Goal: Task Accomplishment & Management: Use online tool/utility

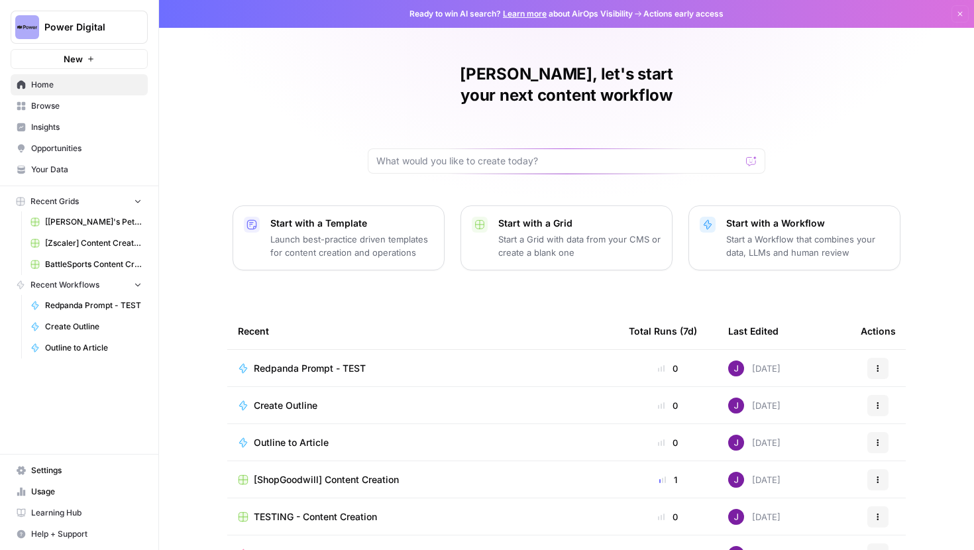
click at [58, 173] on span "Your Data" at bounding box center [86, 170] width 111 height 12
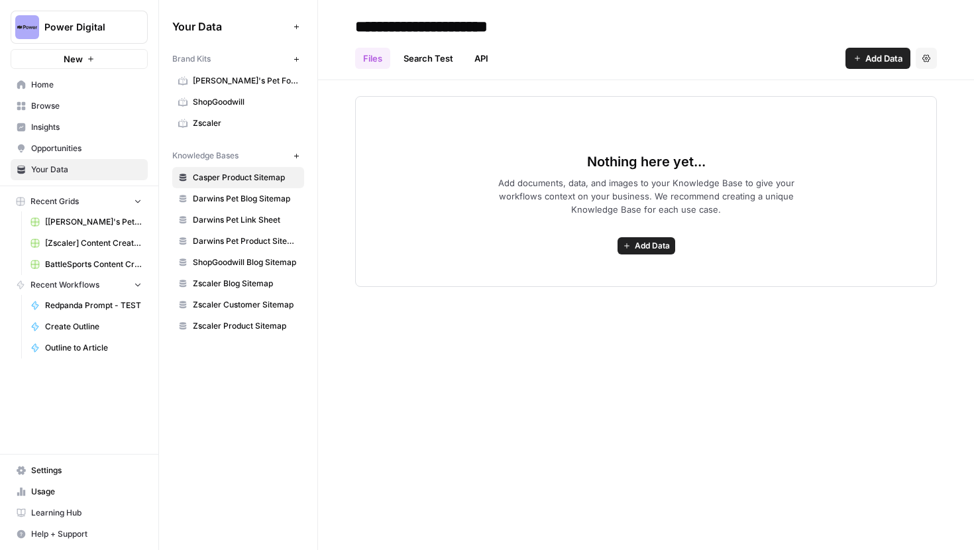
click at [207, 115] on link "Zscaler" at bounding box center [238, 123] width 132 height 21
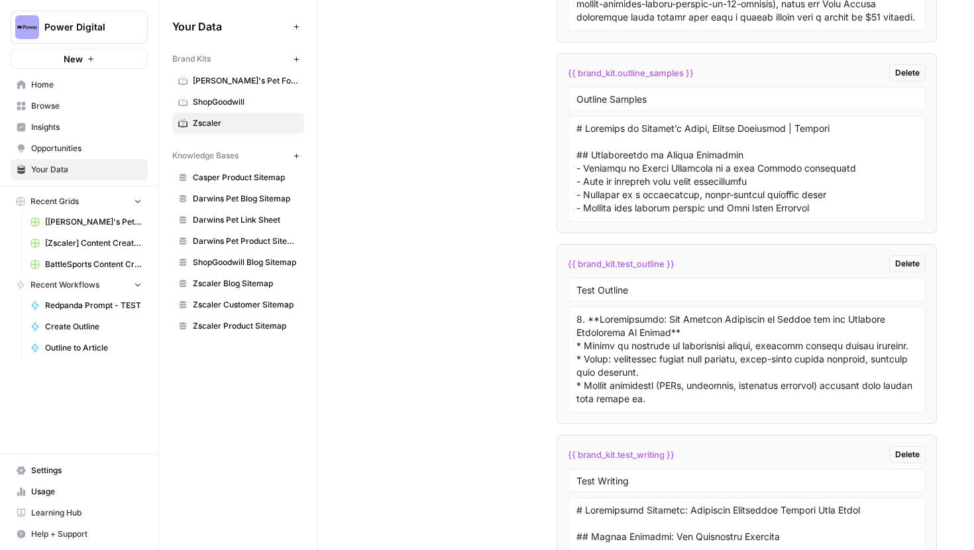
scroll to position [2888, 0]
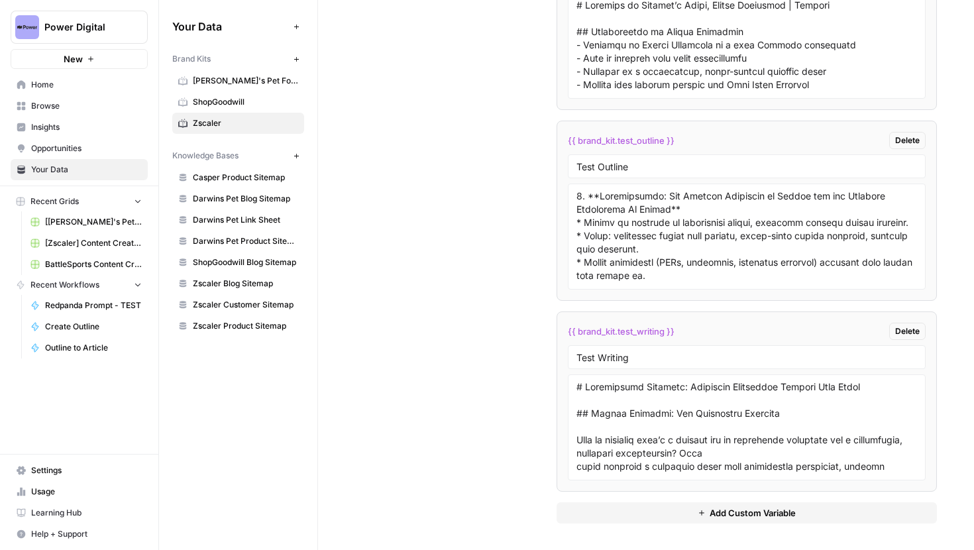
click at [784, 517] on span "Add Custom Variable" at bounding box center [753, 512] width 86 height 13
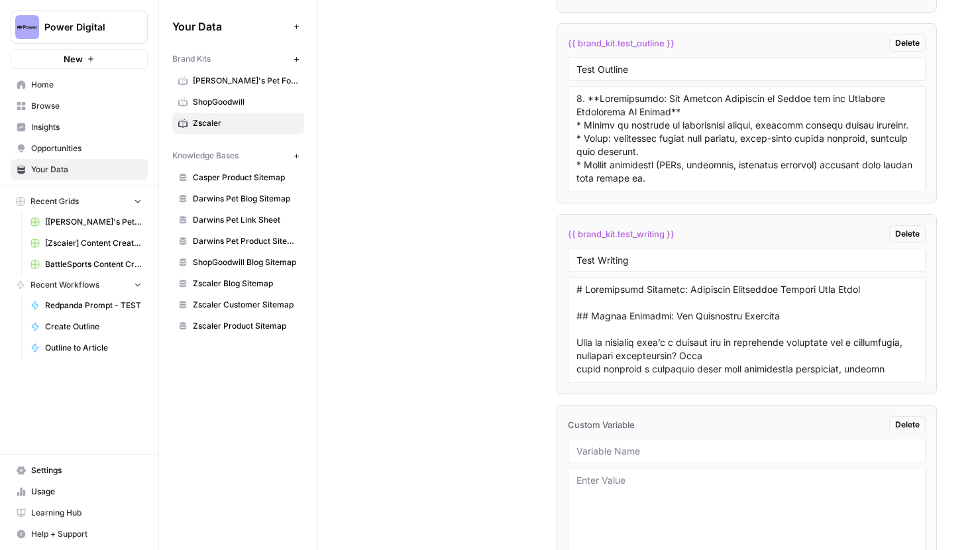
scroll to position [2986, 0]
click at [910, 421] on span "Delete" at bounding box center [907, 424] width 25 height 12
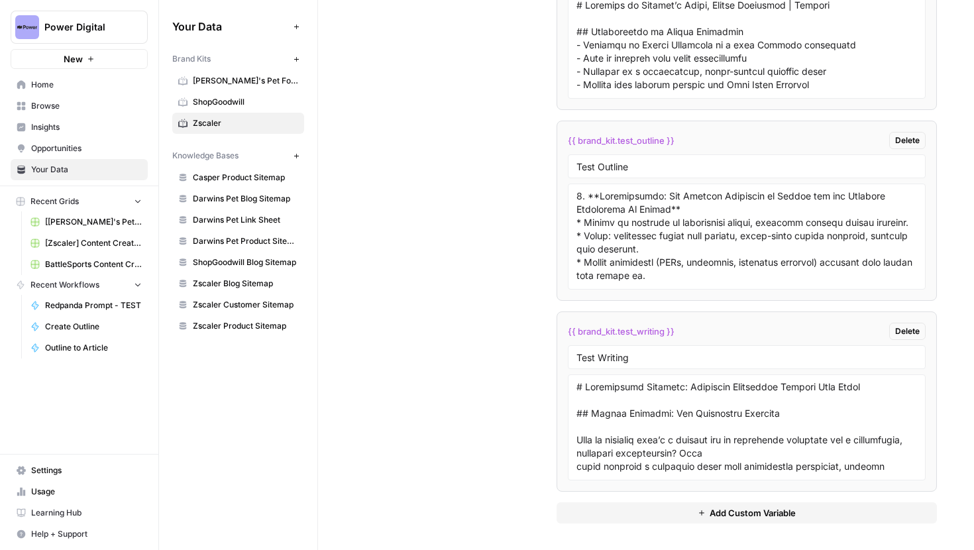
scroll to position [2888, 0]
click at [246, 82] on span "[PERSON_NAME]'s Pet Food" at bounding box center [245, 81] width 105 height 12
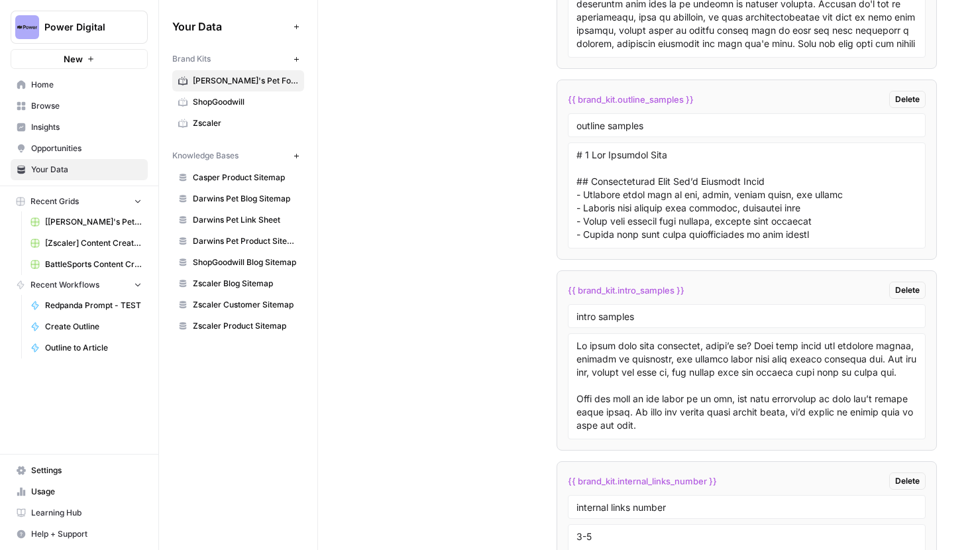
scroll to position [2931, 0]
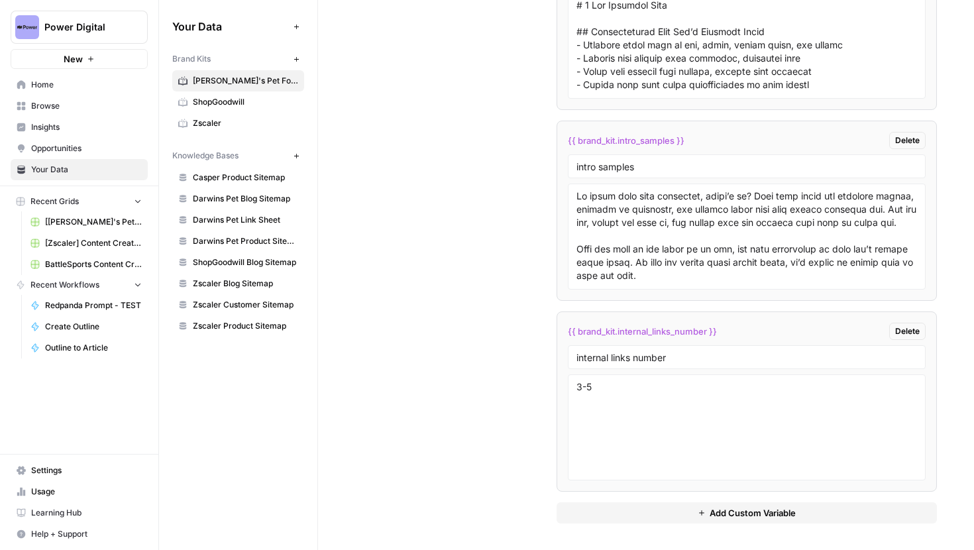
click at [736, 516] on span "Add Custom Variable" at bounding box center [753, 512] width 86 height 13
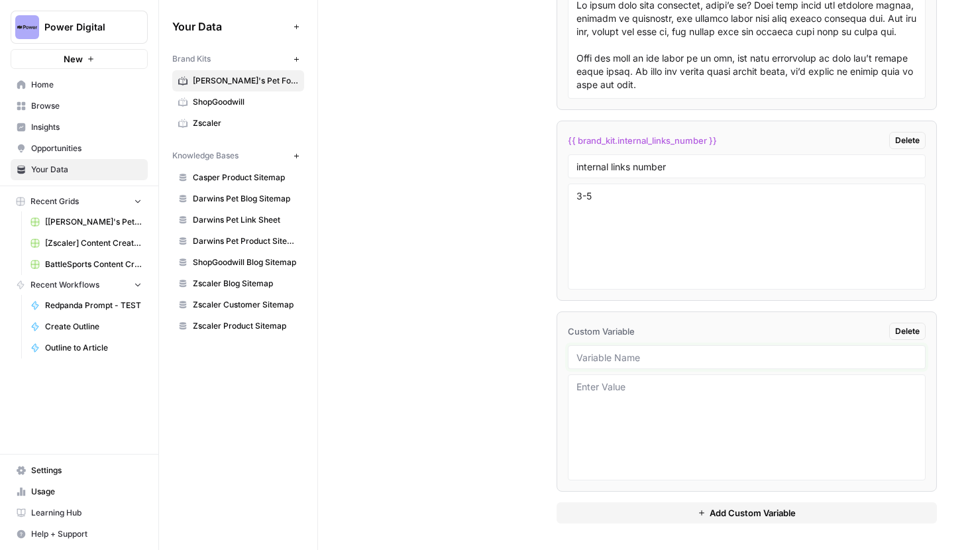
click at [613, 353] on input "text" at bounding box center [746, 357] width 341 height 12
type input "Citation Style"
click at [619, 402] on textarea at bounding box center [746, 427] width 341 height 94
click at [488, 423] on div "Custom Variables Create custom variables that will appear as global brand varia…" at bounding box center [646, 36] width 582 height 1028
click at [647, 396] on textarea at bounding box center [746, 427] width 341 height 94
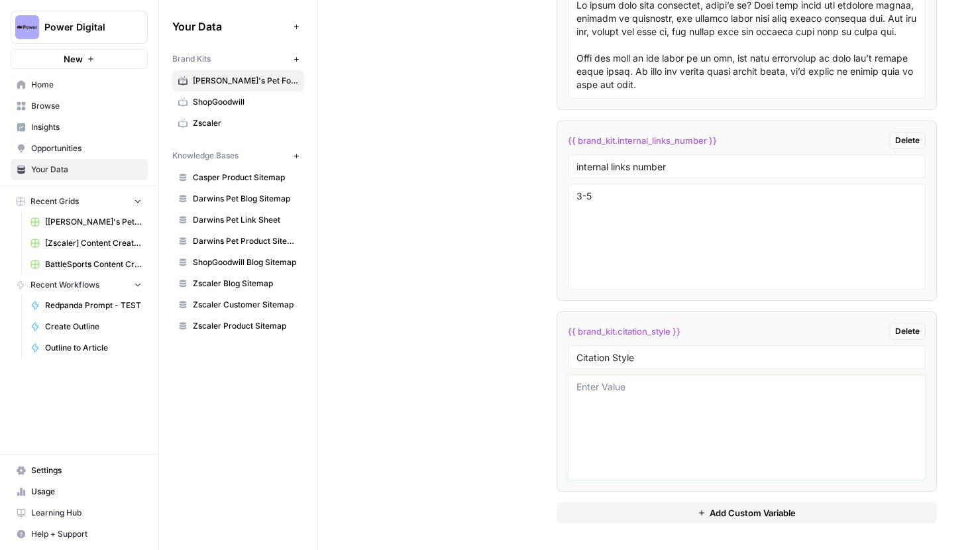
paste textarea "International Open Access Journal of the American Society of Plastic Surgeons. …"
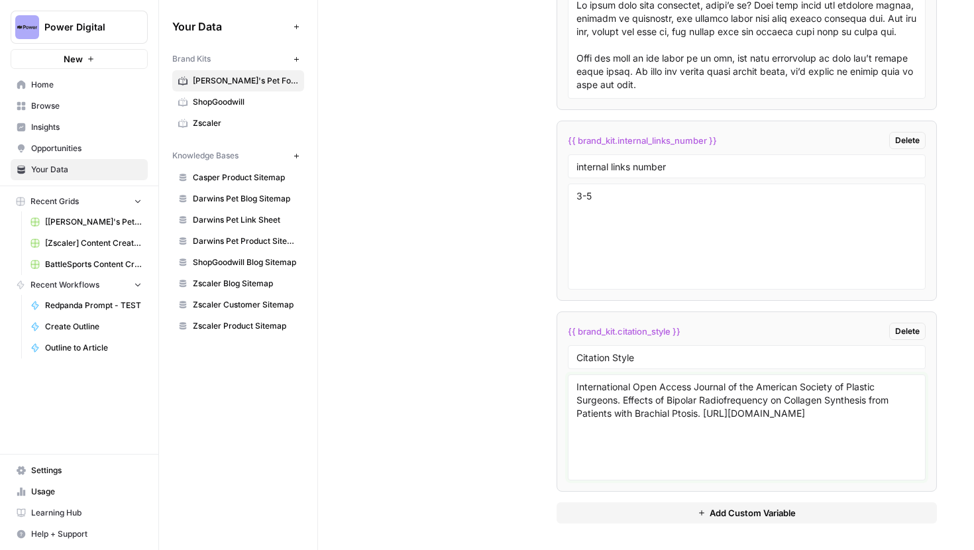
click at [722, 410] on textarea "International Open Access Journal of the American Society of Plastic Surgeons. …" at bounding box center [746, 427] width 341 height 94
drag, startPoint x: 624, startPoint y: 400, endPoint x: 710, endPoint y: 418, distance: 88.6
click at [710, 418] on textarea "International Open Access Journal of the American Society of Plastic Surgeons. …" at bounding box center [746, 427] width 341 height 94
click at [705, 414] on textarea "International Open Access Journal of the American Society of Plastic Surgeons. …" at bounding box center [746, 427] width 341 height 94
click at [710, 412] on textarea "International Open Access Journal of the American Society of Plastic Surgeons. …" at bounding box center [746, 427] width 341 height 94
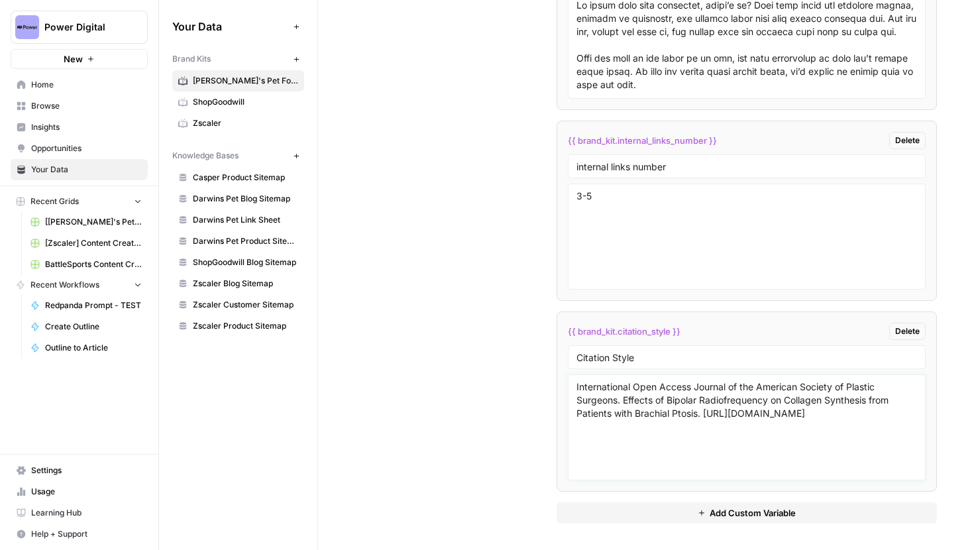
drag, startPoint x: 818, startPoint y: 427, endPoint x: 565, endPoint y: 383, distance: 257.6
click at [565, 383] on li "{{ brand_kit.citation_style }} Delete Citation Style International Open Access …" at bounding box center [747, 401] width 381 height 180
paste textarea "_Effects of Bipolar Radiofrequency on Collagen Synthesis from Patients with Bra…"
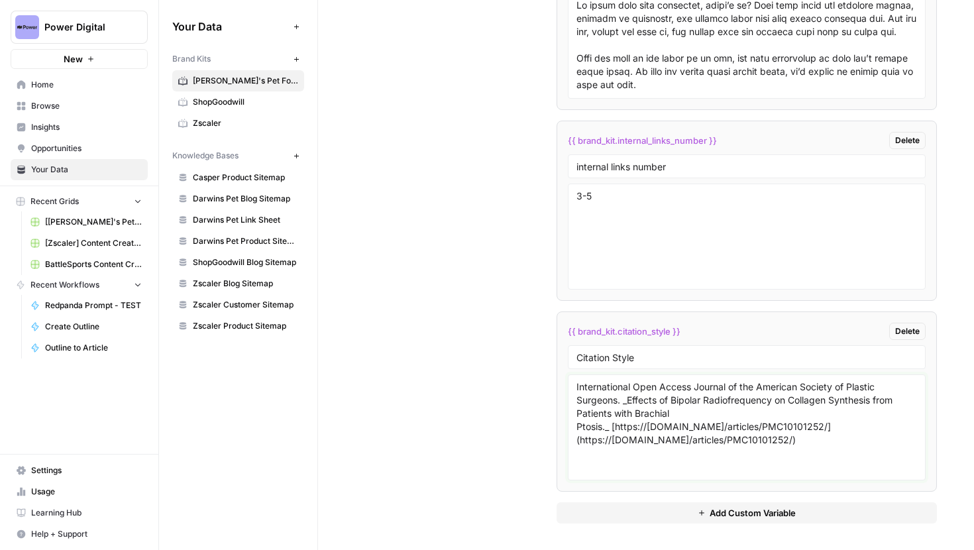
click at [739, 415] on textarea "International Open Access Journal of the American Society of Plastic Surgeons. …" at bounding box center [746, 427] width 341 height 94
type textarea "International Open Access Journal of the American Society of Plastic Surgeons. …"
click at [404, 279] on div "Custom Variables Create custom variables that will appear as global brand varia…" at bounding box center [646, 36] width 582 height 1028
click at [95, 225] on span "[[PERSON_NAME]'s Pet] Content Creation" at bounding box center [93, 222] width 97 height 12
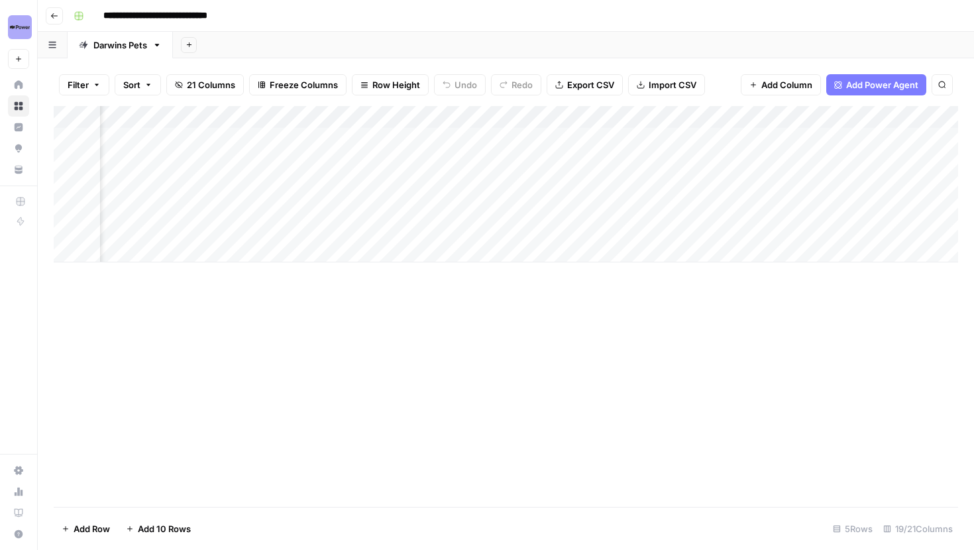
scroll to position [0, 1586]
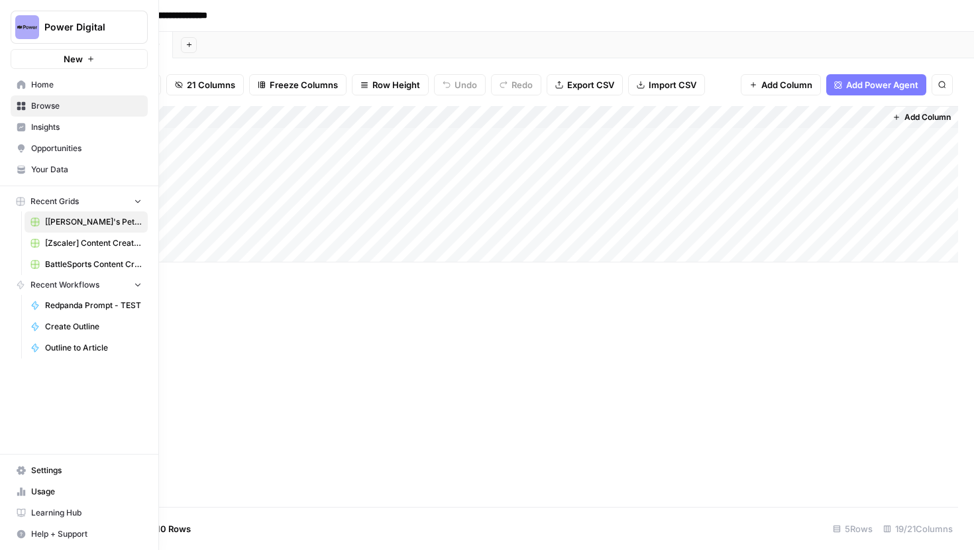
click at [64, 111] on span "Browse" at bounding box center [86, 106] width 111 height 12
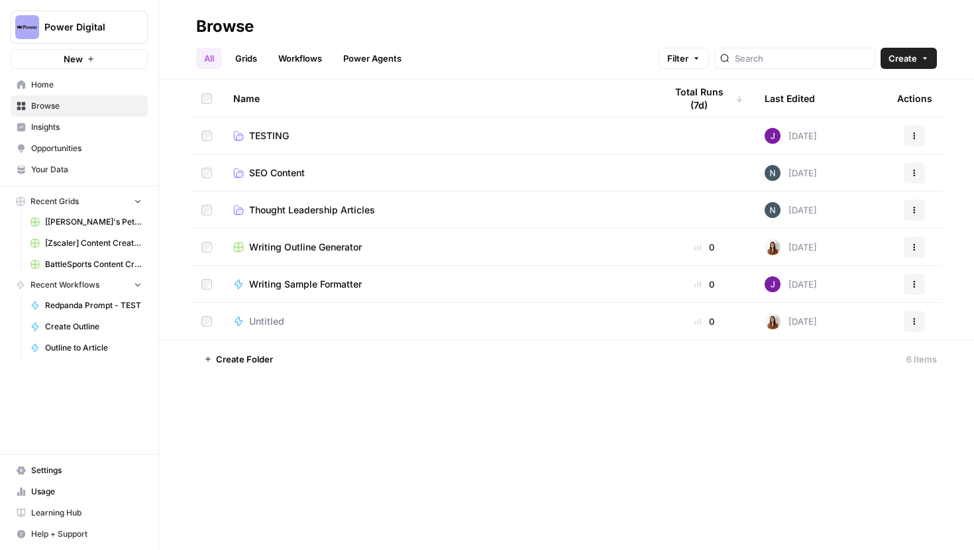
click at [282, 176] on span "SEO Content" at bounding box center [277, 172] width 56 height 13
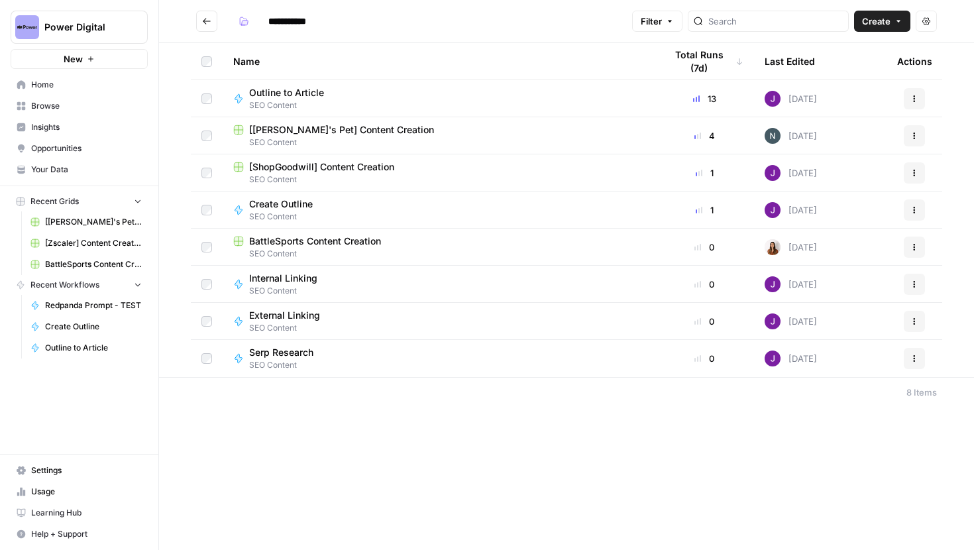
click at [307, 315] on span "External Linking" at bounding box center [284, 315] width 71 height 13
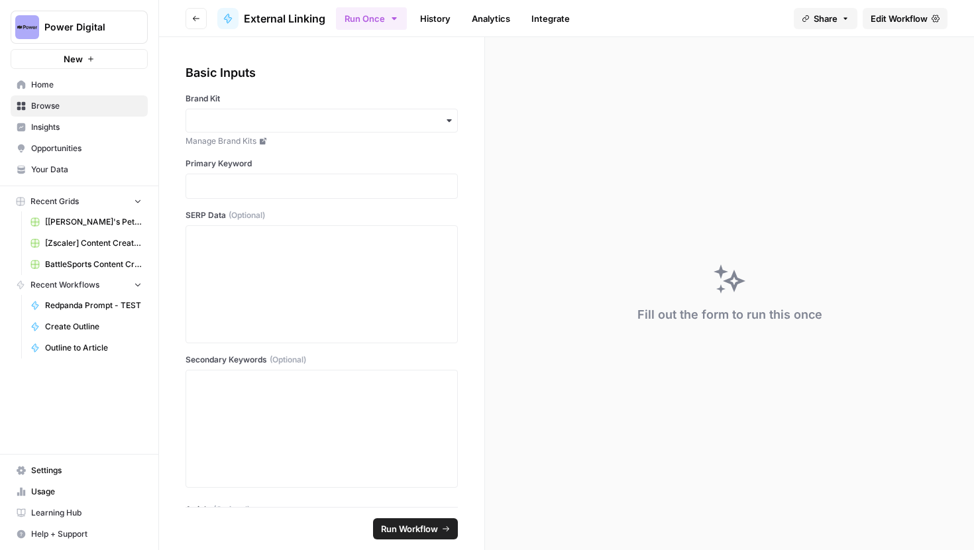
click at [886, 18] on span "Edit Workflow" at bounding box center [899, 18] width 57 height 13
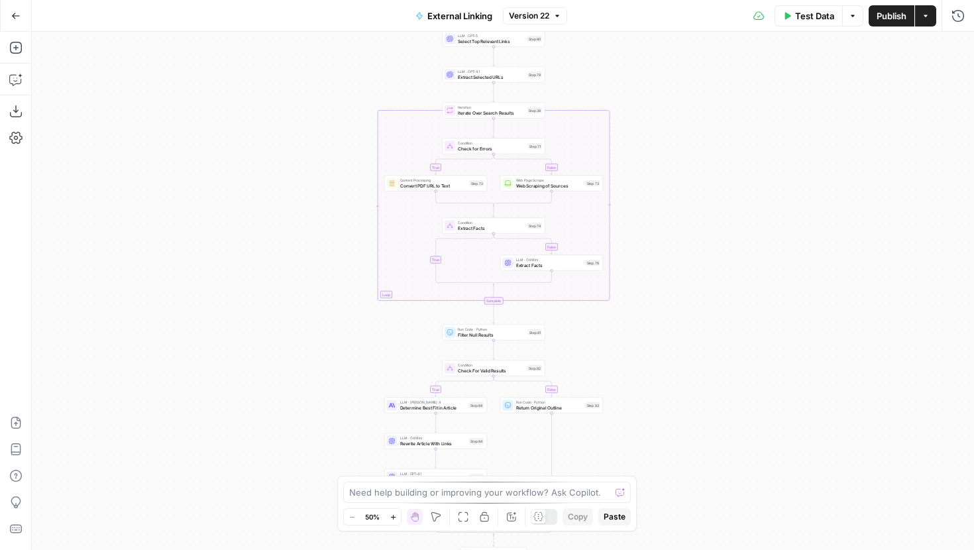
drag, startPoint x: 355, startPoint y: 388, endPoint x: 209, endPoint y: 229, distance: 215.7
click at [209, 229] on div "true false true false true false Workflow Input Settings Inputs LLM · GPT-5 Sel…" at bounding box center [503, 291] width 942 height 518
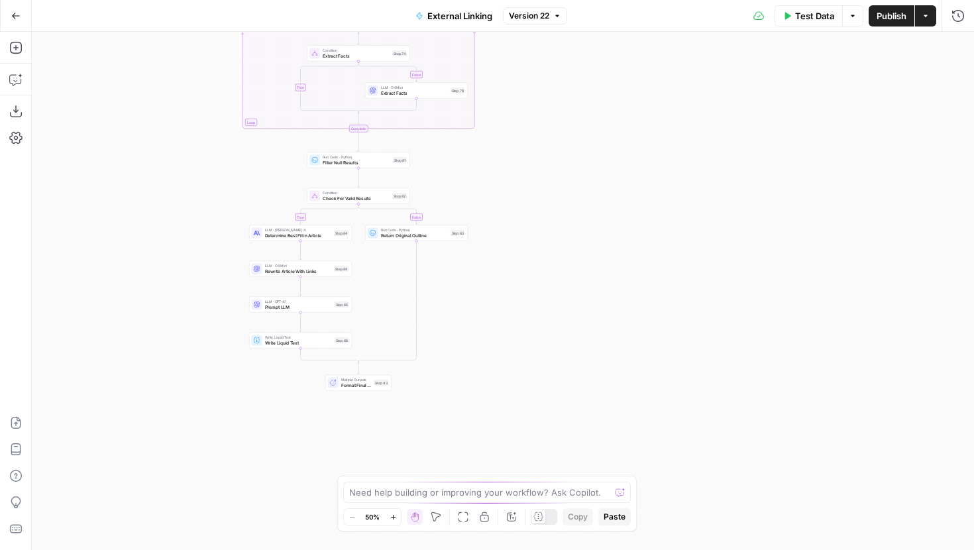
drag, startPoint x: 187, startPoint y: 372, endPoint x: 197, endPoint y: 333, distance: 39.7
click at [197, 333] on div "true false true false true false Workflow Input Settings Inputs LLM · GPT-5 Sel…" at bounding box center [503, 291] width 942 height 518
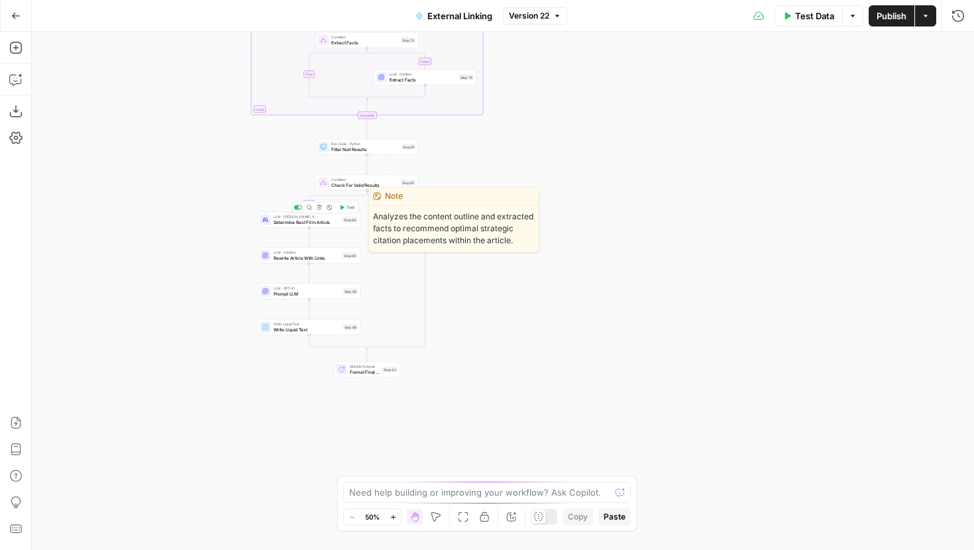
click at [282, 224] on span "Determine Best Fit in Article" at bounding box center [307, 222] width 67 height 7
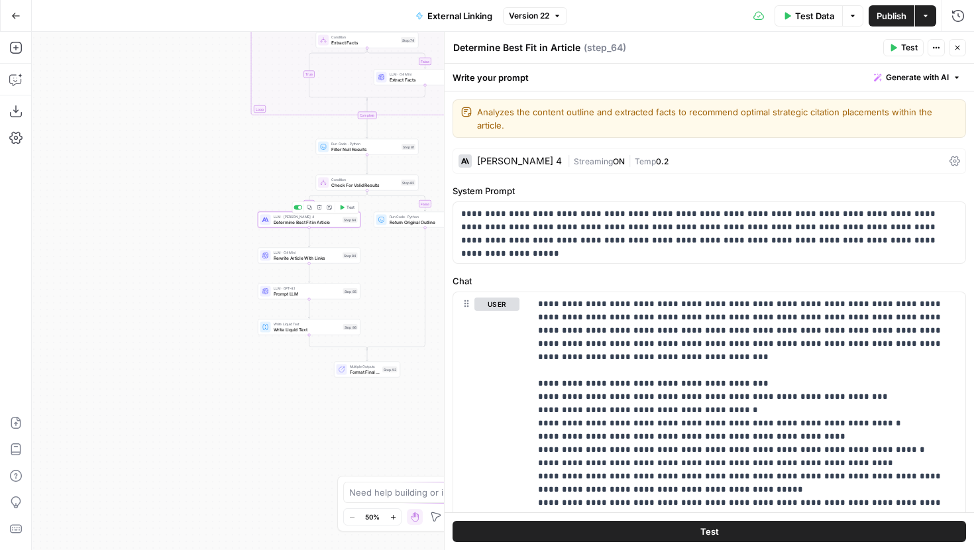
drag, startPoint x: 208, startPoint y: 278, endPoint x: 91, endPoint y: 278, distance: 116.6
click at [91, 278] on div "true false false true false true Workflow Input Settings Inputs LLM · GPT-5 Sel…" at bounding box center [503, 291] width 942 height 518
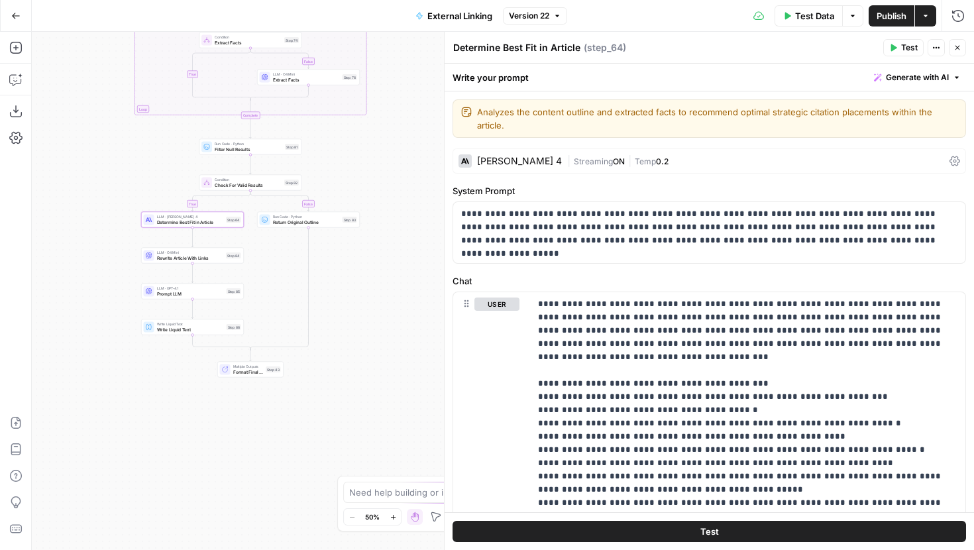
click at [184, 260] on span "Rewrite Article With Links" at bounding box center [190, 257] width 67 height 7
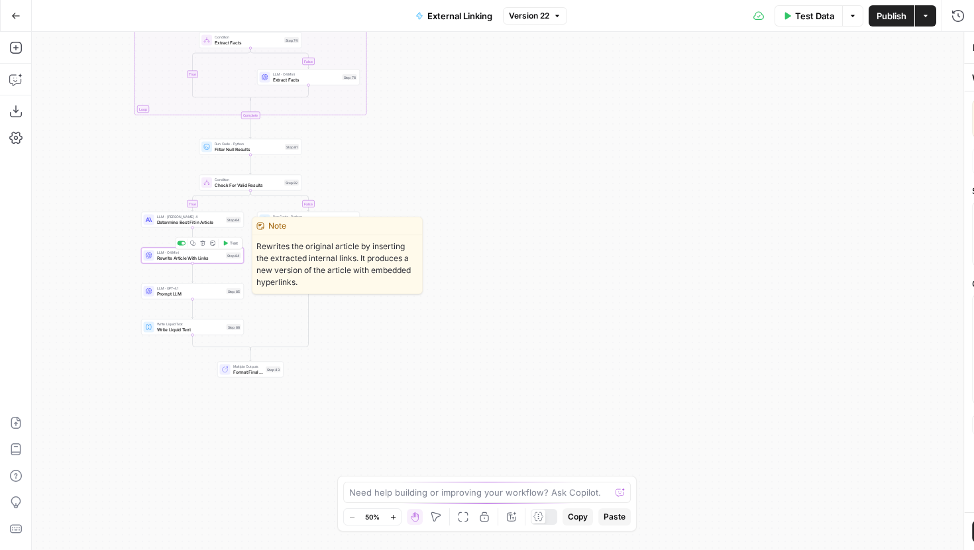
type textarea "Rewrite Article With Links"
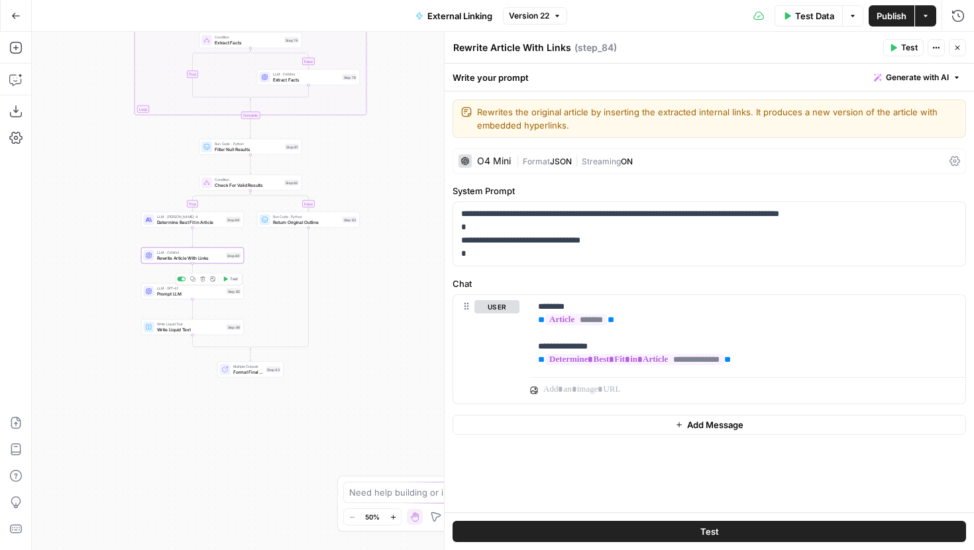
click at [181, 292] on span "Prompt LLM" at bounding box center [190, 293] width 67 height 7
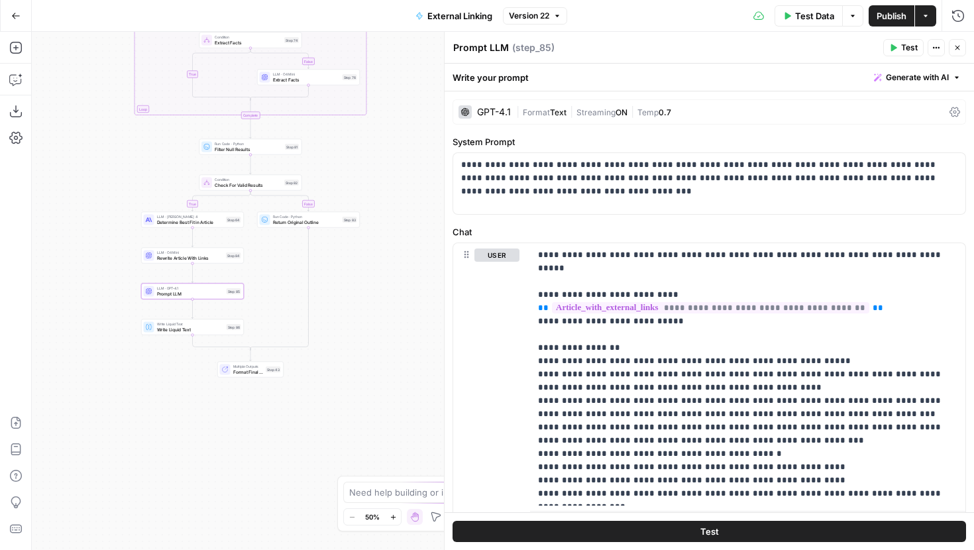
click at [500, 52] on textarea "Prompt LLM" at bounding box center [481, 47] width 56 height 13
type textarea "Create Citations"
click at [537, 207] on div "**********" at bounding box center [709, 183] width 512 height 61
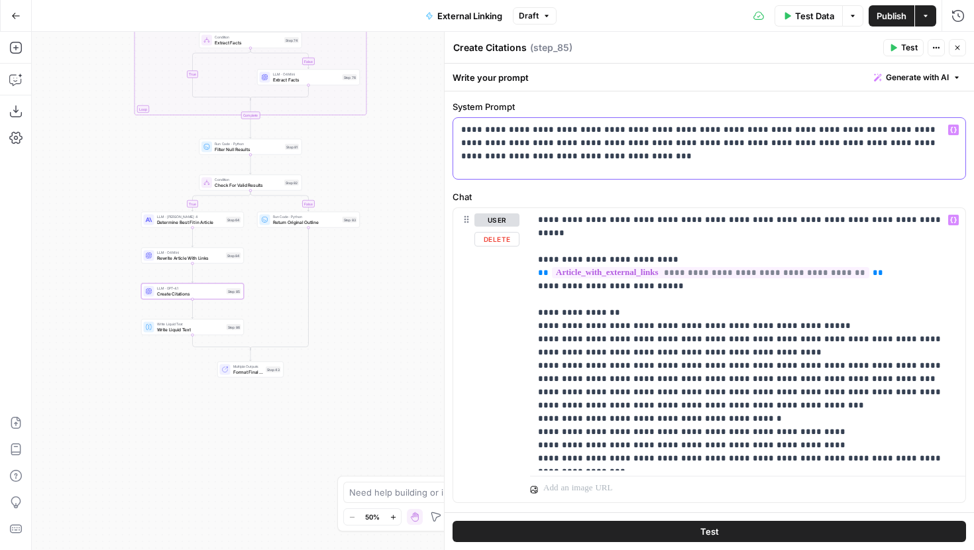
scroll to position [64, 0]
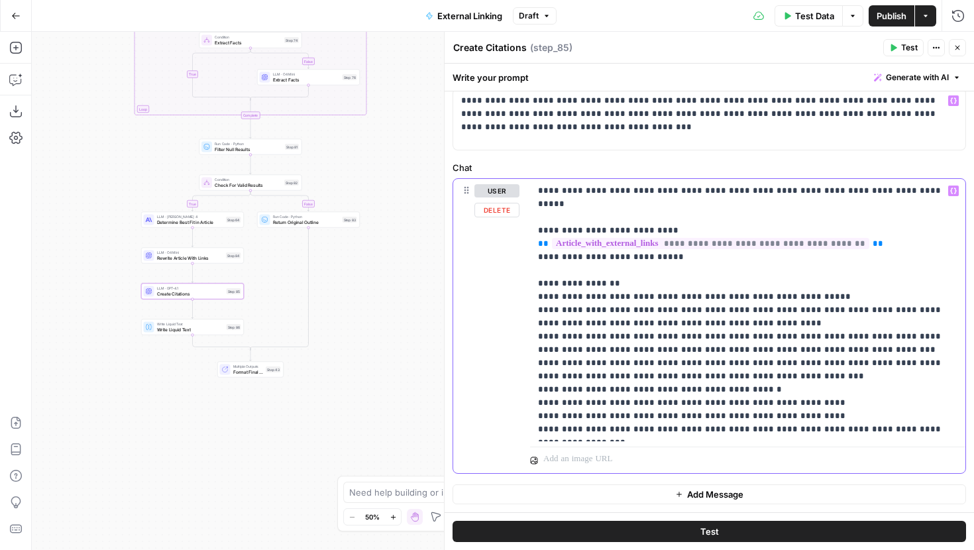
click at [729, 313] on p "**********" at bounding box center [747, 310] width 419 height 252
click at [867, 299] on p "**********" at bounding box center [747, 310] width 419 height 252
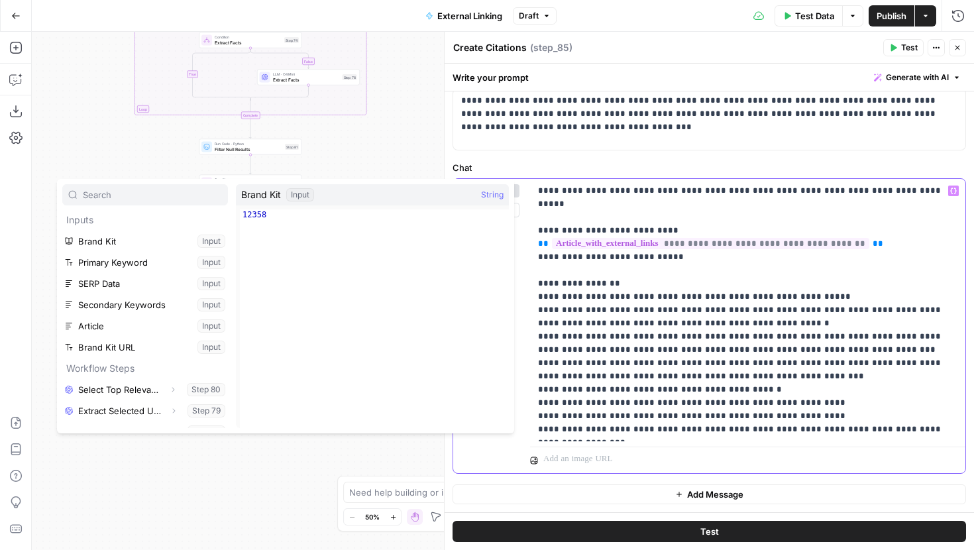
click at [875, 297] on p "**********" at bounding box center [747, 310] width 419 height 252
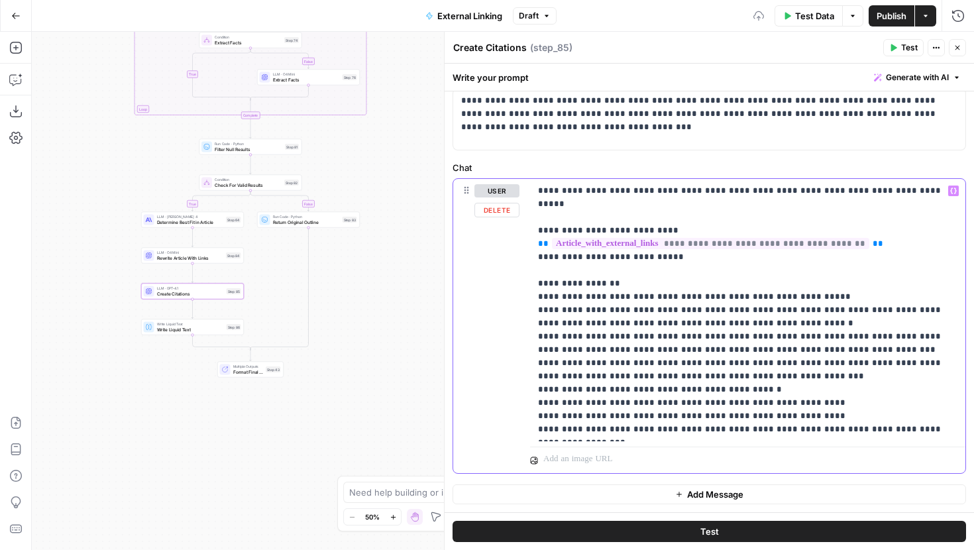
click at [881, 300] on p "**********" at bounding box center [747, 310] width 419 height 252
drag, startPoint x: 905, startPoint y: 298, endPoint x: 867, endPoint y: 297, distance: 38.4
click at [867, 297] on p "**********" at bounding box center [747, 310] width 419 height 252
click at [596, 319] on span "*********" at bounding box center [573, 323] width 45 height 9
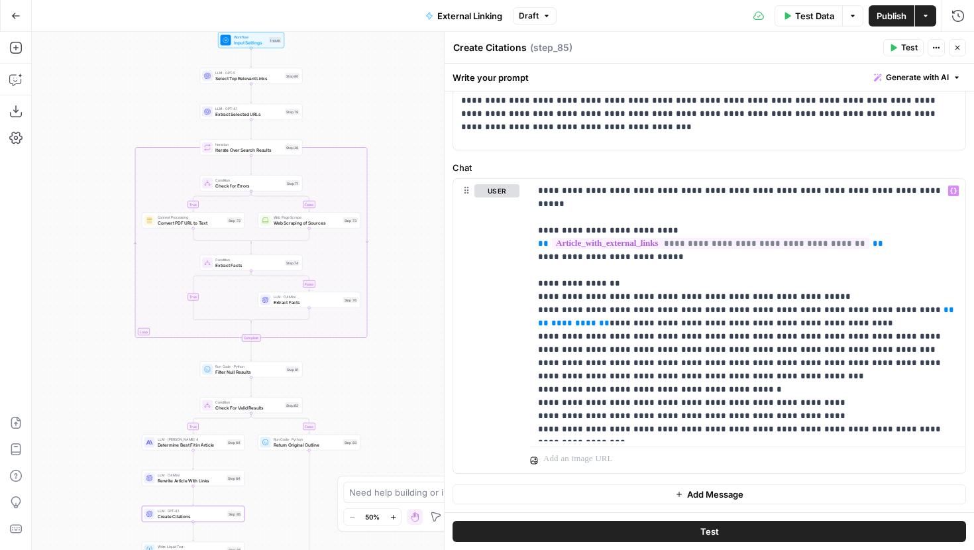
drag, startPoint x: 419, startPoint y: 75, endPoint x: 410, endPoint y: 410, distance: 335.4
click at [410, 410] on div "true false false true false true Workflow Input Settings Inputs LLM · GPT-5 Sel…" at bounding box center [503, 291] width 942 height 518
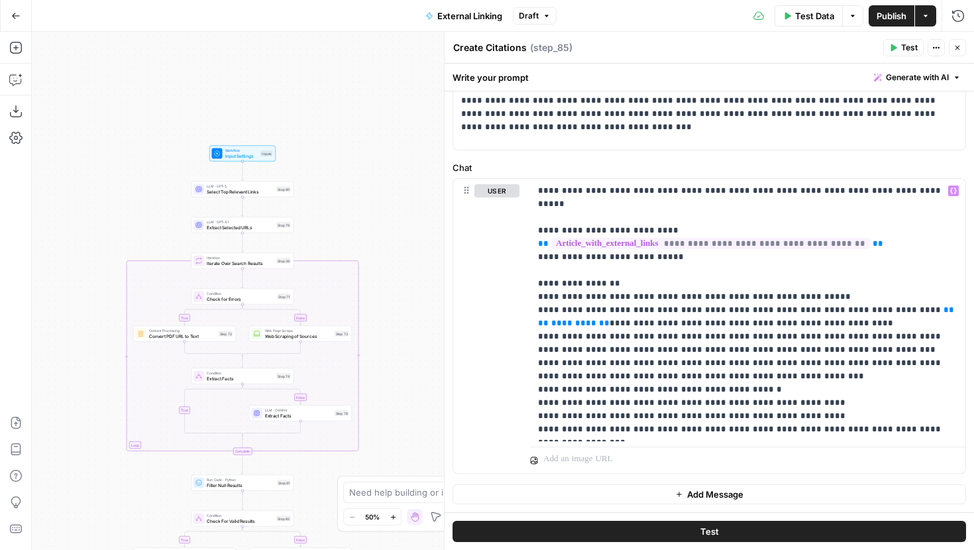
click at [255, 156] on span "Input Settings" at bounding box center [241, 155] width 33 height 7
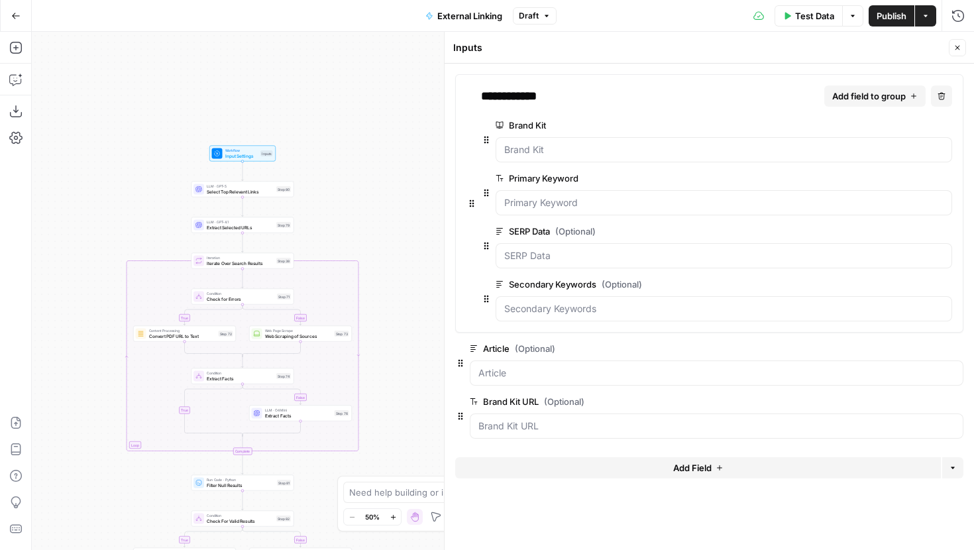
click at [673, 459] on button "Add Field" at bounding box center [698, 467] width 486 height 21
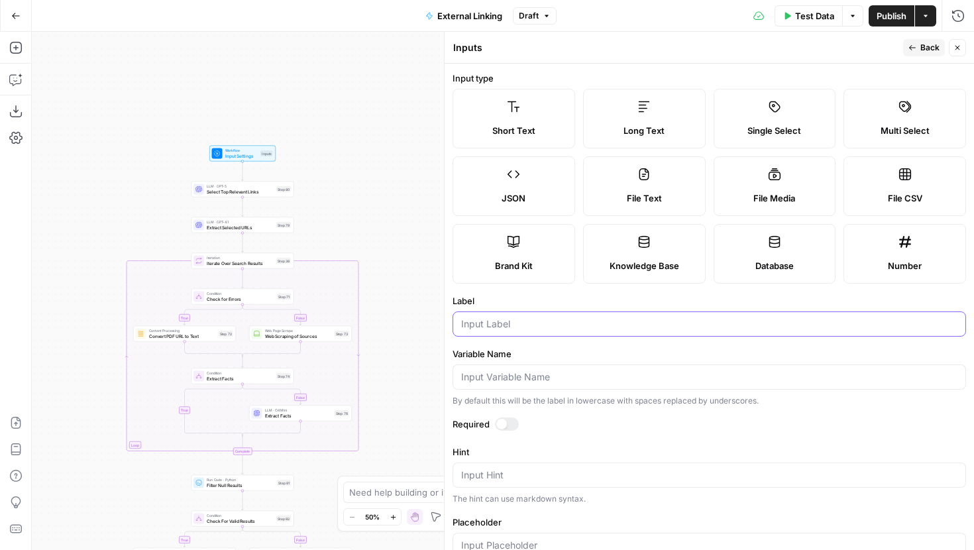
click at [598, 326] on input "Label" at bounding box center [709, 323] width 496 height 13
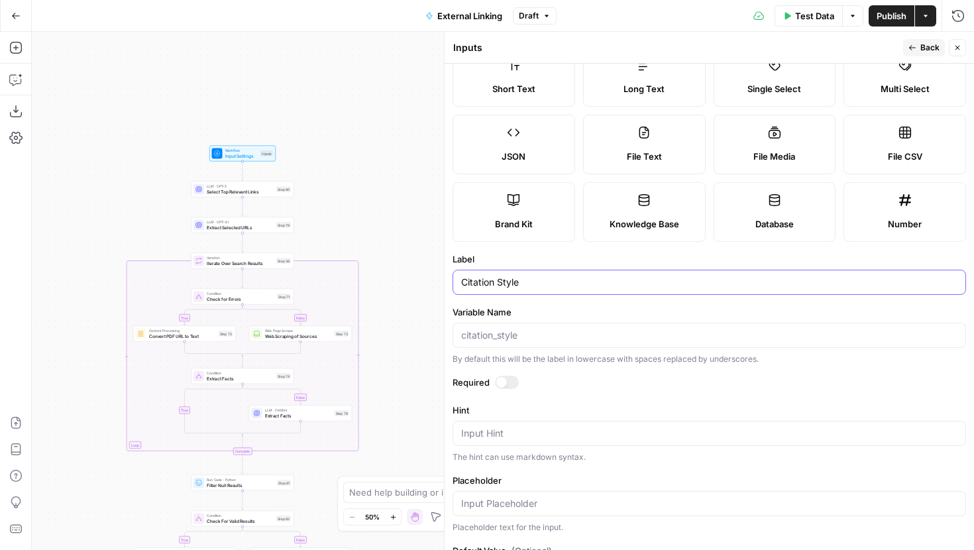
type input "Citation Style"
click at [912, 45] on icon "button" at bounding box center [912, 48] width 8 height 8
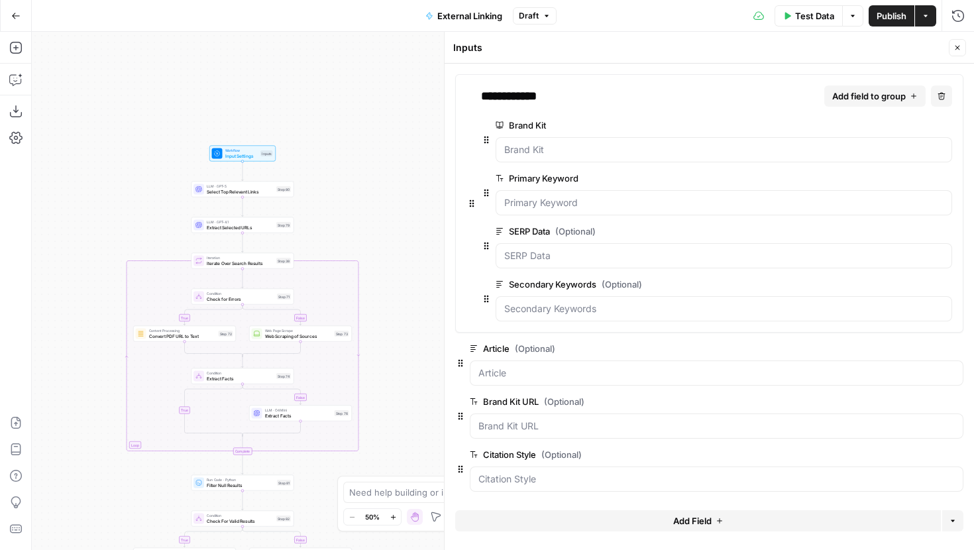
click at [957, 46] on icon "button" at bounding box center [957, 48] width 8 height 8
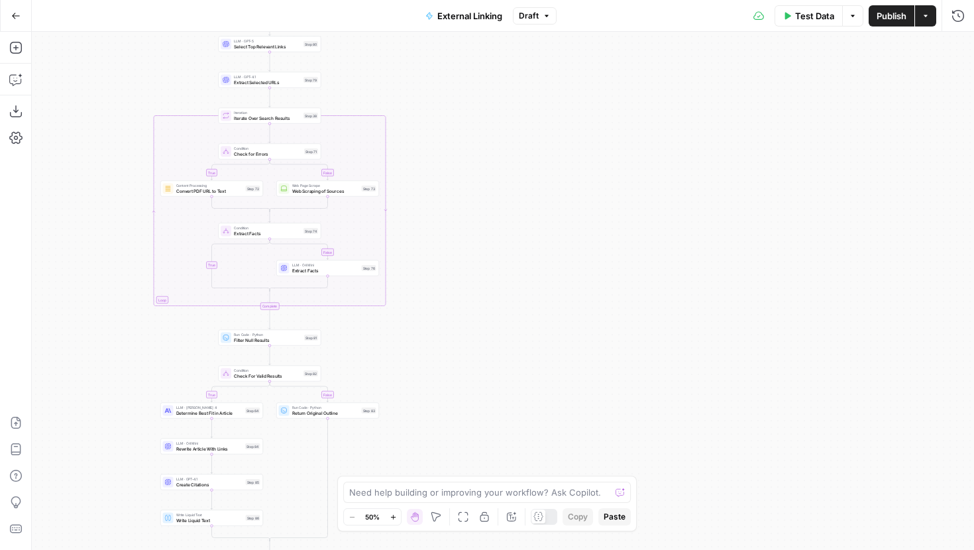
drag, startPoint x: 441, startPoint y: 376, endPoint x: 456, endPoint y: 238, distance: 139.2
click at [466, 233] on div "true false false true false true Workflow Input Settings Inputs LLM · GPT-5 Sel…" at bounding box center [503, 291] width 942 height 518
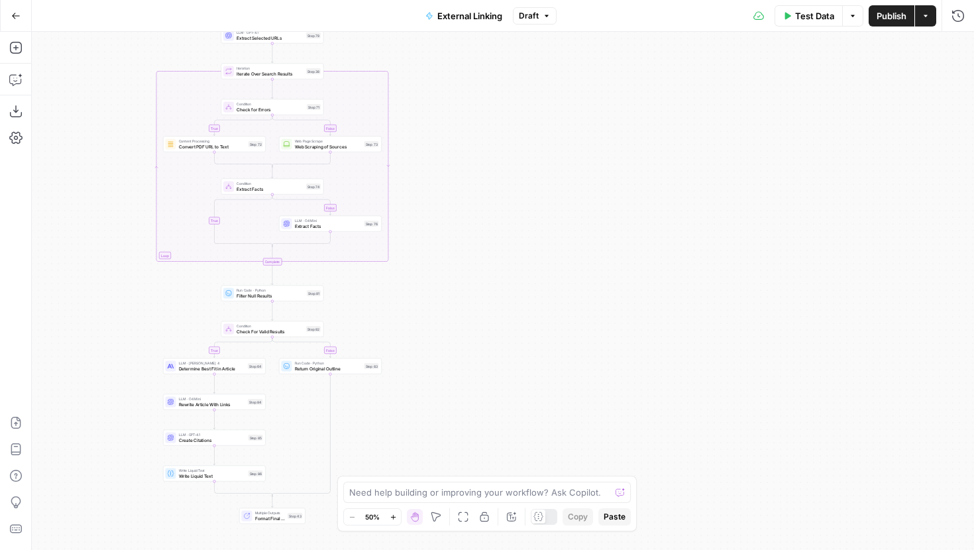
drag, startPoint x: 447, startPoint y: 362, endPoint x: 543, endPoint y: 149, distance: 233.4
click at [543, 149] on div "true false false true false true Workflow Input Settings Inputs LLM · GPT-5 Sel…" at bounding box center [503, 291] width 942 height 518
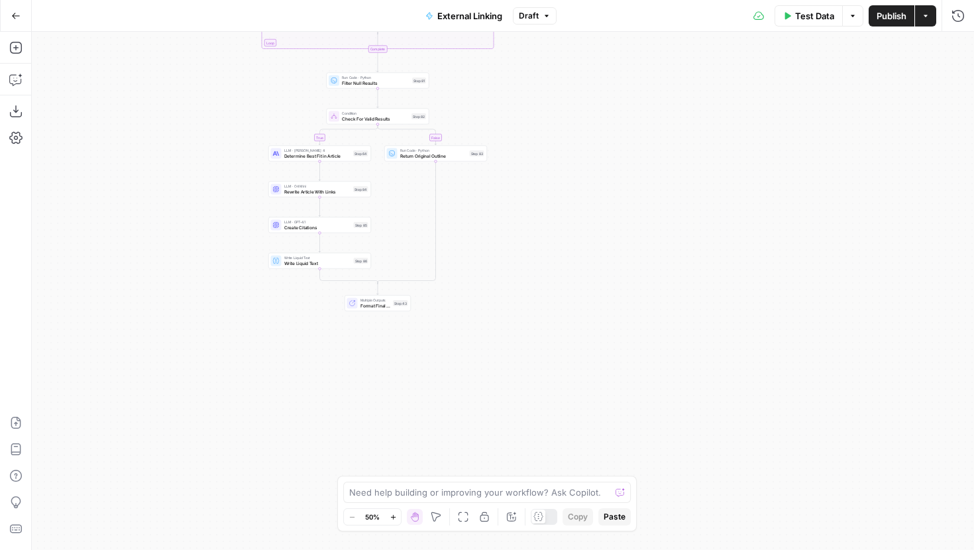
drag, startPoint x: 519, startPoint y: 250, endPoint x: 531, endPoint y: 254, distance: 12.4
click at [530, 250] on div "true false false true false true Workflow Input Settings Inputs LLM · GPT-5 Sel…" at bounding box center [503, 291] width 942 height 518
click at [343, 225] on span "Create Citations" at bounding box center [319, 227] width 67 height 7
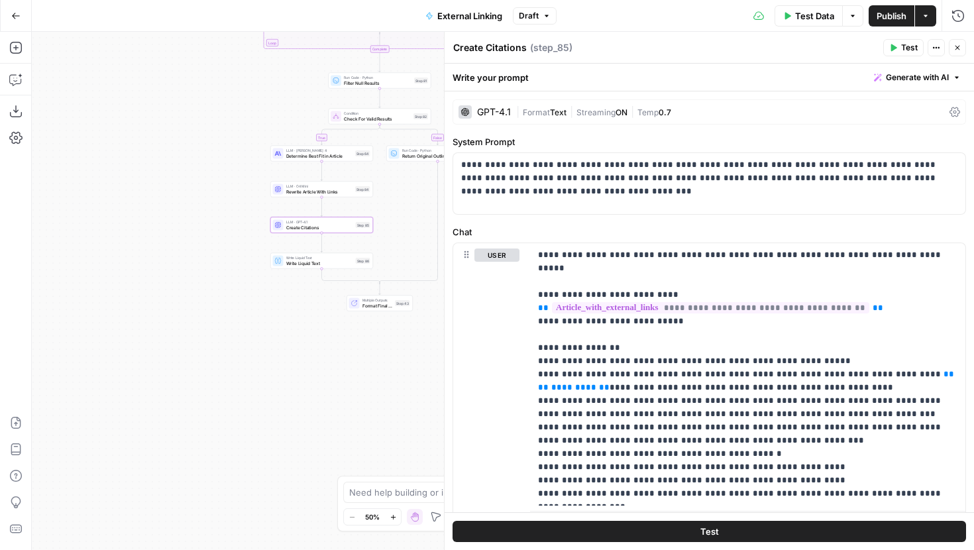
click at [524, 50] on textarea "Create Citations" at bounding box center [490, 47] width 74 height 13
type textarea "Create Citation List"
click at [596, 383] on span "*********" at bounding box center [573, 387] width 45 height 9
click at [807, 15] on span "Test Data" at bounding box center [814, 15] width 39 height 13
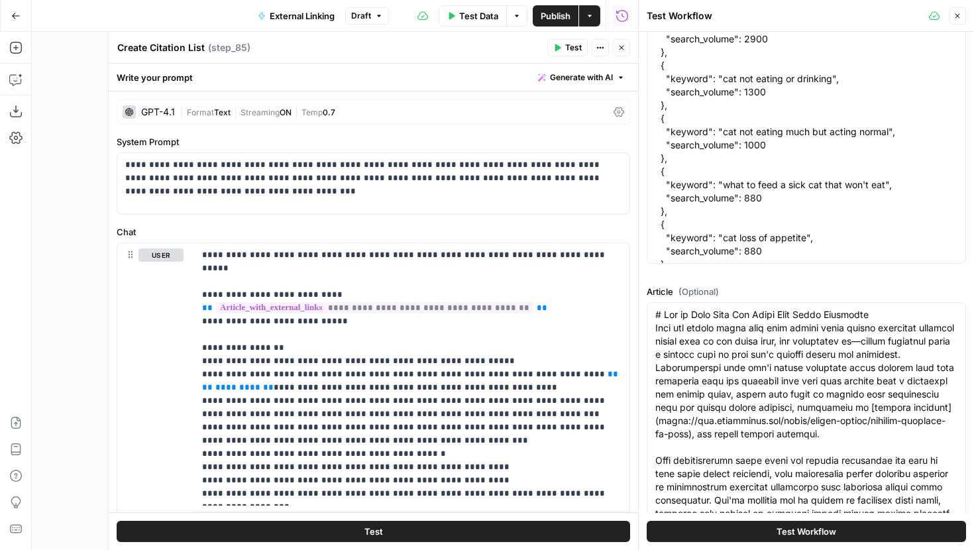
scroll to position [728, 0]
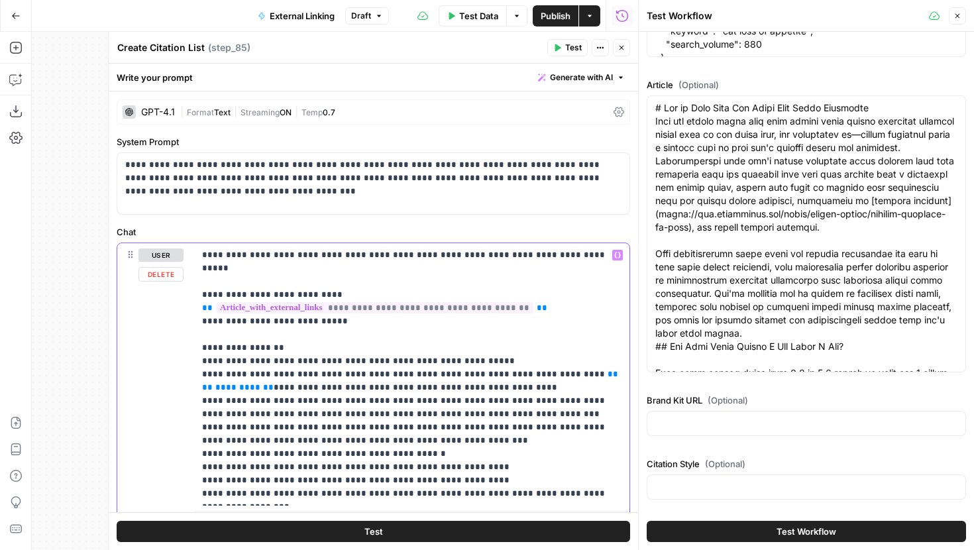
click at [260, 383] on span "*********" at bounding box center [237, 387] width 45 height 9
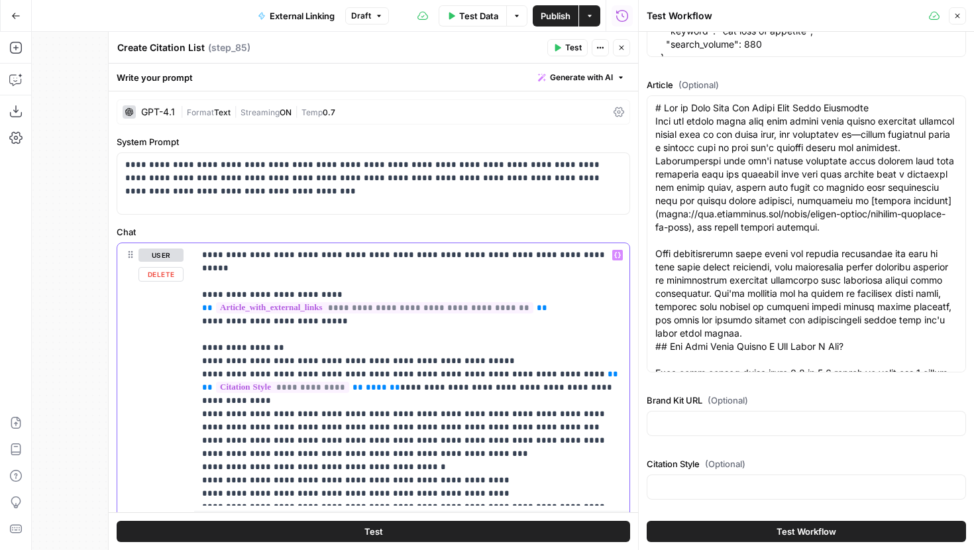
click at [368, 378] on p "**********" at bounding box center [411, 374] width 419 height 252
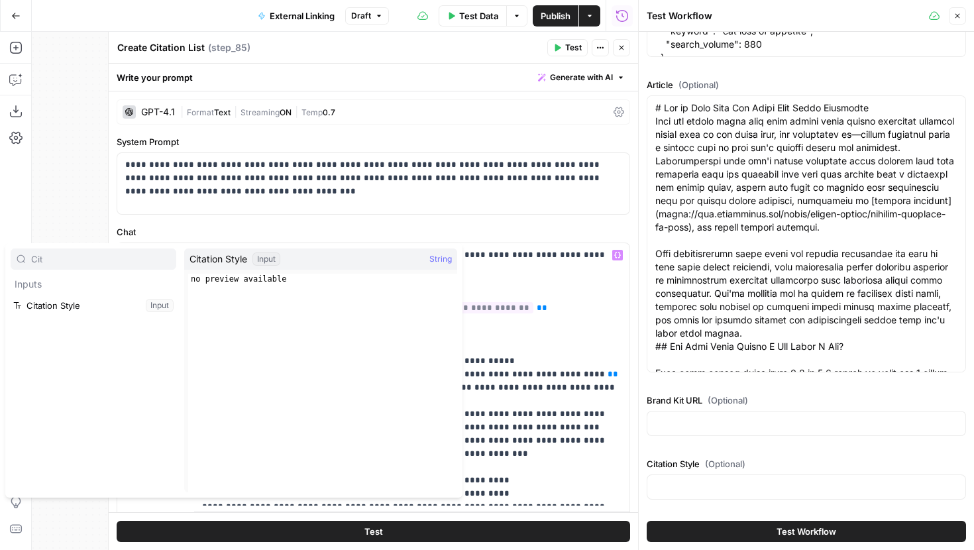
type input "Cit"
click at [99, 299] on button "Select variable Citation Style" at bounding box center [94, 305] width 166 height 21
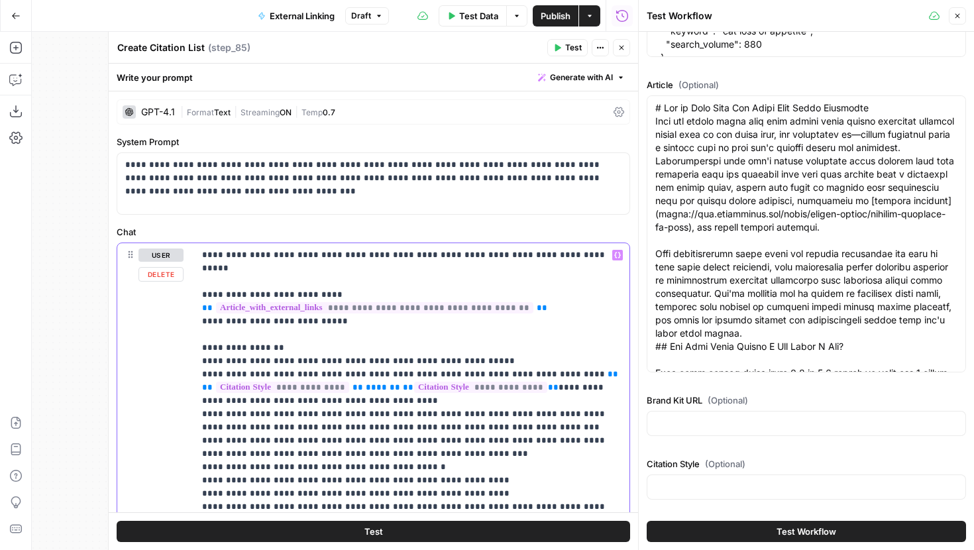
click at [403, 383] on span "**" at bounding box center [408, 387] width 11 height 9
click at [510, 376] on p "**********" at bounding box center [411, 380] width 419 height 265
click at [512, 375] on p "**********" at bounding box center [411, 380] width 419 height 265
click at [213, 396] on span "**" at bounding box center [207, 400] width 11 height 9
click at [403, 389] on p "**********" at bounding box center [411, 380] width 419 height 265
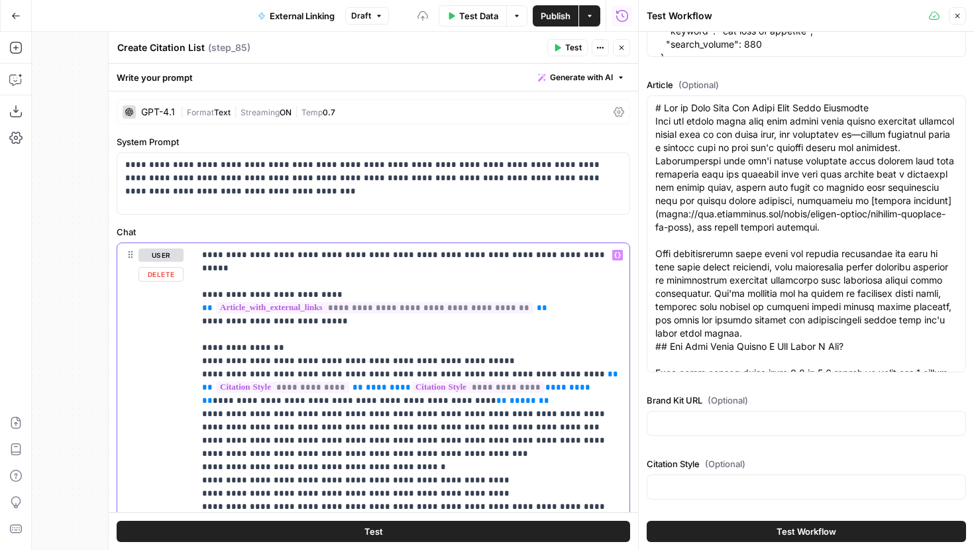
click at [502, 410] on p "**********" at bounding box center [411, 380] width 419 height 265
click at [522, 411] on p "**********" at bounding box center [411, 380] width 419 height 265
click at [379, 388] on p "**********" at bounding box center [411, 380] width 419 height 265
click at [461, 388] on p "**********" at bounding box center [411, 380] width 419 height 265
click at [392, 390] on p "**********" at bounding box center [411, 380] width 419 height 265
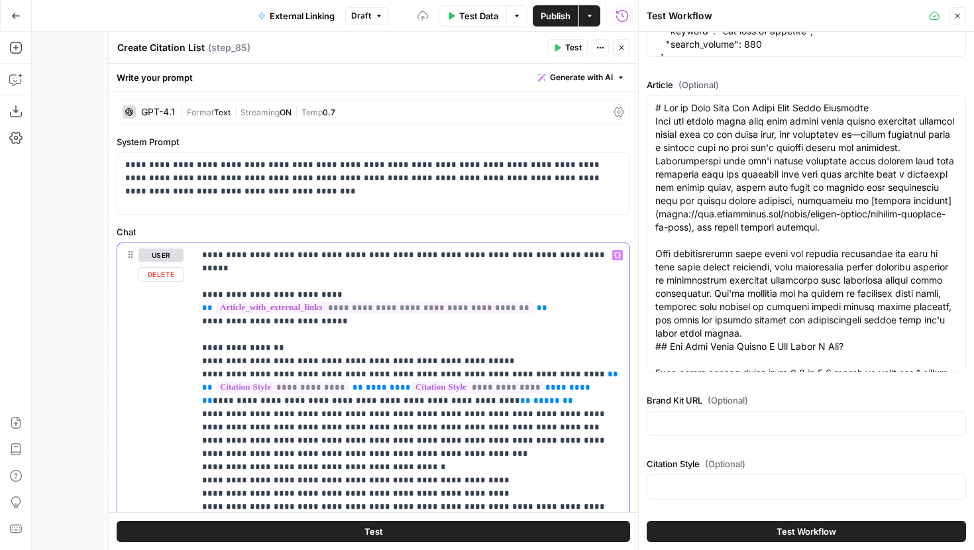
click at [463, 425] on p "**********" at bounding box center [411, 380] width 419 height 265
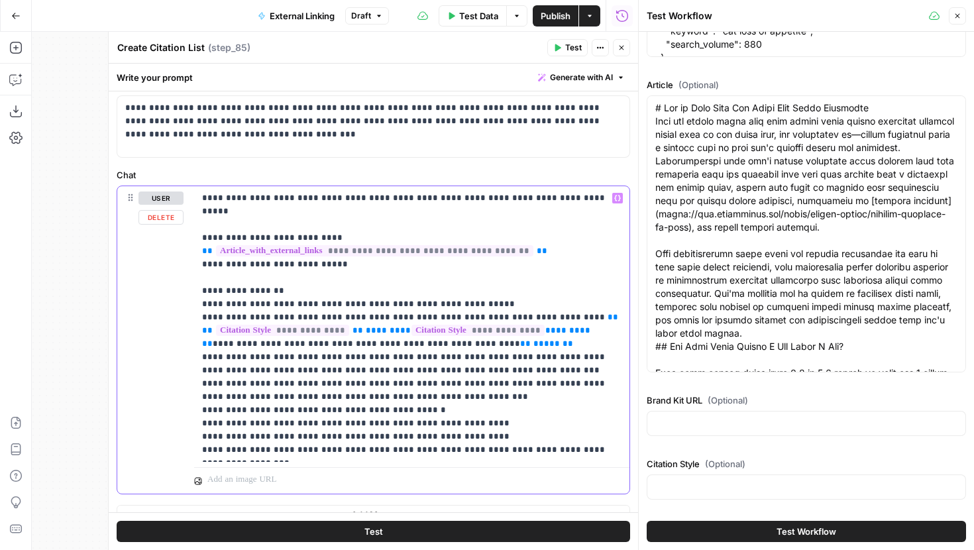
scroll to position [78, 0]
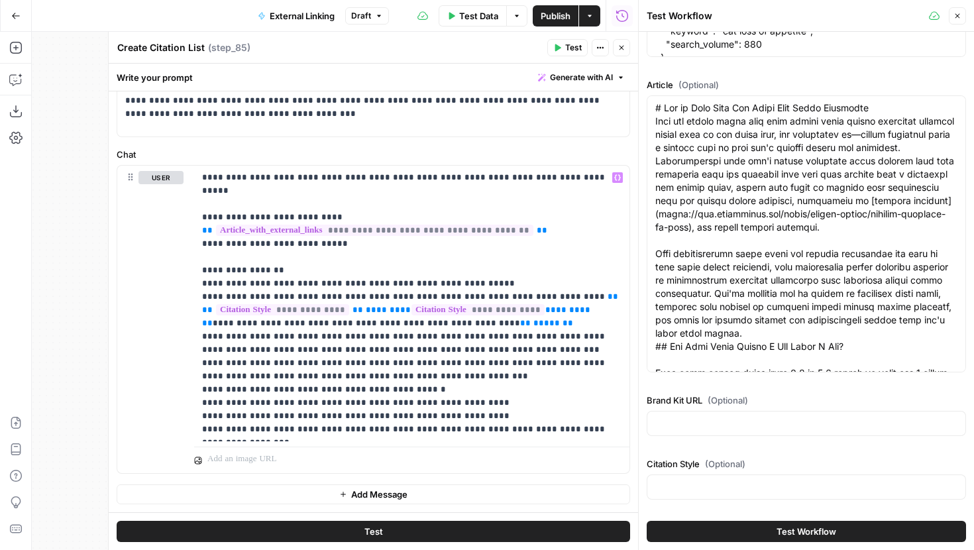
click at [551, 21] on span "Publish" at bounding box center [556, 15] width 30 height 13
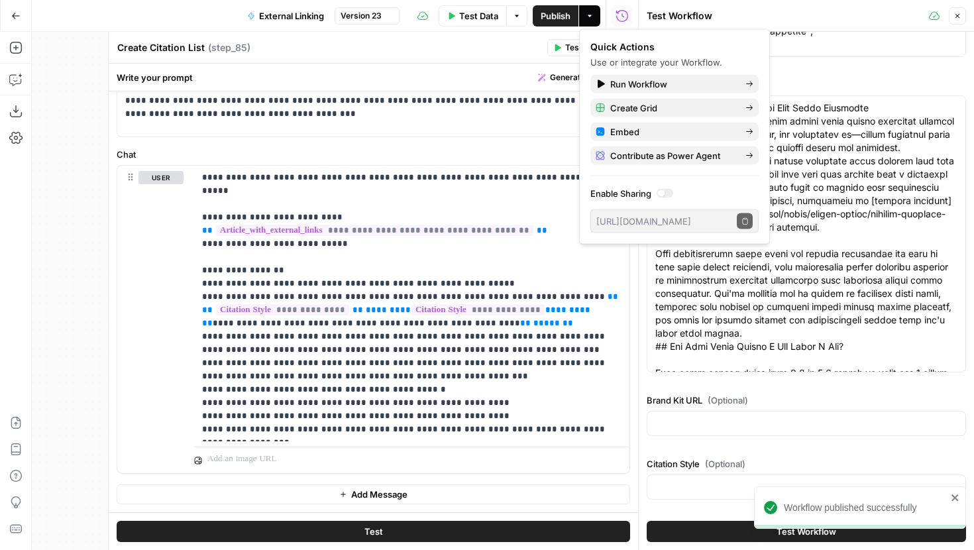
click at [17, 8] on button "Go Back" at bounding box center [16, 16] width 24 height 24
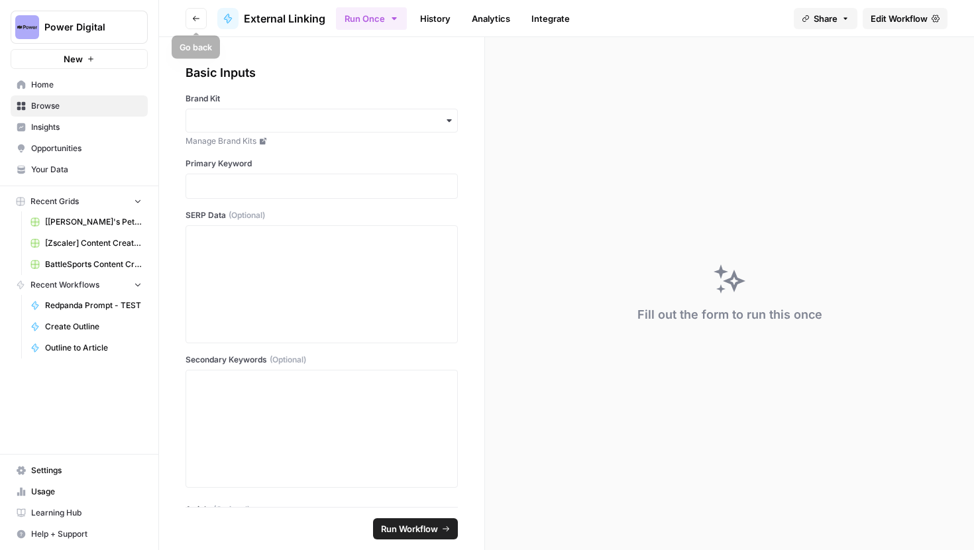
click at [195, 21] on icon "button" at bounding box center [196, 19] width 8 height 8
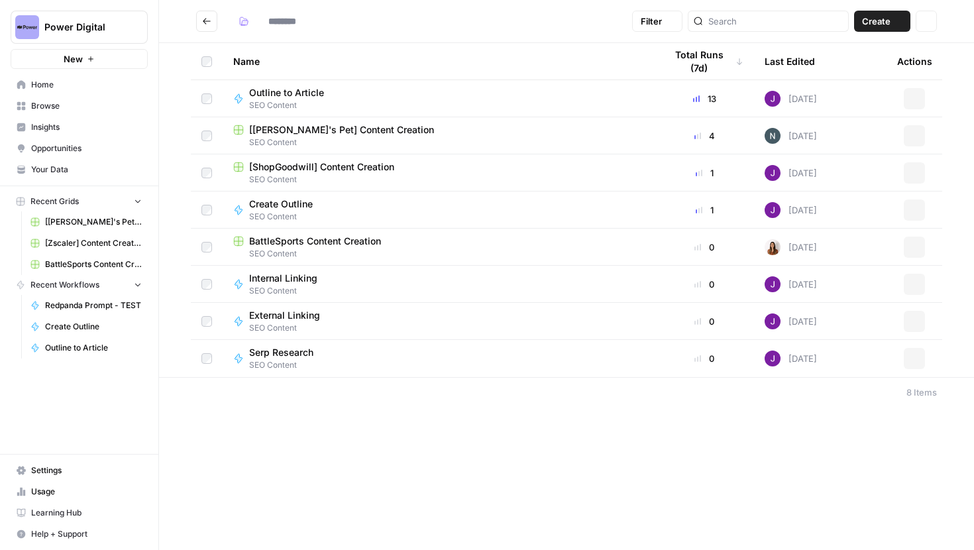
type input "**********"
click at [65, 164] on span "Your Data" at bounding box center [86, 170] width 111 height 12
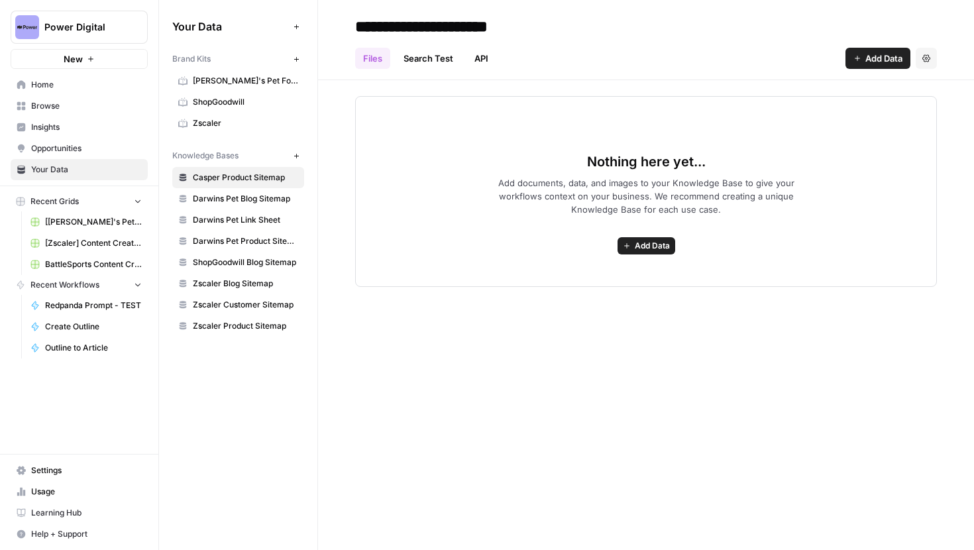
click at [212, 81] on span "[PERSON_NAME]'s Pet Food" at bounding box center [245, 81] width 105 height 12
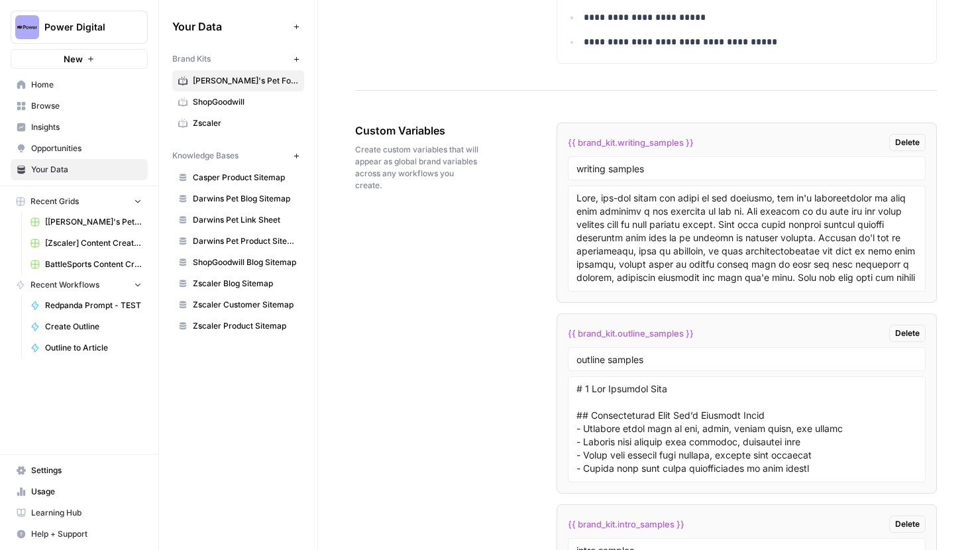
scroll to position [3122, 0]
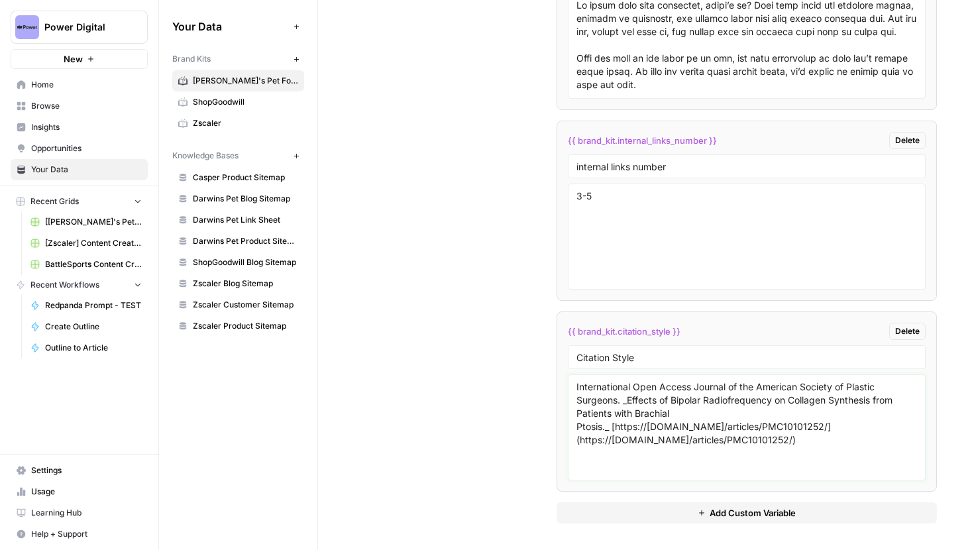
drag, startPoint x: 610, startPoint y: 429, endPoint x: 624, endPoint y: 400, distance: 33.2
click at [624, 400] on textarea "International Open Access Journal of the American Society of Plastic Surgeons. …" at bounding box center [746, 427] width 341 height 94
click at [575, 388] on div "International Open Access Journal of the American Society of Plastic Surgeons. …" at bounding box center [747, 427] width 358 height 106
click at [667, 413] on textarea "International Open Access Journal of the American Society of Plastic Surgeons. …" at bounding box center [746, 427] width 341 height 94
click at [838, 443] on textarea "International Open Access Journal of the American Society of Plastic Surgeons. …" at bounding box center [746, 427] width 341 height 94
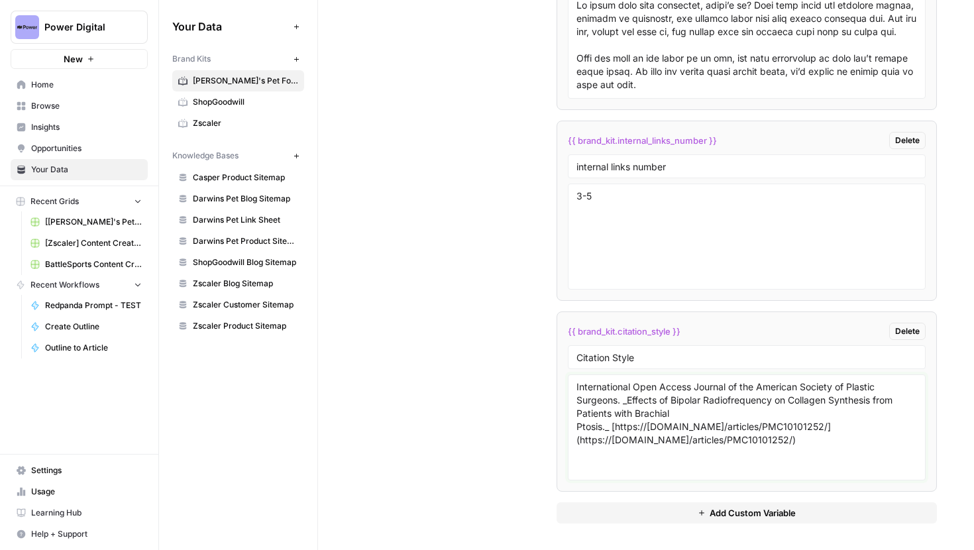
drag, startPoint x: 622, startPoint y: 400, endPoint x: 610, endPoint y: 428, distance: 30.5
click at [610, 428] on textarea "International Open Access Journal of the American Society of Plastic Surgeons. …" at bounding box center [746, 427] width 341 height 94
click at [575, 388] on div "International Open Access Journal of the American Society of Plastic Surgeons. …" at bounding box center [747, 427] width 358 height 106
click at [576, 384] on textarea "International Open Access Journal of the American Society of Plastic Surgeons. …" at bounding box center [746, 427] width 341 height 94
paste textarea "_Effects of Bipolar Radiofrequency on Collagen Synthesis from Patients with Bra…"
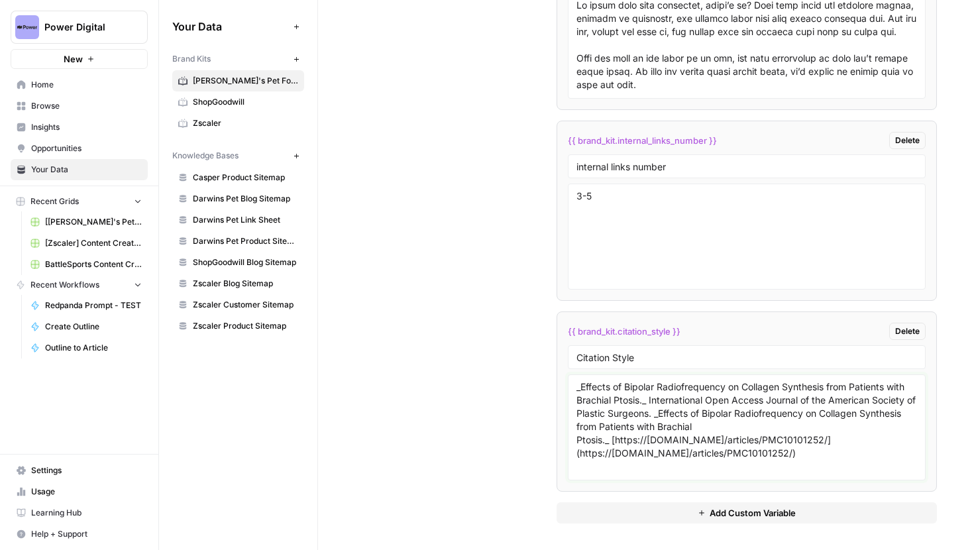
drag, startPoint x: 666, startPoint y: 416, endPoint x: 612, endPoint y: 443, distance: 60.7
click at [612, 443] on textarea "_Effects of Bipolar Radiofrequency on Collagen Synthesis from Patients with Bra…" at bounding box center [746, 427] width 341 height 94
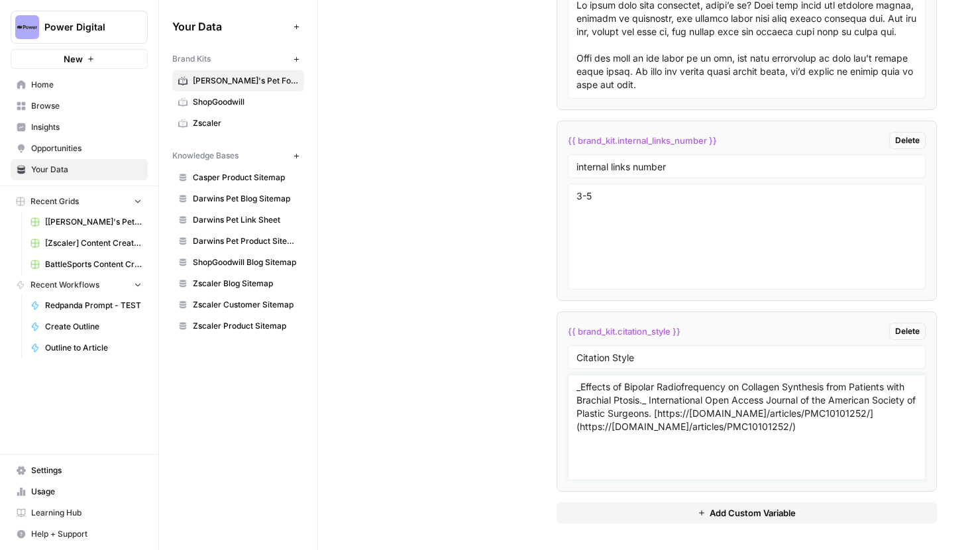
click at [830, 423] on textarea "_Effects of Bipolar Radiofrequency on Collagen Synthesis from Patients with Bra…" at bounding box center [746, 427] width 341 height 94
type textarea "_Effects of Bipolar Radiofrequency on Collagen Synthesis from Patients with Bra…"
drag, startPoint x: 631, startPoint y: 197, endPoint x: 530, endPoint y: 175, distance: 103.1
click at [530, 175] on div "Custom Variables Create custom variables that will appear as global brand varia…" at bounding box center [646, 36] width 582 height 1028
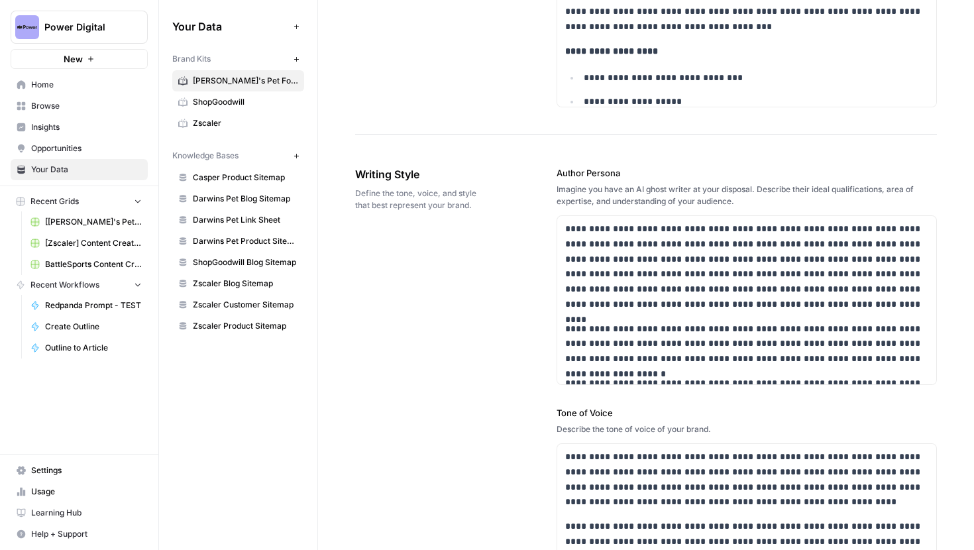
scroll to position [0, 0]
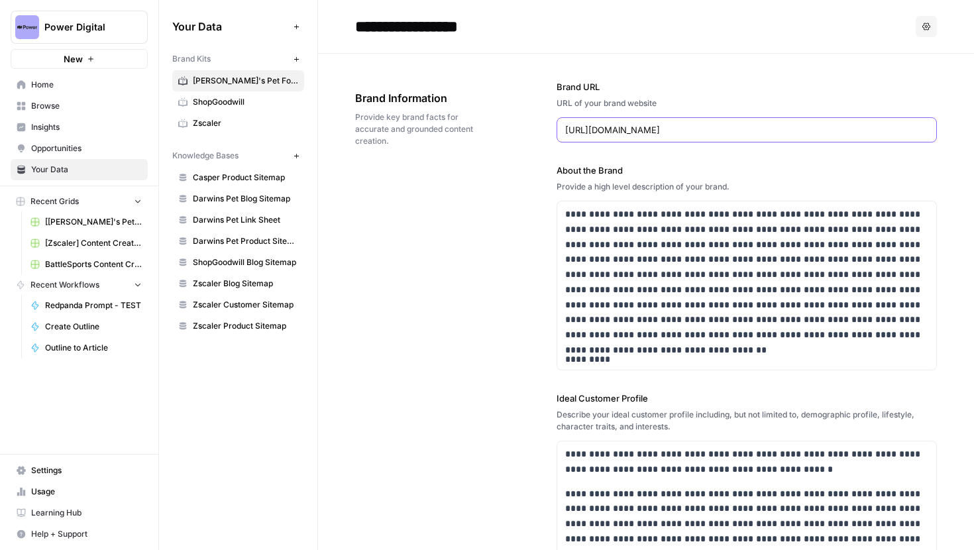
drag, startPoint x: 707, startPoint y: 133, endPoint x: 555, endPoint y: 133, distance: 152.4
click at [555, 133] on div "**********" at bounding box center [646, 532] width 582 height 956
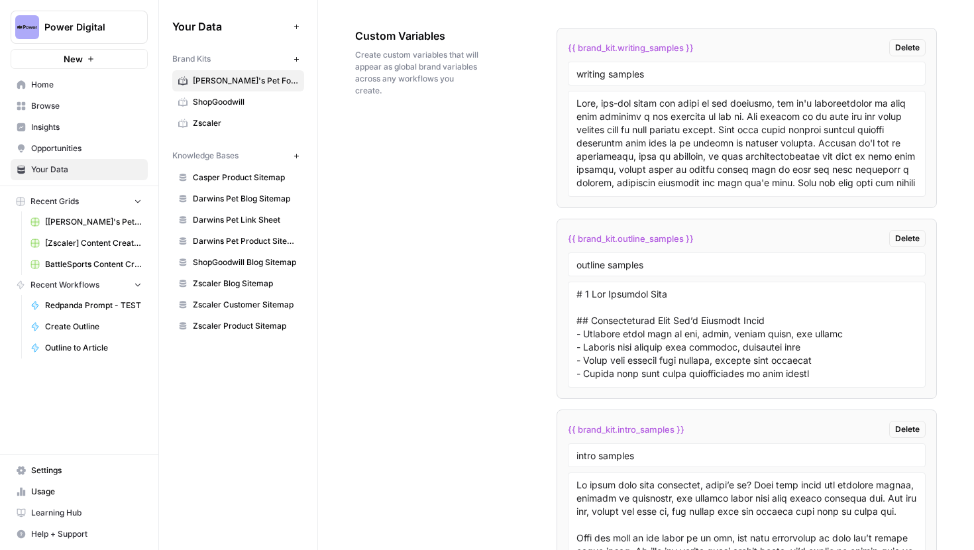
scroll to position [3122, 0]
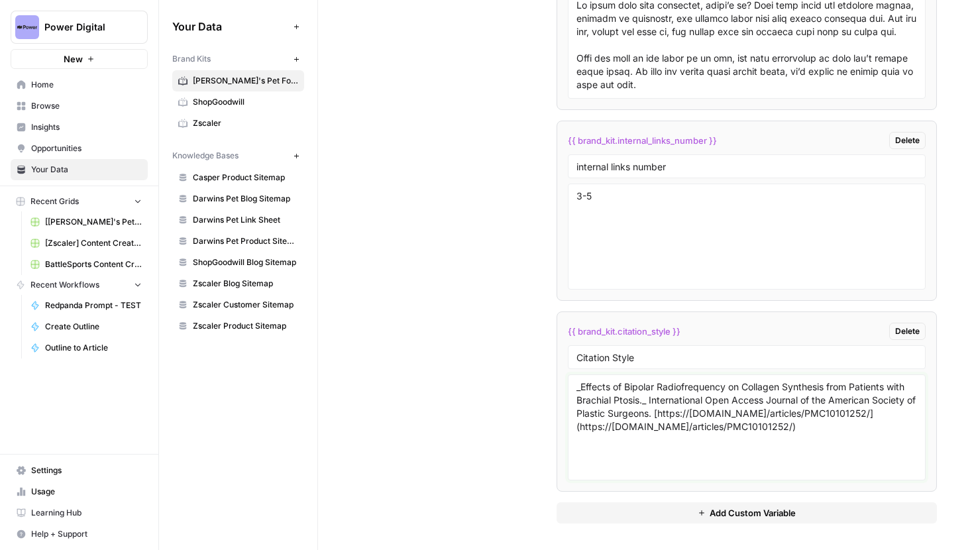
drag, startPoint x: 760, startPoint y: 431, endPoint x: 557, endPoint y: 381, distance: 208.8
click at [557, 381] on li "{{ brand_kit.citation_style }} Delete Citation Style _Effects of Bipolar Radiof…" at bounding box center [747, 401] width 381 height 180
click at [260, 216] on span "Darwins Pet Link Sheet" at bounding box center [245, 220] width 105 height 12
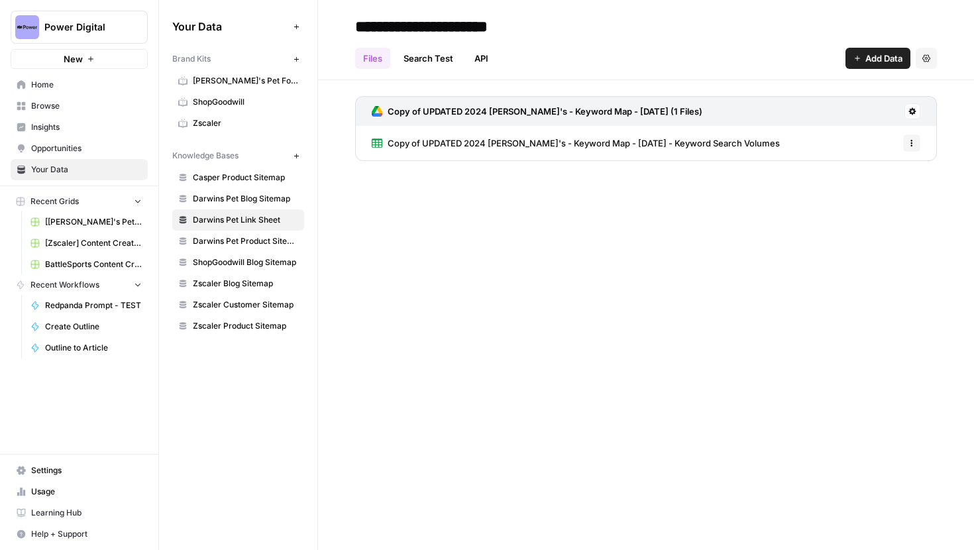
click at [437, 57] on link "Search Test" at bounding box center [429, 58] width 66 height 21
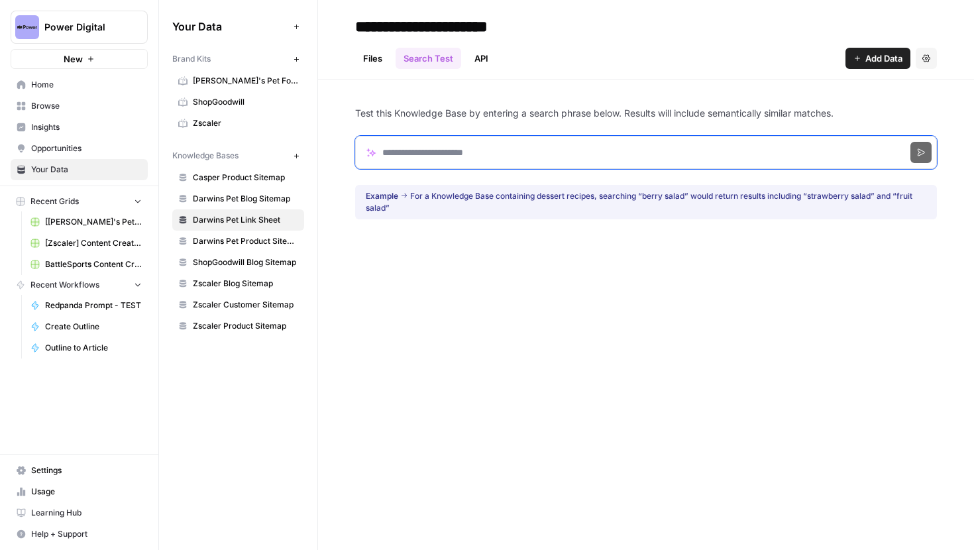
click at [454, 151] on input "Search phrase" at bounding box center [646, 152] width 582 height 33
type input "********"
click button "Search" at bounding box center [920, 152] width 21 height 21
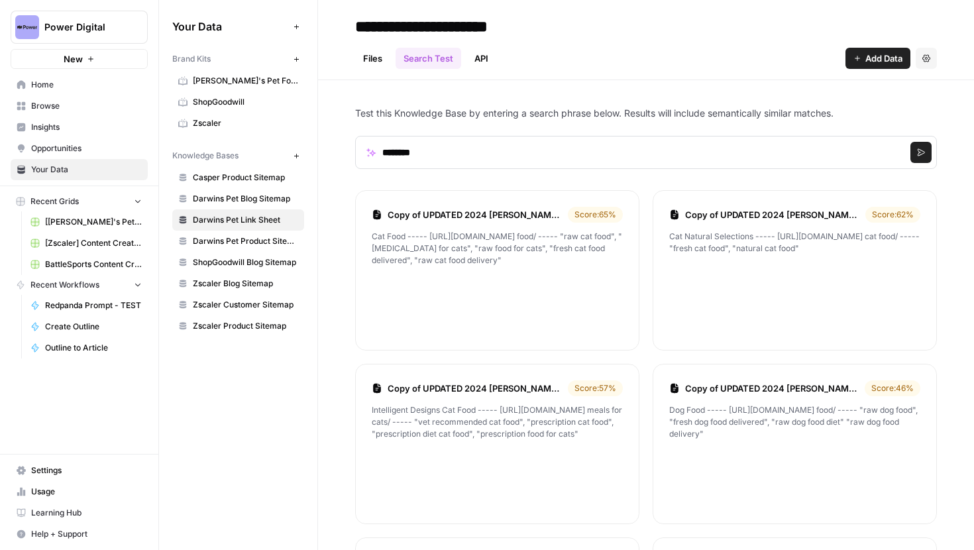
click at [483, 216] on link "Copy of UPDATED 2024 Darwin's - Keyword Map - October 2022 - Keyword Search Vol…" at bounding box center [475, 214] width 175 height 13
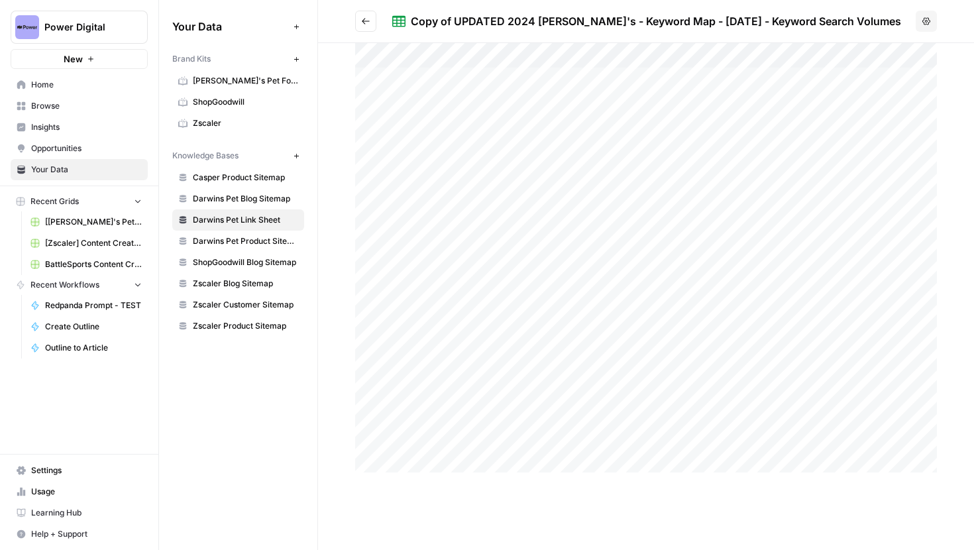
click at [361, 25] on icon "Go back" at bounding box center [365, 21] width 9 height 9
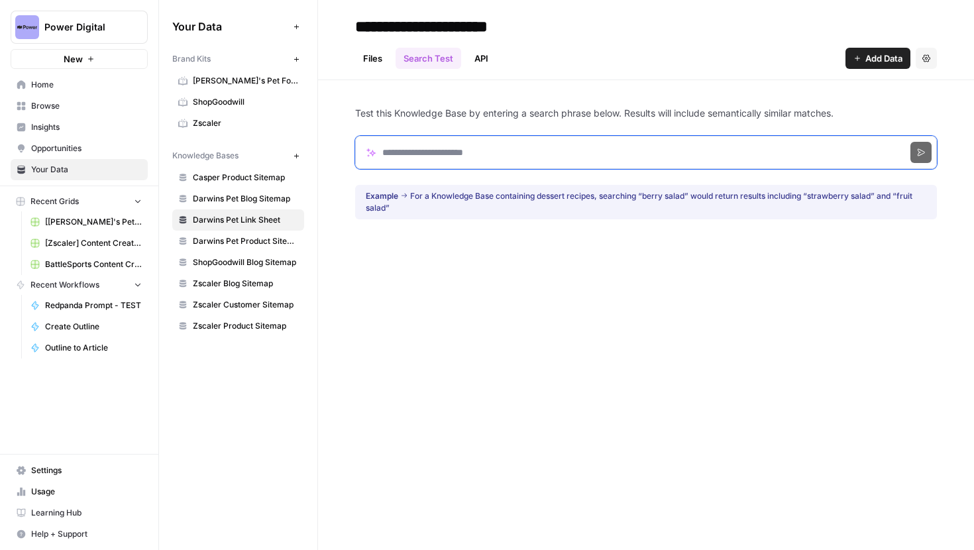
click at [439, 160] on input "Search phrase" at bounding box center [646, 152] width 582 height 33
type input "****"
click button "Search" at bounding box center [920, 152] width 21 height 21
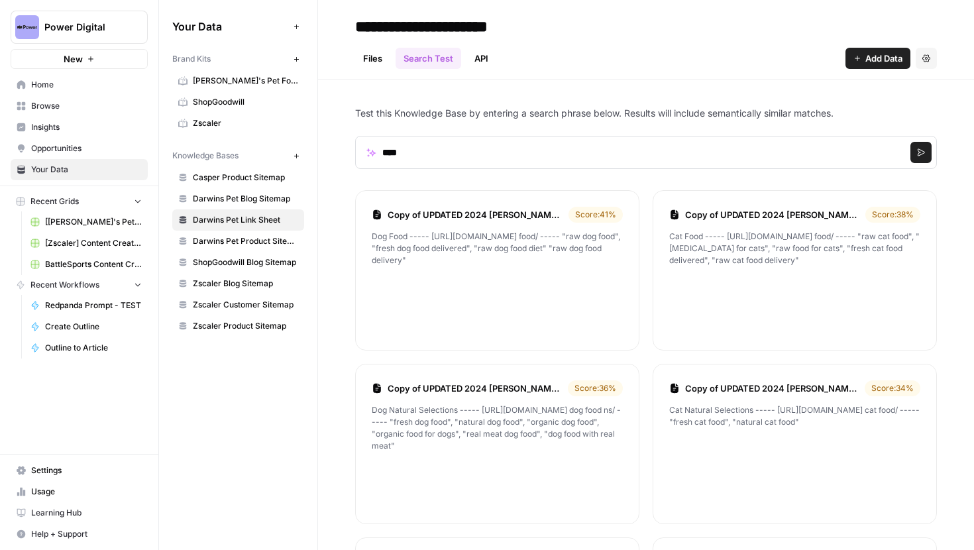
click at [457, 210] on link "Copy of UPDATED 2024 Darwin's - Keyword Map - October 2022 - Keyword Search Vol…" at bounding box center [476, 214] width 176 height 13
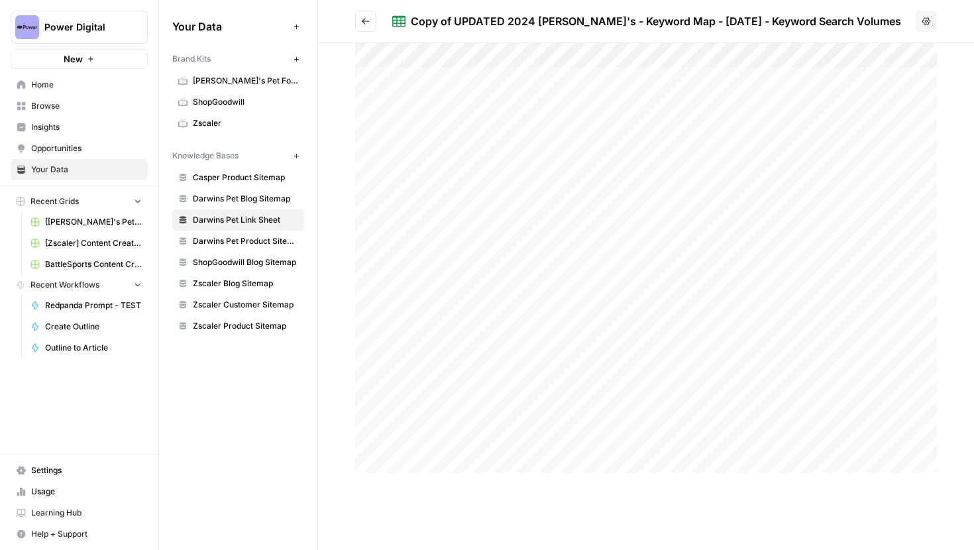
click at [378, 142] on div at bounding box center [646, 257] width 582 height 429
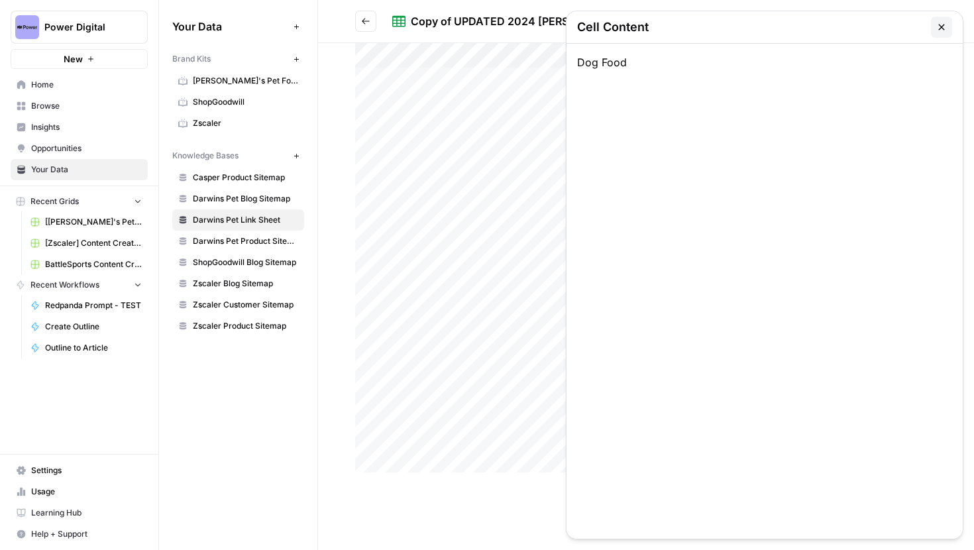
click at [486, 142] on div at bounding box center [646, 257] width 582 height 429
click at [934, 30] on button "button" at bounding box center [941, 27] width 21 height 21
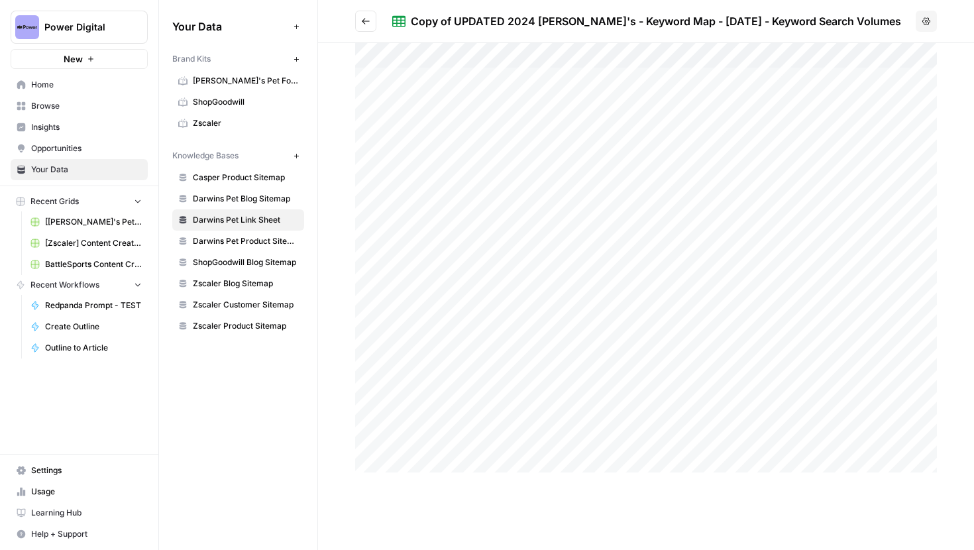
click at [399, 193] on div at bounding box center [646, 257] width 582 height 429
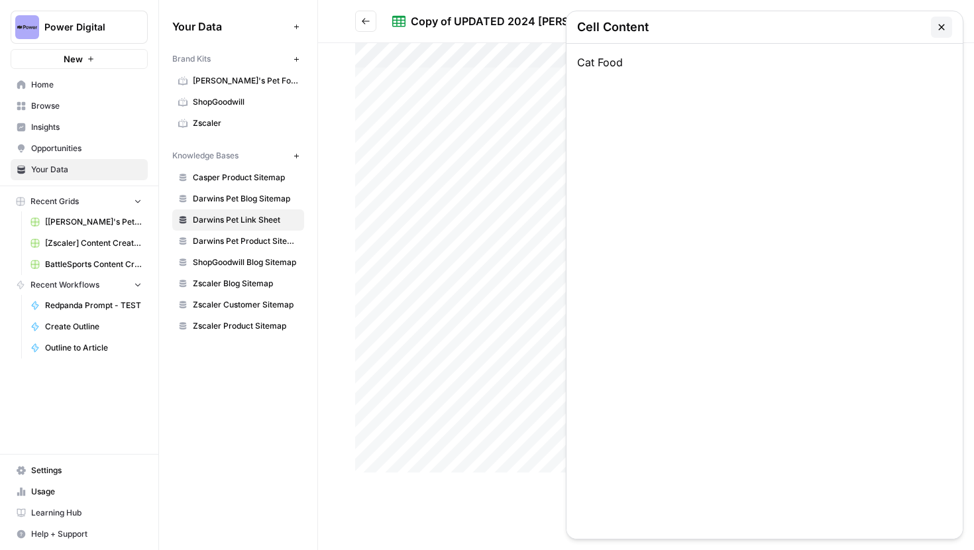
click at [399, 193] on div at bounding box center [646, 257] width 582 height 429
click at [943, 28] on icon "button" at bounding box center [941, 27] width 11 height 11
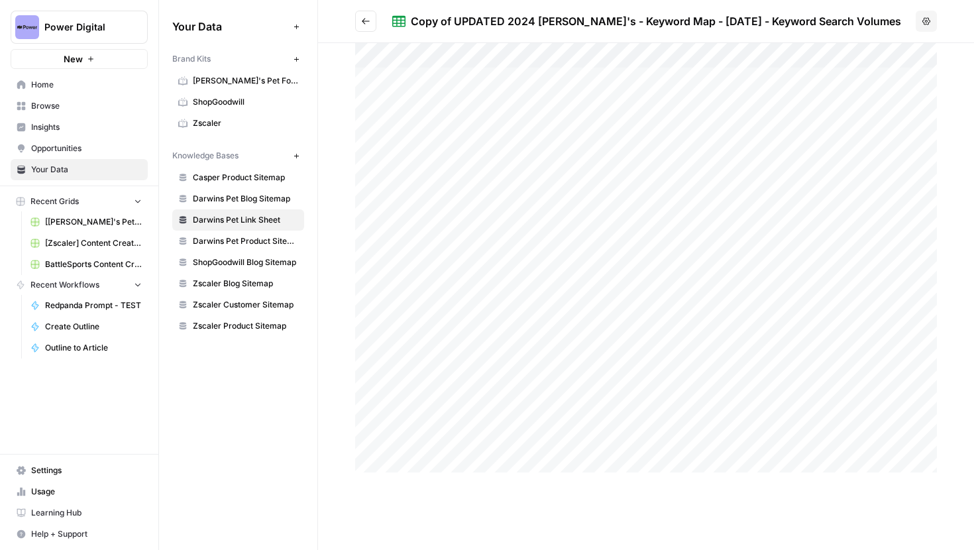
click at [398, 274] on div at bounding box center [646, 257] width 582 height 429
click at [403, 276] on div at bounding box center [646, 257] width 582 height 429
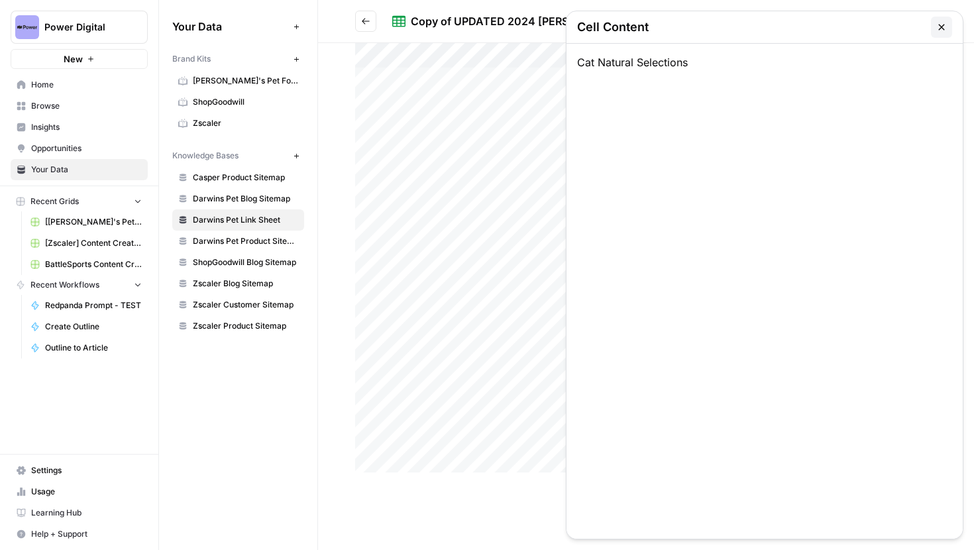
click at [458, 280] on div at bounding box center [646, 257] width 582 height 429
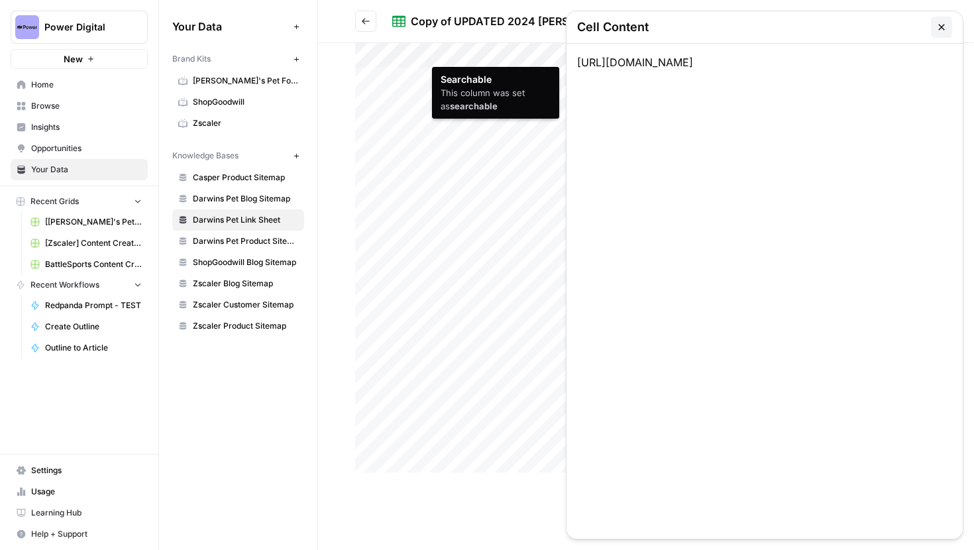
drag, startPoint x: 853, startPoint y: 59, endPoint x: 577, endPoint y: 63, distance: 275.7
click at [577, 63] on div "[URL][DOMAIN_NAME]" at bounding box center [765, 291] width 396 height 495
copy div "[URL][DOMAIN_NAME]"
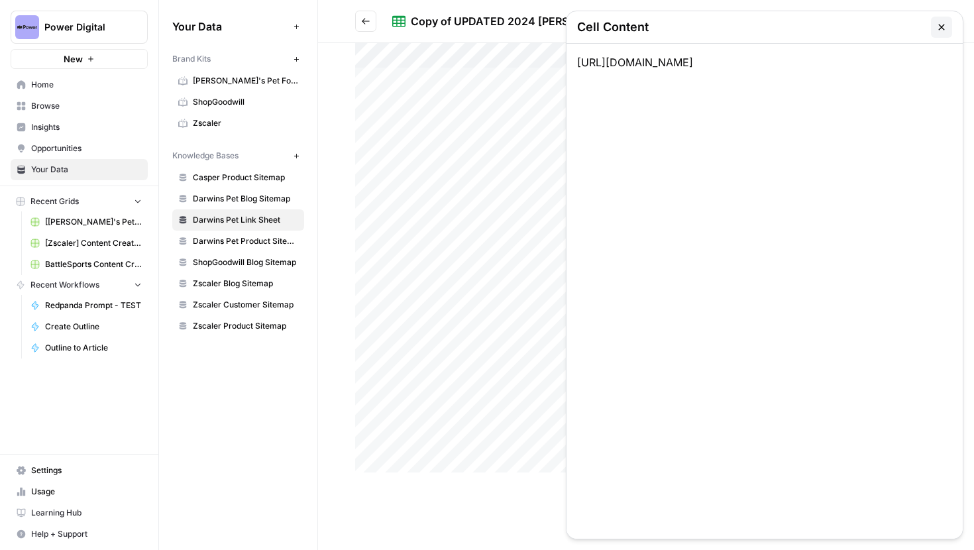
click at [948, 28] on button "button" at bounding box center [941, 27] width 21 height 21
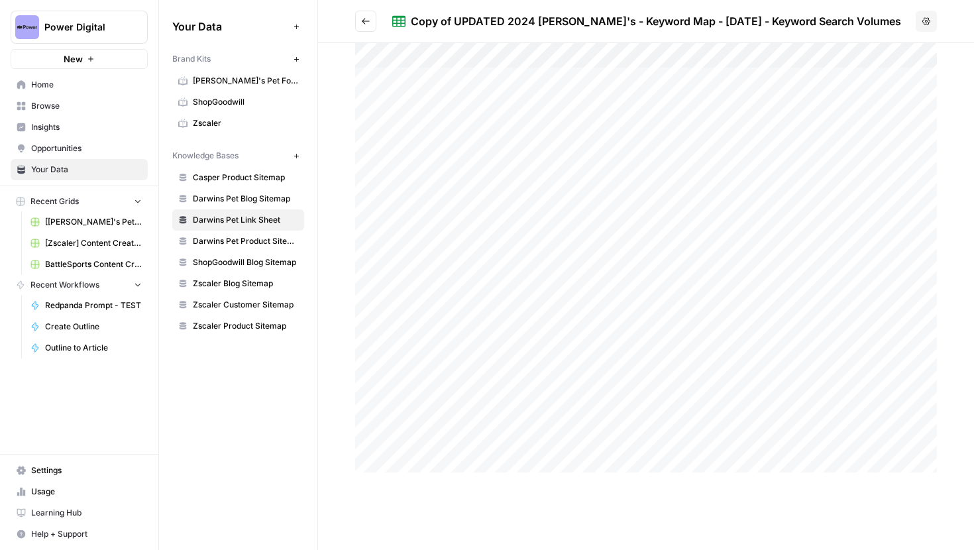
click at [635, 274] on div at bounding box center [646, 257] width 582 height 429
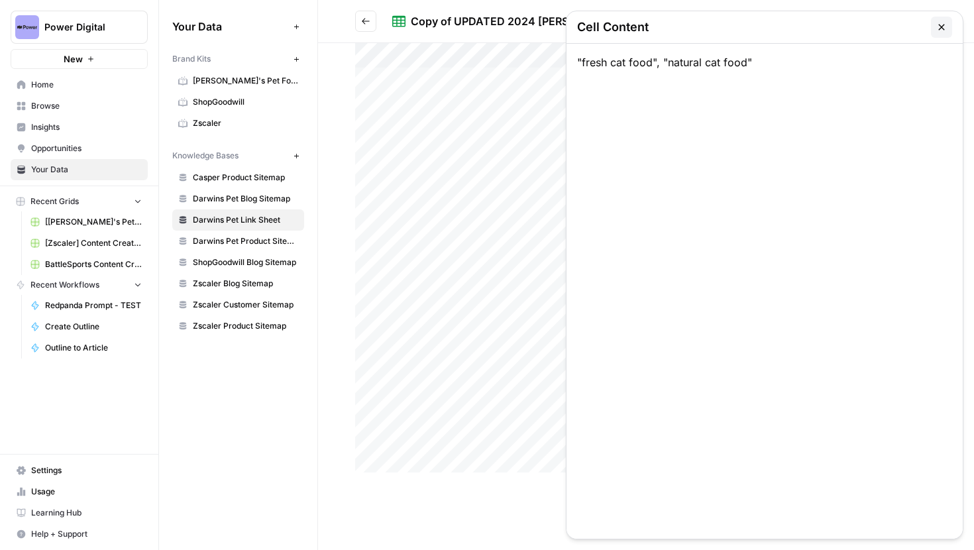
click at [635, 274] on div ""fresh cat food", "natural cat food"" at bounding box center [765, 291] width 396 height 495
drag, startPoint x: 654, startPoint y: 62, endPoint x: 582, endPoint y: 60, distance: 71.6
click at [582, 60] on div ""fresh cat food", "natural cat food"" at bounding box center [765, 291] width 396 height 495
copy div "fresh cat food""
click at [940, 29] on icon "button" at bounding box center [941, 27] width 11 height 11
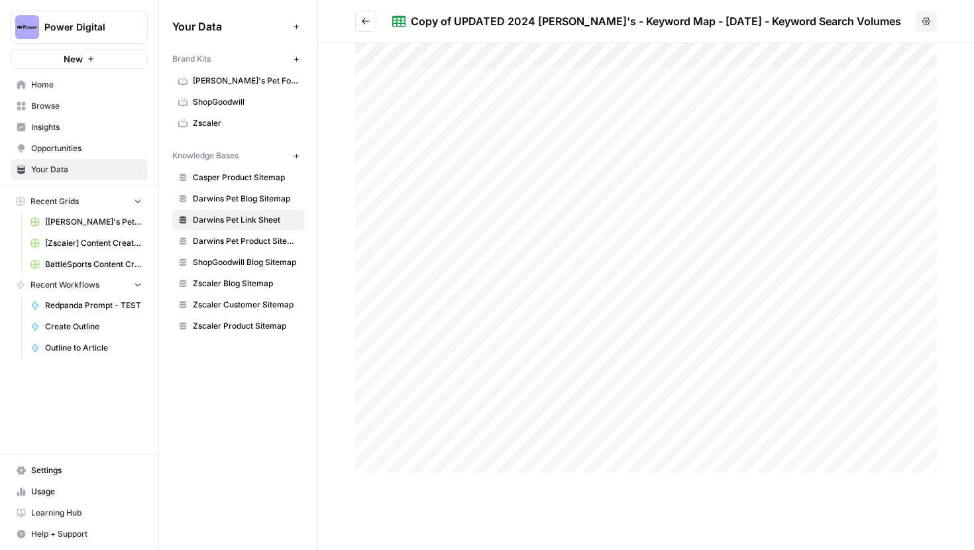
click at [410, 278] on div at bounding box center [646, 257] width 582 height 429
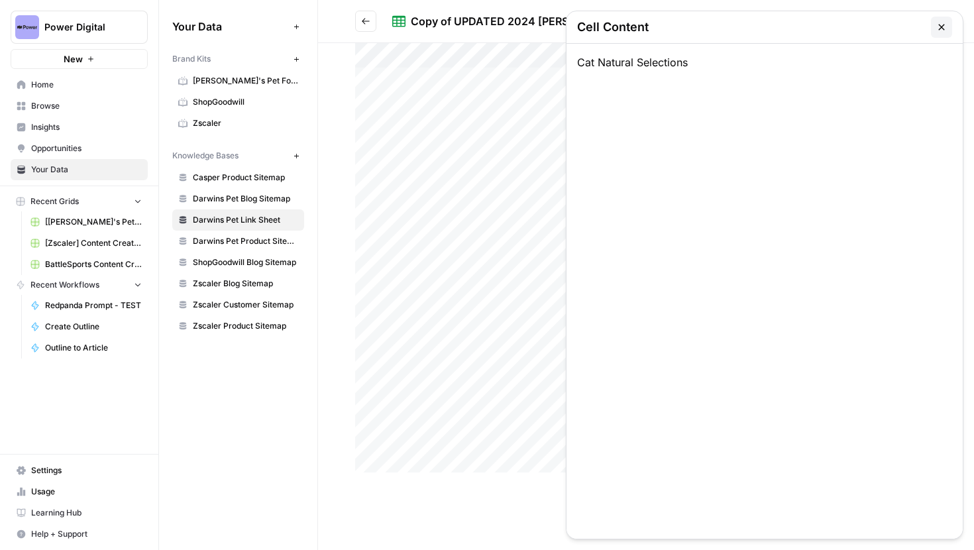
click at [943, 27] on icon "button" at bounding box center [941, 27] width 11 height 11
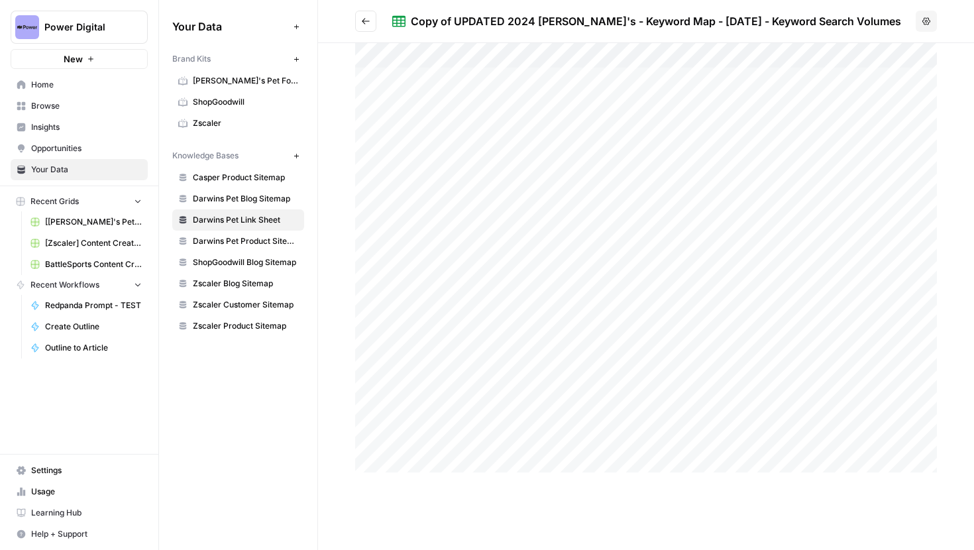
click at [487, 274] on div at bounding box center [646, 257] width 582 height 429
click at [490, 249] on div at bounding box center [646, 257] width 582 height 429
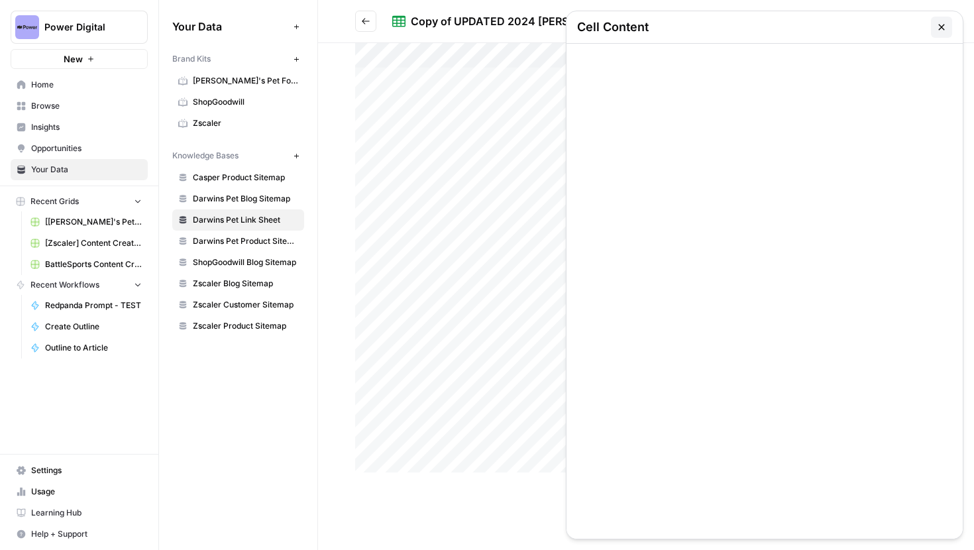
click at [493, 180] on div at bounding box center [646, 257] width 582 height 429
click at [494, 285] on div at bounding box center [646, 257] width 582 height 429
click at [936, 27] on icon "button" at bounding box center [941, 27] width 11 height 11
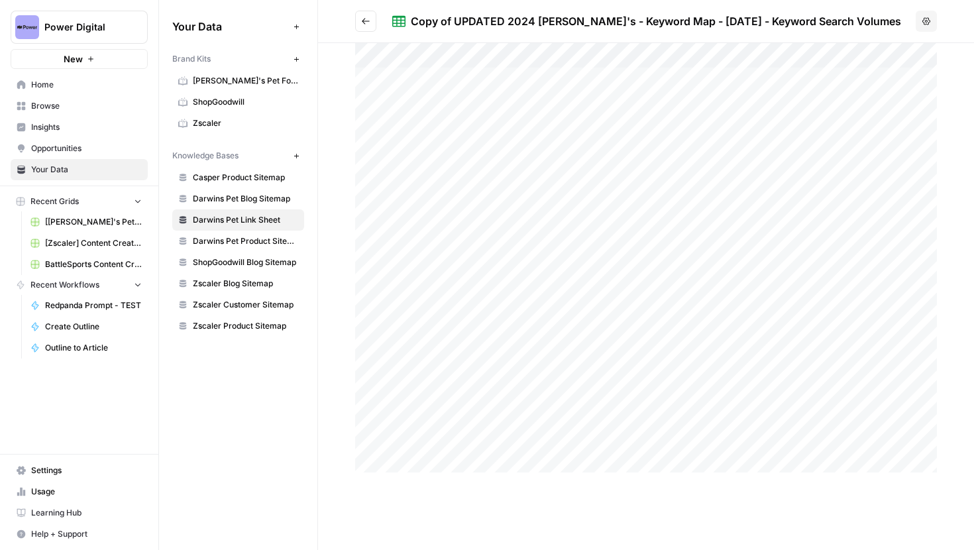
click at [269, 220] on span "Darwins Pet Link Sheet" at bounding box center [245, 220] width 105 height 12
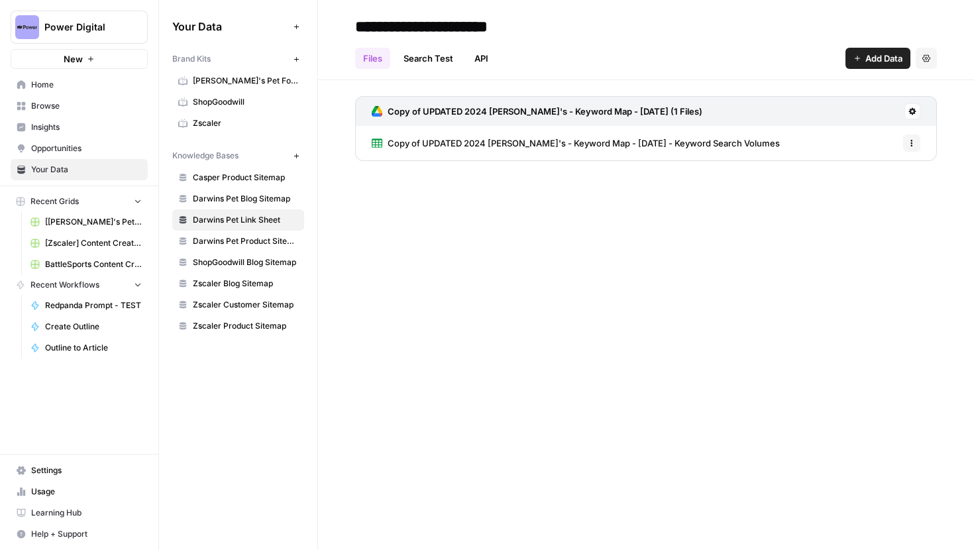
click at [432, 68] on header "**********" at bounding box center [646, 40] width 656 height 80
click at [432, 68] on link "Search Test" at bounding box center [429, 58] width 66 height 21
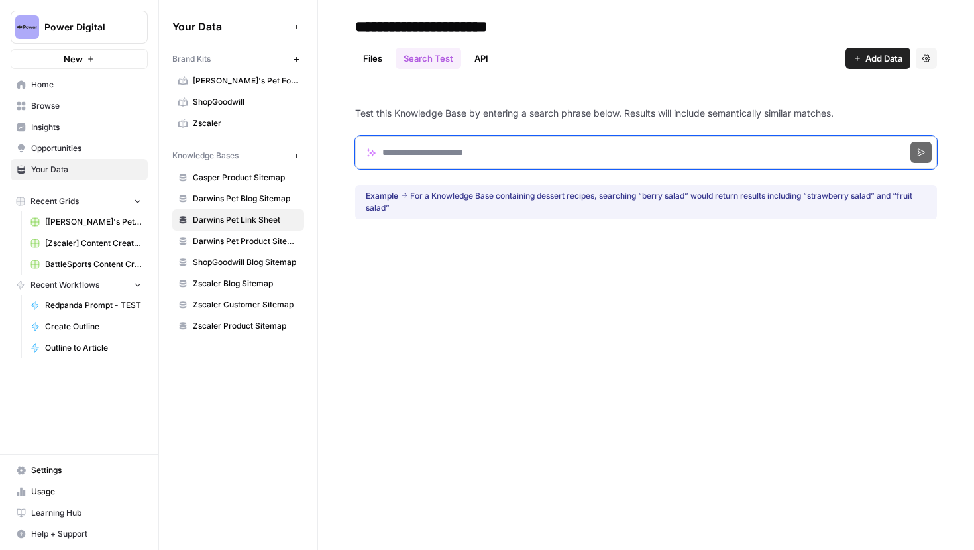
click at [434, 155] on input "Search phrase" at bounding box center [646, 152] width 582 height 33
paste input "**********"
click button "Search" at bounding box center [920, 152] width 21 height 21
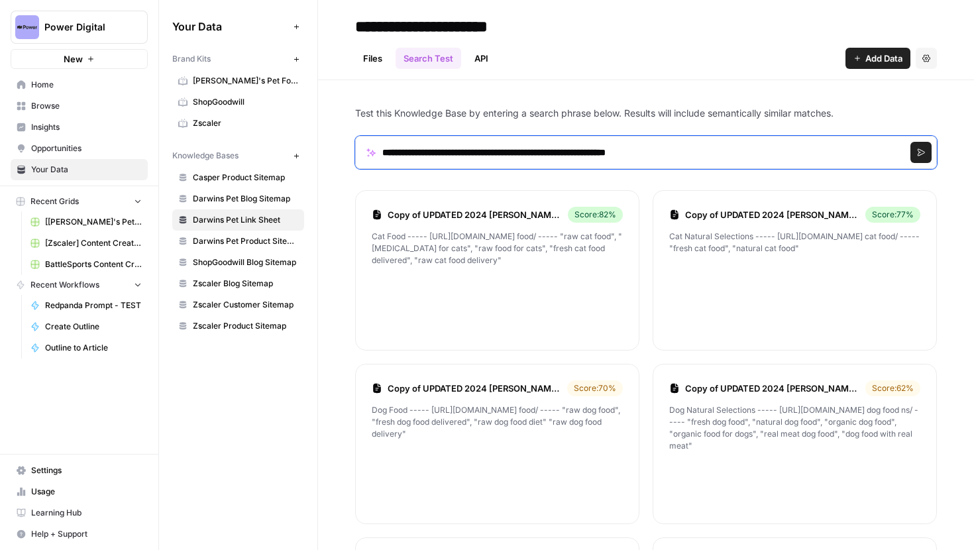
click at [712, 153] on input "**********" at bounding box center [646, 152] width 582 height 33
drag, startPoint x: 458, startPoint y: 153, endPoint x: 370, endPoint y: 155, distance: 87.5
click at [370, 155] on input "**********" at bounding box center [646, 152] width 582 height 33
click button "Search" at bounding box center [920, 152] width 21 height 21
drag, startPoint x: 638, startPoint y: 155, endPoint x: 376, endPoint y: 155, distance: 261.7
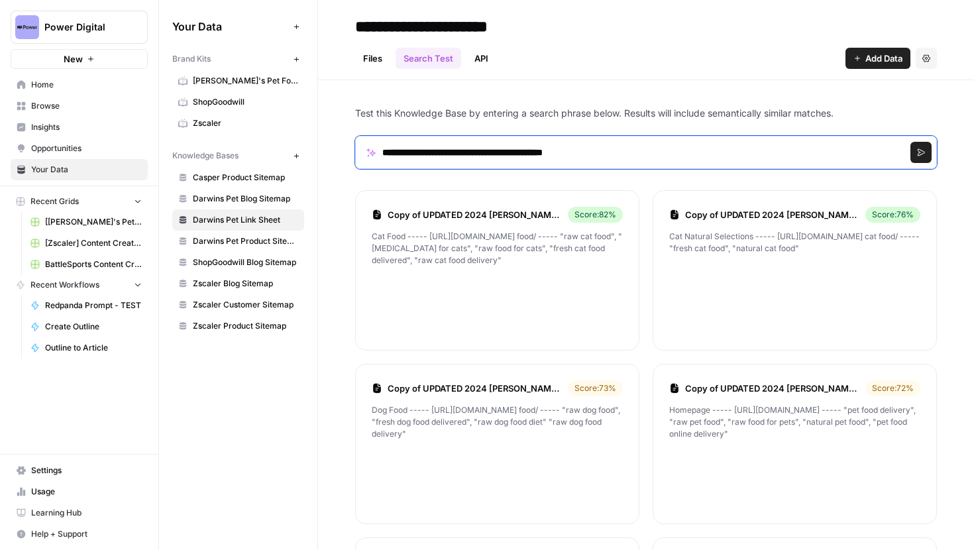
click at [376, 155] on input "**********" at bounding box center [646, 152] width 582 height 33
type input "**********"
click button "Search" at bounding box center [920, 152] width 21 height 21
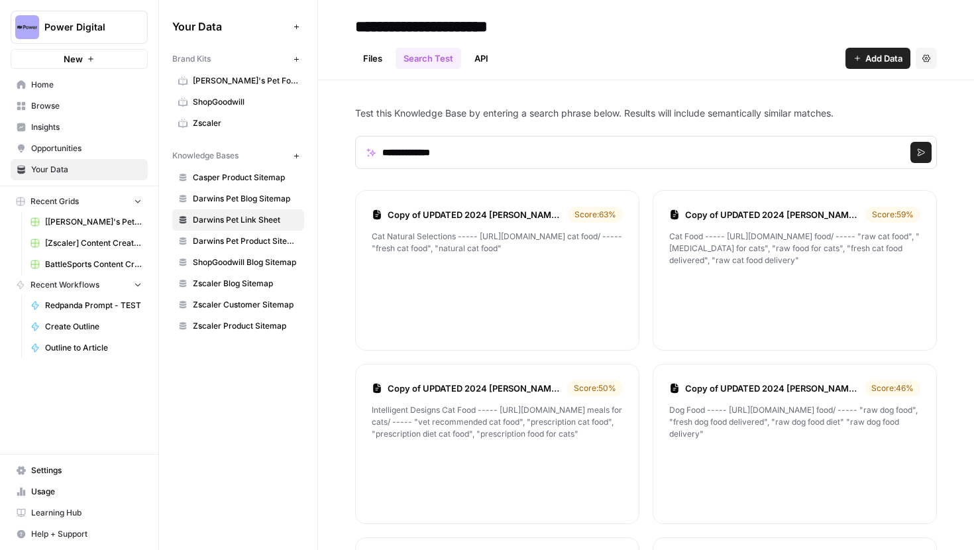
click at [484, 211] on link "Copy of UPDATED 2024 Darwin's - Keyword Map - October 2022 - Keyword Search Vol…" at bounding box center [475, 214] width 175 height 13
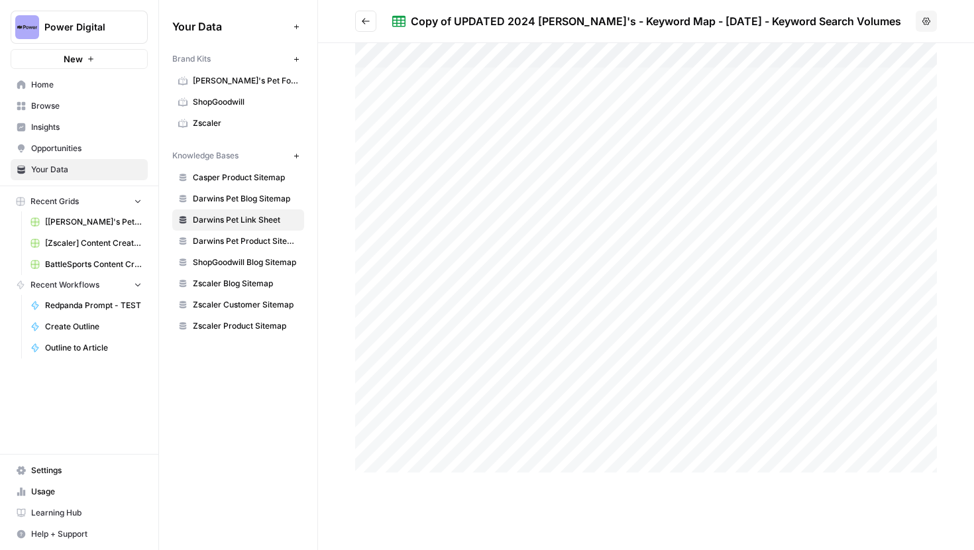
click at [644, 275] on div at bounding box center [646, 257] width 582 height 429
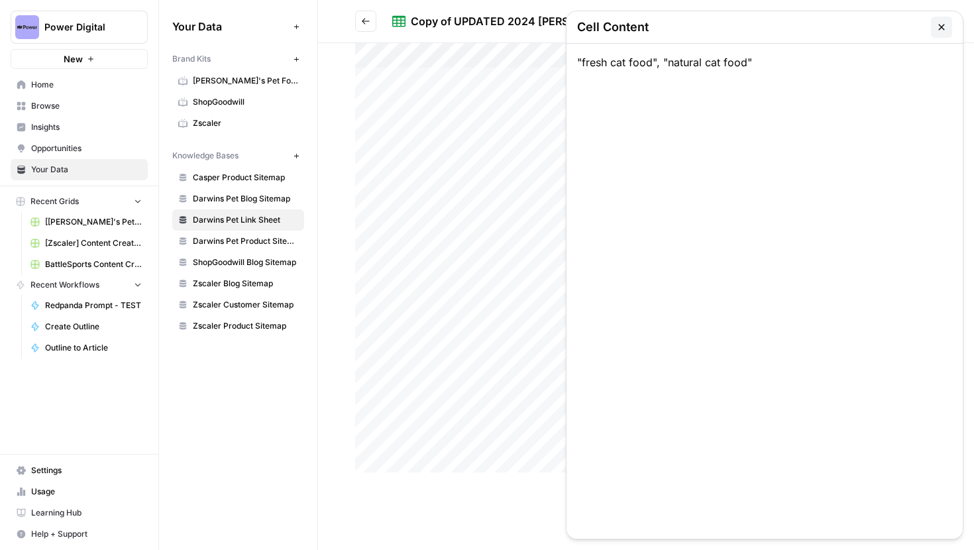
drag, startPoint x: 651, startPoint y: 66, endPoint x: 582, endPoint y: 64, distance: 68.9
click at [582, 64] on div ""fresh cat food", "natural cat food"" at bounding box center [765, 291] width 396 height 495
copy div "fresh cat food"
click at [940, 23] on icon "button" at bounding box center [941, 27] width 11 height 11
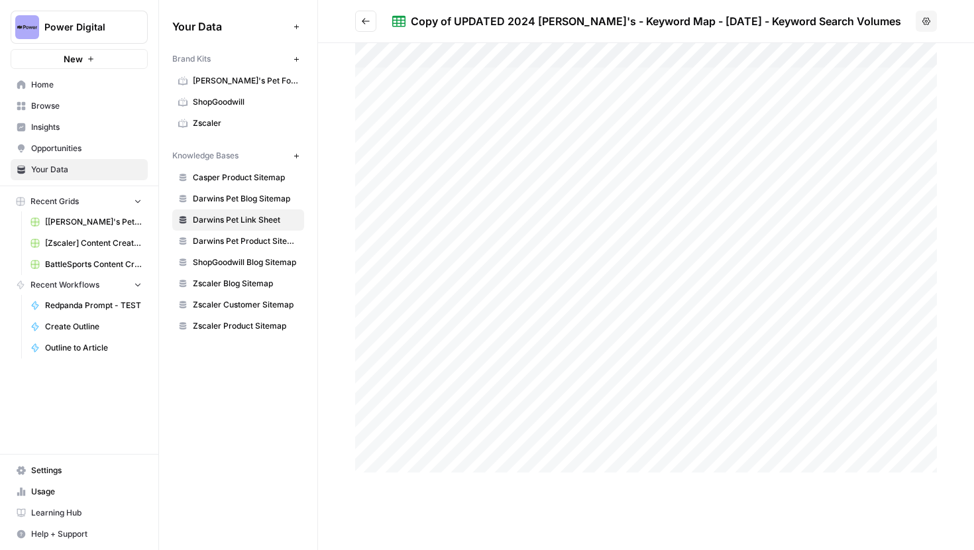
click at [505, 275] on div at bounding box center [646, 257] width 582 height 429
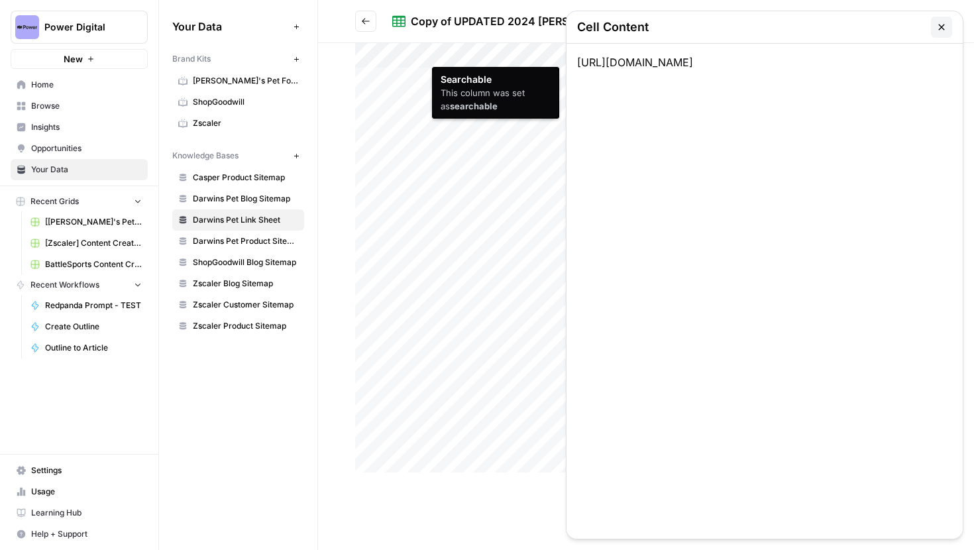
drag, startPoint x: 841, startPoint y: 62, endPoint x: 563, endPoint y: 62, distance: 277.6
click at [563, 62] on div "Searchable This column was set as searchable Cell Content https://www.darwinspe…" at bounding box center [646, 296] width 656 height 507
copy div "Searchable This column was set as searchable Cell Content https://www.darwinspe…"
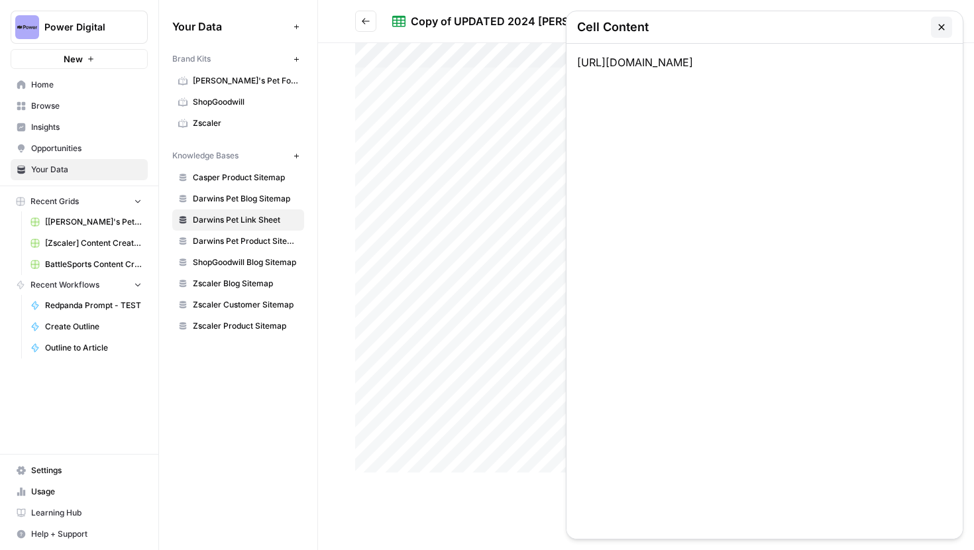
click at [784, 66] on div "[URL][DOMAIN_NAME]" at bounding box center [765, 291] width 396 height 495
drag, startPoint x: 836, startPoint y: 59, endPoint x: 576, endPoint y: 63, distance: 259.1
click at [576, 63] on div "[URL][DOMAIN_NAME]" at bounding box center [765, 291] width 396 height 495
copy div "[URL][DOMAIN_NAME]"
click at [659, 66] on div "[URL][DOMAIN_NAME]" at bounding box center [765, 291] width 396 height 495
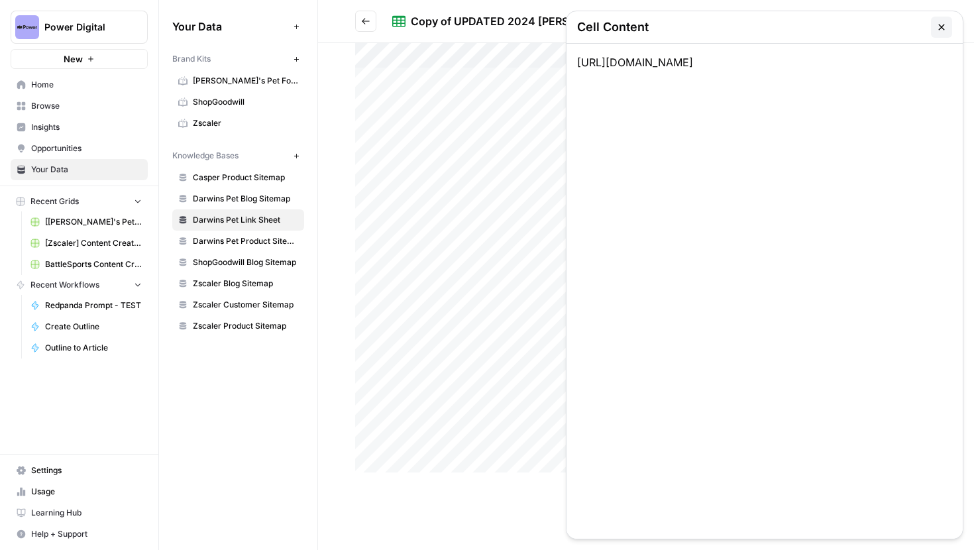
click at [659, 66] on div "[URL][DOMAIN_NAME]" at bounding box center [765, 291] width 396 height 495
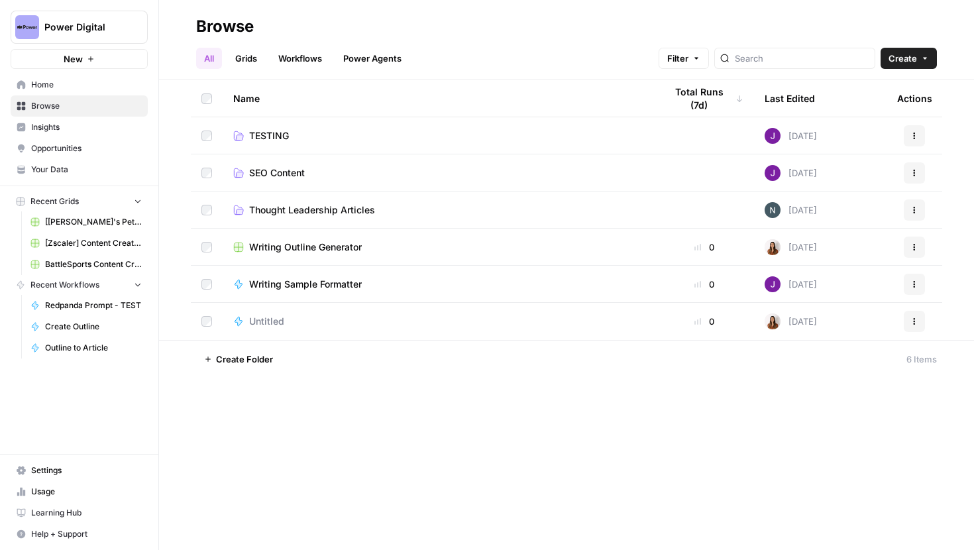
click at [277, 165] on td "SEO Content" at bounding box center [439, 172] width 432 height 36
click at [280, 172] on span "SEO Content" at bounding box center [277, 172] width 56 height 13
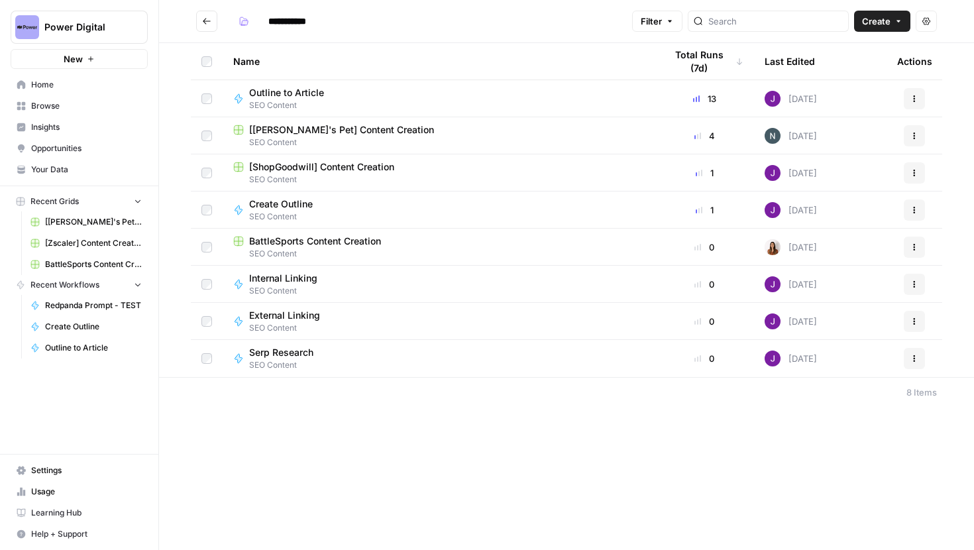
click at [319, 129] on span "[[PERSON_NAME]'s Pet] Content Creation" at bounding box center [341, 129] width 185 height 13
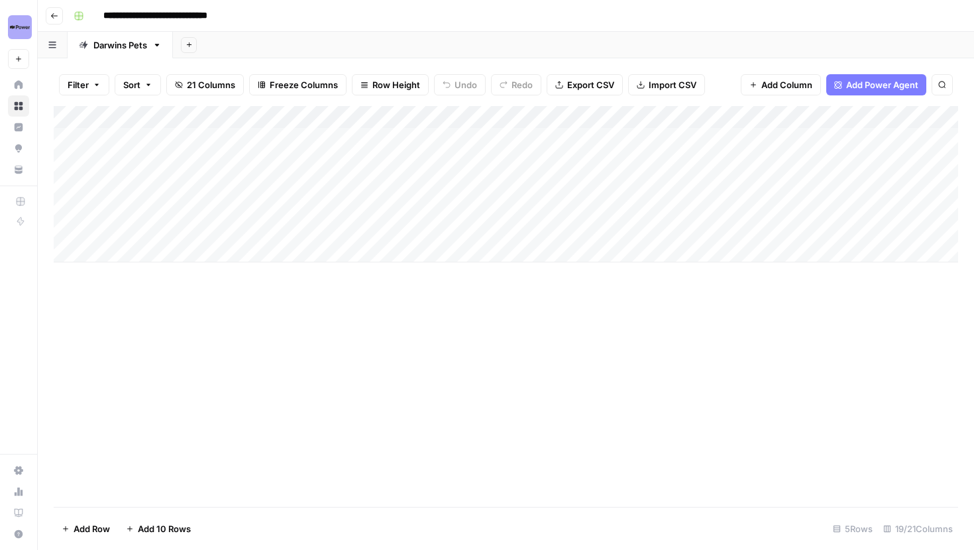
click at [50, 8] on button "Go back" at bounding box center [54, 15] width 17 height 17
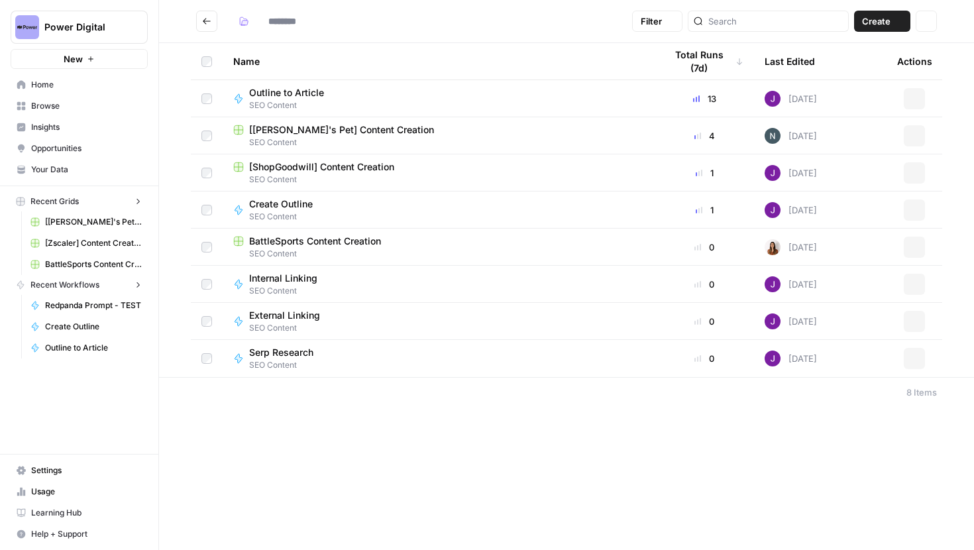
type input "**********"
click at [296, 284] on span "Internal Linking" at bounding box center [283, 278] width 68 height 13
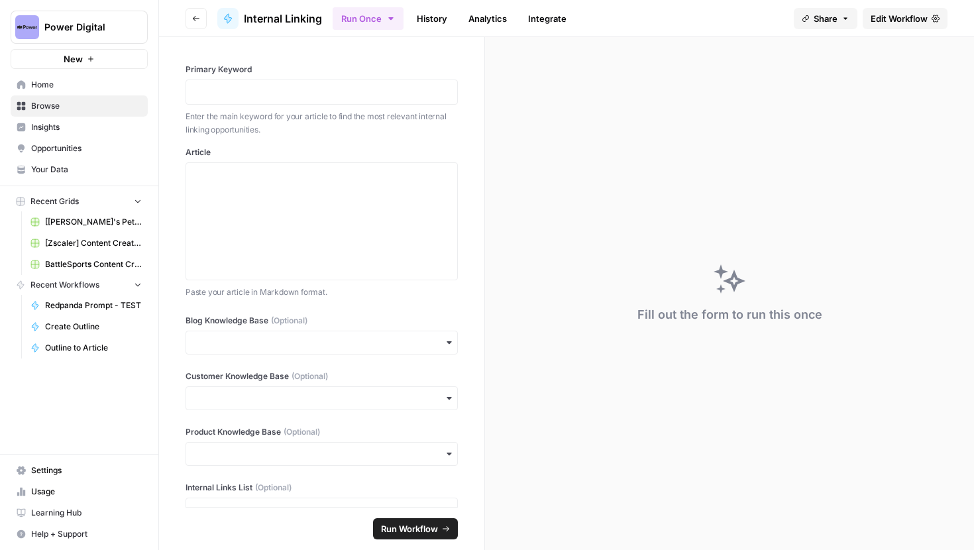
click at [197, 15] on icon "button" at bounding box center [196, 19] width 8 height 8
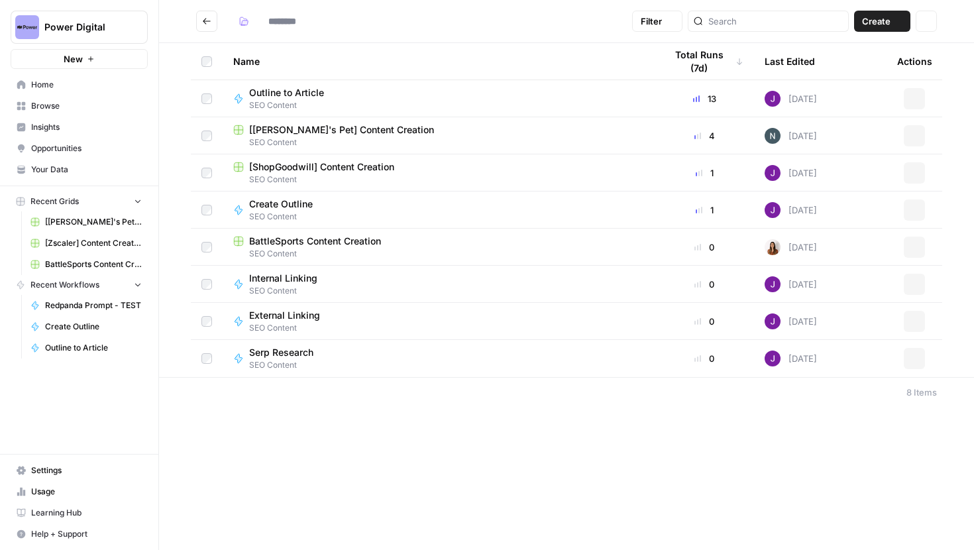
type input "**********"
click at [323, 309] on div "External Linking" at bounding box center [289, 315] width 81 height 13
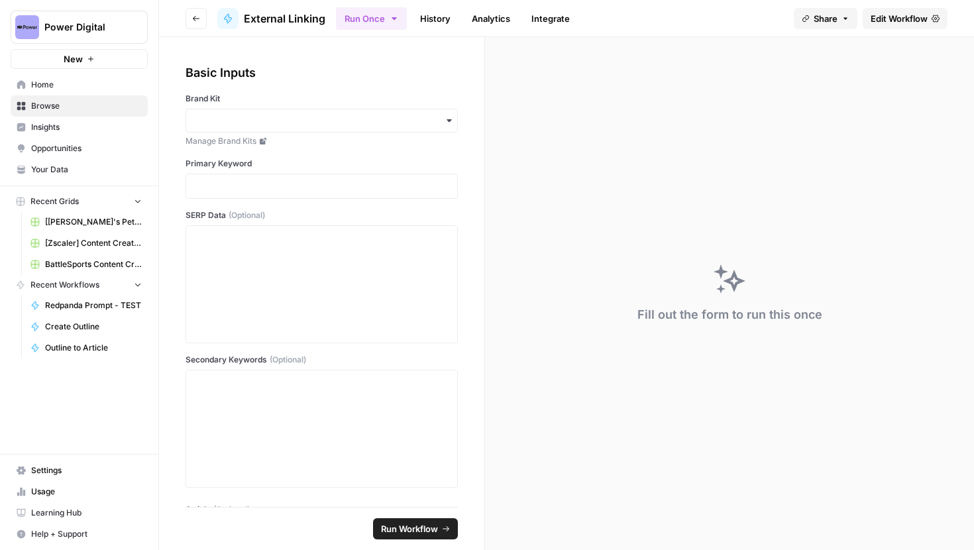
click at [883, 19] on span "Edit Workflow" at bounding box center [899, 18] width 57 height 13
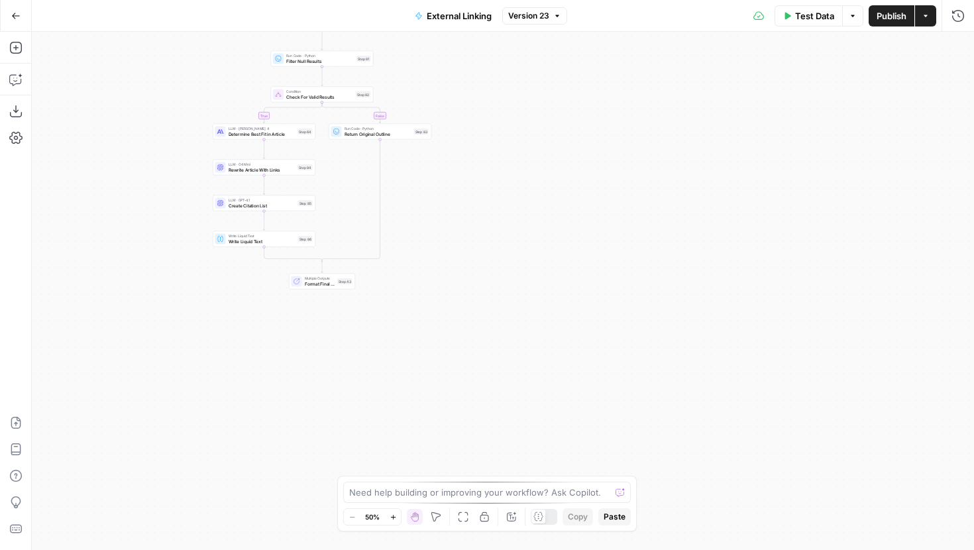
drag, startPoint x: 684, startPoint y: 405, endPoint x: 504, endPoint y: 119, distance: 338.6
click at [504, 119] on div "true false true false true false Workflow Input Settings Inputs LLM · GPT-5 Sel…" at bounding box center [503, 291] width 942 height 518
click at [265, 203] on span "Create Citation List" at bounding box center [262, 204] width 67 height 7
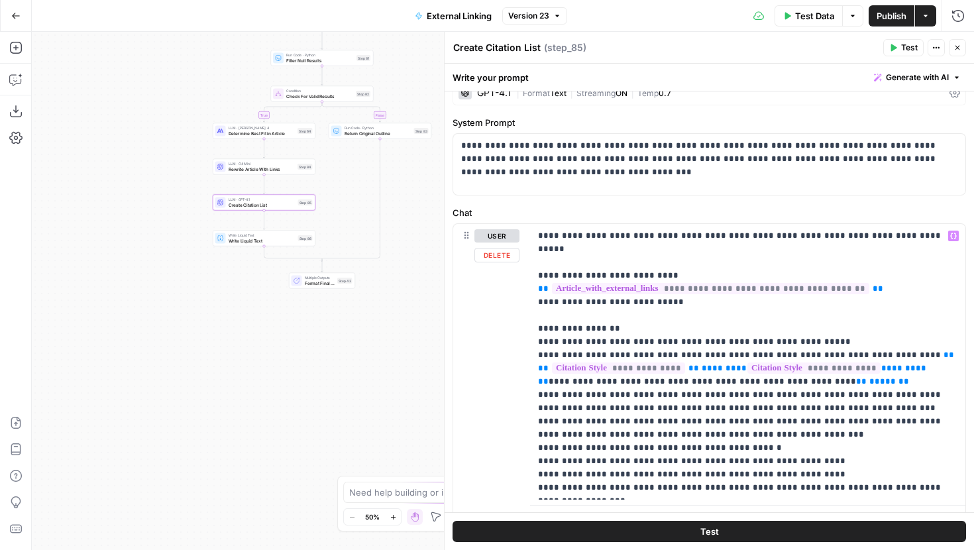
scroll to position [23, 0]
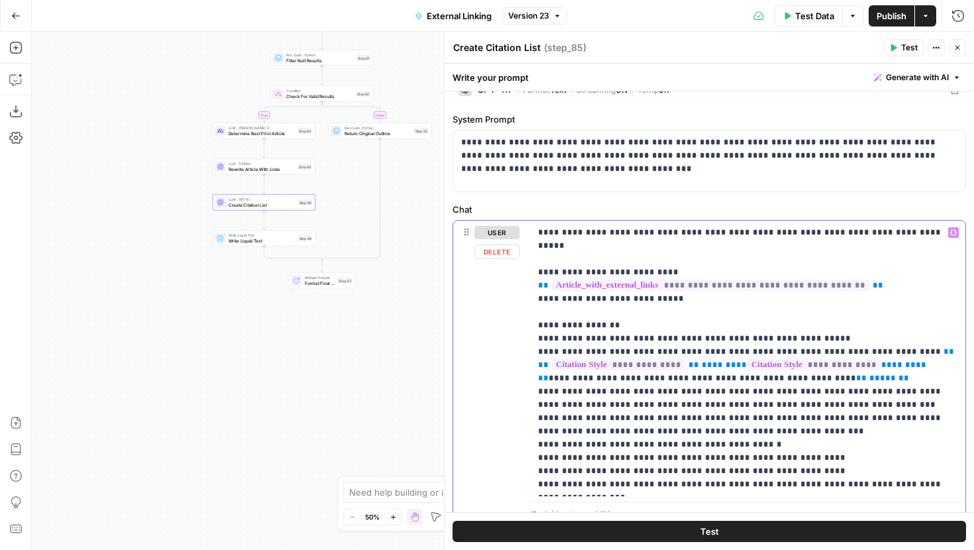
click at [674, 368] on p "**********" at bounding box center [747, 358] width 419 height 265
click at [703, 368] on p "**********" at bounding box center [747, 358] width 419 height 265
drag, startPoint x: 762, startPoint y: 367, endPoint x: 891, endPoint y: 356, distance: 129.0
click at [891, 356] on p "**********" at bounding box center [747, 358] width 419 height 265
click at [870, 372] on p "**********" at bounding box center [747, 358] width 419 height 265
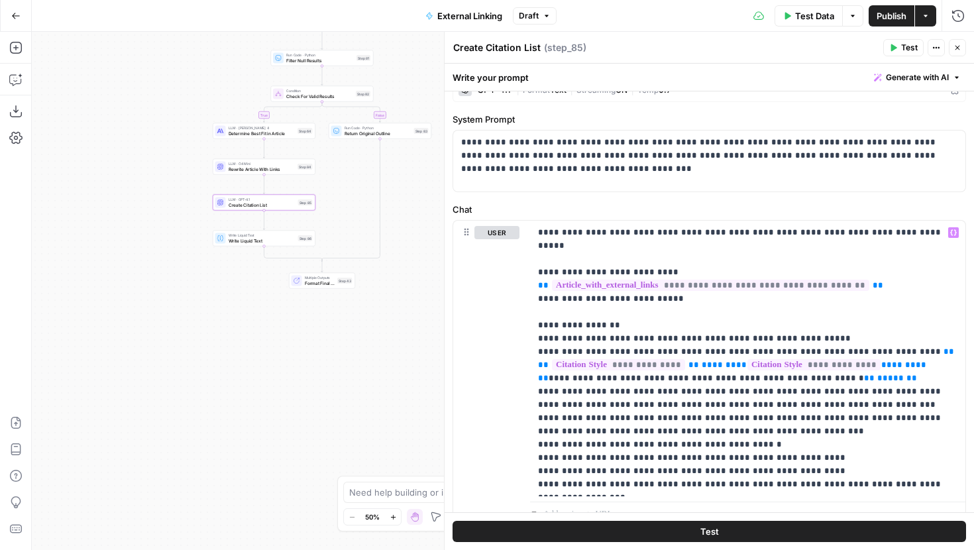
click at [18, 15] on icon "button" at bounding box center [15, 15] width 9 height 9
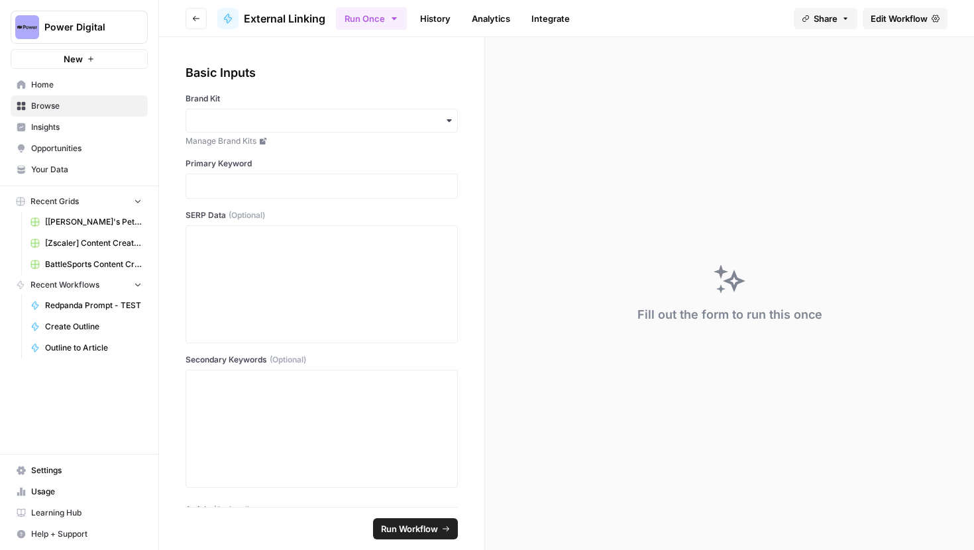
click at [193, 17] on icon "button" at bounding box center [196, 19] width 8 height 8
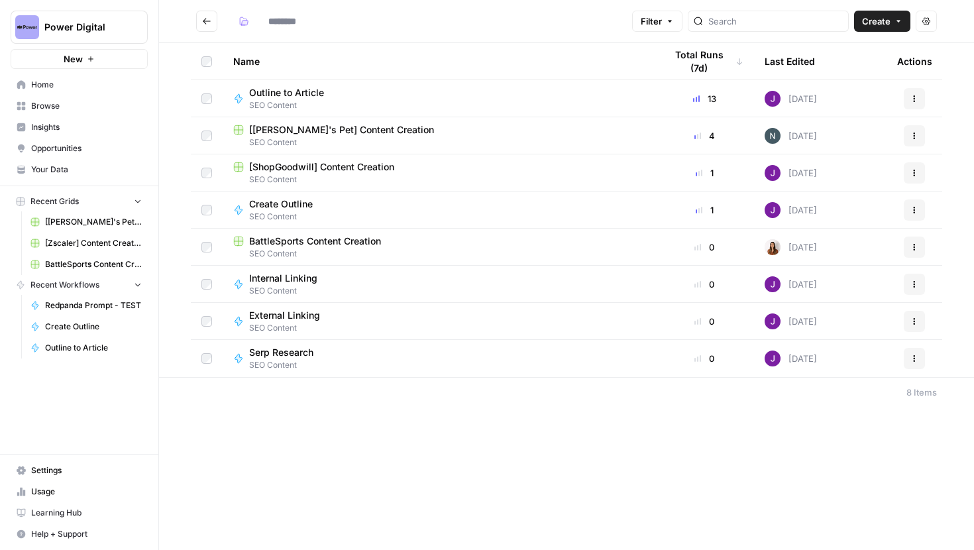
type input "**********"
click at [348, 132] on span "[[PERSON_NAME]'s Pet] Content Creation" at bounding box center [341, 129] width 185 height 13
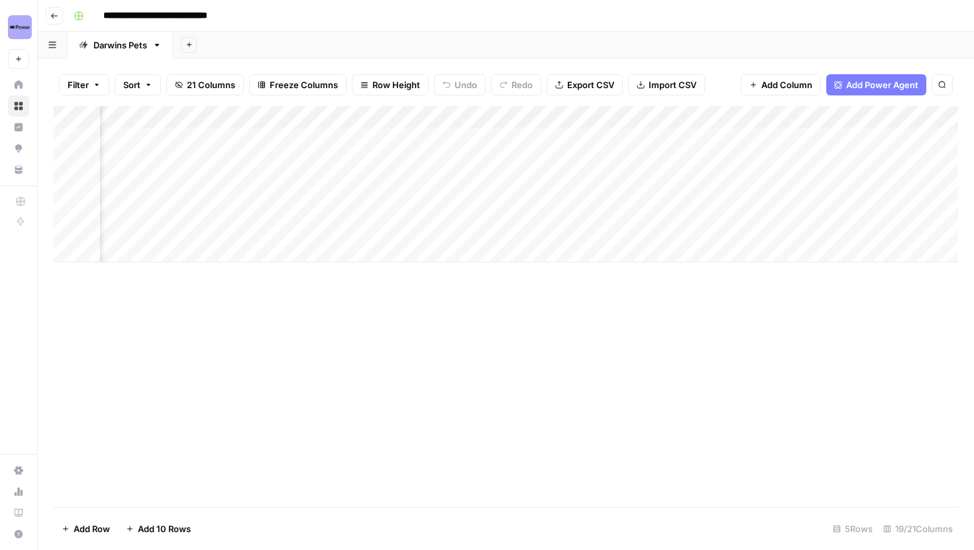
scroll to position [0, 1586]
click at [258, 183] on div "Add Column" at bounding box center [506, 184] width 904 height 156
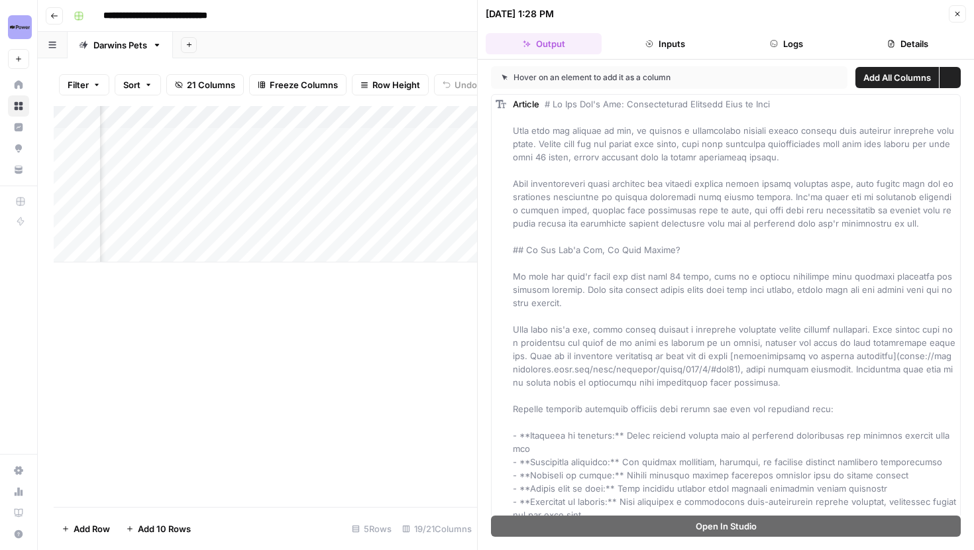
click at [798, 44] on button "Logs" at bounding box center [787, 43] width 116 height 21
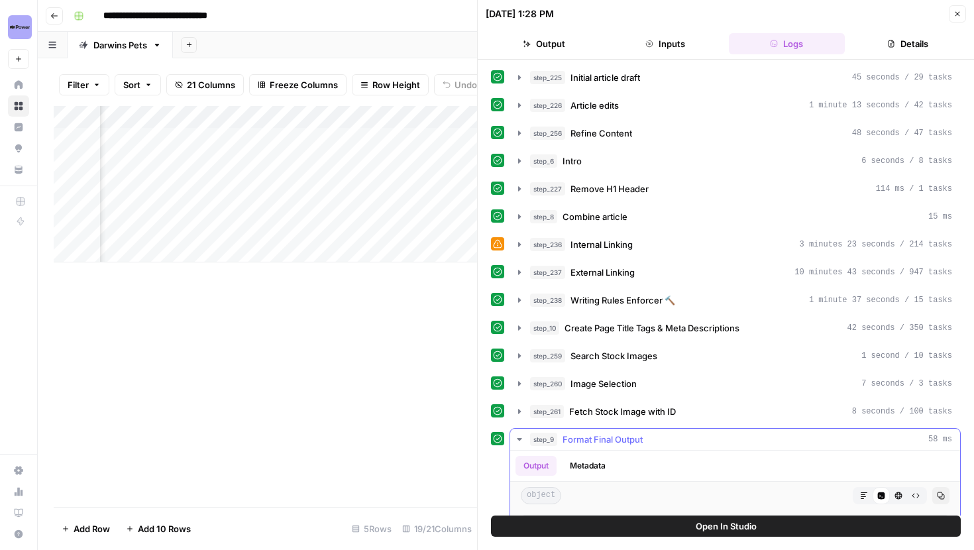
click at [625, 516] on button "Open In Studio" at bounding box center [726, 526] width 470 height 21
click at [682, 533] on button "Open In Studio" at bounding box center [726, 526] width 470 height 21
click at [950, 15] on button "Close" at bounding box center [957, 13] width 17 height 17
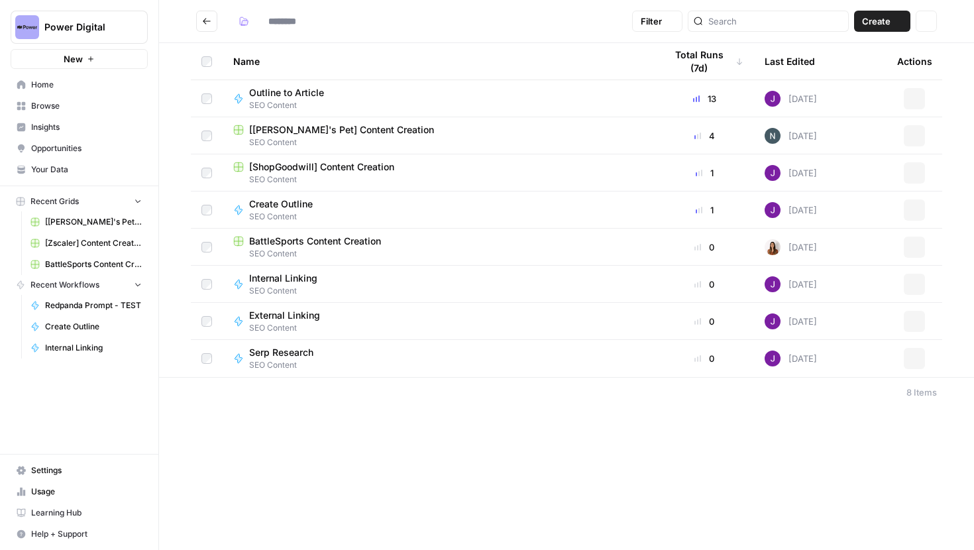
type input "**********"
click at [321, 131] on span "[[PERSON_NAME]'s Pet] Content Creation" at bounding box center [341, 129] width 185 height 13
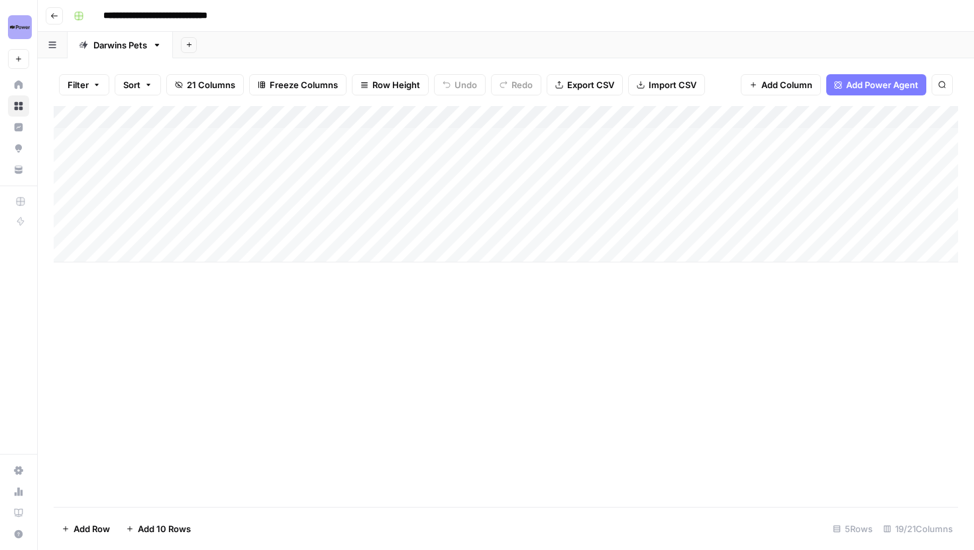
click at [514, 140] on div "Add Column" at bounding box center [506, 184] width 904 height 156
click at [513, 136] on div "Add Column" at bounding box center [506, 184] width 904 height 156
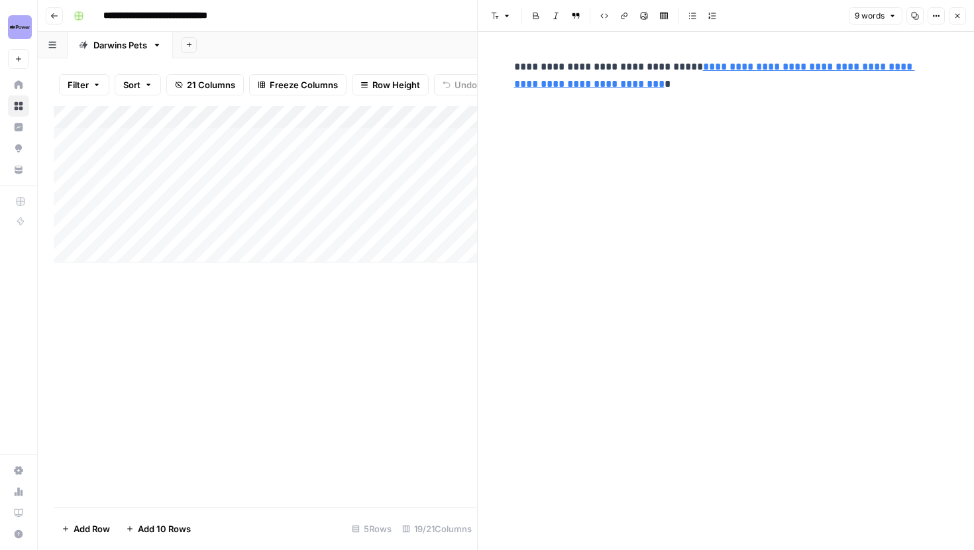
click at [616, 85] on p "**********" at bounding box center [726, 75] width 424 height 34
drag, startPoint x: 513, startPoint y: 69, endPoint x: 629, endPoint y: 89, distance: 117.8
click at [629, 89] on div "**********" at bounding box center [726, 75] width 440 height 45
click at [629, 89] on p "**********" at bounding box center [726, 75] width 424 height 34
click at [951, 13] on button "Close" at bounding box center [957, 15] width 17 height 17
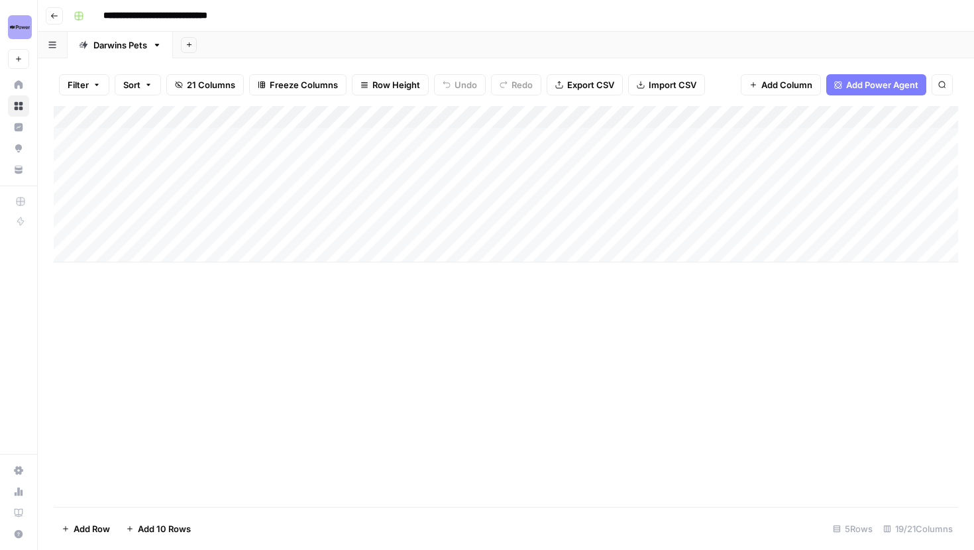
click at [553, 111] on div "Add Column" at bounding box center [506, 184] width 904 height 156
click at [355, 386] on div "Add Column" at bounding box center [506, 306] width 904 height 401
click at [554, 119] on div "Add Column" at bounding box center [506, 184] width 904 height 156
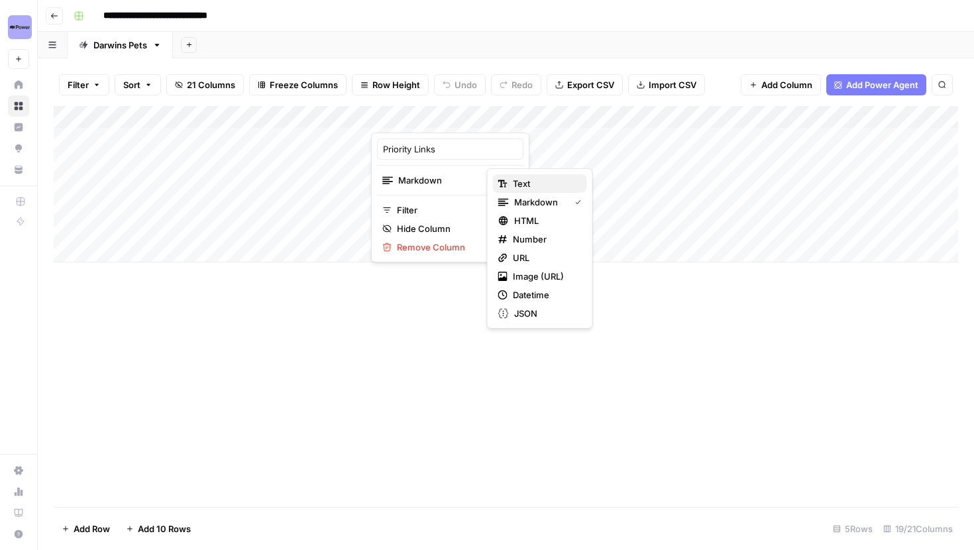
click at [520, 182] on span "Text" at bounding box center [545, 183] width 64 height 13
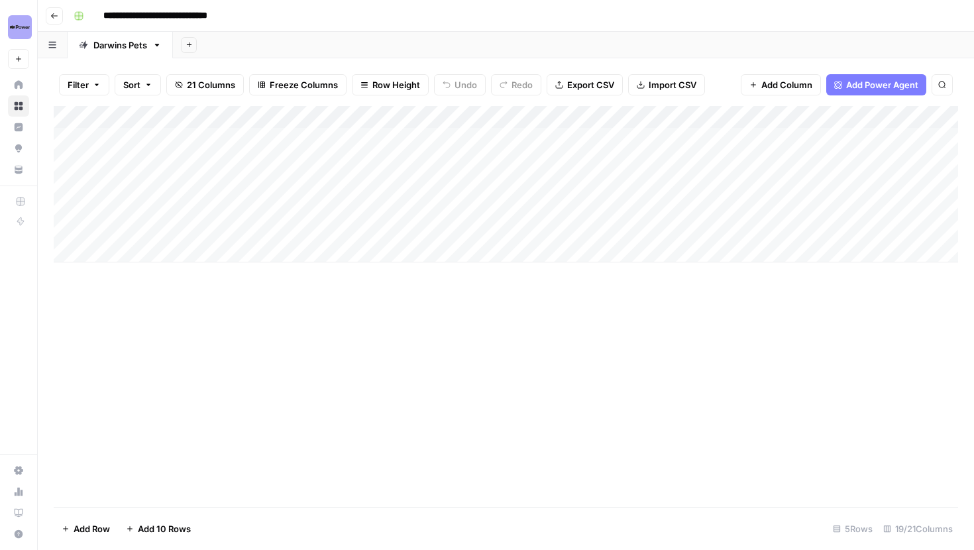
click at [551, 117] on div "Add Column" at bounding box center [506, 184] width 904 height 156
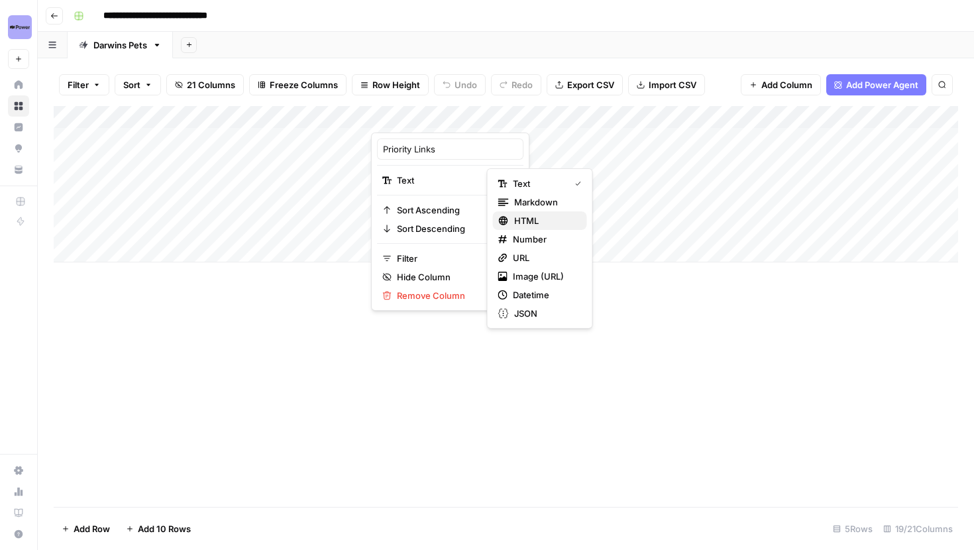
click at [522, 216] on span "HTML" at bounding box center [545, 220] width 62 height 13
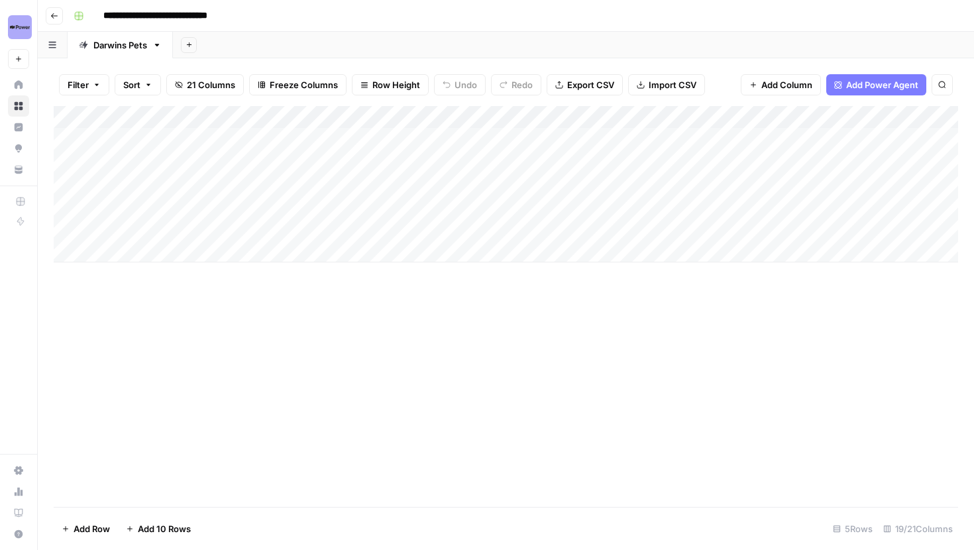
click at [549, 115] on div "Add Column" at bounding box center [506, 184] width 904 height 156
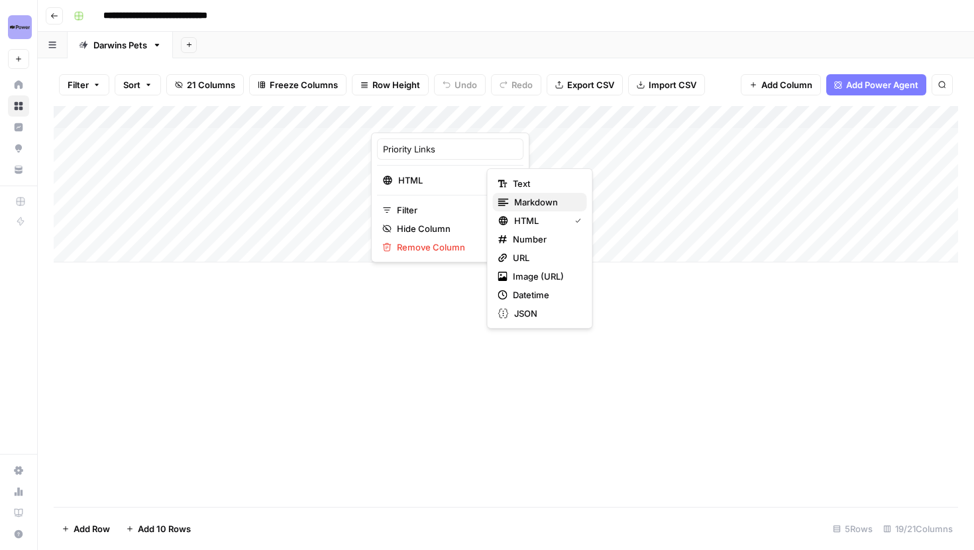
click at [540, 199] on span "Markdown" at bounding box center [545, 201] width 62 height 13
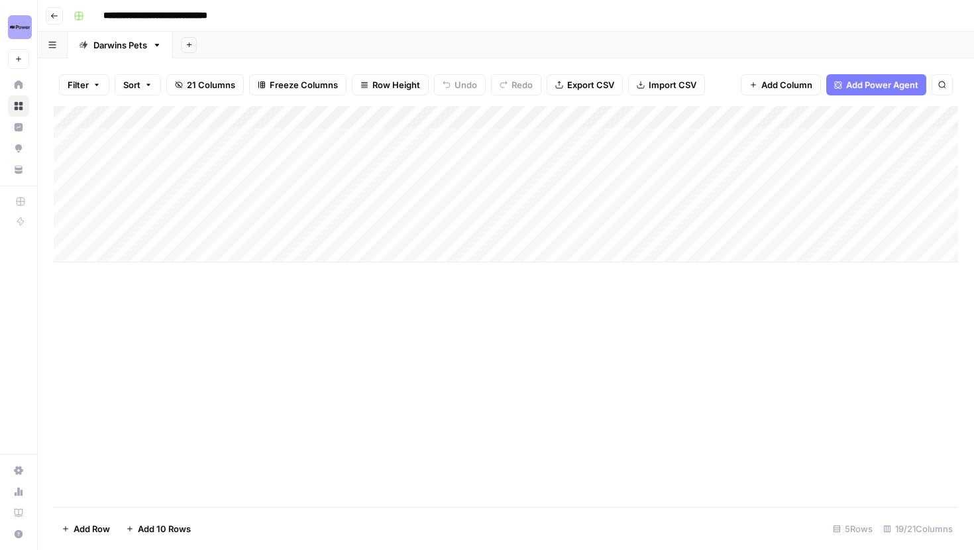
click at [508, 137] on div "Add Column" at bounding box center [506, 184] width 904 height 156
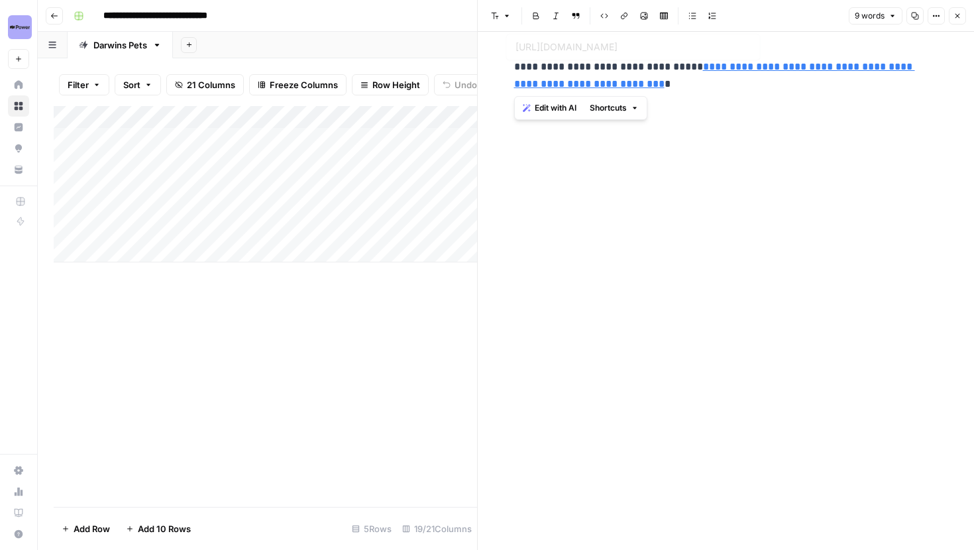
drag, startPoint x: 667, startPoint y: 92, endPoint x: 496, endPoint y: 63, distance: 174.1
click at [496, 63] on div "**********" at bounding box center [726, 291] width 496 height 518
copy p "**********"
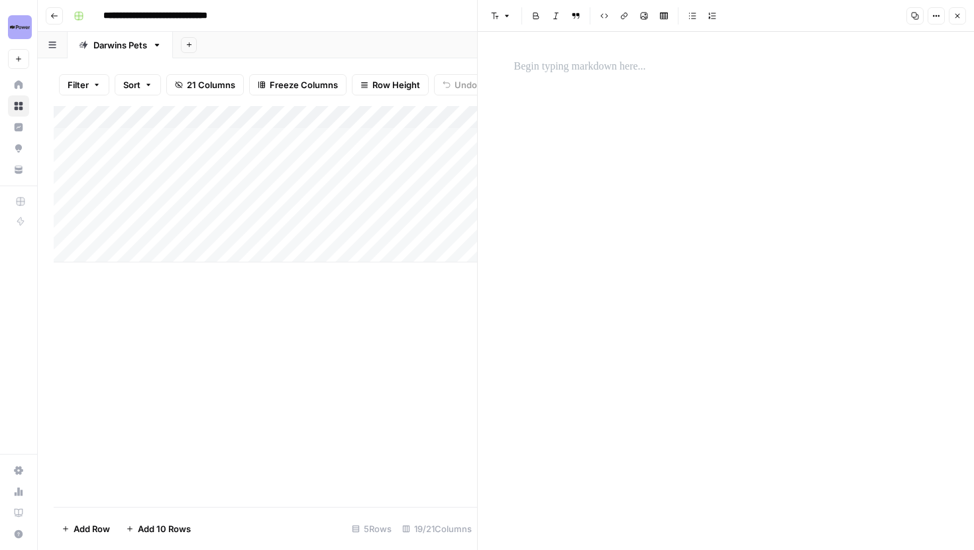
click at [561, 72] on p at bounding box center [726, 66] width 424 height 17
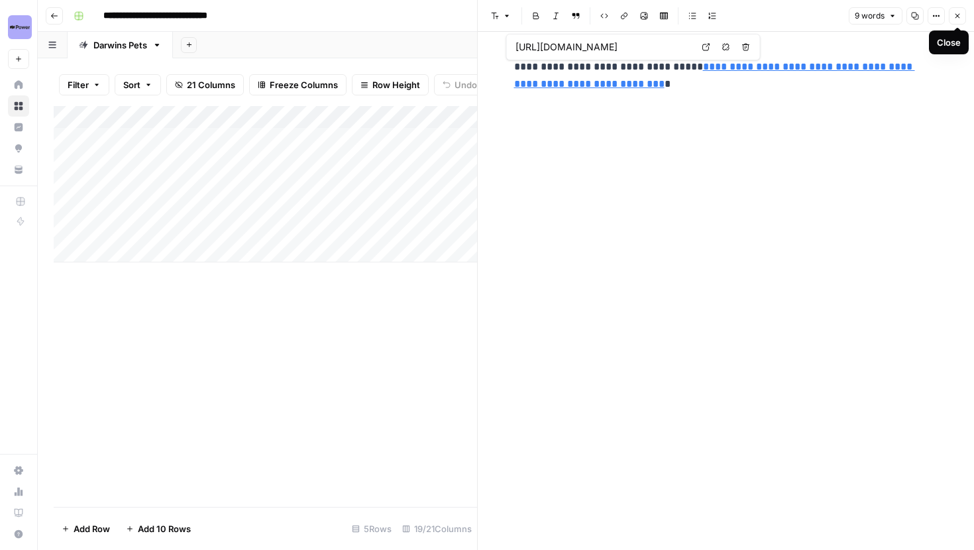
click at [959, 15] on icon "button" at bounding box center [957, 16] width 8 height 8
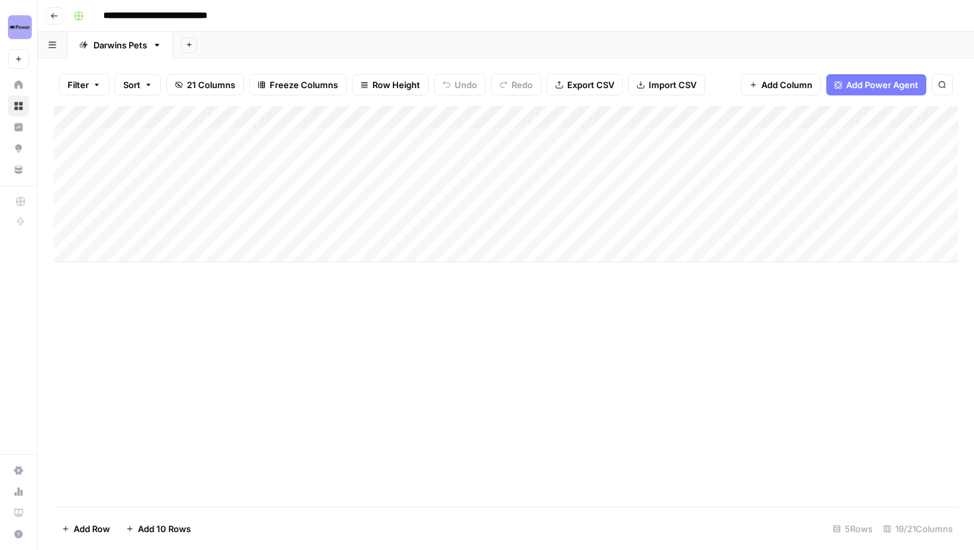
click at [423, 295] on div "Add Column" at bounding box center [506, 306] width 904 height 401
click at [403, 394] on div "Add Column" at bounding box center [506, 306] width 904 height 401
click at [478, 140] on div "Add Column" at bounding box center [506, 184] width 904 height 156
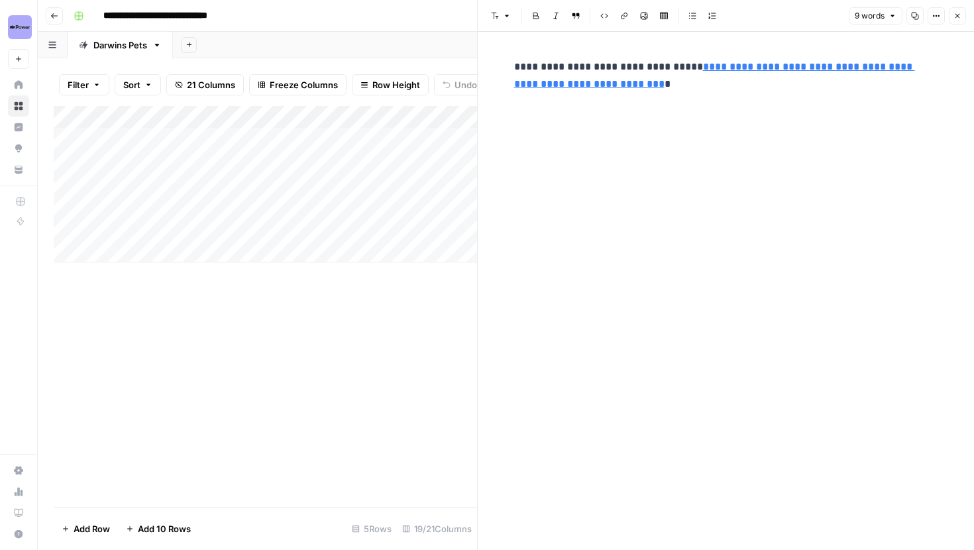
click at [461, 137] on div at bounding box center [466, 139] width 193 height 25
click at [963, 14] on button "Close" at bounding box center [957, 15] width 17 height 17
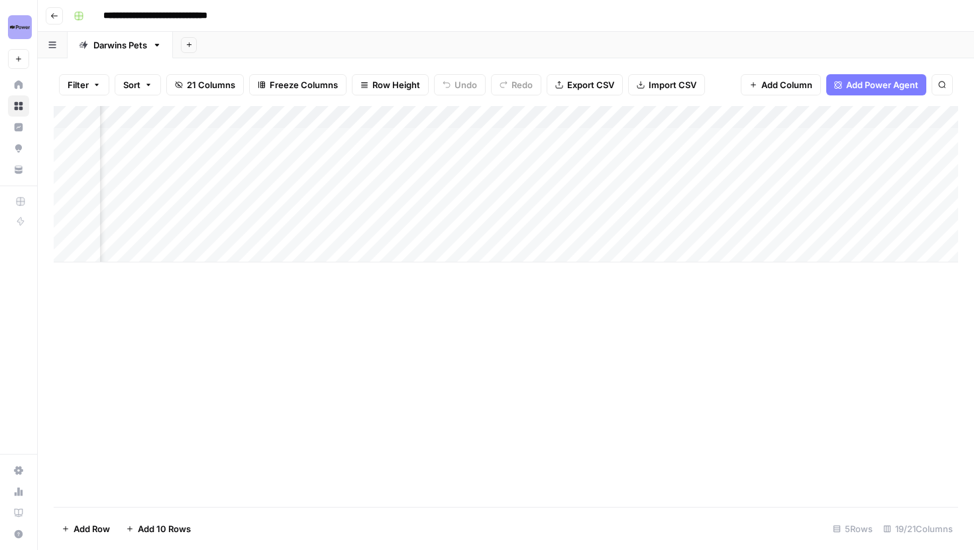
scroll to position [0, 341]
click at [653, 114] on div "Add Column" at bounding box center [506, 184] width 904 height 156
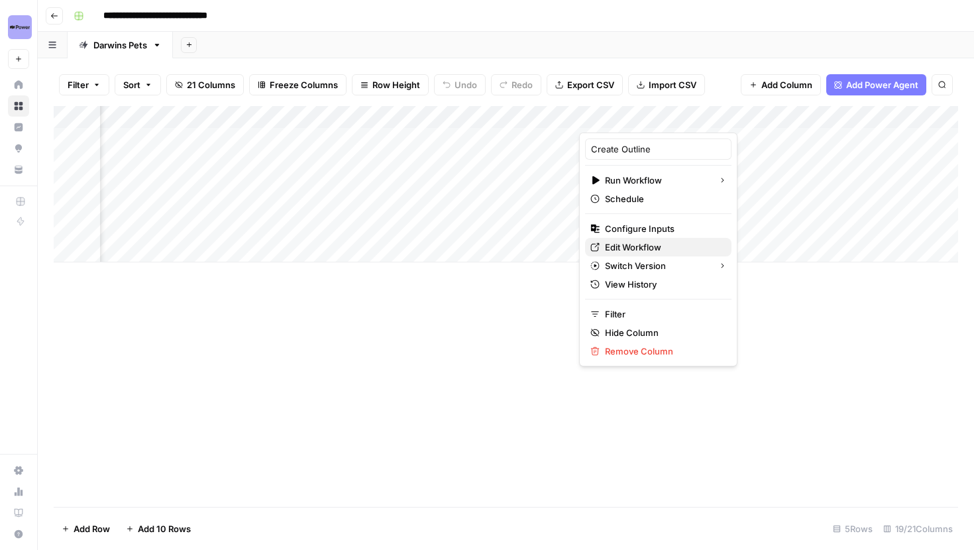
click at [640, 239] on link "Edit Workflow" at bounding box center [658, 247] width 146 height 19
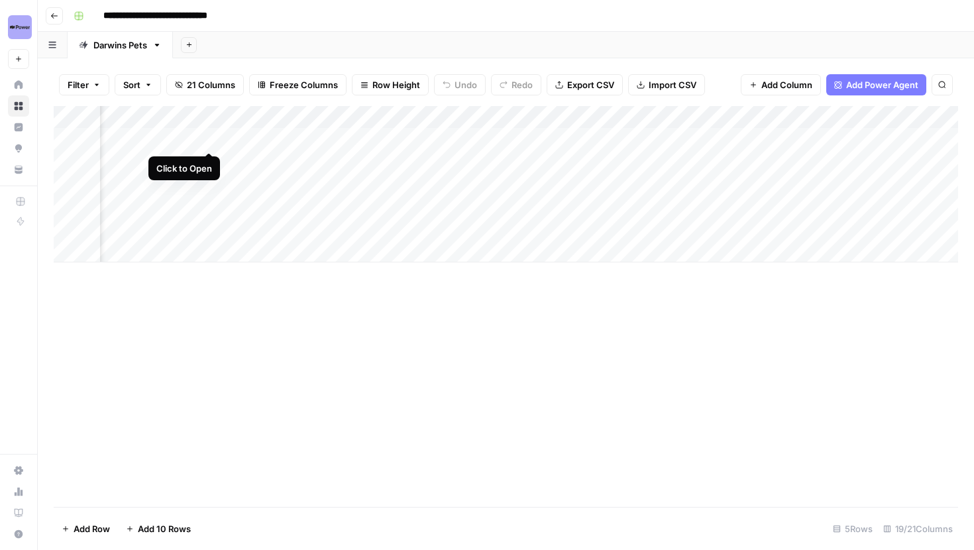
click at [211, 134] on div "Add Column" at bounding box center [506, 184] width 904 height 156
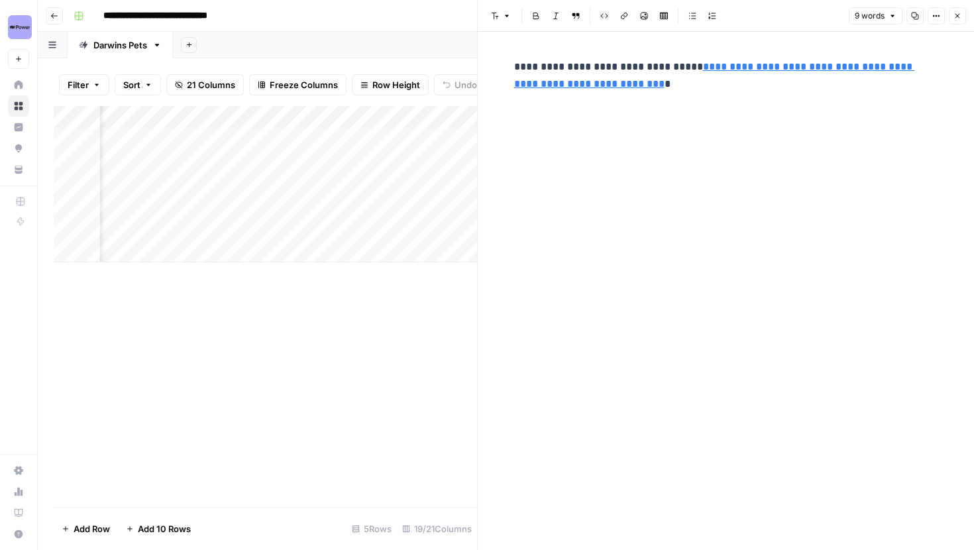
scroll to position [0, 313]
drag, startPoint x: 641, startPoint y: 85, endPoint x: 486, endPoint y: 47, distance: 160.4
click at [486, 50] on div "**********" at bounding box center [726, 291] width 496 height 518
copy p "**********"
click at [630, 89] on p "**********" at bounding box center [726, 75] width 424 height 34
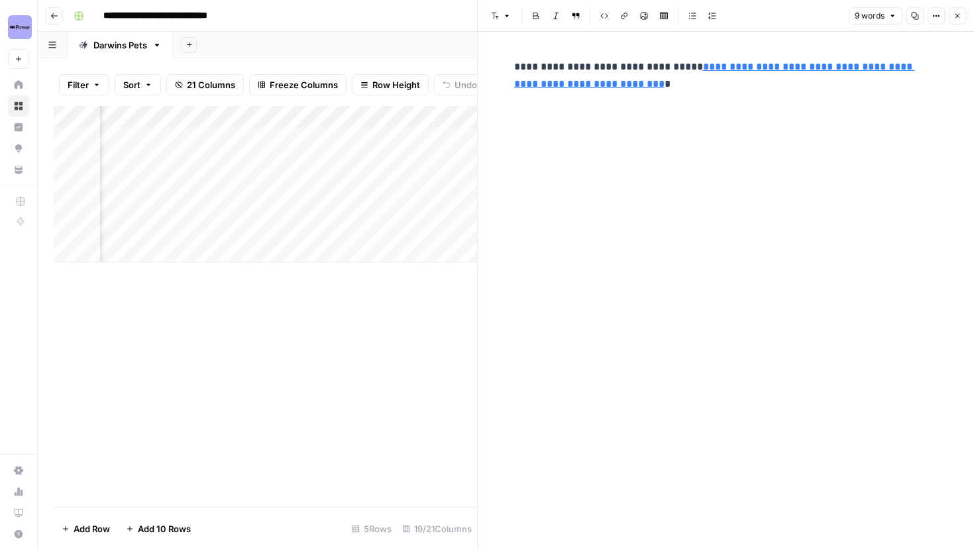
scroll to position [0, 263]
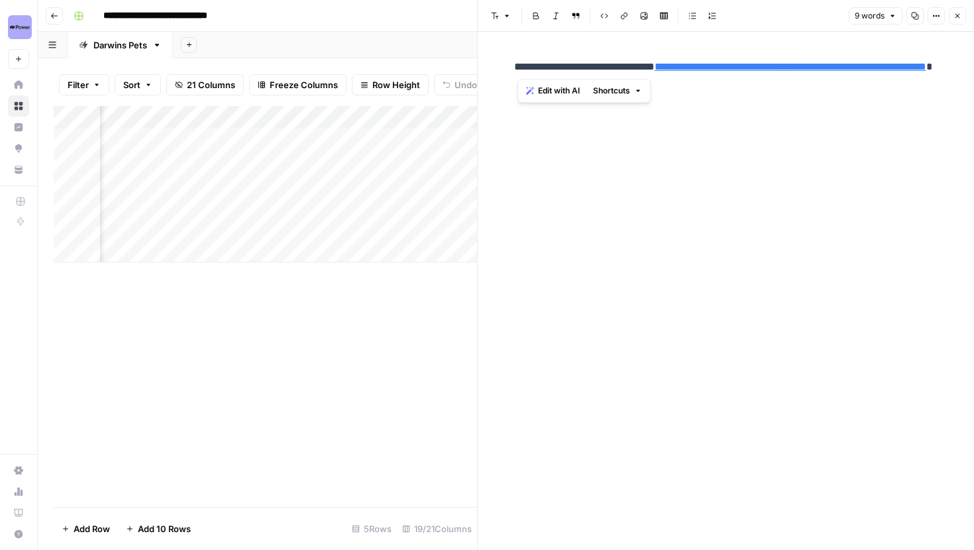
drag, startPoint x: 653, startPoint y: 66, endPoint x: 517, endPoint y: 66, distance: 135.2
click at [517, 66] on p "**********" at bounding box center [726, 75] width 424 height 34
drag, startPoint x: 558, startPoint y: 85, endPoint x: 596, endPoint y: 68, distance: 41.8
click at [596, 68] on p "**********" at bounding box center [726, 75] width 424 height 34
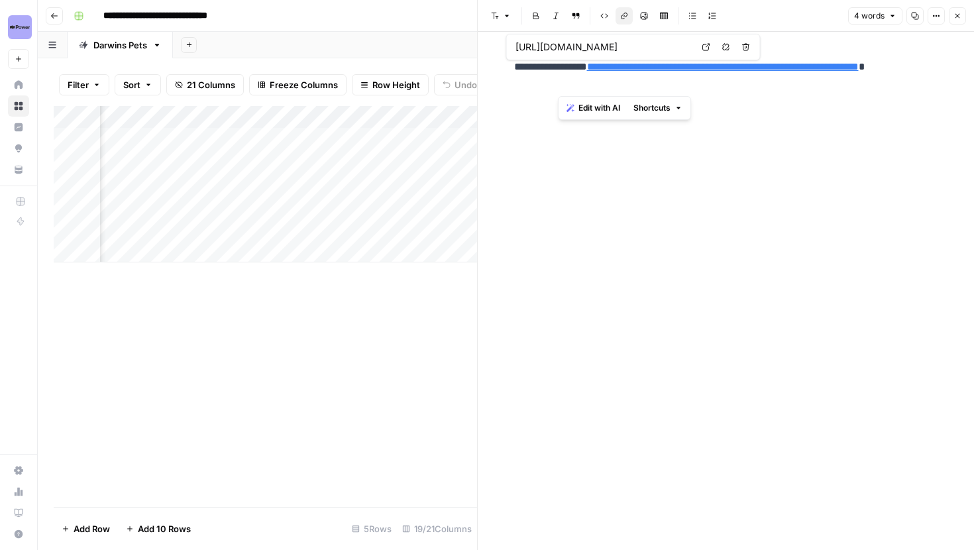
type input "https://www.darwinspet.com/product/raw-cat-food/"
click at [726, 152] on div "**********" at bounding box center [726, 291] width 440 height 518
drag, startPoint x: 559, startPoint y: 89, endPoint x: 596, endPoint y: 66, distance: 43.8
click at [596, 66] on p "**********" at bounding box center [726, 75] width 424 height 34
click at [962, 19] on button "Close" at bounding box center [957, 15] width 17 height 17
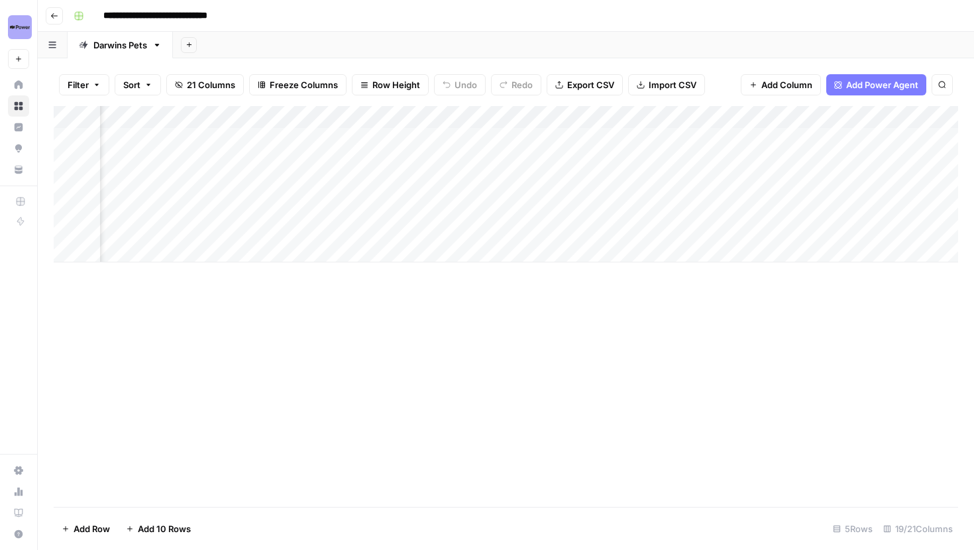
click at [280, 132] on div "Add Column" at bounding box center [506, 184] width 904 height 156
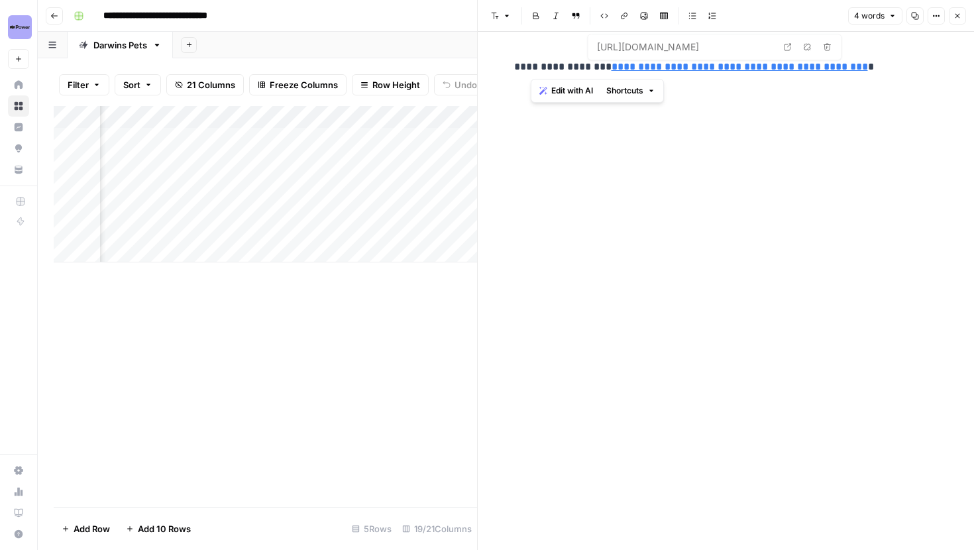
drag, startPoint x: 865, startPoint y: 70, endPoint x: 511, endPoint y: 71, distance: 353.8
click at [511, 71] on div "**********" at bounding box center [726, 67] width 440 height 28
copy p "**********"
click at [951, 16] on button "Close" at bounding box center [957, 15] width 17 height 17
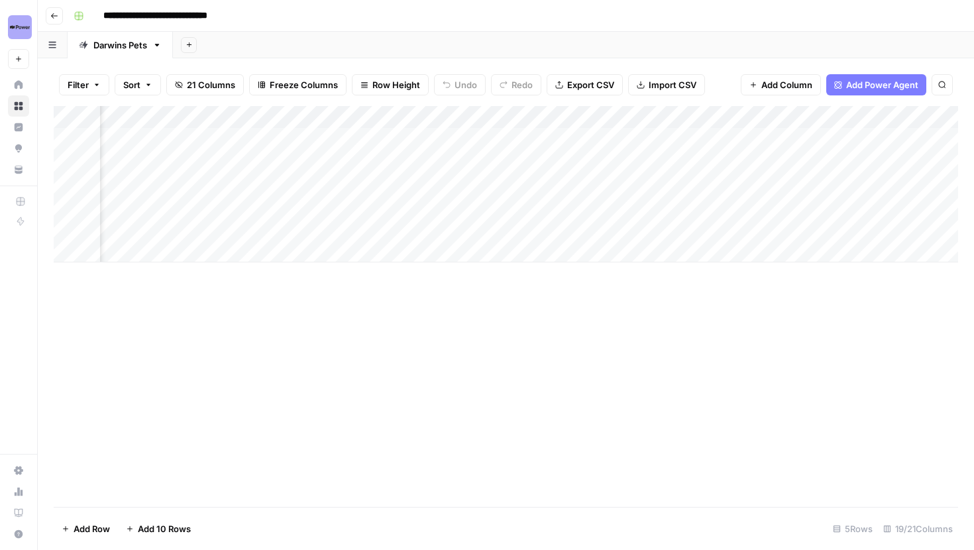
scroll to position [0, 864]
click at [757, 138] on div "Add Column" at bounding box center [506, 184] width 904 height 156
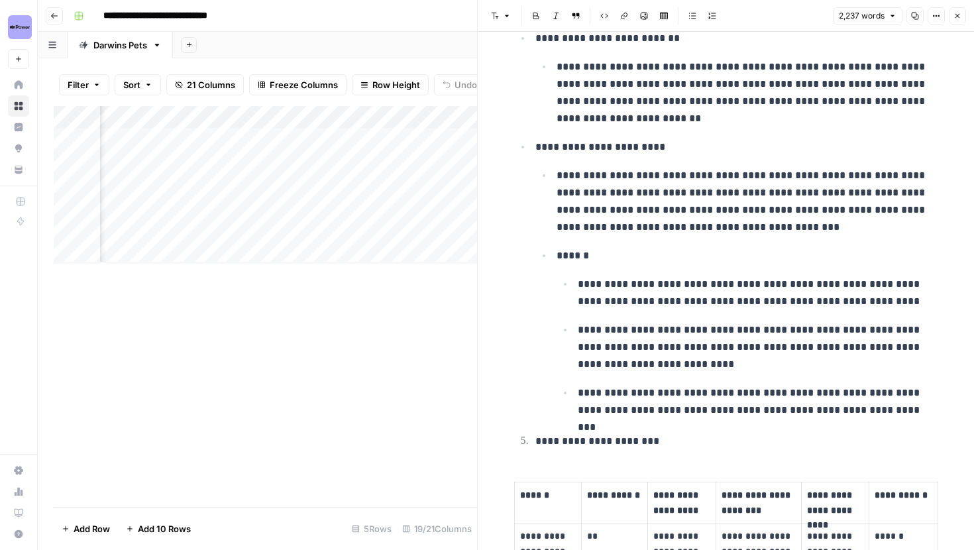
scroll to position [3849, 0]
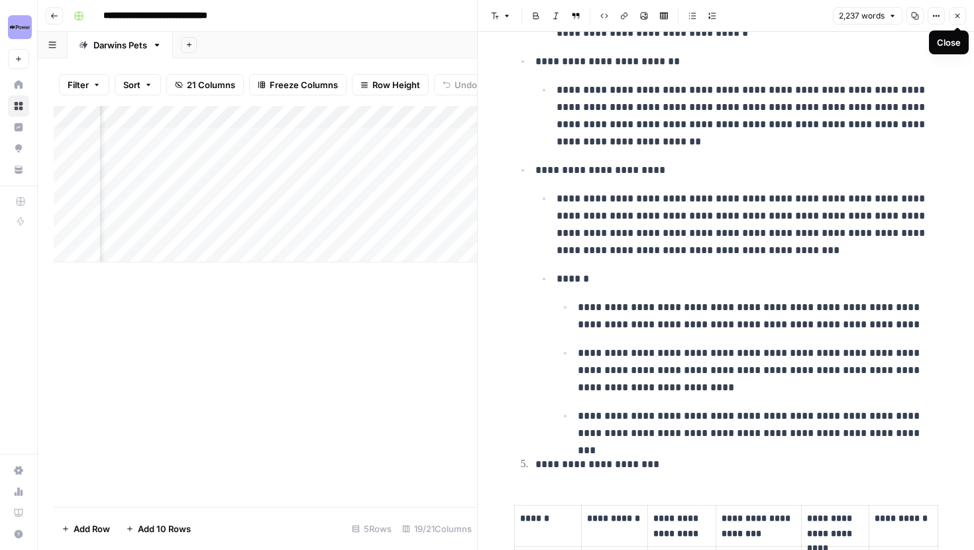
click at [956, 16] on icon "button" at bounding box center [957, 16] width 8 height 8
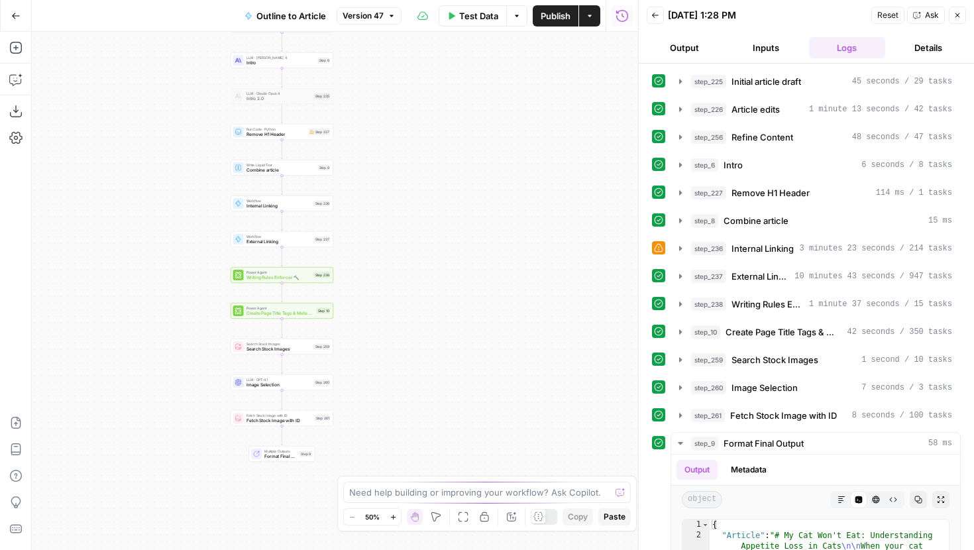
drag, startPoint x: 401, startPoint y: 283, endPoint x: 390, endPoint y: 274, distance: 14.6
click at [390, 274] on div "Workflow Input Settings Inputs LLM · Gemini 2.5 Pro Initial article draft Step …" at bounding box center [335, 291] width 606 height 518
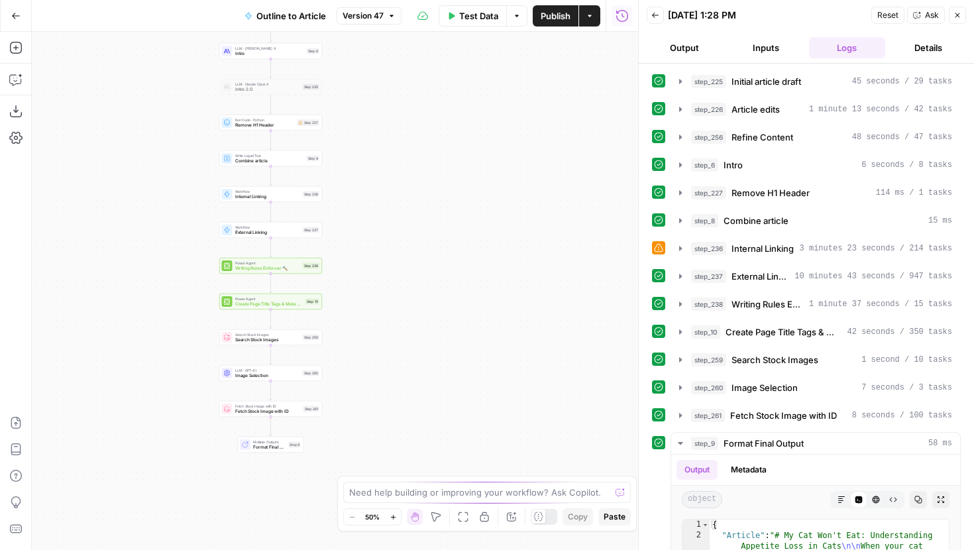
click at [288, 195] on span "Internal Linking" at bounding box center [267, 196] width 65 height 7
type input "Internal Linking"
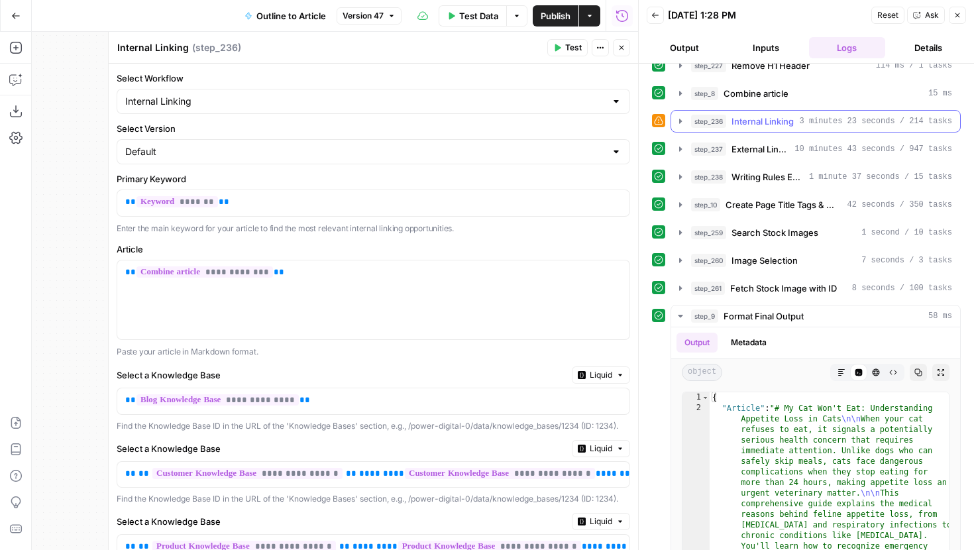
click at [675, 121] on icon "button" at bounding box center [680, 121] width 11 height 11
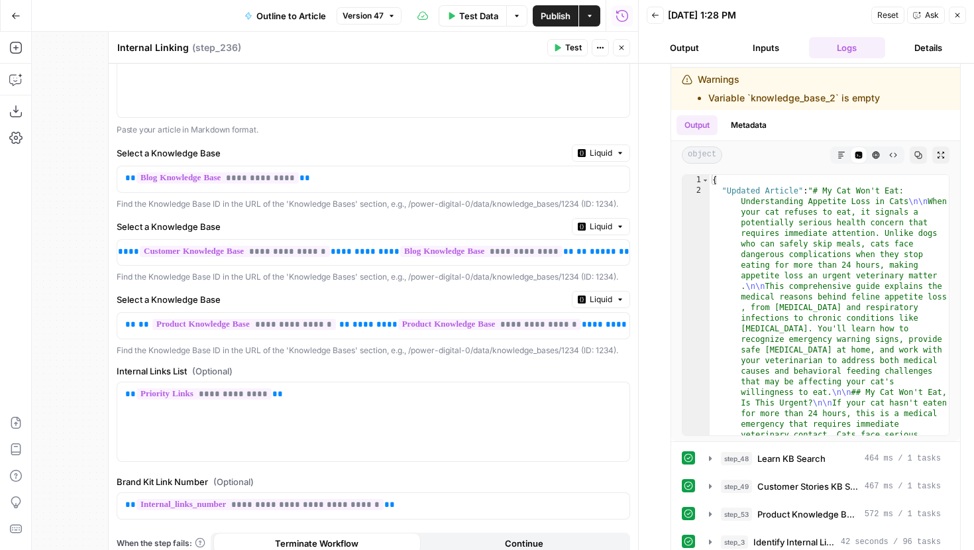
scroll to position [263, 0]
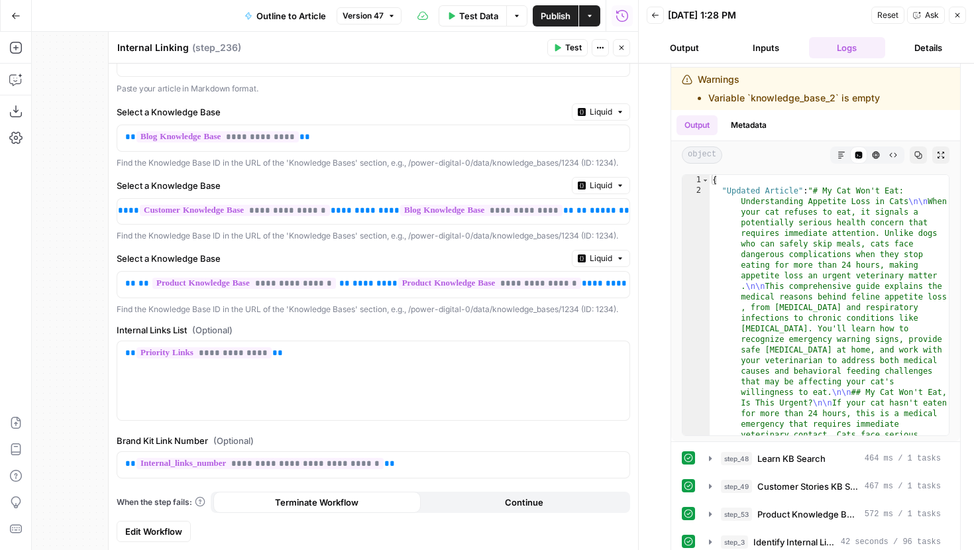
click at [152, 537] on span "Edit Workflow" at bounding box center [153, 531] width 57 height 13
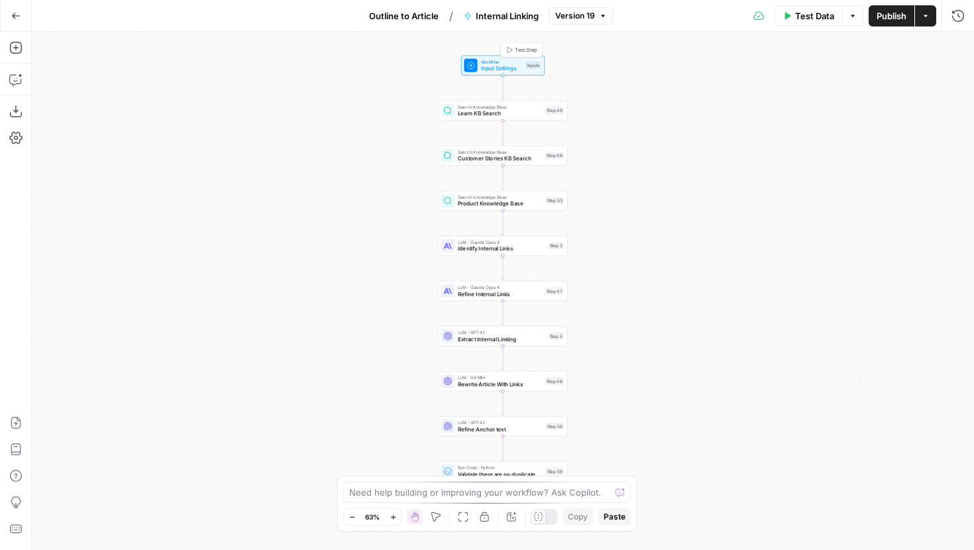
click at [508, 67] on span "Input Settings" at bounding box center [501, 68] width 41 height 9
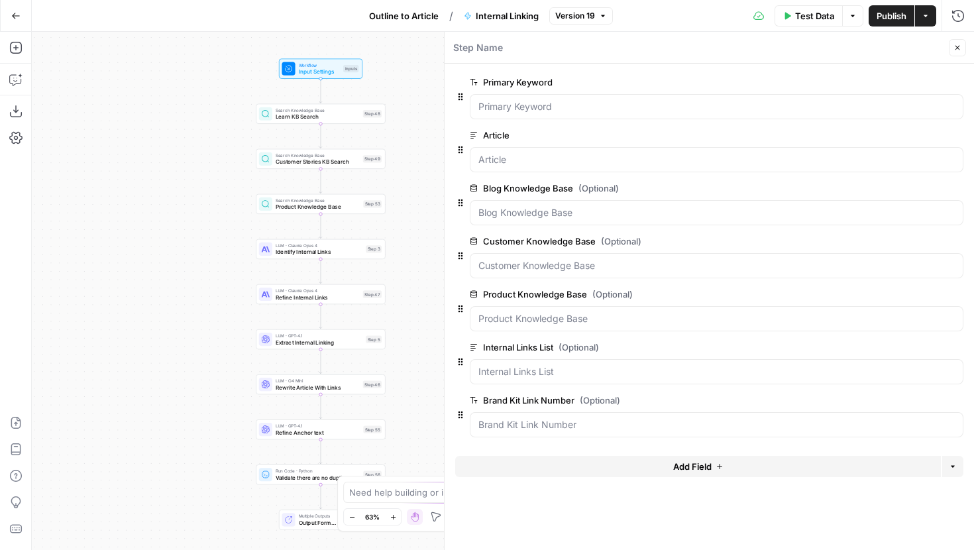
drag, startPoint x: 360, startPoint y: 174, endPoint x: 169, endPoint y: 175, distance: 190.8
click at [169, 175] on div "Workflow Input Settings Inputs Search Knowledge Base Learn KB Search Step 48 Se…" at bounding box center [503, 291] width 942 height 518
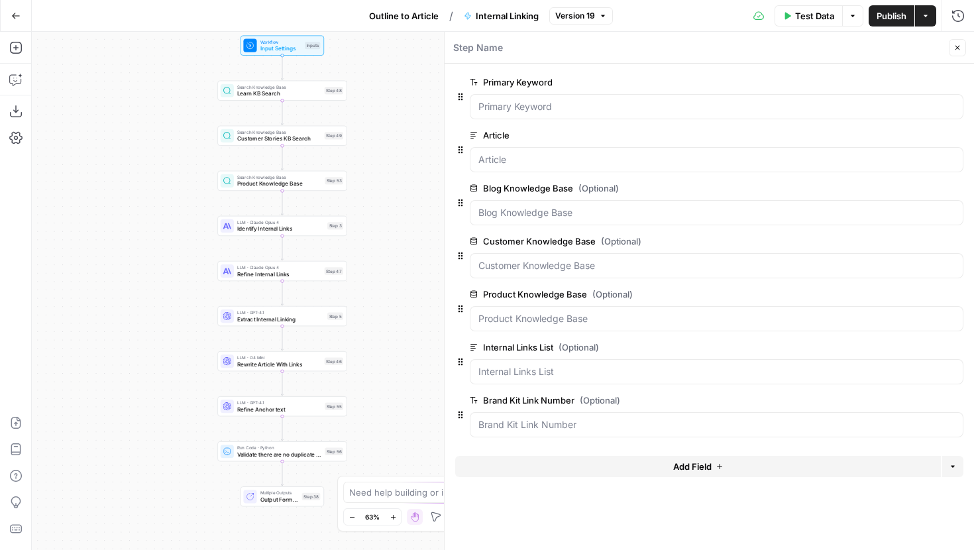
drag, startPoint x: 202, startPoint y: 244, endPoint x: 172, endPoint y: 223, distance: 36.6
click at [172, 223] on div "Workflow Input Settings Inputs Search Knowledge Base Learn KB Search Step 48 Se…" at bounding box center [503, 291] width 942 height 518
click at [15, 17] on icon "button" at bounding box center [15, 15] width 9 height 9
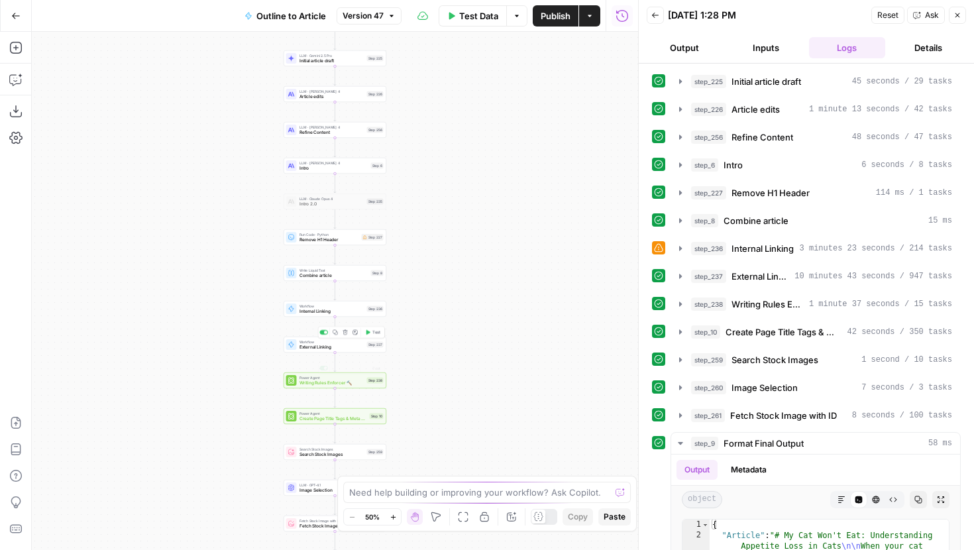
click at [311, 347] on span "External Linking" at bounding box center [331, 347] width 65 height 7
type input "External Linking"
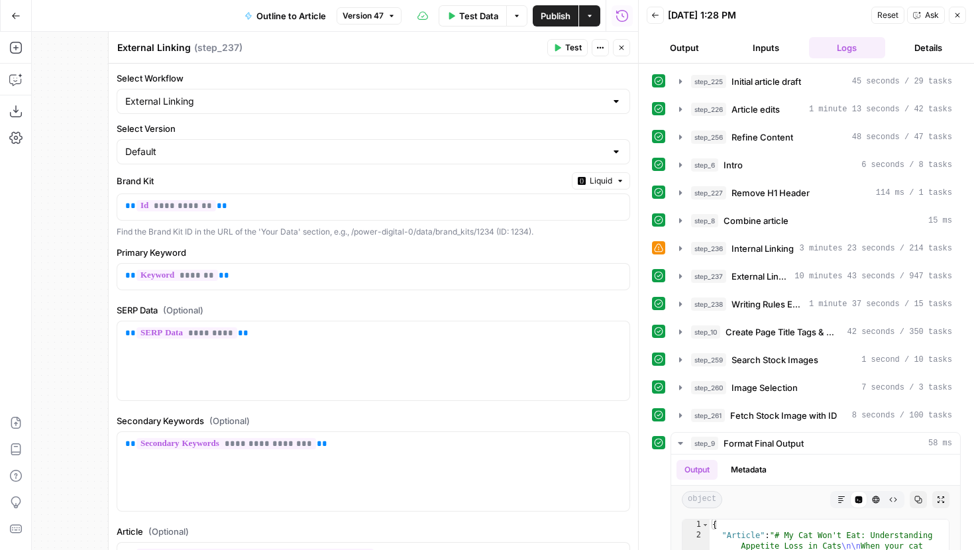
scroll to position [258, 0]
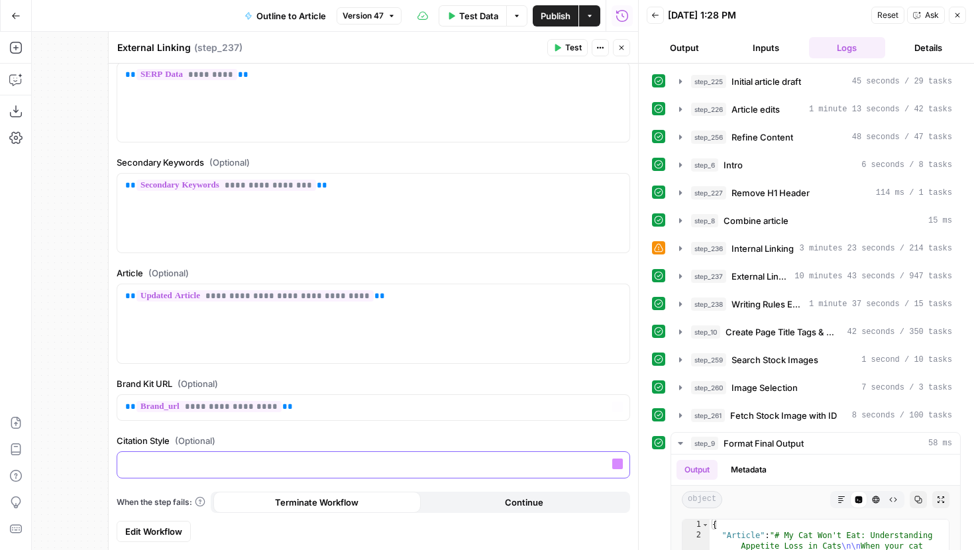
click at [239, 463] on p at bounding box center [373, 463] width 496 height 13
click at [617, 468] on button "Variables Menu" at bounding box center [617, 464] width 11 height 11
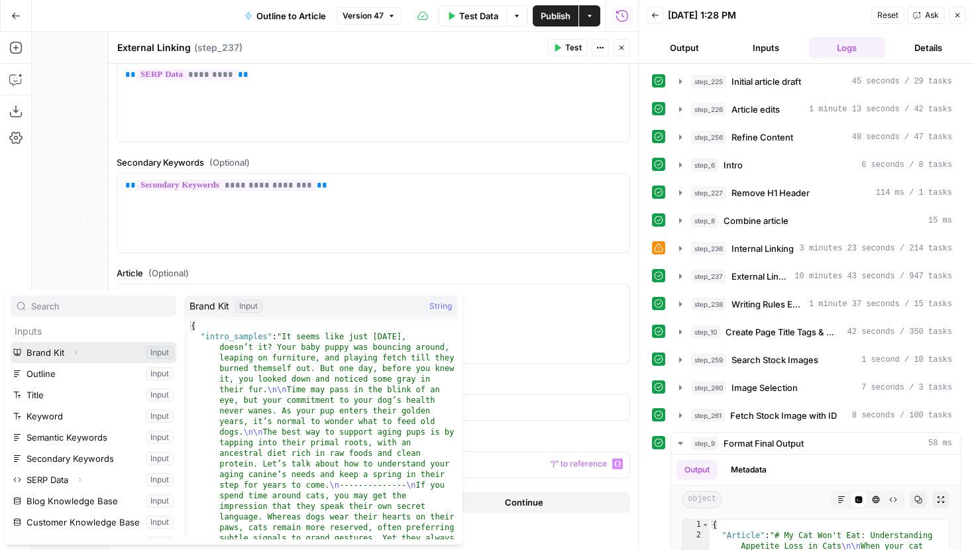
click at [76, 353] on icon "button" at bounding box center [76, 353] width 3 height 5
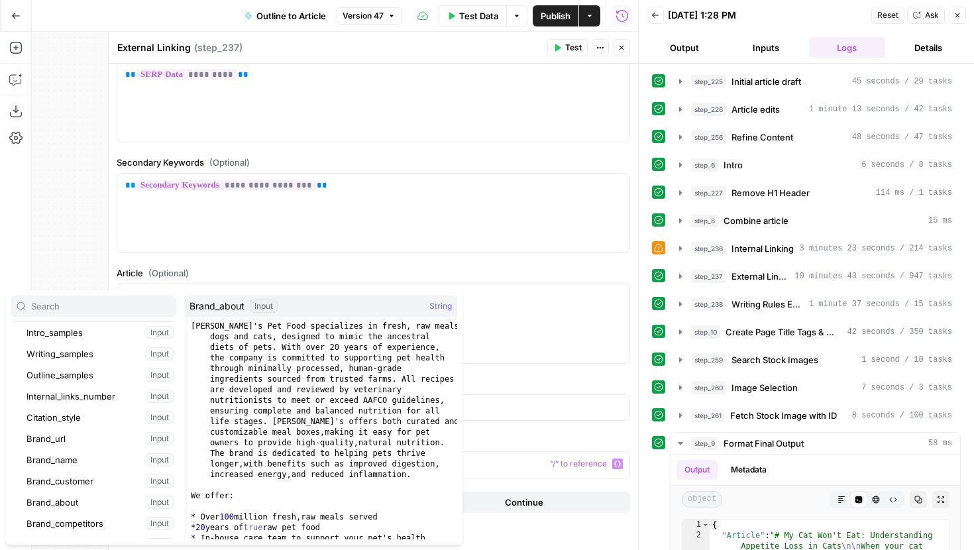
scroll to position [40, 0]
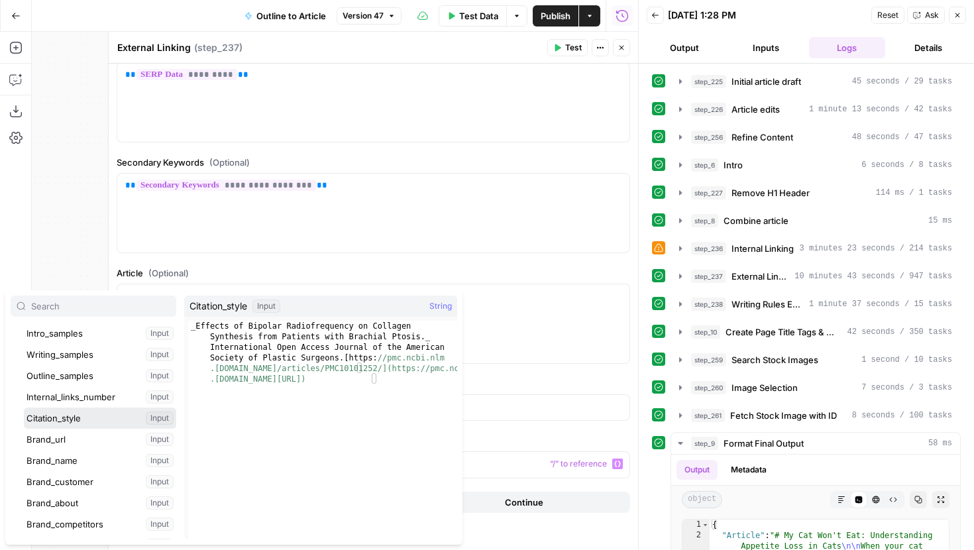
click at [76, 425] on button "Select variable Citation_style" at bounding box center [100, 417] width 152 height 21
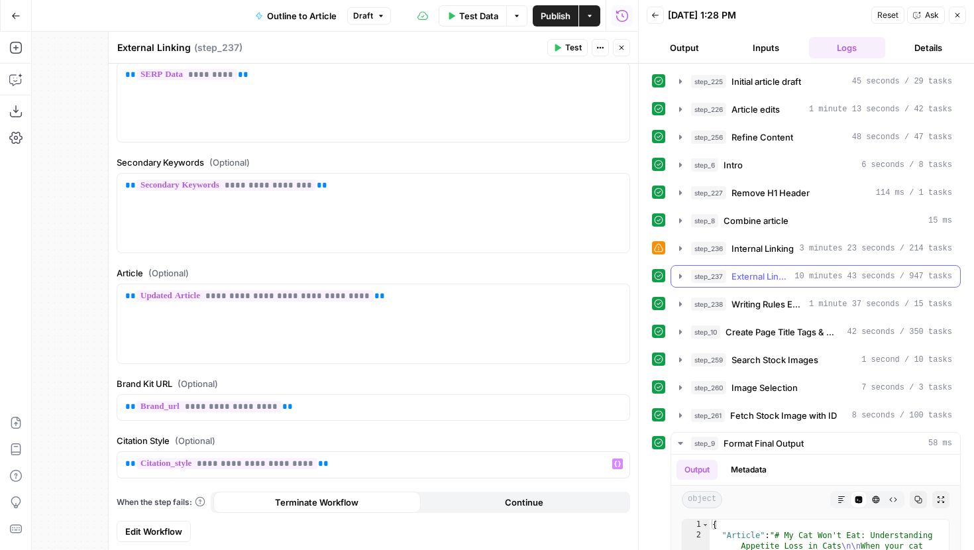
click at [676, 280] on icon "button" at bounding box center [680, 276] width 11 height 11
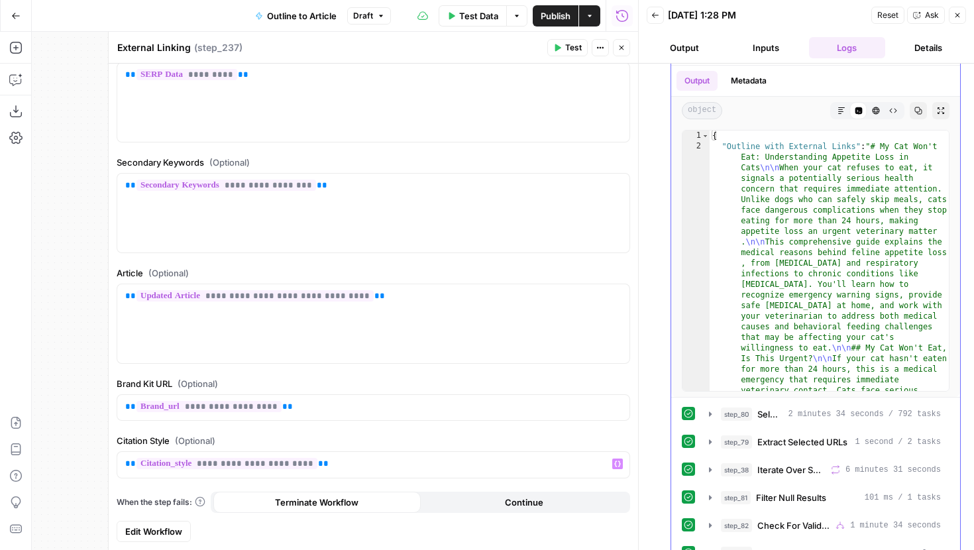
scroll to position [241, 0]
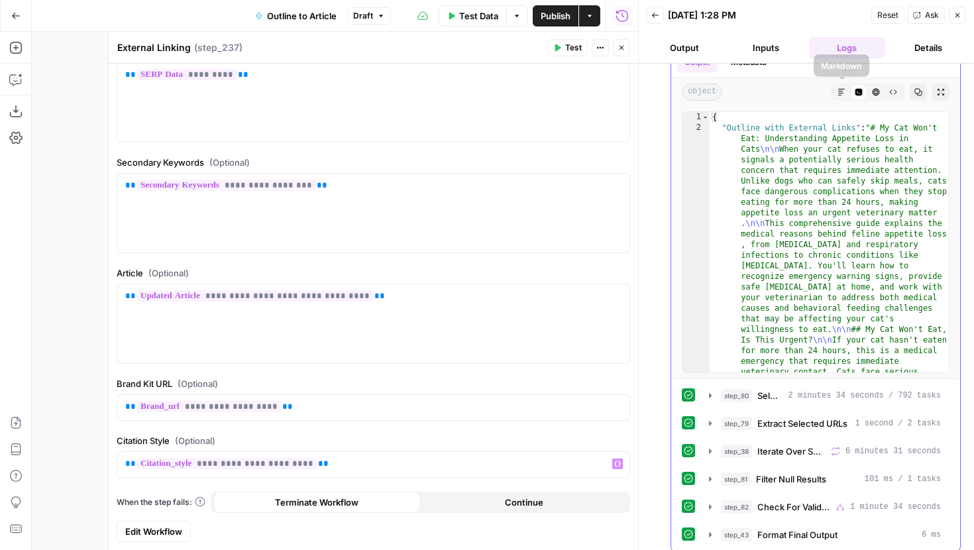
click at [837, 89] on button "Markdown" at bounding box center [841, 91] width 17 height 17
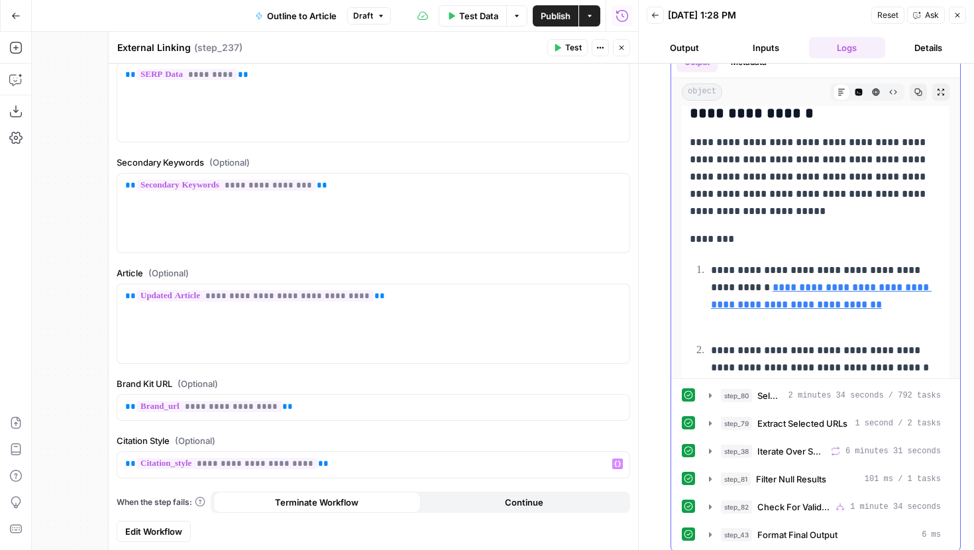
scroll to position [6727, 0]
click at [570, 52] on span "Test" at bounding box center [573, 48] width 17 height 12
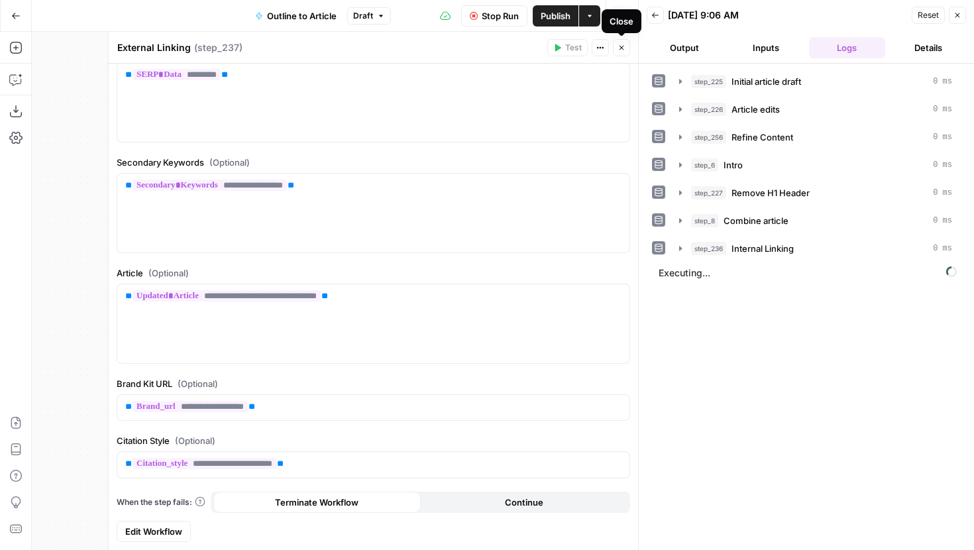
click at [623, 48] on icon "button" at bounding box center [622, 48] width 8 height 8
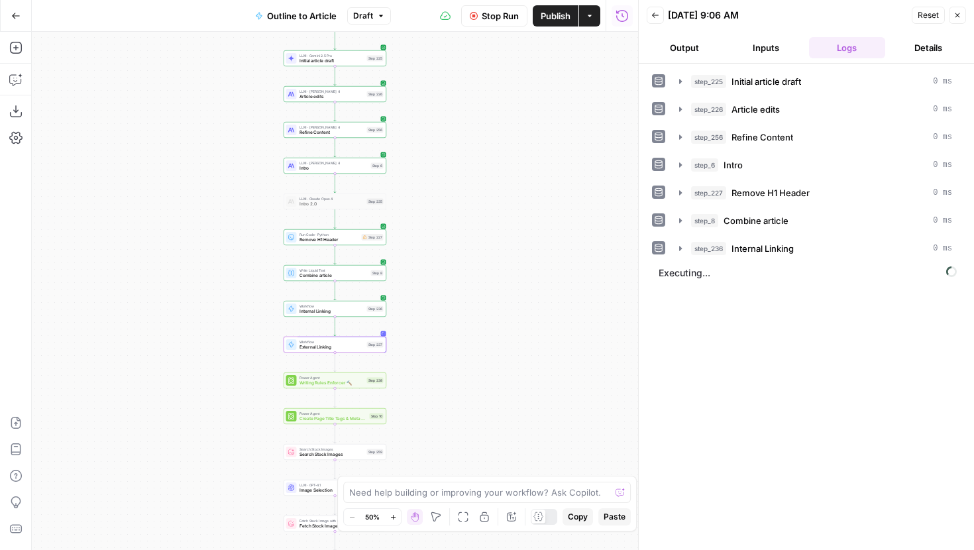
click at [500, 23] on button "Stop Run" at bounding box center [494, 15] width 66 height 21
click at [353, 348] on span "External Linking" at bounding box center [331, 347] width 65 height 7
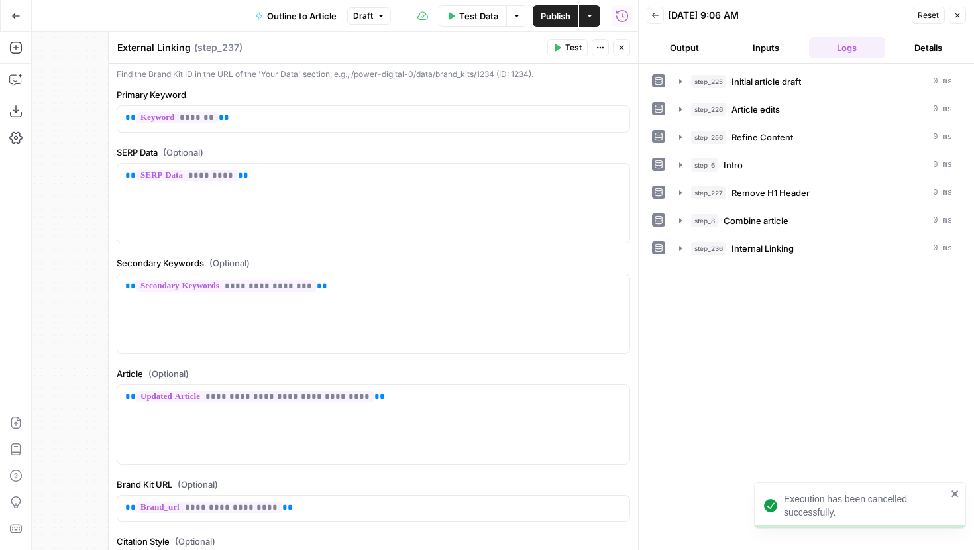
scroll to position [258, 0]
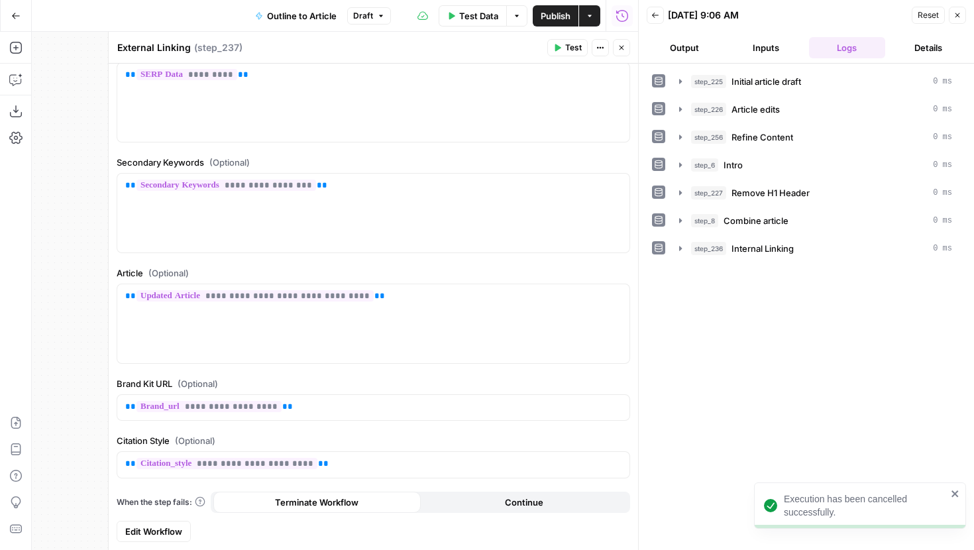
click at [177, 532] on span "Edit Workflow" at bounding box center [153, 531] width 57 height 13
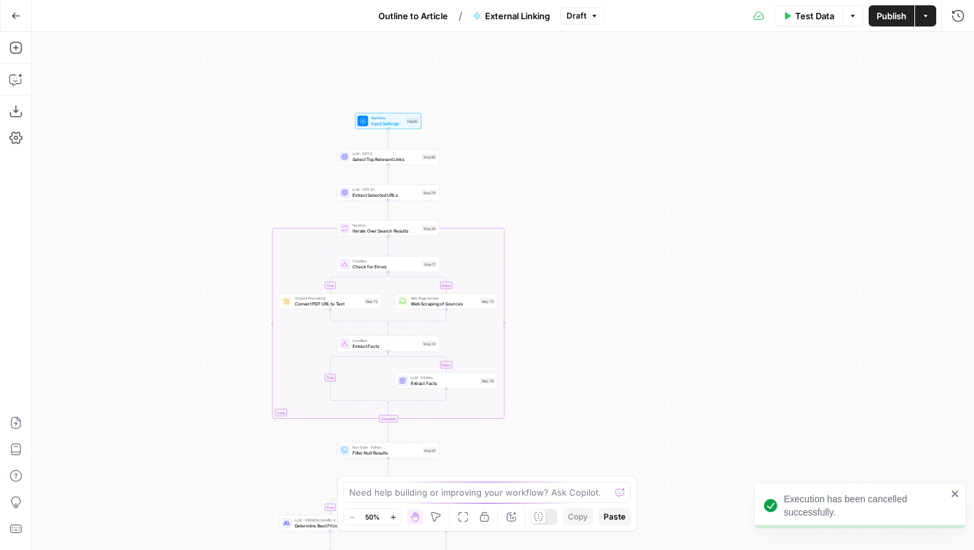
drag, startPoint x: 631, startPoint y: 77, endPoint x: 517, endPoint y: 183, distance: 155.7
click at [517, 183] on div "true false true false true false Workflow Input Settings Inputs LLM · GPT-5 Sel…" at bounding box center [503, 291] width 942 height 518
click at [793, 11] on button "Test Data" at bounding box center [809, 15] width 68 height 21
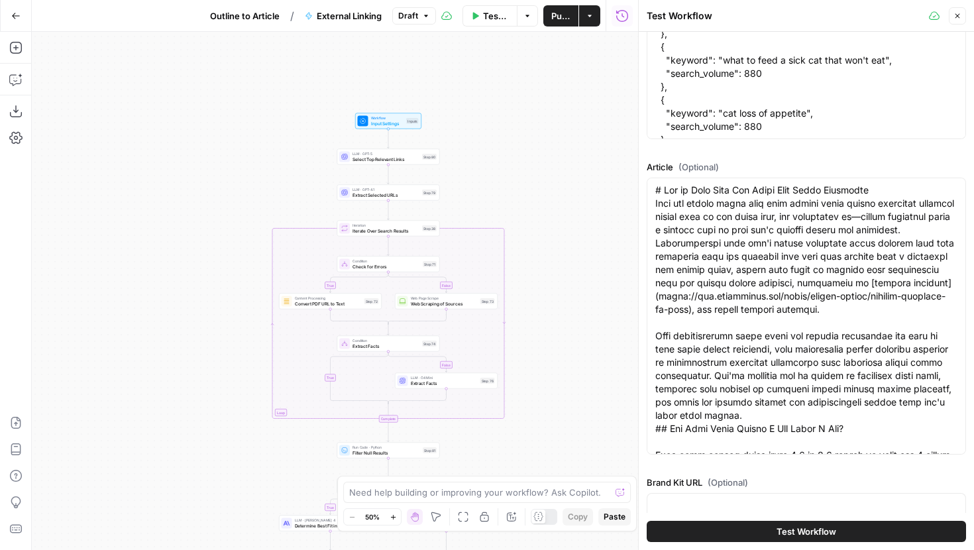
scroll to position [728, 0]
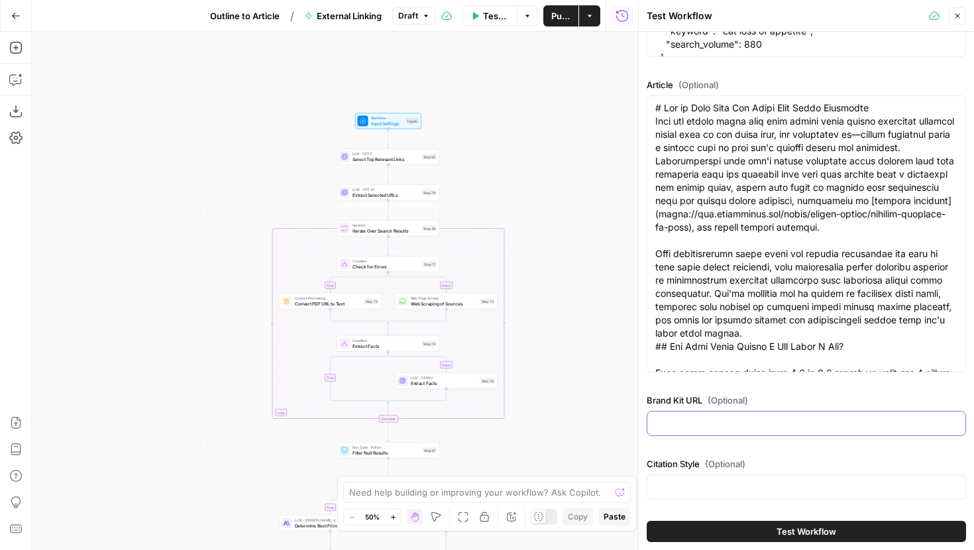
click at [724, 417] on input "Brand Kit URL (Optional)" at bounding box center [806, 423] width 302 height 13
click at [691, 422] on input "Brand Kit URL (Optional)" at bounding box center [806, 423] width 302 height 13
paste input "https://www.darwinspet.com"
type input "https://www.darwinspet.com"
click at [720, 476] on div at bounding box center [806, 486] width 319 height 25
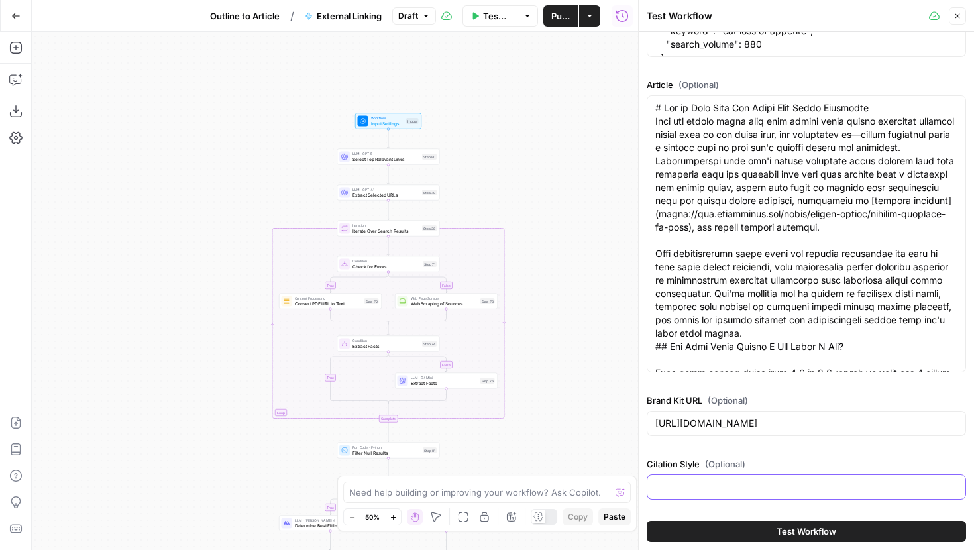
paste input "_Effects of Bipolar Radiofrequency on Collagen Synthesis from Patients with Bra…"
type input "_Effects of Bipolar Radiofrequency on Collagen Synthesis from Patients with Bra…"
click at [726, 525] on button "Test Workflow" at bounding box center [806, 531] width 319 height 21
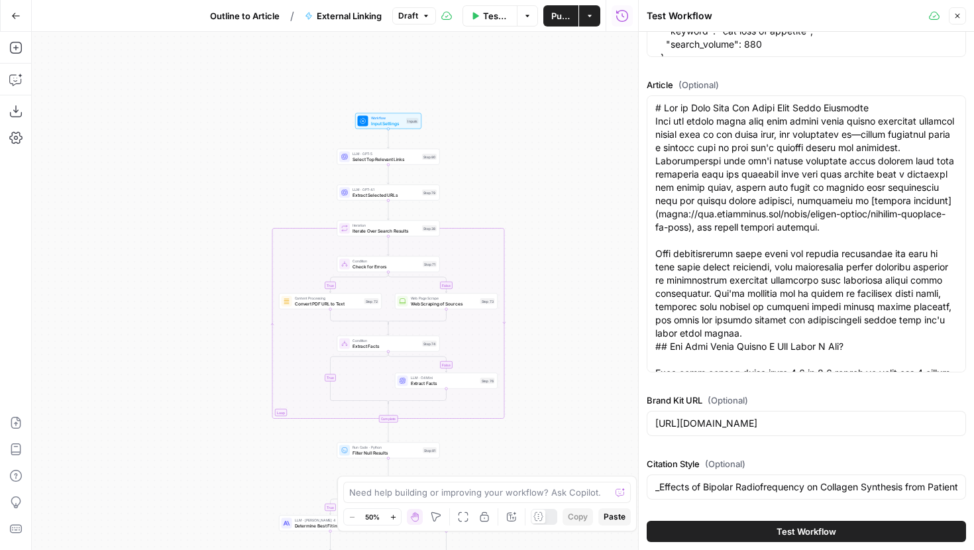
click at [808, 527] on span "Test Workflow" at bounding box center [807, 531] width 60 height 13
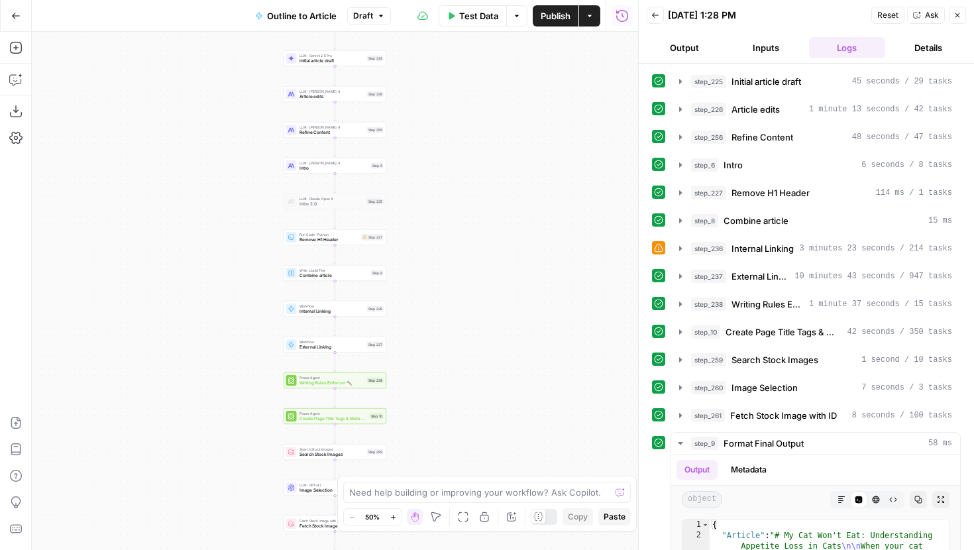
click at [362, 350] on div "Workflow External Linking Step 237 Copy step Delete step Add Note Test" at bounding box center [335, 345] width 103 height 16
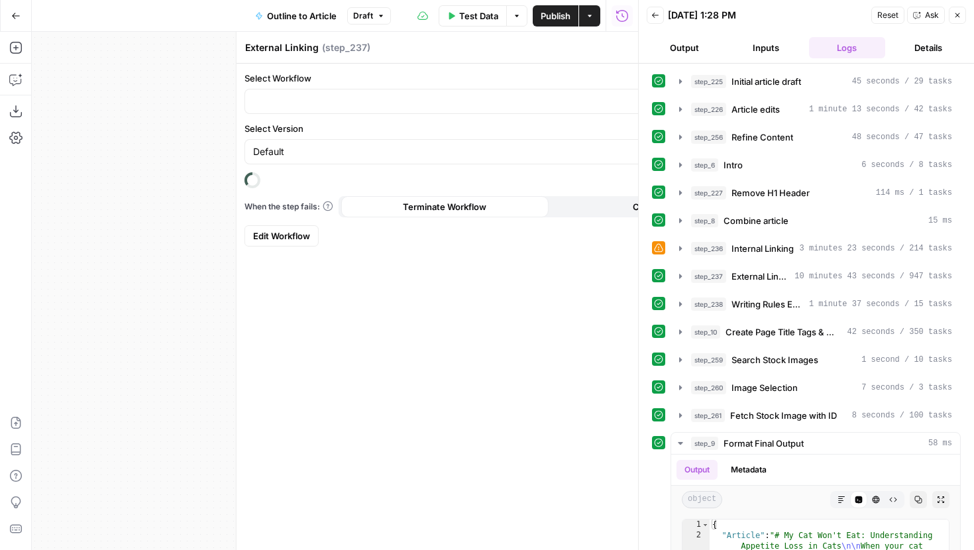
type input "External Linking"
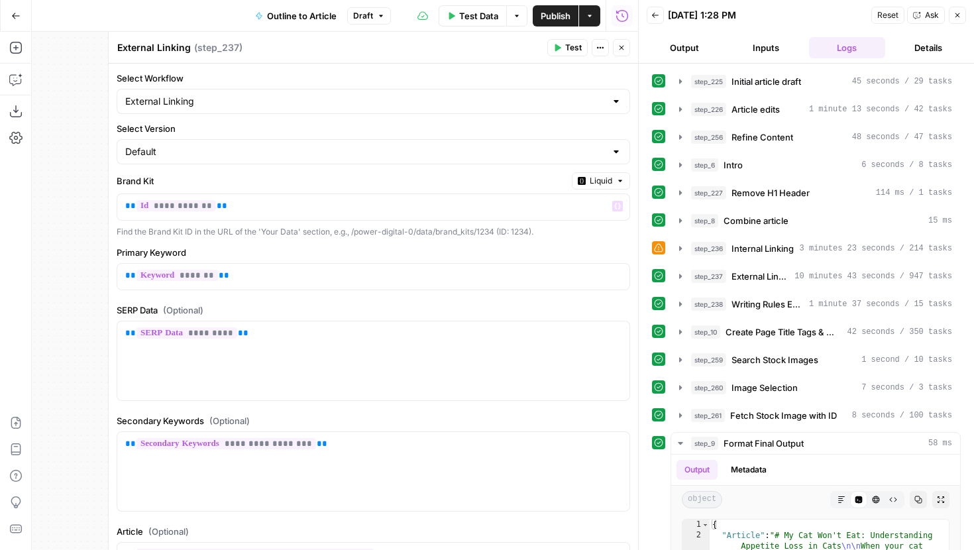
scroll to position [258, 0]
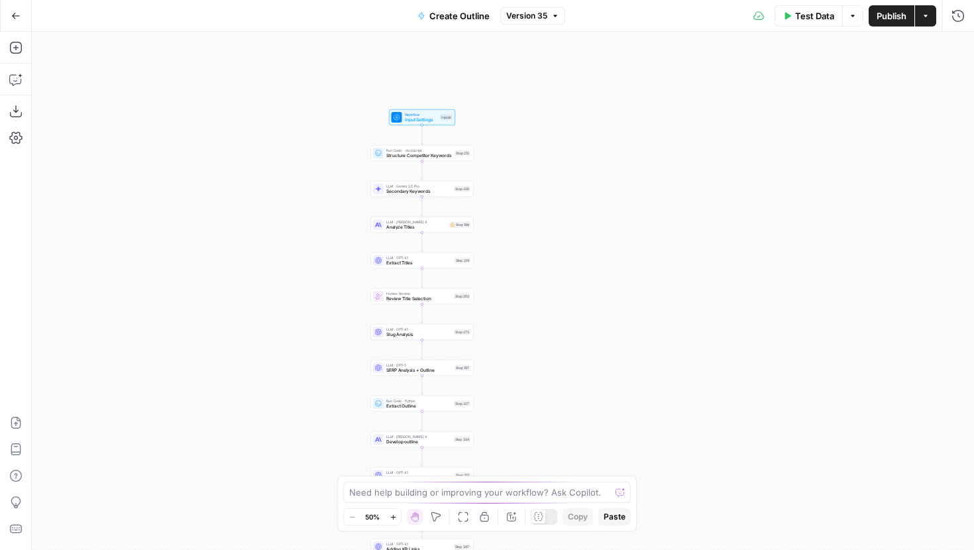
drag, startPoint x: 651, startPoint y: 131, endPoint x: 546, endPoint y: 278, distance: 180.5
click at [546, 278] on div "Workflow Input Settings Inputs Run Code · JavaScript Structure Competitor Keywo…" at bounding box center [503, 291] width 942 height 518
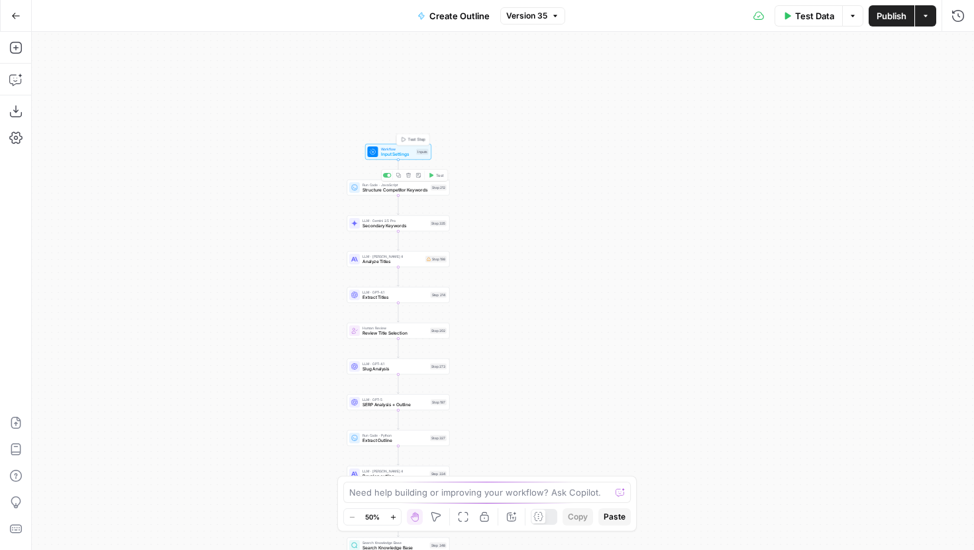
click at [413, 152] on div "Workflow Input Settings Inputs Test Step" at bounding box center [398, 151] width 61 height 11
click at [398, 148] on span "Workflow" at bounding box center [397, 149] width 33 height 5
click at [381, 148] on span "Workflow" at bounding box center [397, 150] width 33 height 5
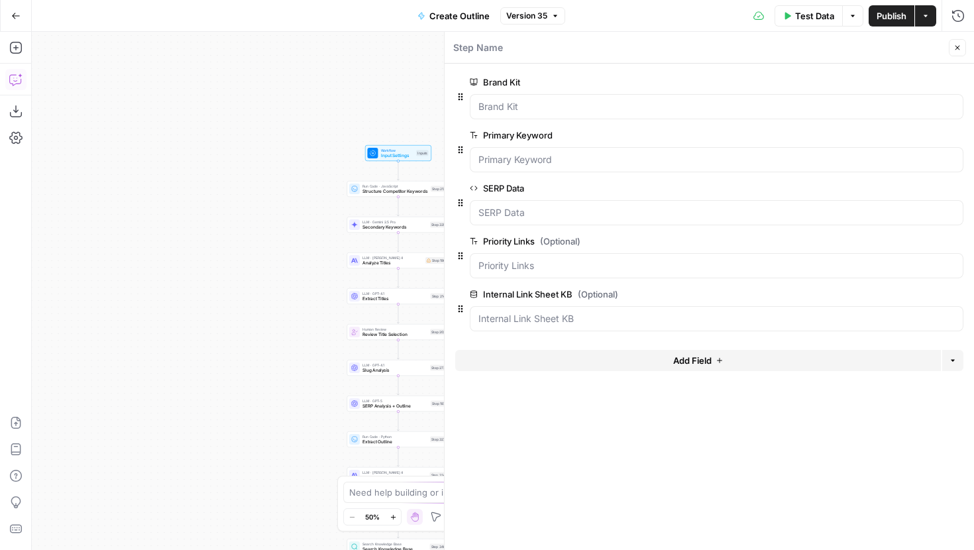
click at [19, 81] on icon "button" at bounding box center [15, 79] width 13 height 13
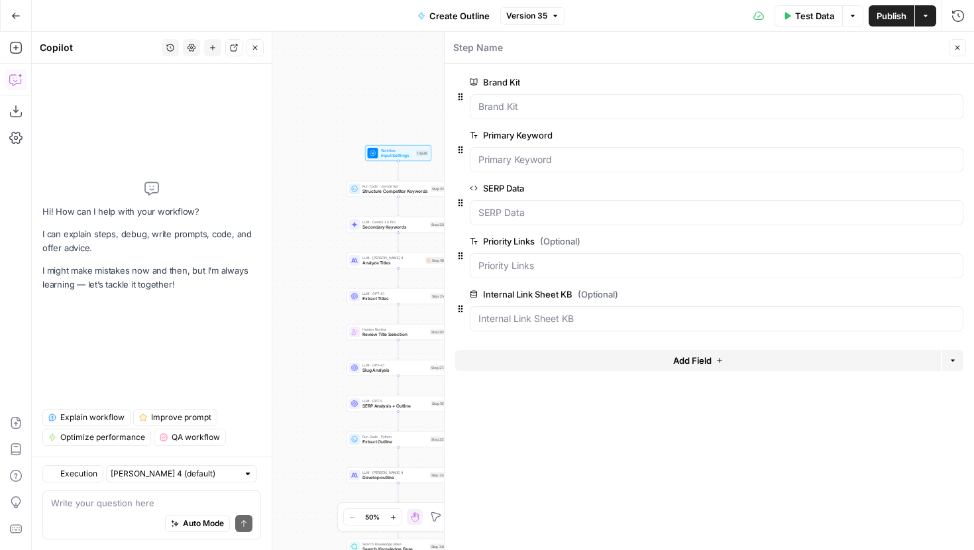
click at [99, 512] on div "Auto Mode Send" at bounding box center [151, 524] width 201 height 29
type textarea "c"
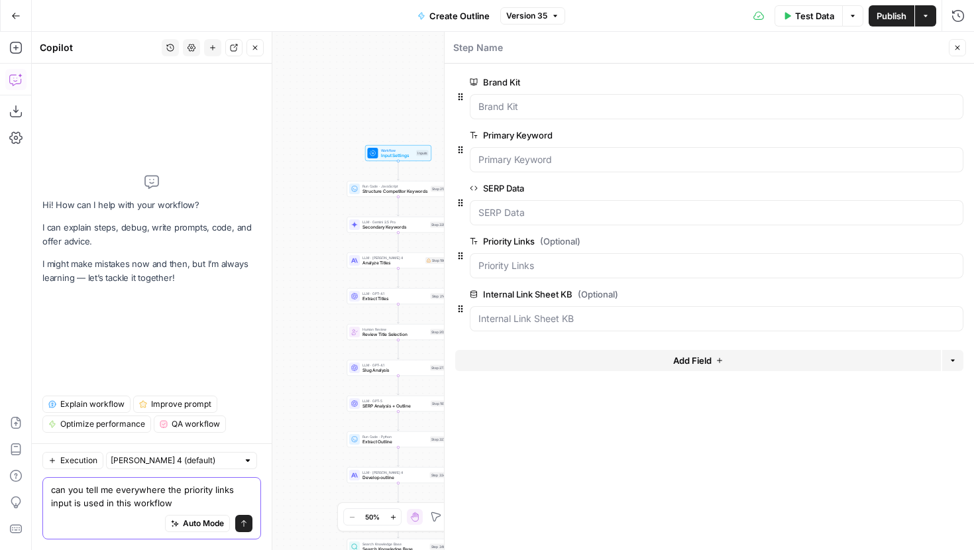
type textarea "can you tell me everywhere the priority links input is used in this workflow?"
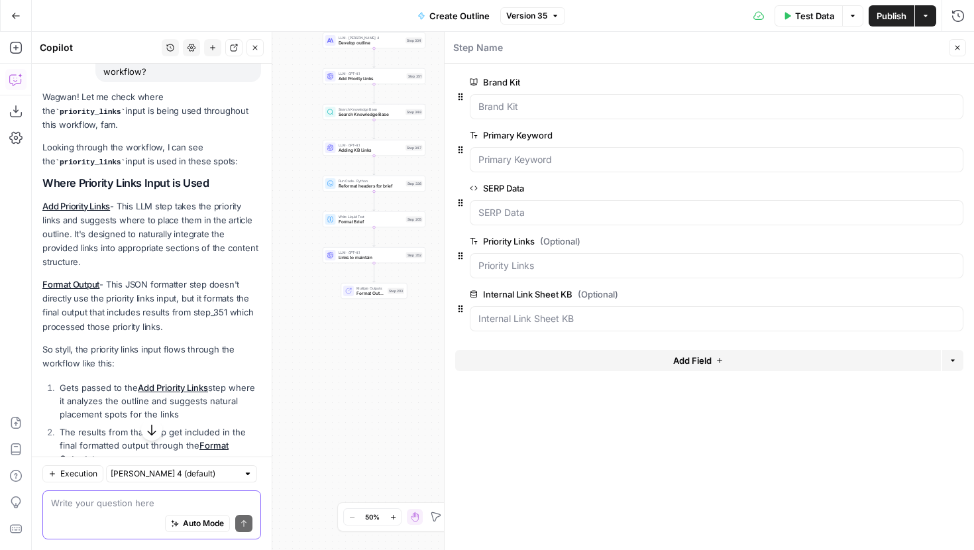
scroll to position [136, 0]
click at [958, 49] on icon "button" at bounding box center [957, 48] width 8 height 8
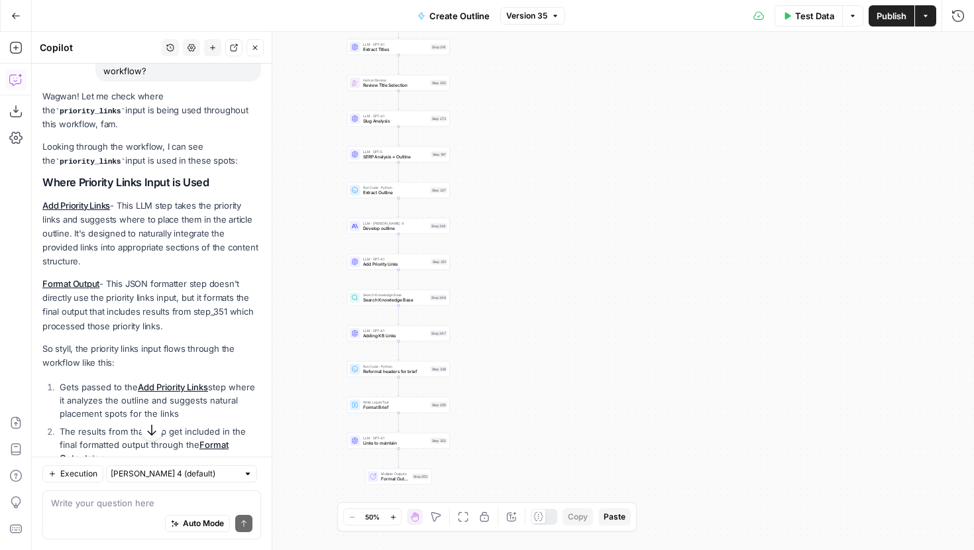
drag, startPoint x: 565, startPoint y: 98, endPoint x: 590, endPoint y: 286, distance: 189.8
click at [590, 286] on div "Workflow Input Settings Inputs Run Code · JavaScript Structure Competitor Keywo…" at bounding box center [503, 291] width 942 height 518
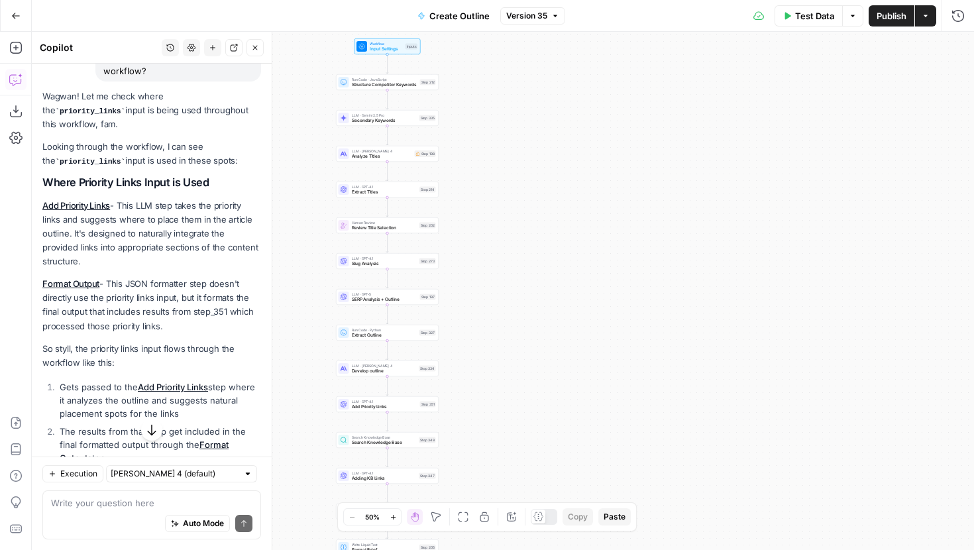
drag, startPoint x: 542, startPoint y: 129, endPoint x: 531, endPoint y: 268, distance: 139.6
click at [531, 268] on div "Workflow Input Settings Inputs Run Code · JavaScript Structure Competitor Keywo…" at bounding box center [503, 291] width 942 height 518
click at [406, 409] on div "LLM · GPT-4.1 Add Priority Links Step 351" at bounding box center [387, 404] width 103 height 16
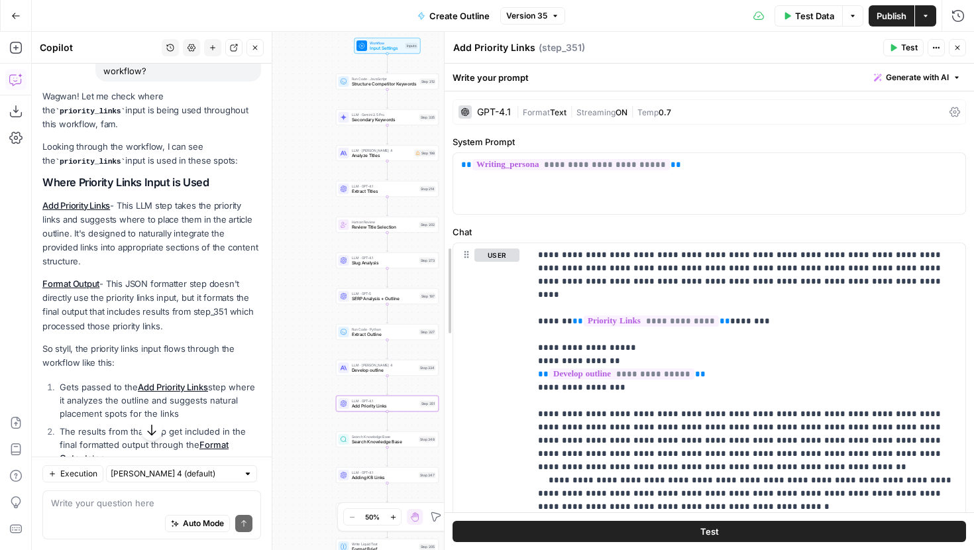
drag, startPoint x: 446, startPoint y: 216, endPoint x: 580, endPoint y: 217, distance: 134.5
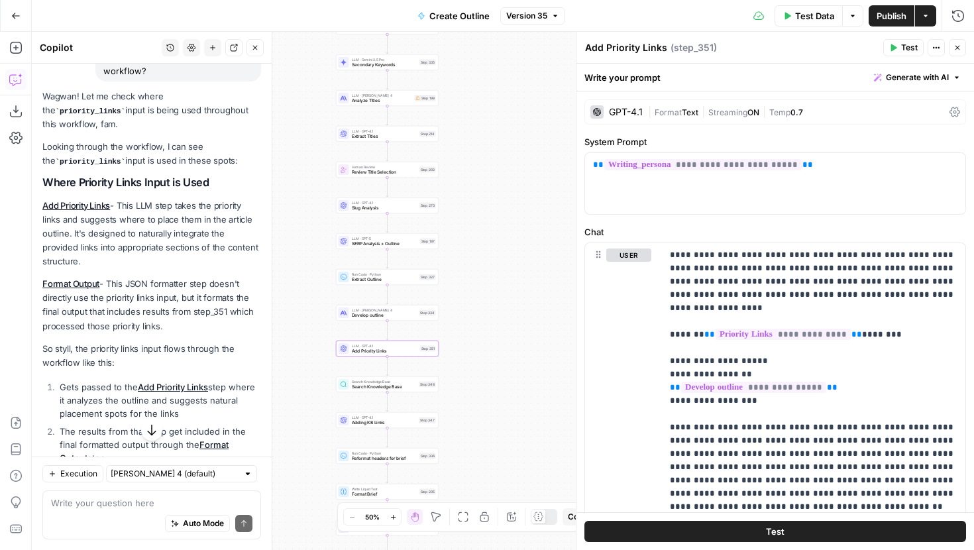
drag, startPoint x: 490, startPoint y: 343, endPoint x: 490, endPoint y: 252, distance: 91.4
click at [490, 252] on div "Workflow Input Settings Inputs Run Code · JavaScript Structure Competitor Keywo…" at bounding box center [503, 291] width 942 height 518
click at [409, 319] on span "Search Knowledge Base" at bounding box center [384, 318] width 65 height 7
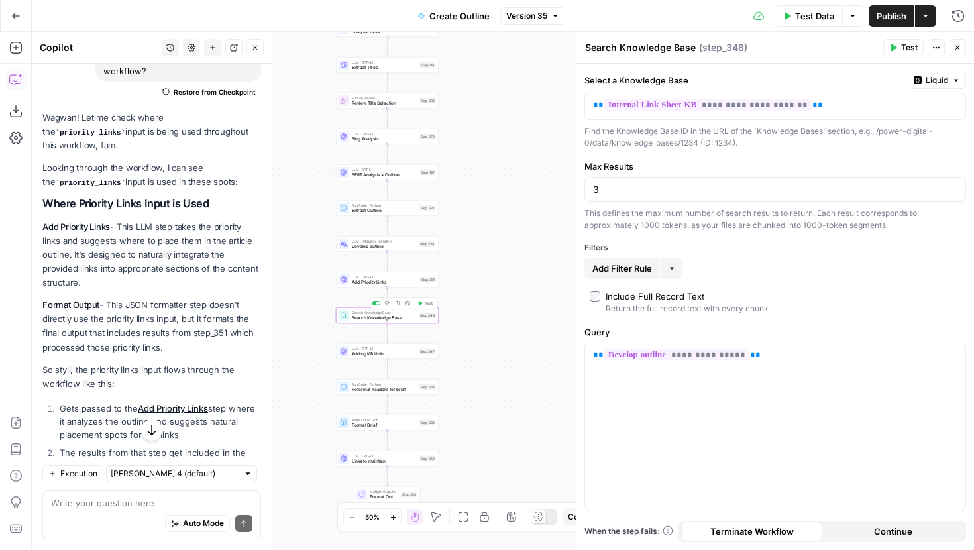
click at [425, 301] on span "Test" at bounding box center [429, 303] width 8 height 6
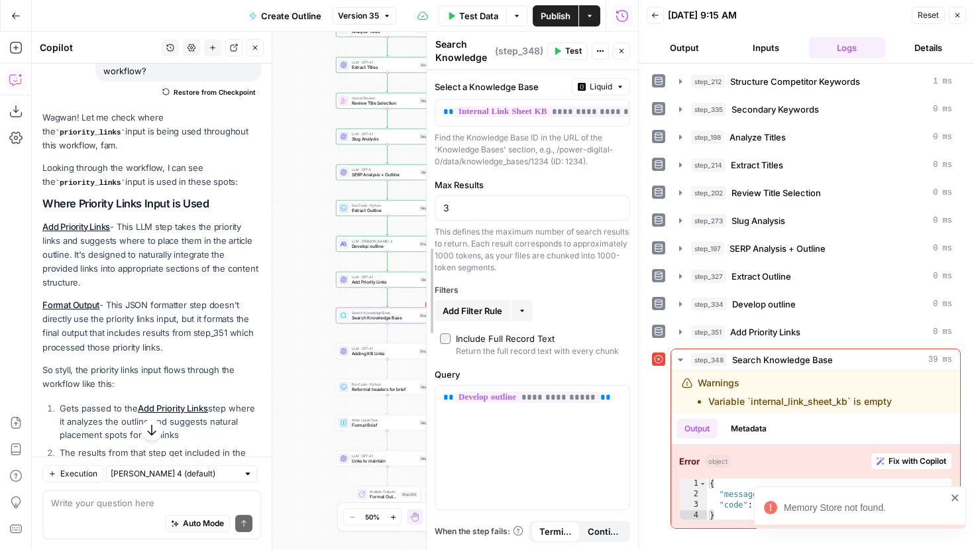
drag, startPoint x: 242, startPoint y: 138, endPoint x: 508, endPoint y: 155, distance: 266.2
click at [953, 496] on icon "close" at bounding box center [954, 497] width 7 height 7
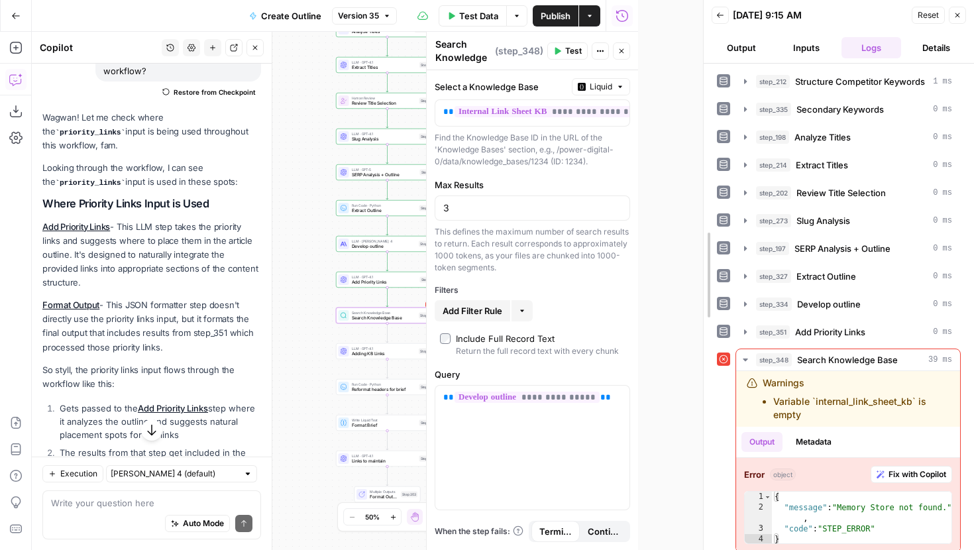
drag, startPoint x: 635, startPoint y: 305, endPoint x: 707, endPoint y: 307, distance: 72.3
click at [707, 307] on div at bounding box center [703, 275] width 13 height 550
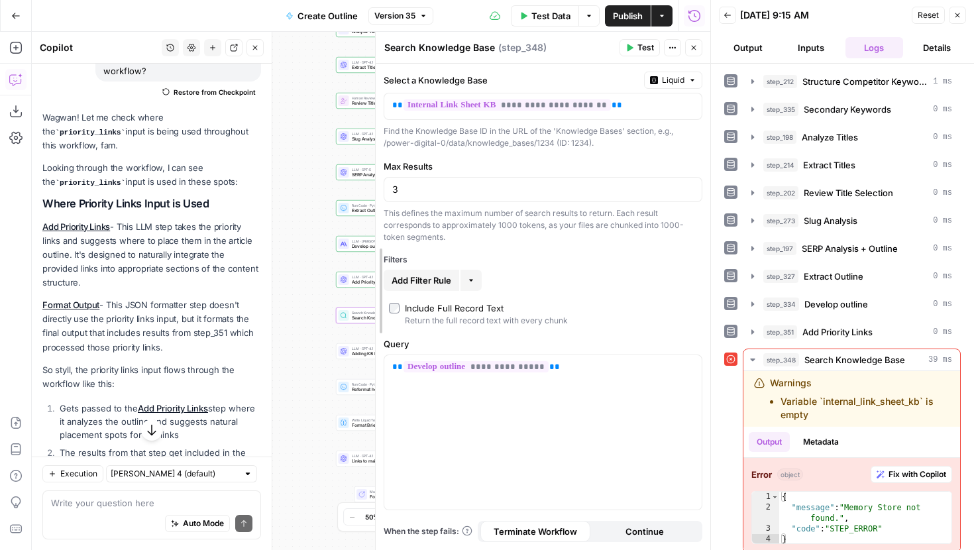
drag, startPoint x: 505, startPoint y: 139, endPoint x: 382, endPoint y: 140, distance: 123.2
click at [555, 17] on span "Test Data" at bounding box center [550, 15] width 39 height 13
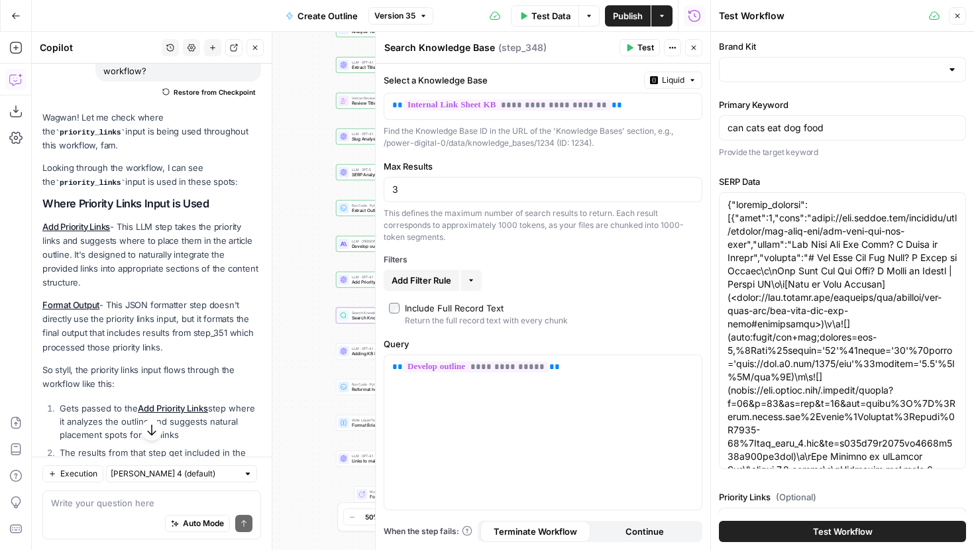
type input "[PERSON_NAME]'s Pet Food"
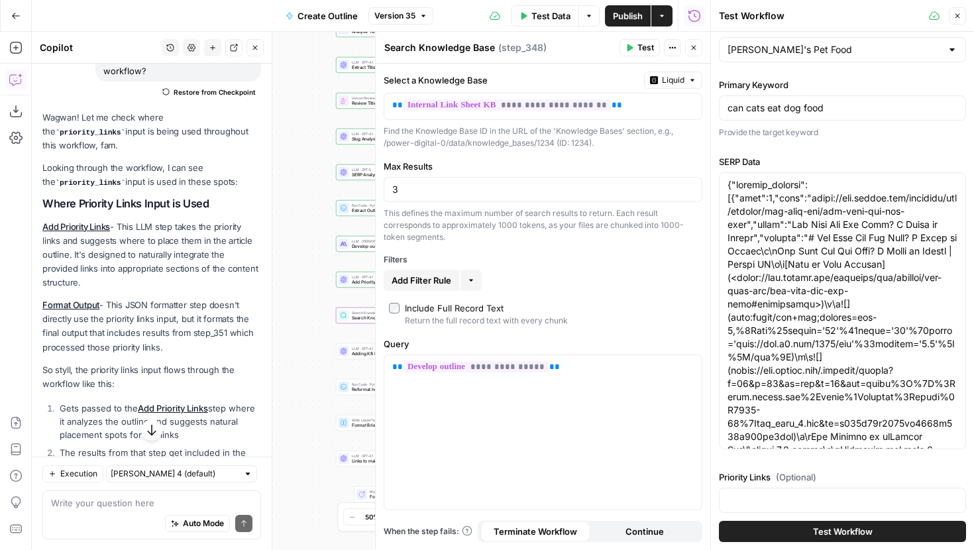
scroll to position [96, 0]
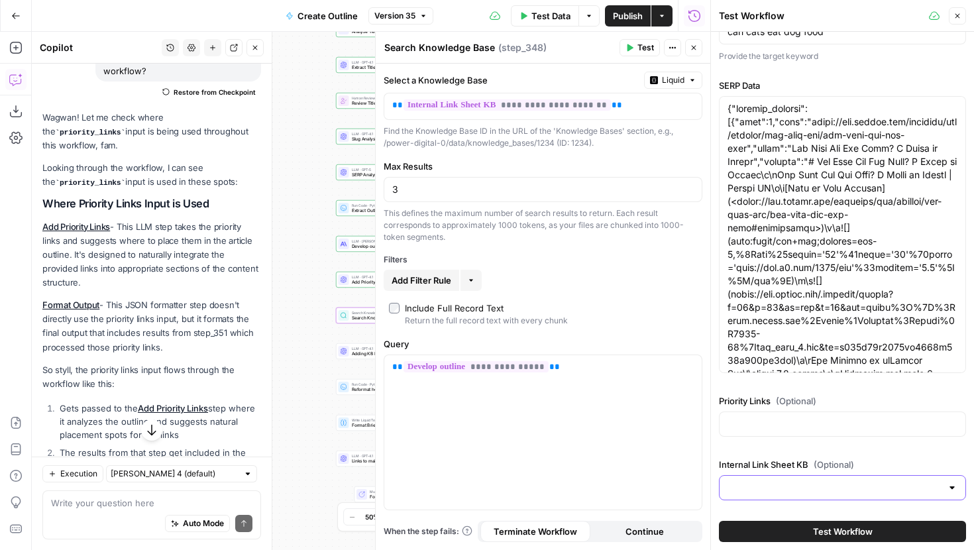
click at [816, 488] on input "Internal Link Sheet KB (Optional)" at bounding box center [835, 487] width 214 height 13
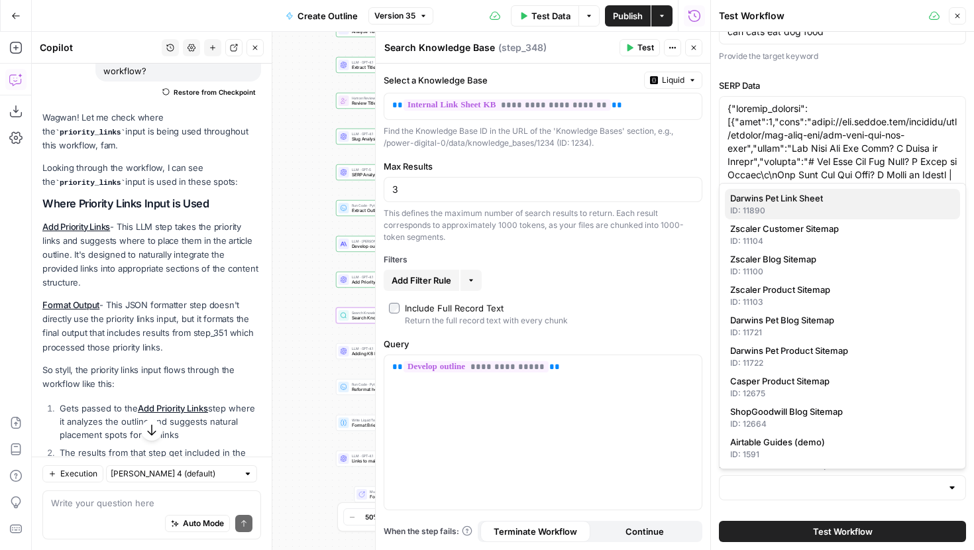
click at [804, 194] on span "Darwins Pet Link Sheet" at bounding box center [839, 197] width 219 height 13
type input "Darwins Pet Link Sheet"
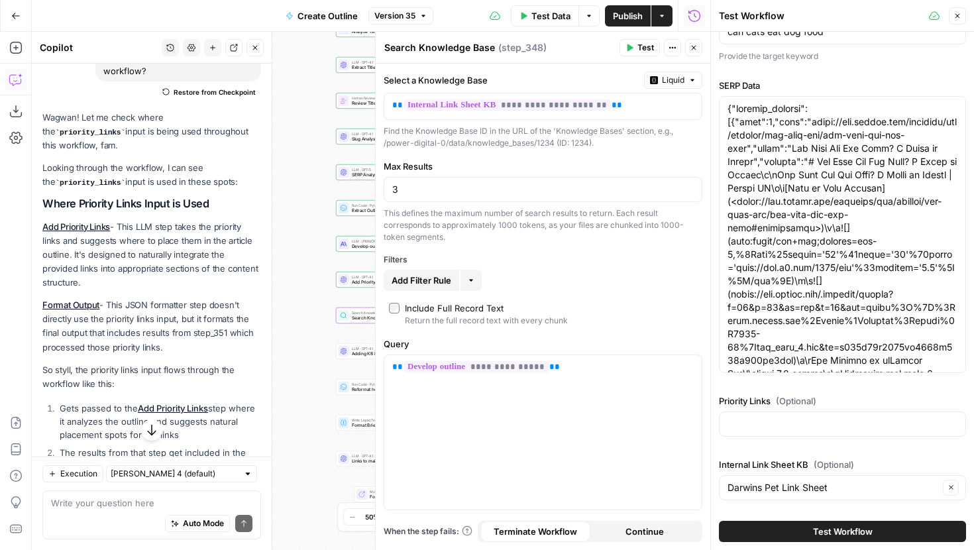
click at [818, 527] on span "Test Workflow" at bounding box center [843, 531] width 60 height 13
click at [563, 13] on span "Stop Run" at bounding box center [572, 15] width 37 height 13
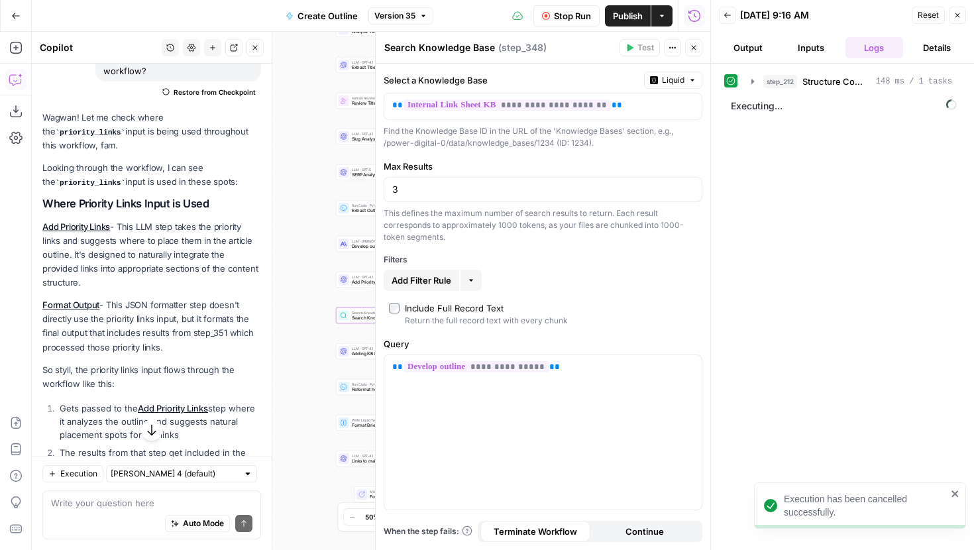
click at [702, 49] on header "Search Knowledge Base Search Knowledge Base ( step_348 ) Test Actions Close" at bounding box center [543, 48] width 335 height 32
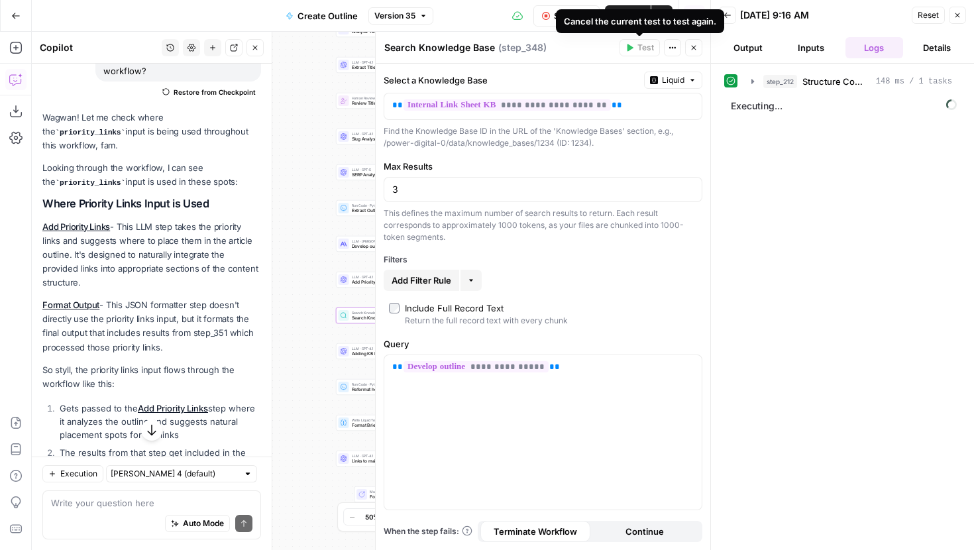
click at [693, 47] on icon "button" at bounding box center [694, 48] width 5 height 5
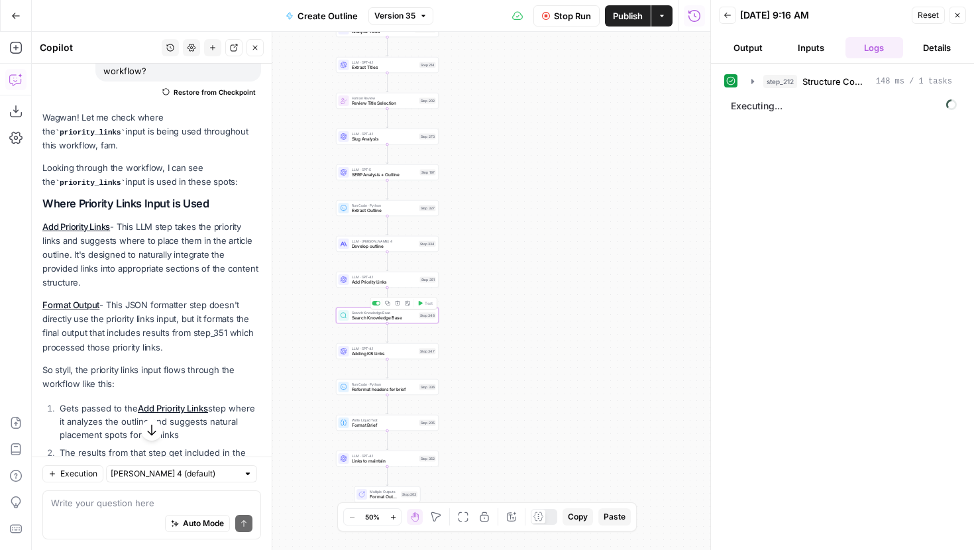
click at [415, 323] on div "Search Knowledge Base Search Knowledge Base Step 348 Copy step Delete step Add …" at bounding box center [387, 315] width 103 height 16
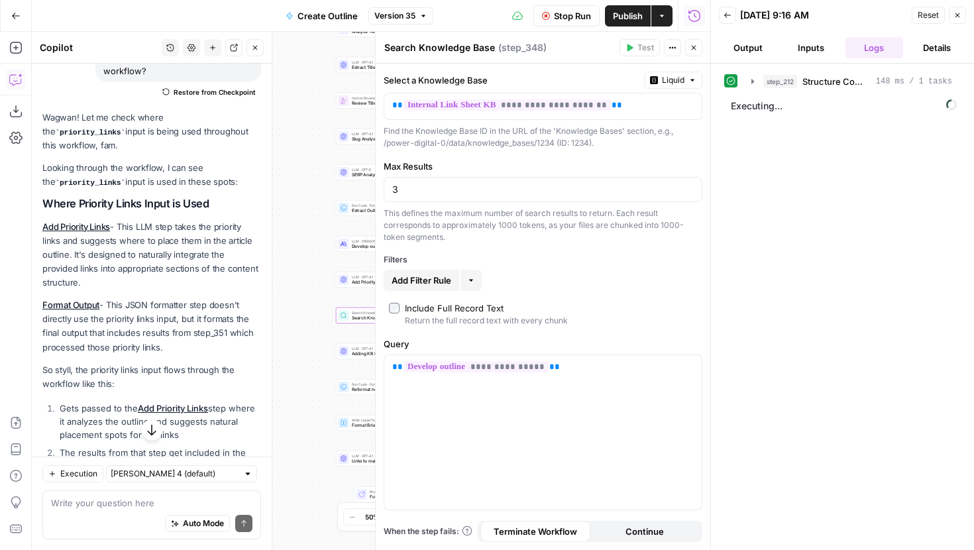
click at [570, 15] on span "Stop Run" at bounding box center [572, 15] width 37 height 13
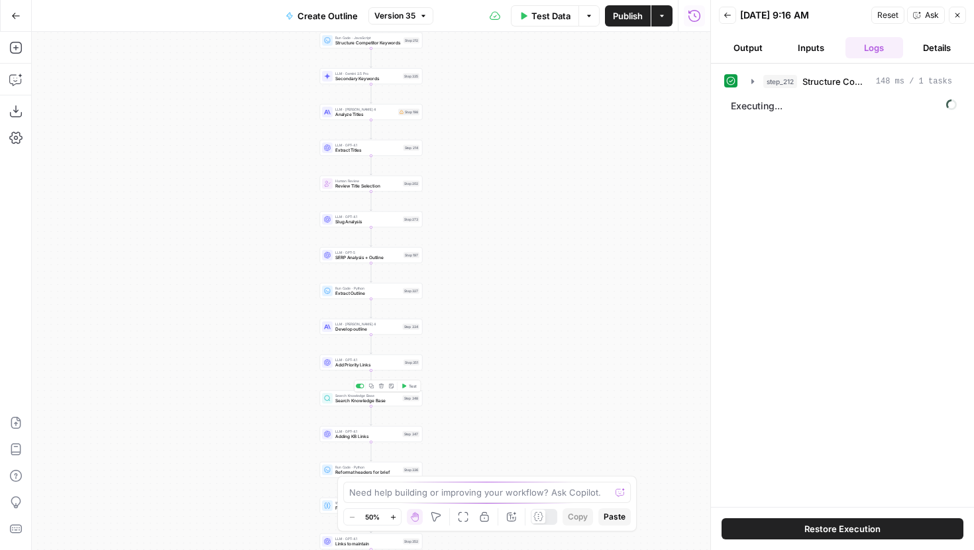
click at [409, 384] on span "Test" at bounding box center [413, 386] width 8 height 6
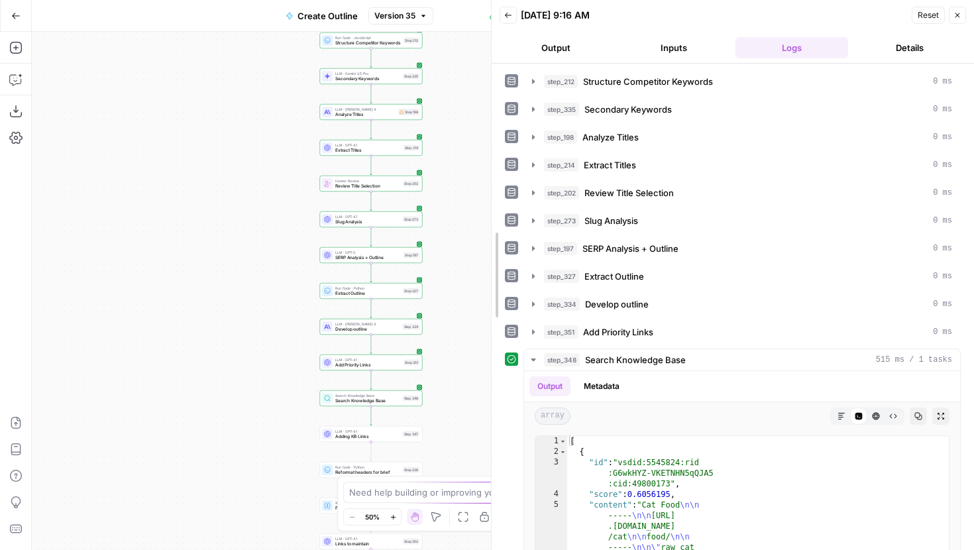
drag, startPoint x: 714, startPoint y: 338, endPoint x: 466, endPoint y: 342, distance: 248.5
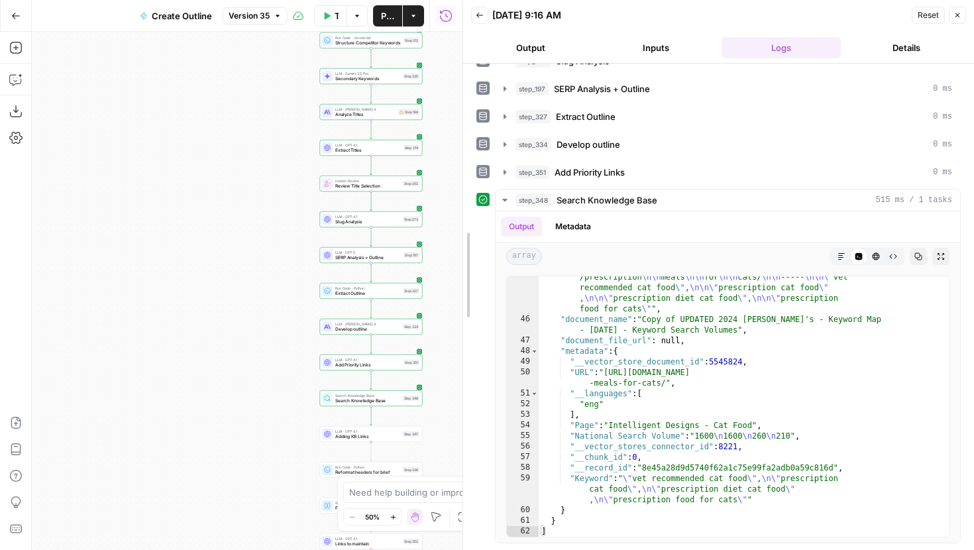
scroll to position [524, 0]
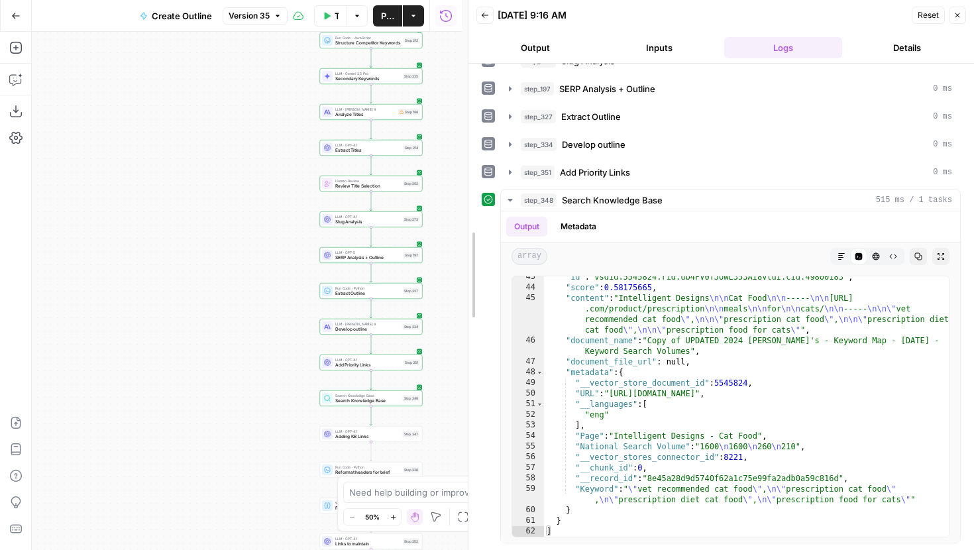
drag, startPoint x: 466, startPoint y: 156, endPoint x: 474, endPoint y: 171, distance: 16.6
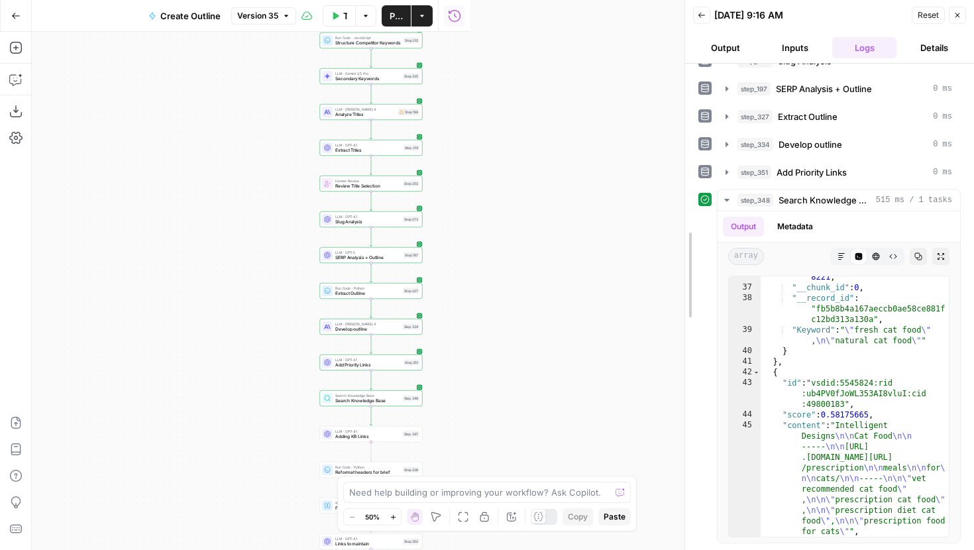
scroll to position [779, 0]
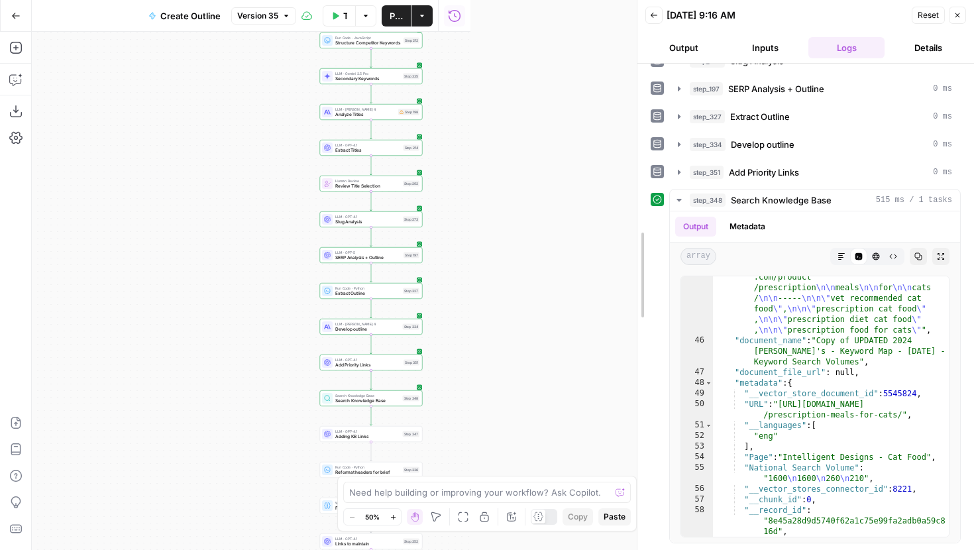
drag, startPoint x: 472, startPoint y: 307, endPoint x: 638, endPoint y: 299, distance: 166.5
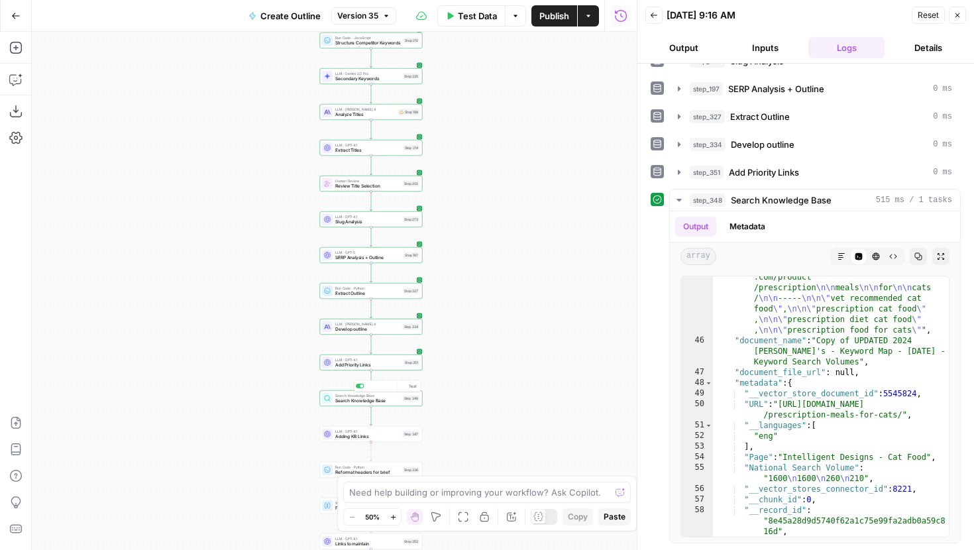
click at [397, 404] on div "Search Knowledge Base Search Knowledge Base Step 348 Copy step Delete step Add …" at bounding box center [371, 398] width 103 height 16
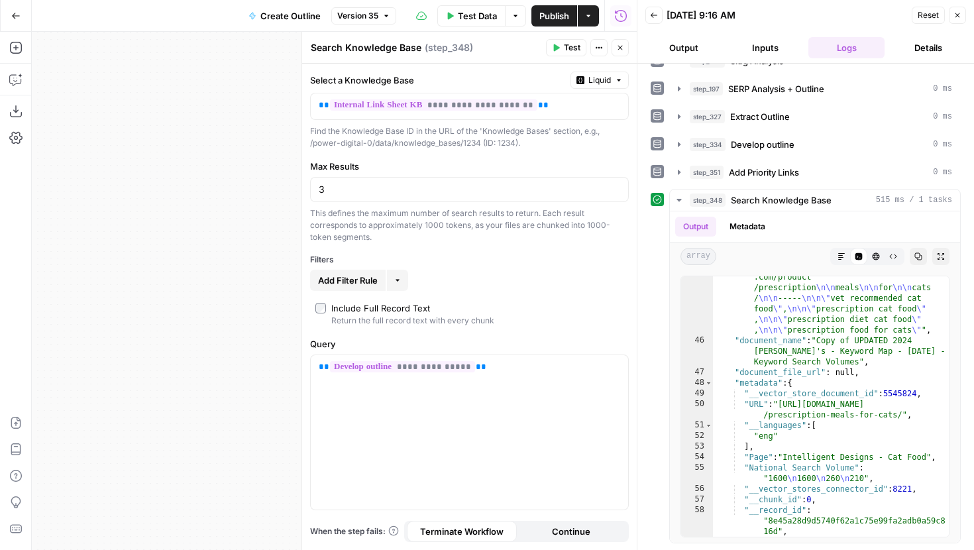
click at [329, 303] on label "Include Full Record Text Return the full record text with every chunk" at bounding box center [469, 313] width 308 height 25
click at [351, 186] on input "3" at bounding box center [469, 189] width 301 height 13
type input "1"
click at [559, 44] on icon "button" at bounding box center [556, 48] width 8 height 8
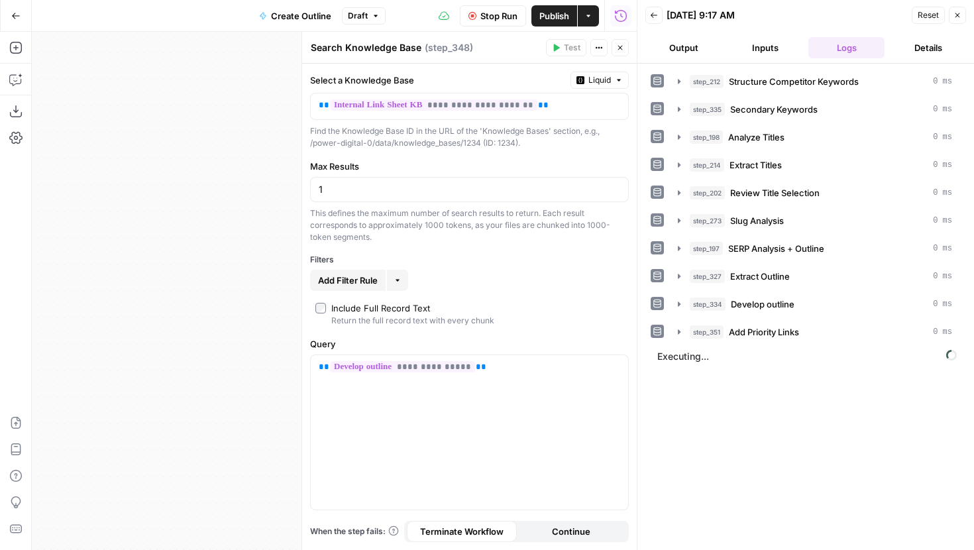
click at [619, 48] on icon "button" at bounding box center [620, 48] width 8 height 8
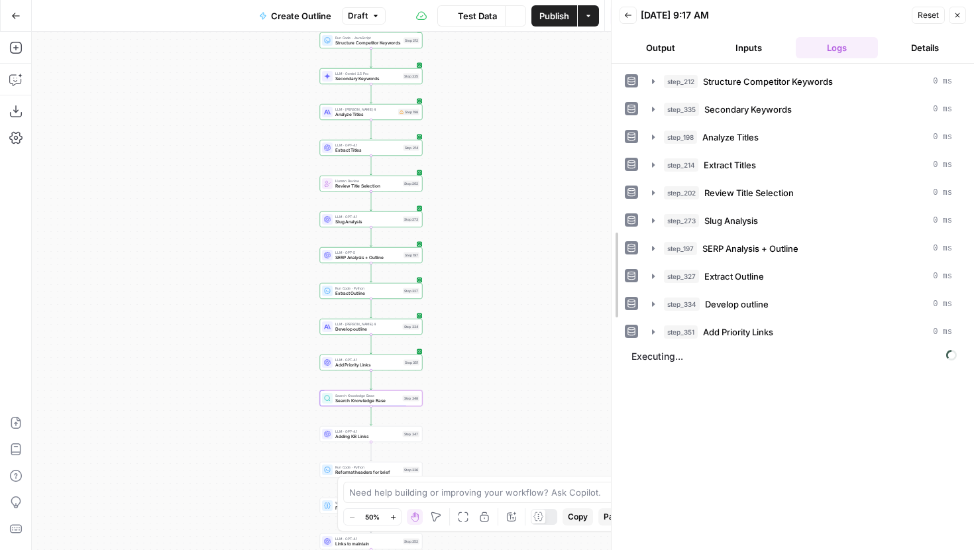
drag, startPoint x: 640, startPoint y: 299, endPoint x: 537, endPoint y: 299, distance: 103.4
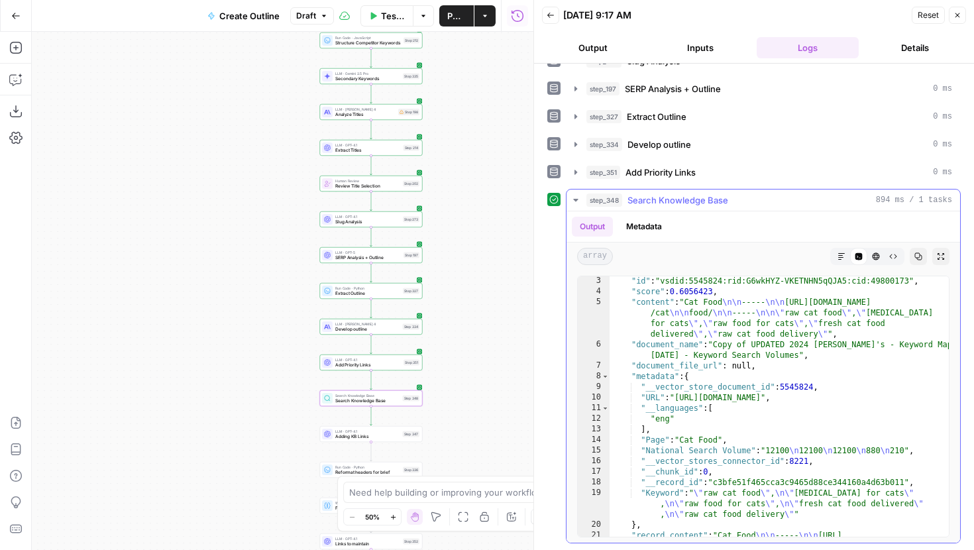
scroll to position [79, 0]
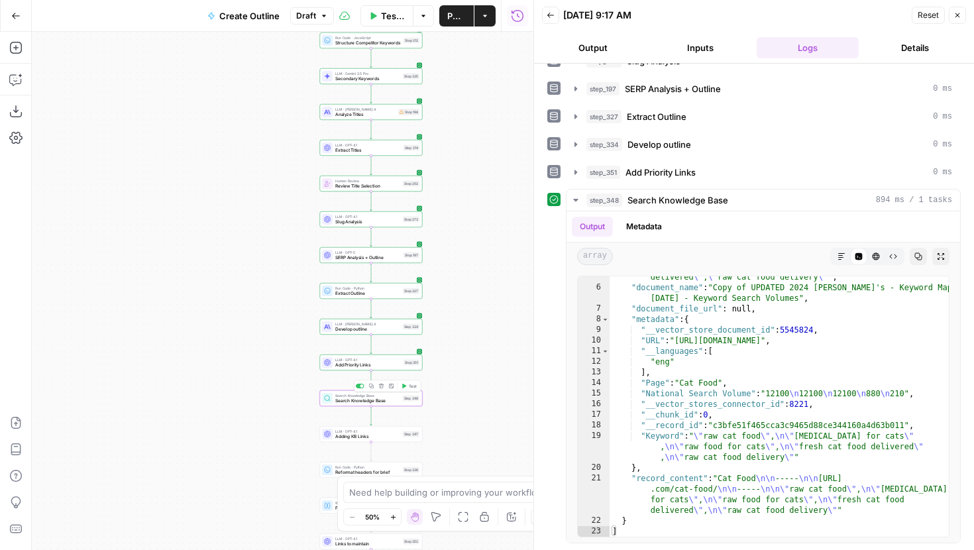
click at [390, 401] on span "Search Knowledge Base" at bounding box center [367, 401] width 65 height 7
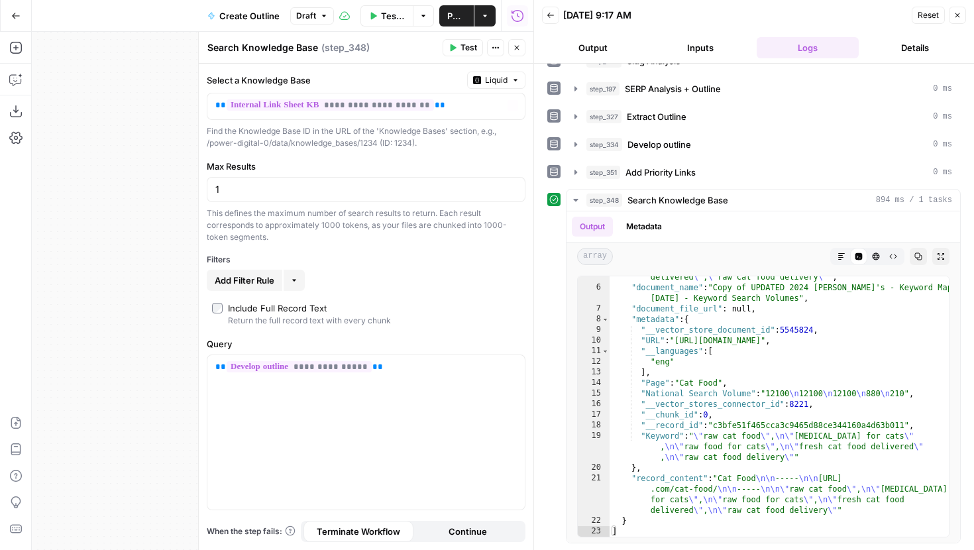
click at [299, 197] on div "1" at bounding box center [366, 189] width 319 height 25
type input "3"
click at [521, 48] on button "Close" at bounding box center [516, 47] width 17 height 17
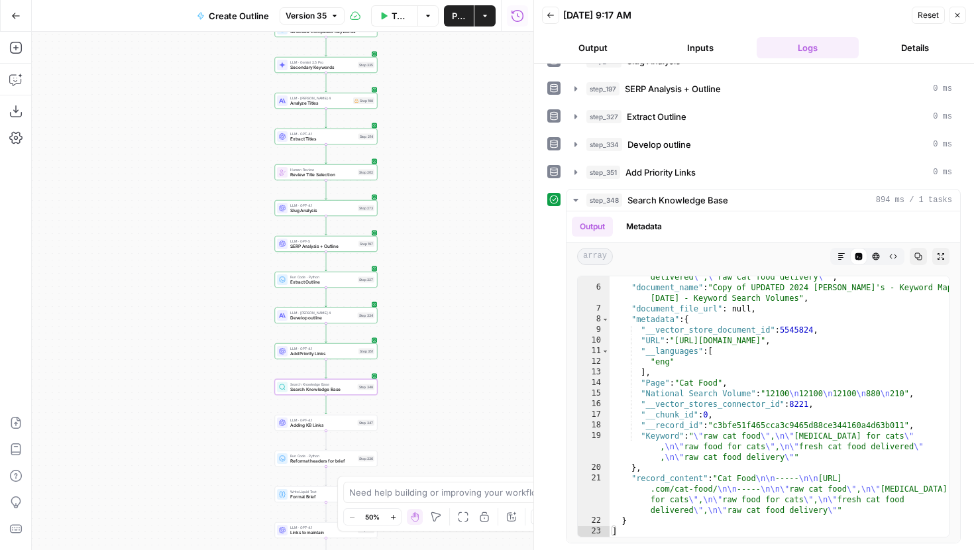
drag, startPoint x: 480, startPoint y: 258, endPoint x: 423, endPoint y: 238, distance: 60.4
click at [423, 238] on div "Workflow Input Settings Inputs Run Code · JavaScript Structure Competitor Keywo…" at bounding box center [283, 291] width 502 height 518
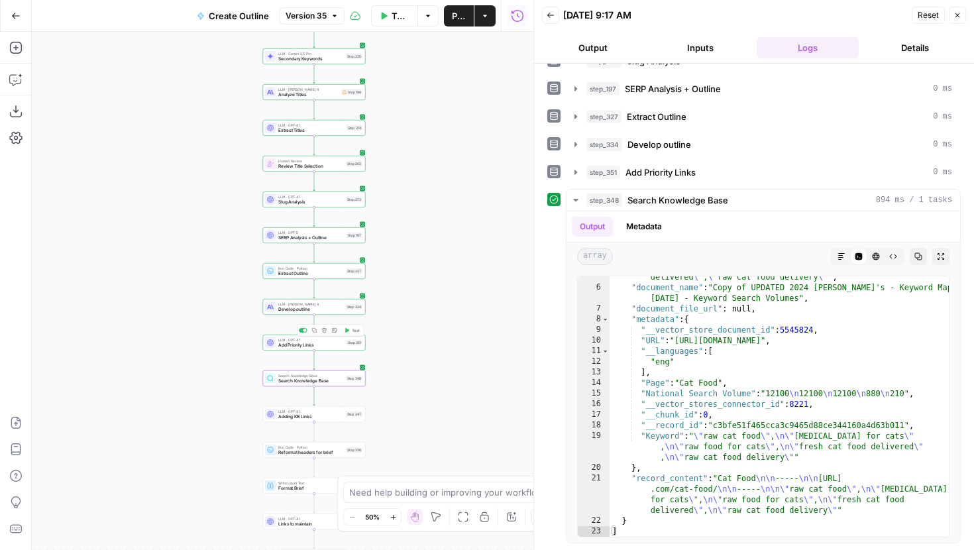
click at [305, 331] on div at bounding box center [304, 330] width 3 height 3
click at [389, 517] on button "Zoom In" at bounding box center [393, 517] width 16 height 16
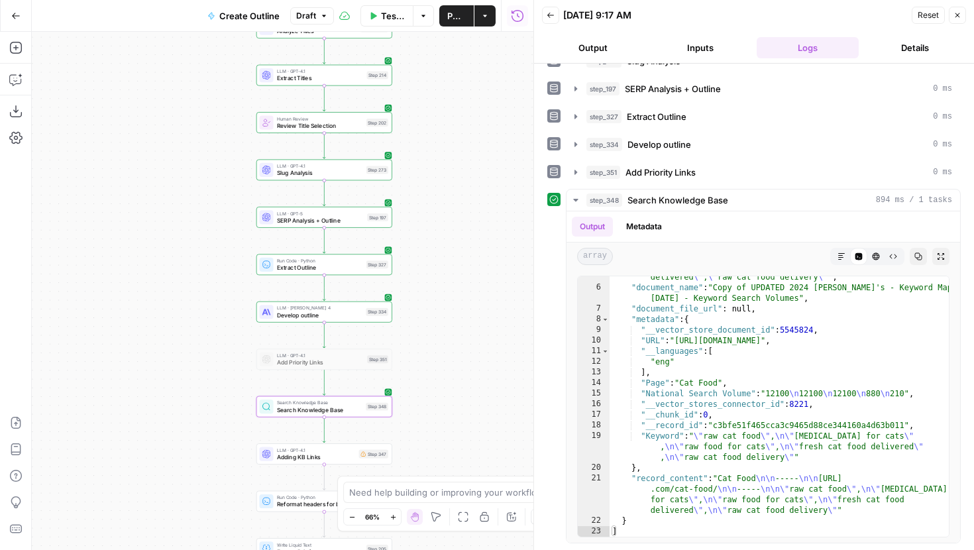
click at [16, 39] on button "Add Steps" at bounding box center [15, 47] width 21 height 21
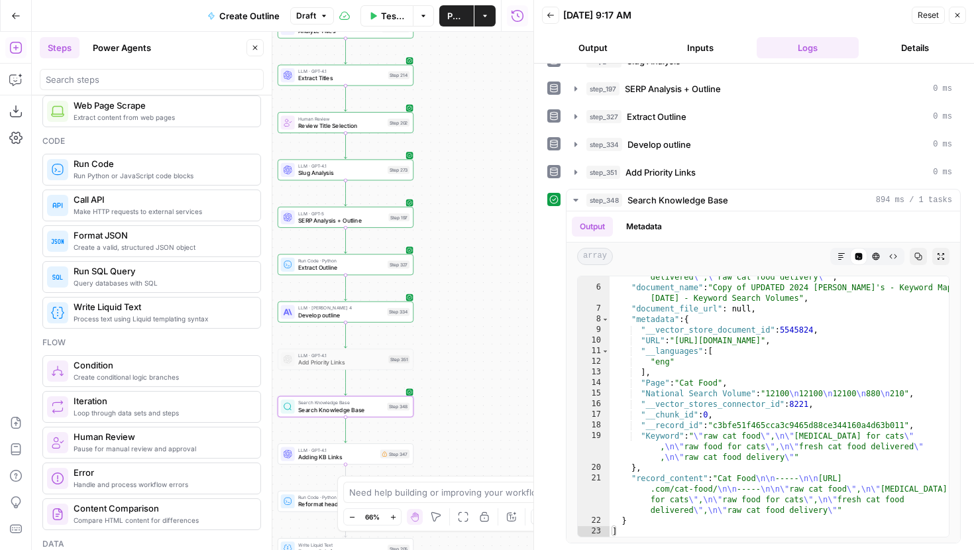
scroll to position [198, 0]
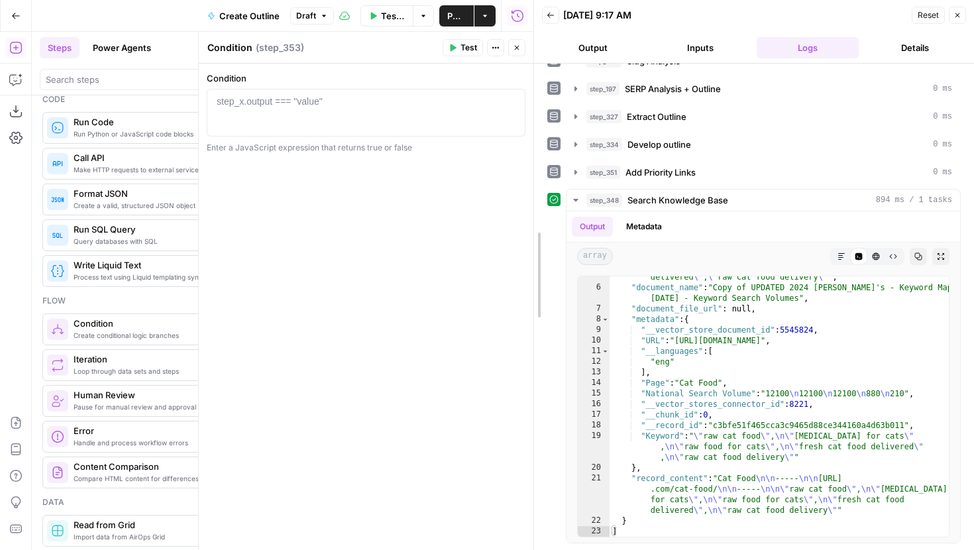
drag, startPoint x: 533, startPoint y: 91, endPoint x: 741, endPoint y: 91, distance: 208.1
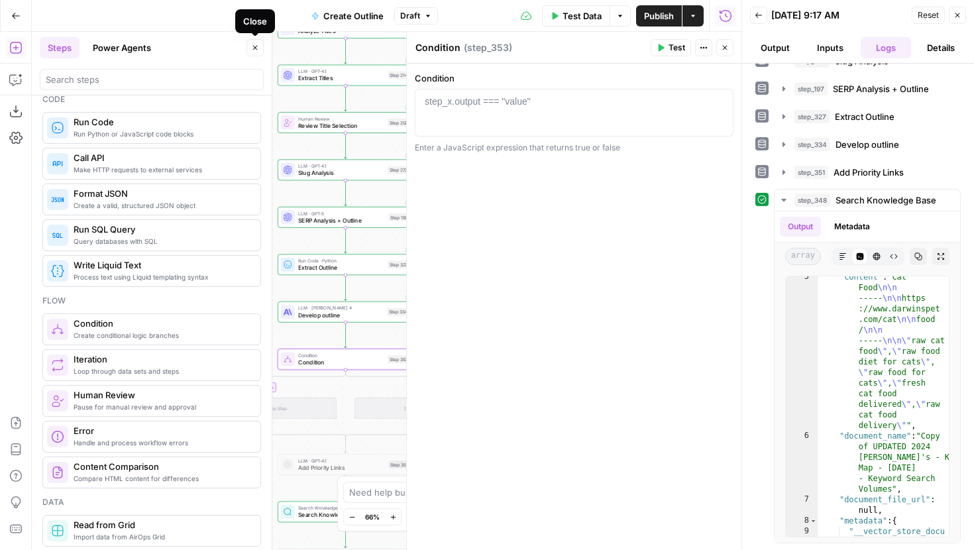
click at [256, 48] on icon "button" at bounding box center [255, 48] width 8 height 8
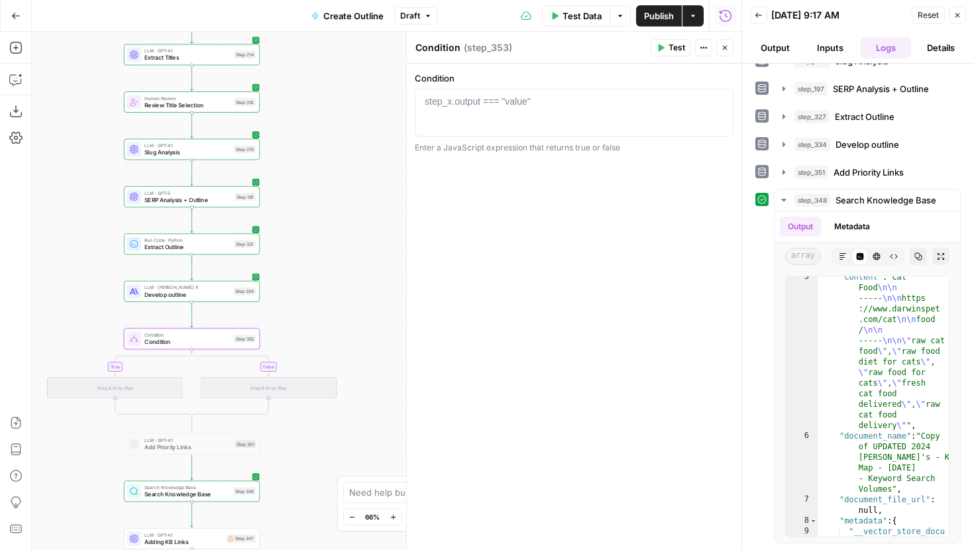
drag, startPoint x: 237, startPoint y: 245, endPoint x: 83, endPoint y: 225, distance: 155.1
click at [83, 225] on div "true false Workflow Input Settings Inputs Run Code · JavaScript Structure Compe…" at bounding box center [387, 291] width 710 height 518
click at [178, 343] on span "Condition" at bounding box center [187, 341] width 86 height 9
click at [465, 105] on div "step_x.output === "value"" at bounding box center [478, 101] width 106 height 13
click at [718, 100] on icon "button" at bounding box center [719, 101] width 7 height 7
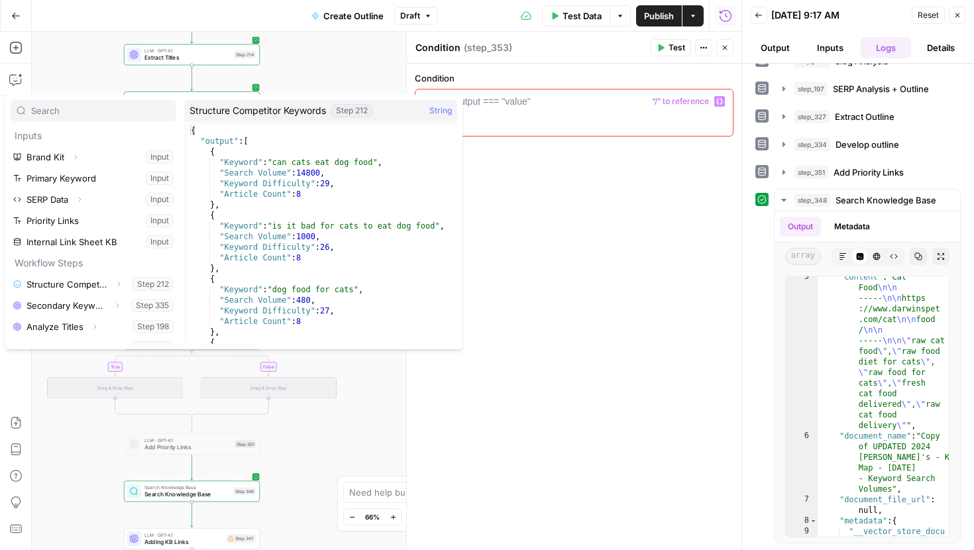
scroll to position [11, 0]
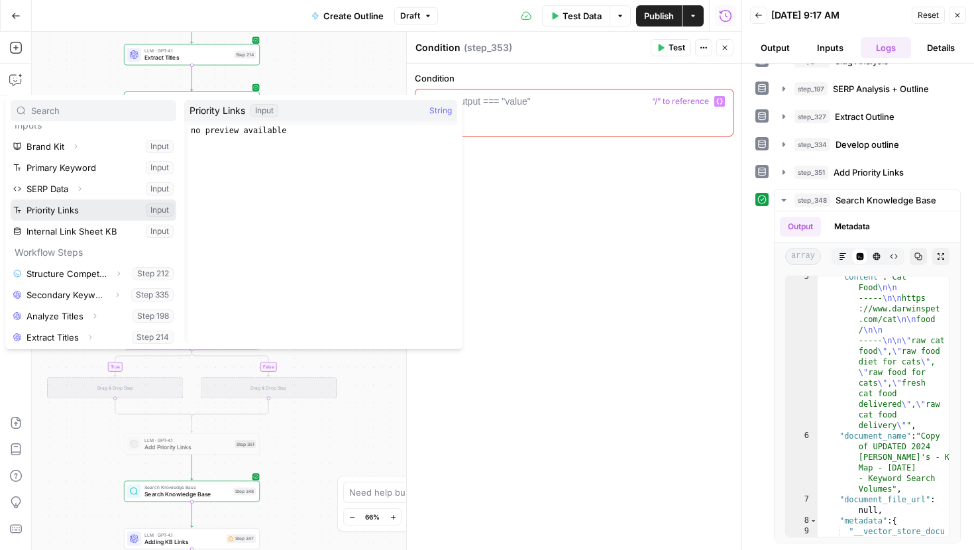
click at [76, 211] on button "Select variable Priority Links" at bounding box center [94, 209] width 166 height 21
type textarea "**********"
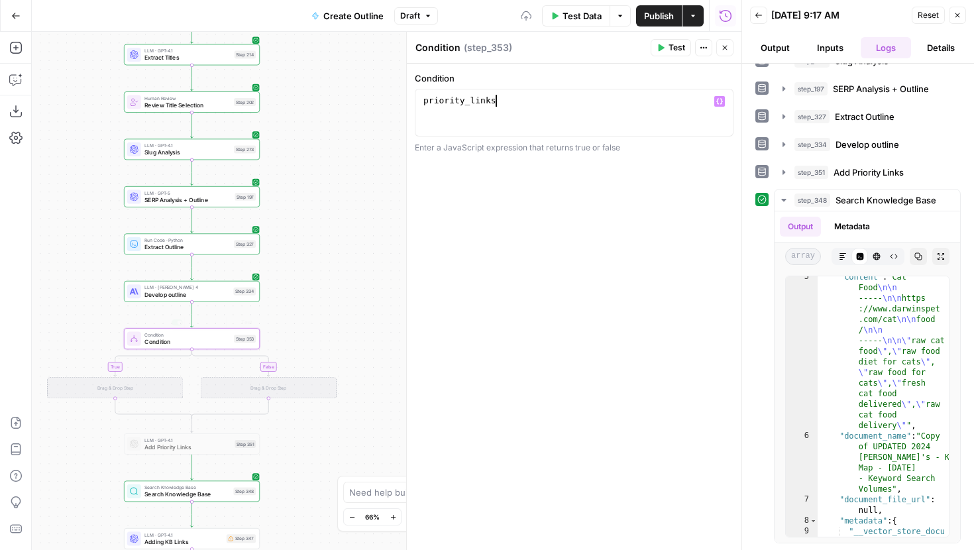
click at [135, 388] on div "Drag & Drop Step" at bounding box center [115, 387] width 136 height 21
click at [723, 44] on icon "button" at bounding box center [725, 48] width 8 height 8
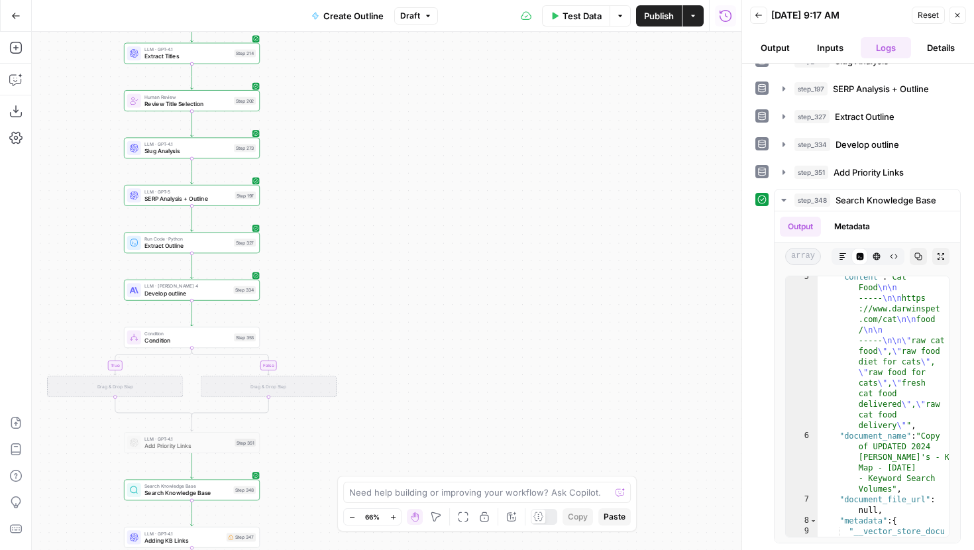
drag, startPoint x: 441, startPoint y: 303, endPoint x: 563, endPoint y: 189, distance: 166.9
click at [563, 189] on div "true false Workflow Input Settings Inputs Run Code · JavaScript Structure Compe…" at bounding box center [387, 291] width 710 height 518
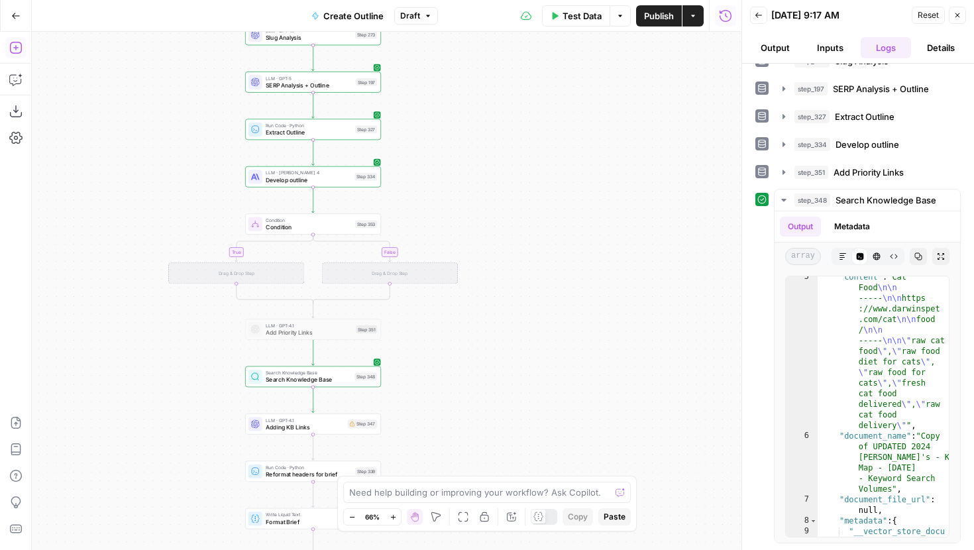
click at [15, 49] on icon "button" at bounding box center [15, 47] width 13 height 13
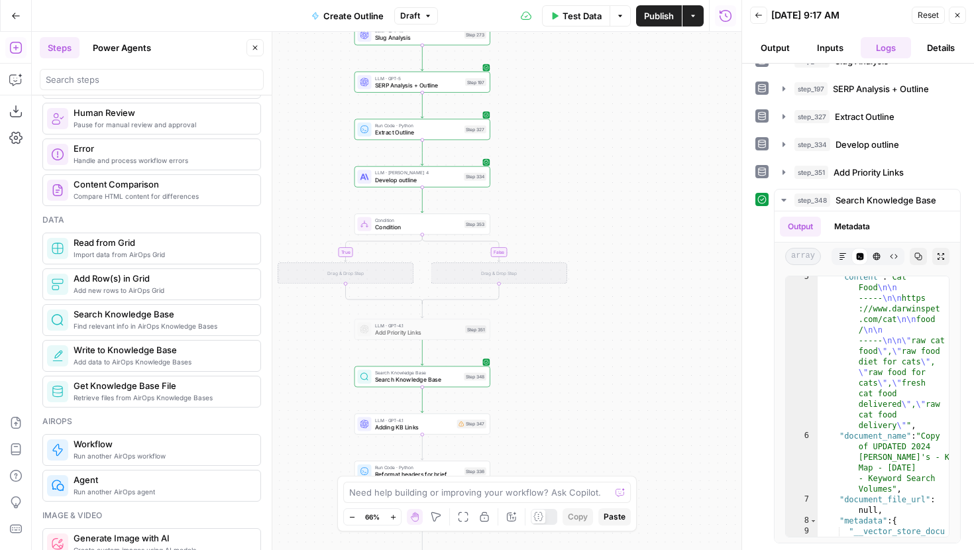
scroll to position [482, 0]
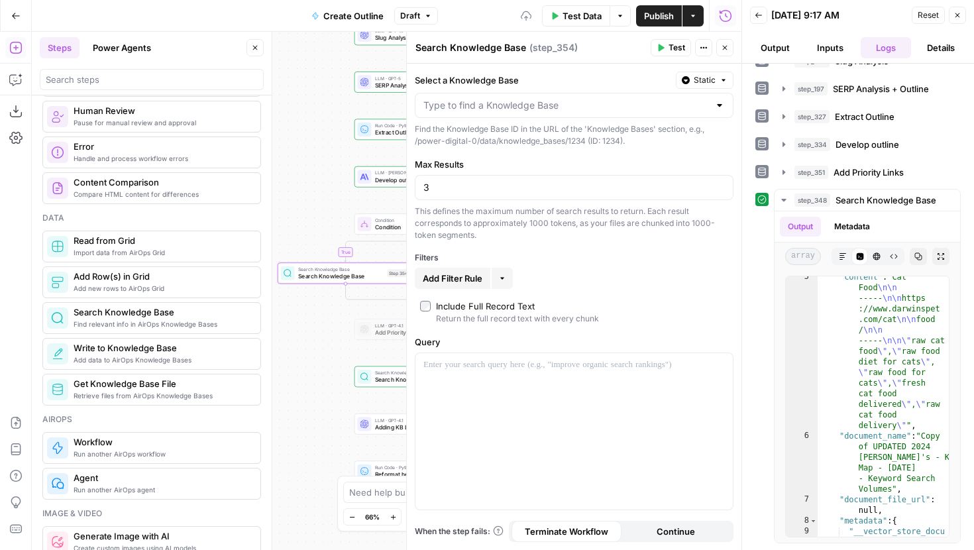
drag, startPoint x: 313, startPoint y: 152, endPoint x: 362, endPoint y: 133, distance: 52.9
click at [362, 133] on div "true false Workflow Input Settings Inputs Run Code · JavaScript Structure Compe…" at bounding box center [387, 291] width 710 height 518
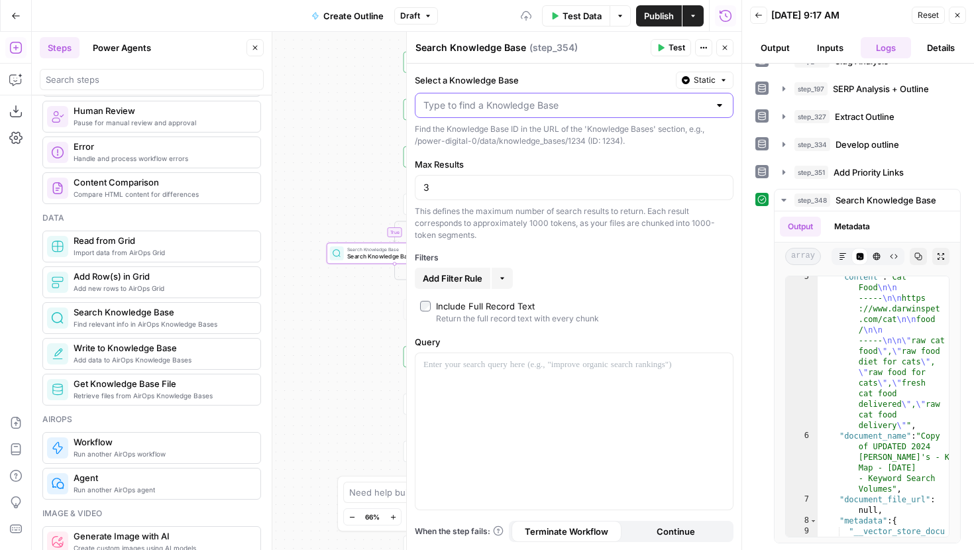
click at [480, 106] on input "Select a Knowledge Base" at bounding box center [566, 105] width 286 height 13
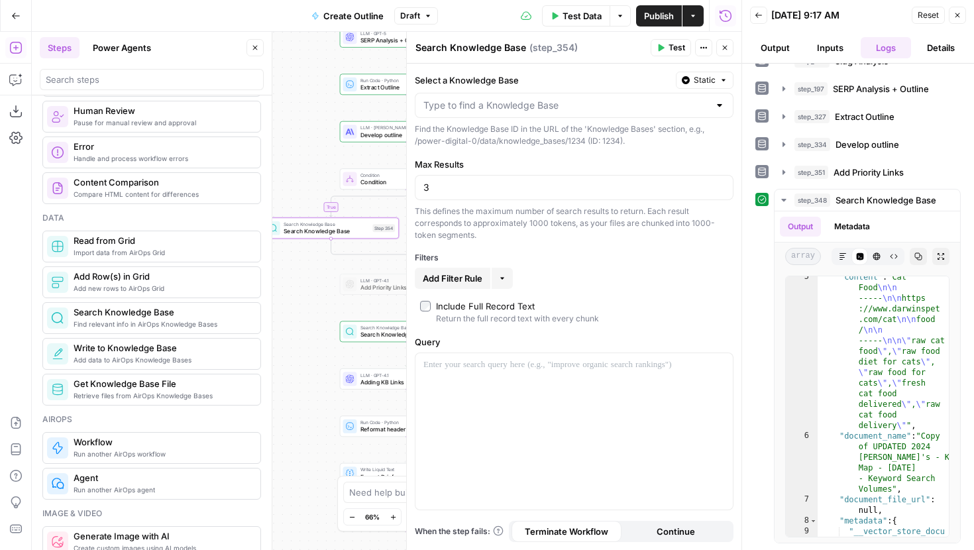
drag, startPoint x: 363, startPoint y: 123, endPoint x: 276, endPoint y: 91, distance: 93.1
click at [276, 91] on body "Power Digital New Home Browse Insights Opportunities Your Data Recent Grids [Da…" at bounding box center [487, 275] width 974 height 550
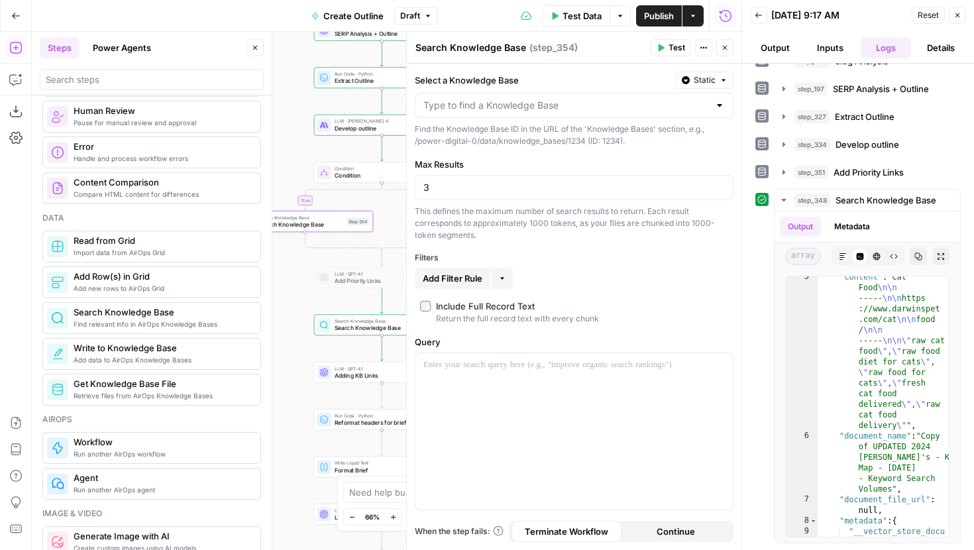
click at [373, 335] on div "Search Knowledge Base Search Knowledge Base Step 348 Copy step Delete step Add …" at bounding box center [382, 325] width 136 height 21
click at [252, 44] on icon "button" at bounding box center [255, 48] width 8 height 8
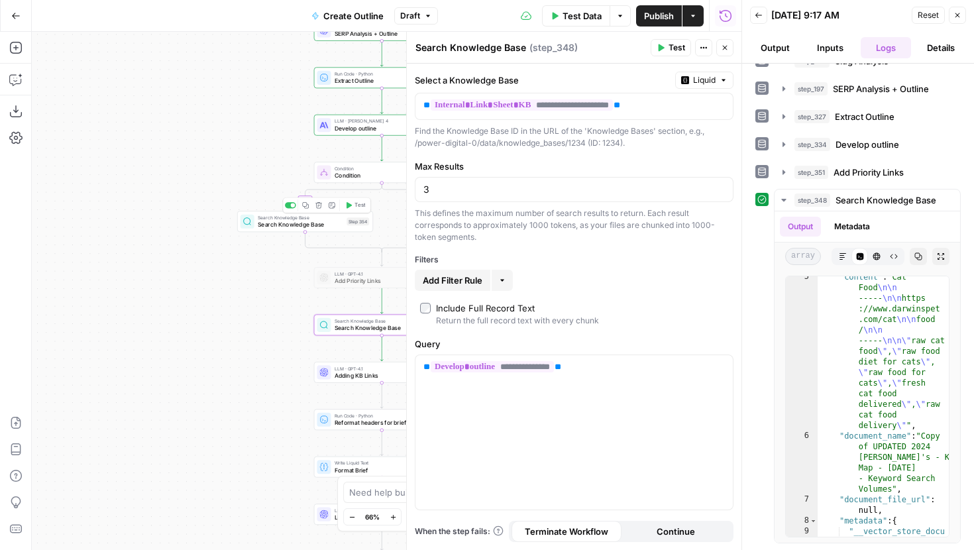
click at [275, 226] on span "Search Knowledge Base" at bounding box center [300, 224] width 85 height 9
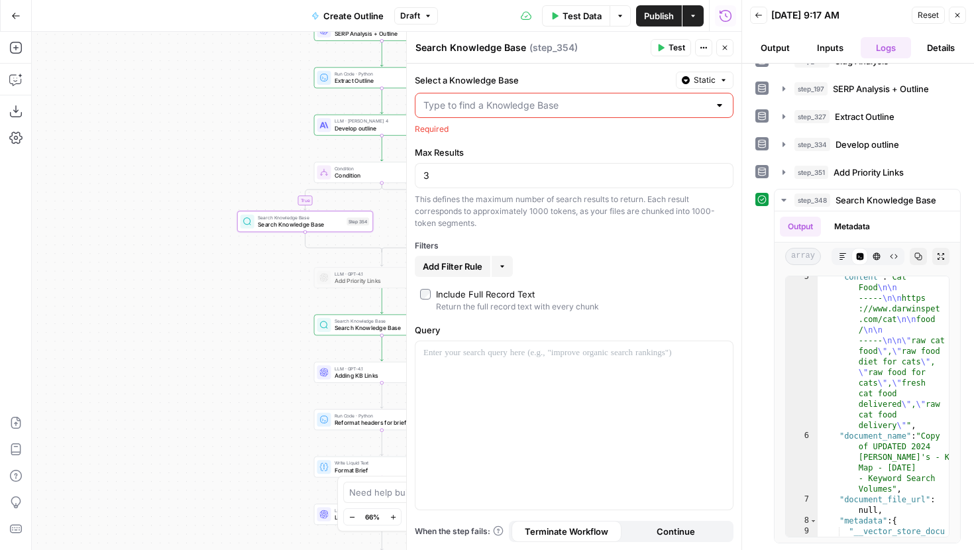
click at [720, 78] on icon "button" at bounding box center [724, 80] width 8 height 8
click at [659, 149] on div "Set value with Liquid" at bounding box center [674, 151] width 95 height 12
click at [682, 115] on div at bounding box center [563, 106] width 296 height 26
click at [724, 103] on icon "button" at bounding box center [721, 105] width 7 height 7
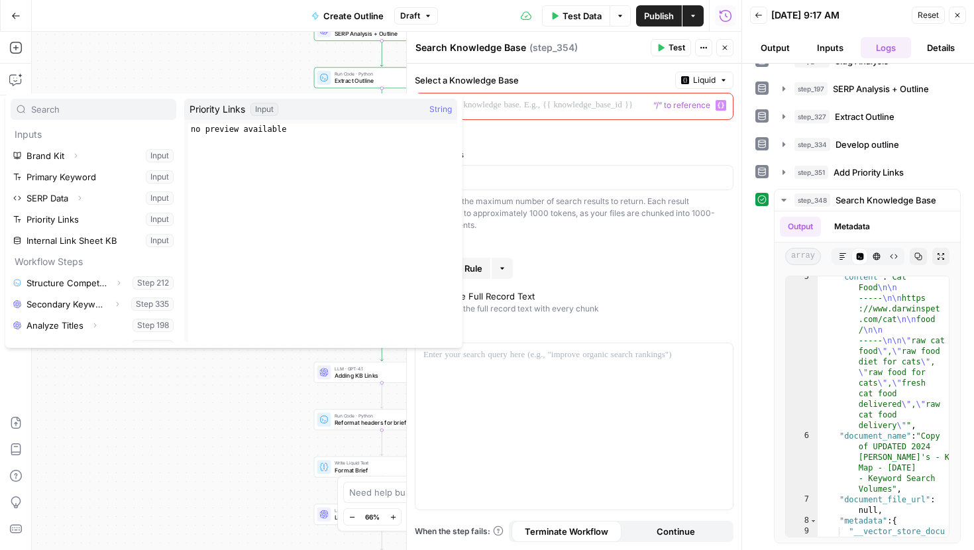
scroll to position [60, 0]
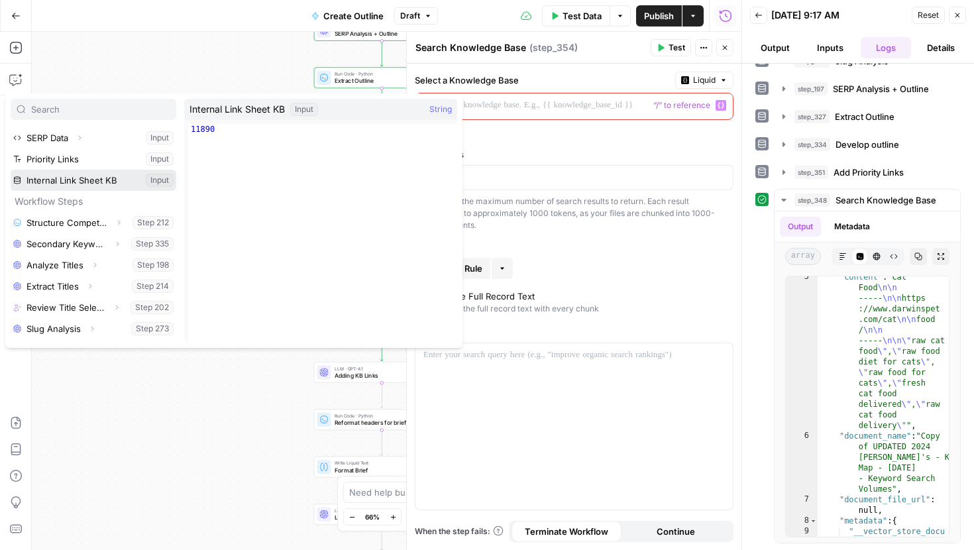
click at [62, 172] on button "Select variable Internal Link Sheet KB" at bounding box center [94, 180] width 166 height 21
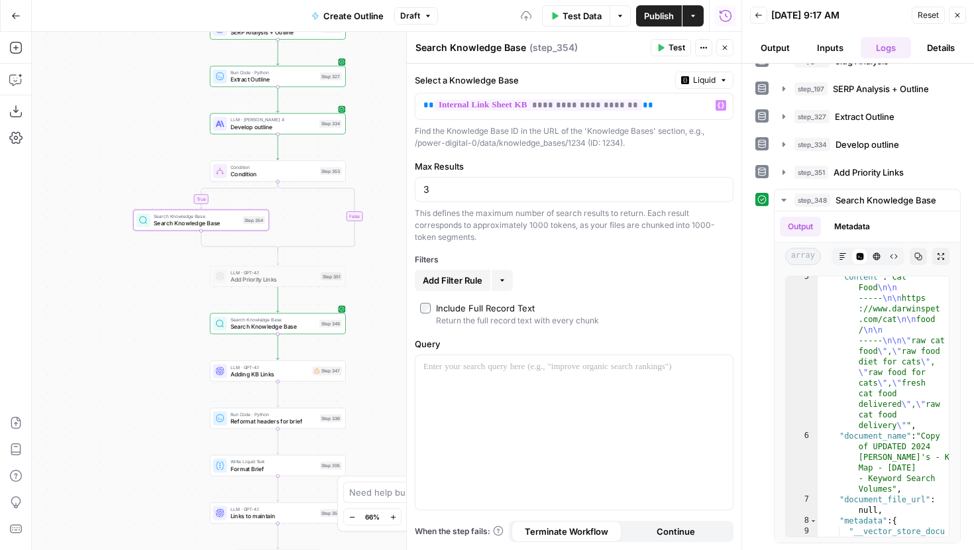
drag, startPoint x: 226, startPoint y: 179, endPoint x: 127, endPoint y: 174, distance: 98.9
click at [110, 174] on div "true false Workflow Input Settings Inputs Run Code · JavaScript Structure Compe…" at bounding box center [387, 291] width 710 height 518
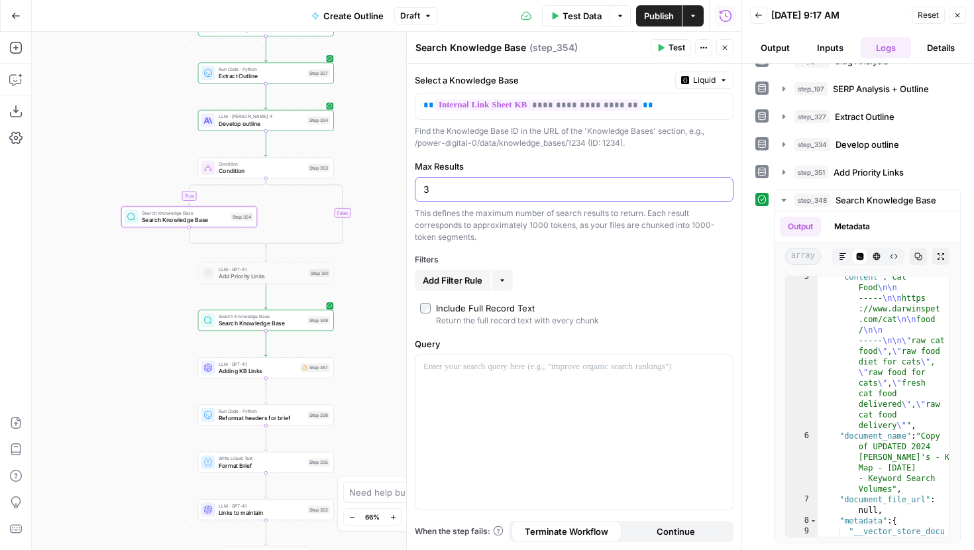
click at [500, 188] on input "3" at bounding box center [573, 189] width 301 height 13
type input "1"
click at [474, 360] on p at bounding box center [573, 366] width 301 height 13
click at [727, 369] on div at bounding box center [573, 432] width 317 height 154
click at [722, 368] on icon "button" at bounding box center [721, 367] width 7 height 6
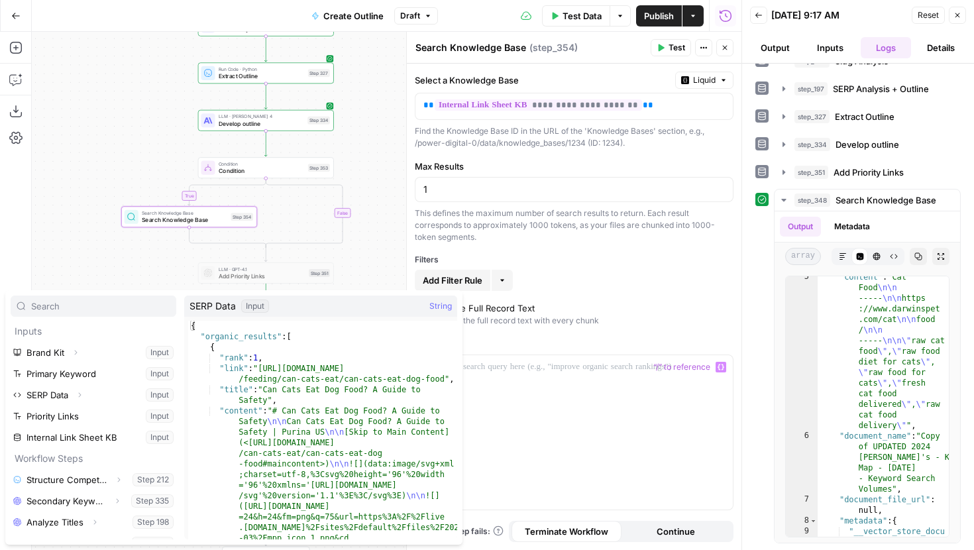
scroll to position [40, 0]
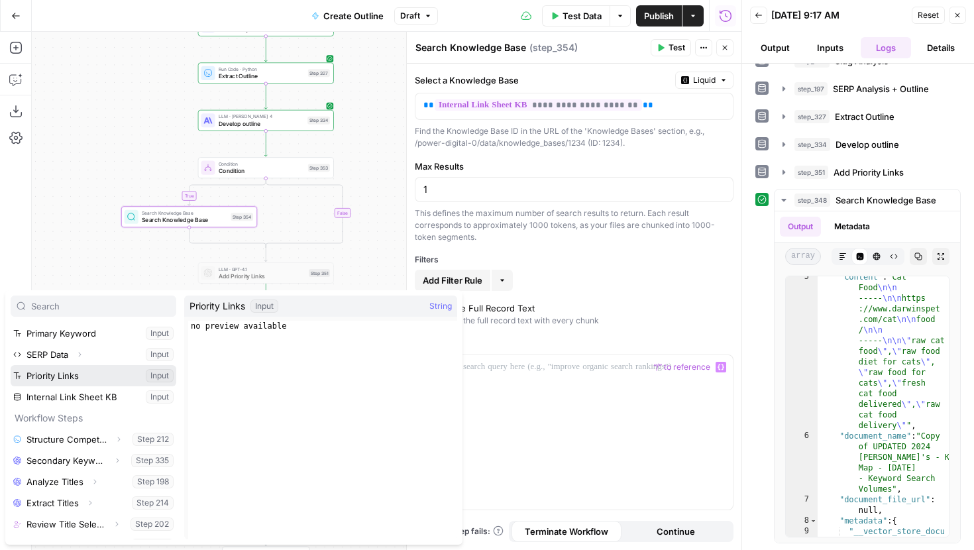
click at [89, 380] on button "Select variable Priority Links" at bounding box center [94, 375] width 166 height 21
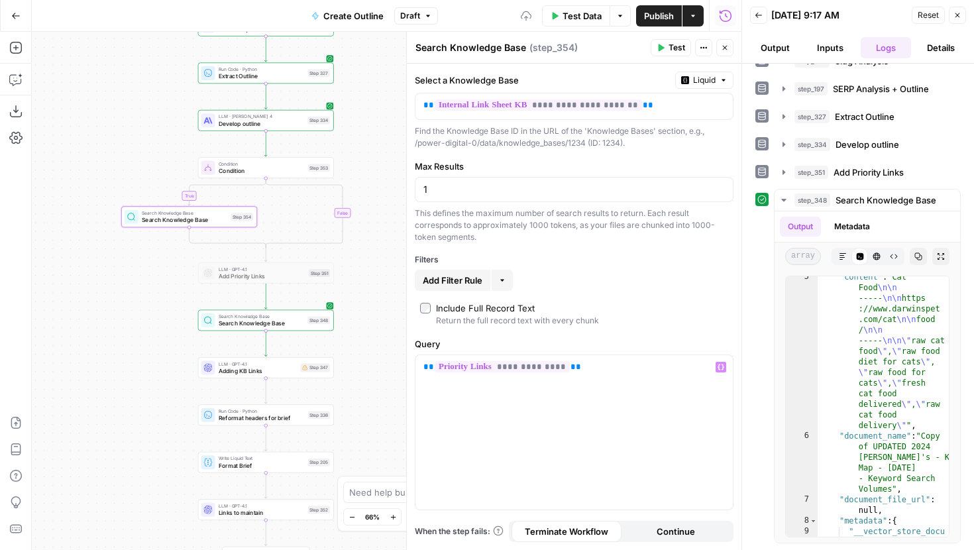
click at [551, 13] on icon "button" at bounding box center [555, 16] width 8 height 8
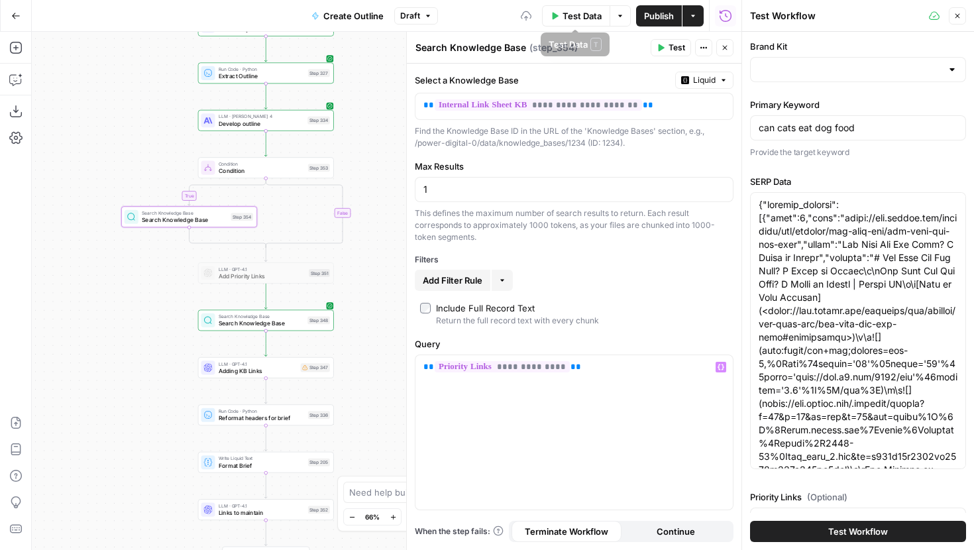
type input "[PERSON_NAME]'s Pet Food"
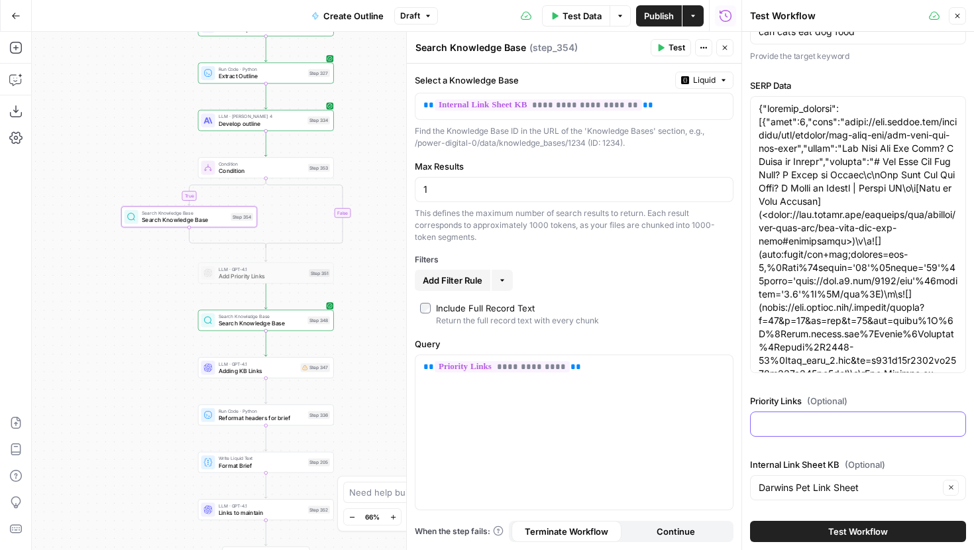
click at [826, 428] on input "Priority Links (Optional)" at bounding box center [858, 423] width 199 height 13
paste input "[how to tell if your cat is sick] (https://www.darwinspet.com/blog/how-to-tell-…"
type input "[how to tell if your cat is sick] (https://www.darwinspet.com/blog/how-to-tell-…"
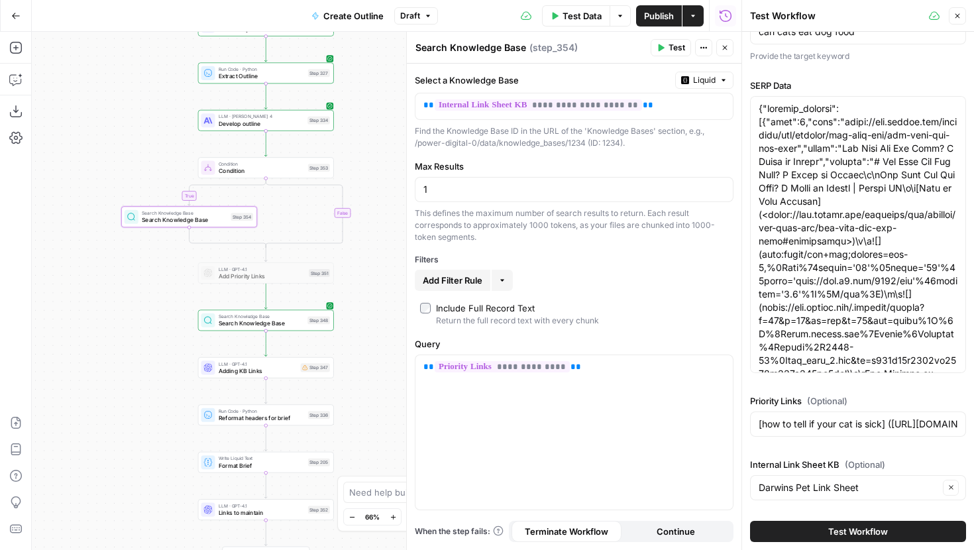
click at [851, 535] on span "Test Workflow" at bounding box center [858, 531] width 60 height 13
click at [597, 14] on span "Stop Run" at bounding box center [603, 15] width 37 height 13
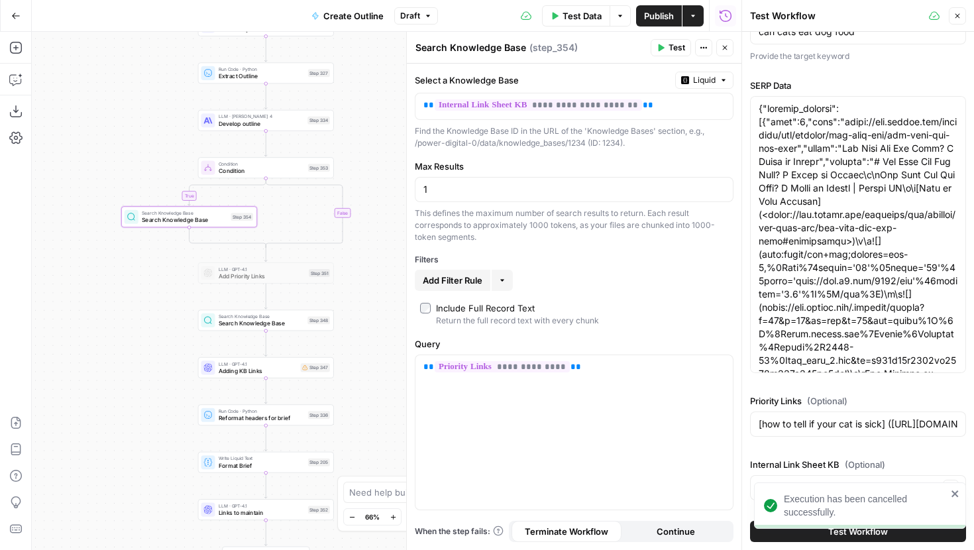
click at [680, 48] on span "Test" at bounding box center [677, 48] width 17 height 12
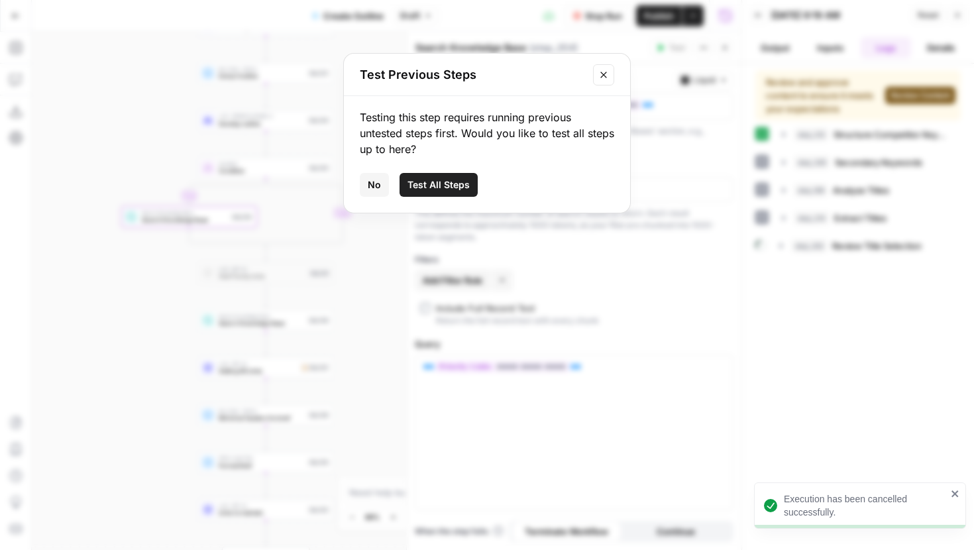
click at [427, 185] on span "Test All Steps" at bounding box center [438, 184] width 62 height 13
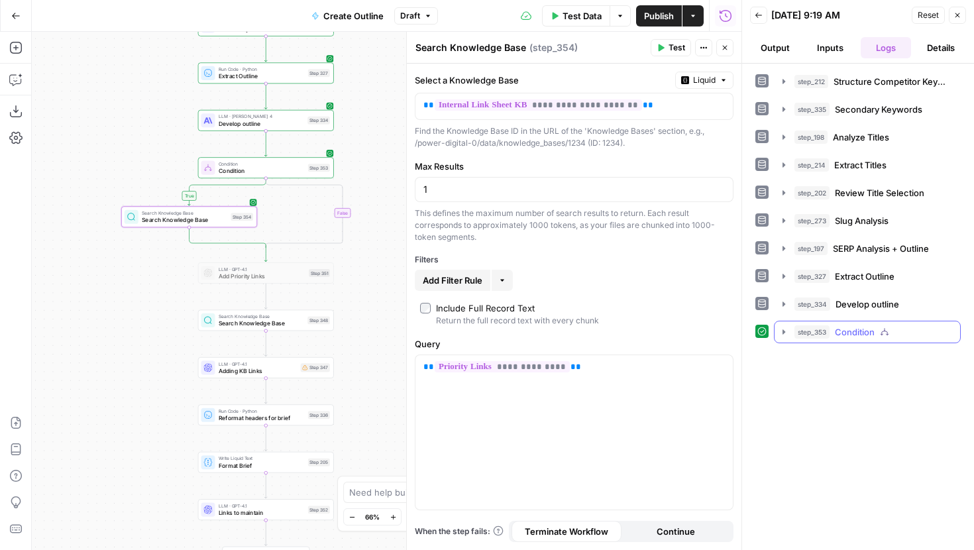
click at [784, 329] on icon "button" at bounding box center [784, 332] width 11 height 11
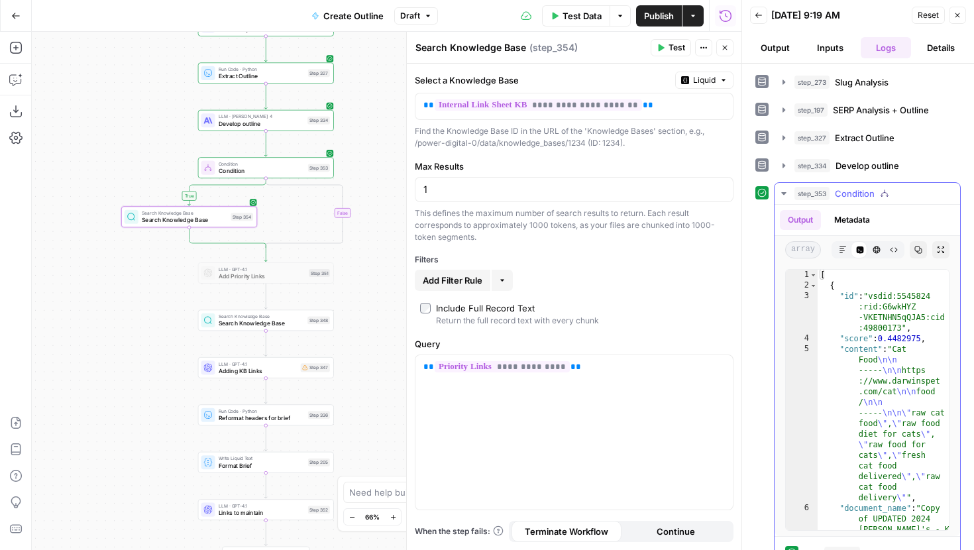
scroll to position [154, 0]
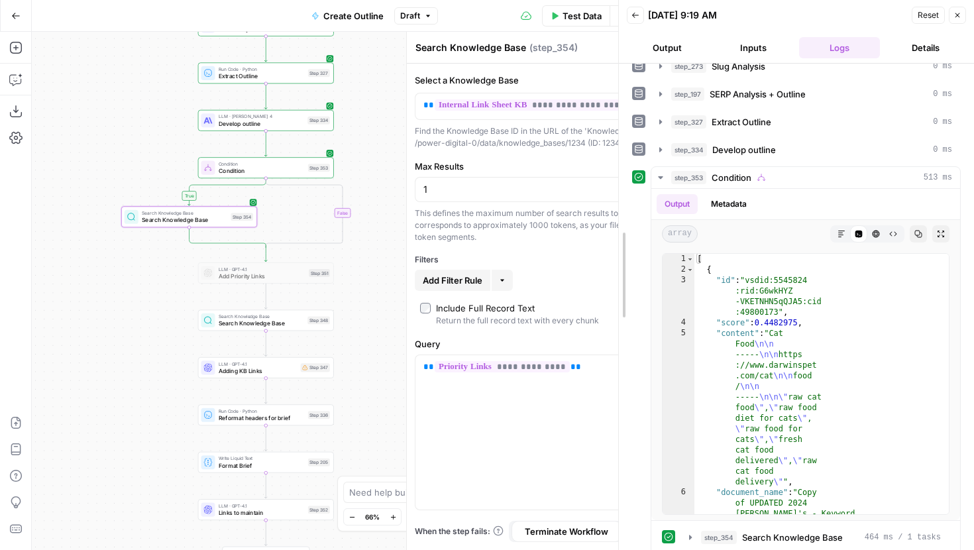
drag, startPoint x: 743, startPoint y: 306, endPoint x: 618, endPoint y: 306, distance: 125.2
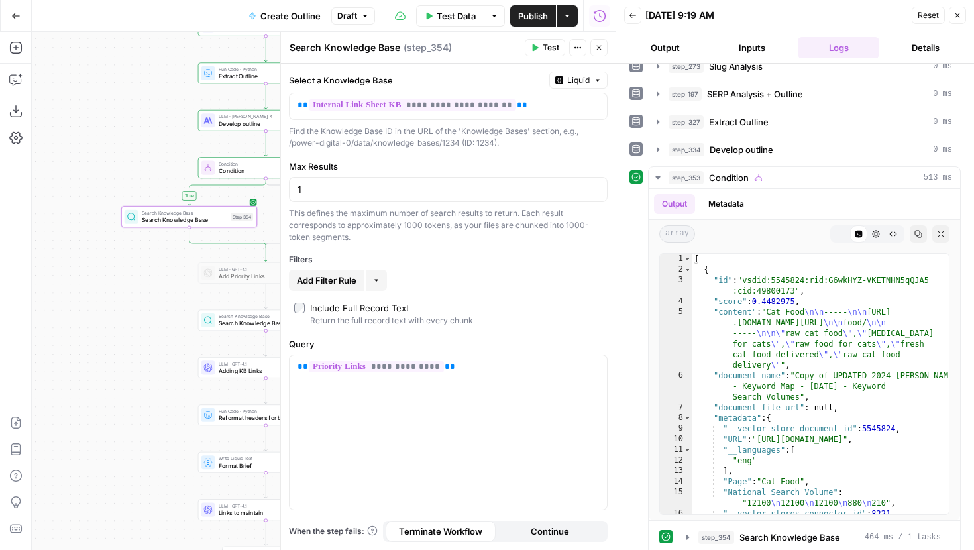
click at [445, 20] on span "Test Data" at bounding box center [456, 15] width 39 height 13
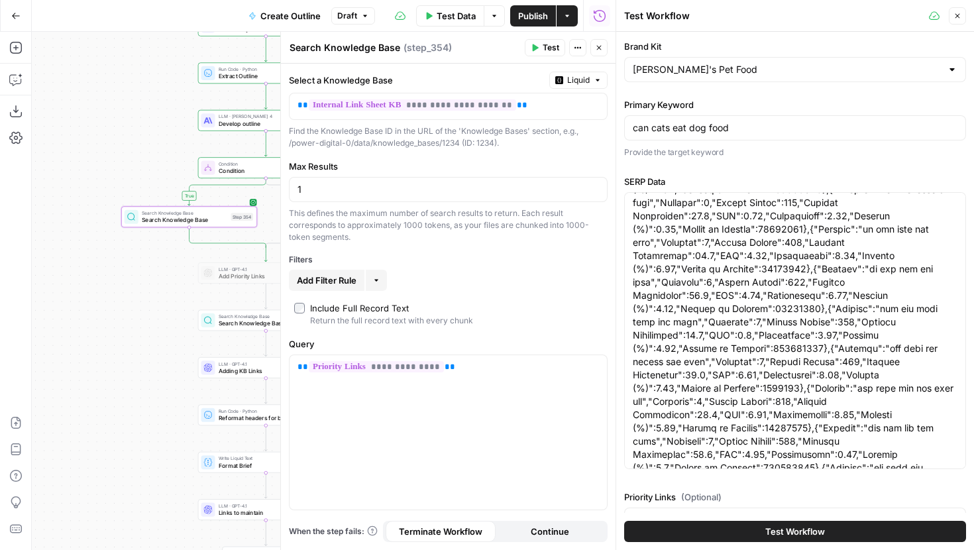
scroll to position [96, 0]
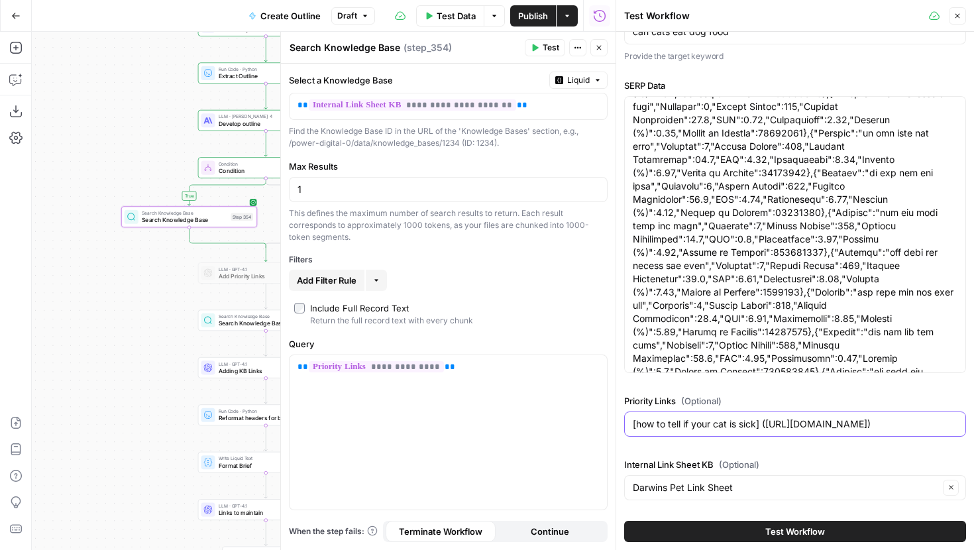
click at [770, 421] on input "[how to tell if your cat is sick] (https://www.darwinspet.com/blog/how-to-tell-…" at bounding box center [795, 423] width 325 height 13
drag, startPoint x: 766, startPoint y: 424, endPoint x: 953, endPoint y: 425, distance: 187.5
click at [953, 425] on input "[how to tell if your cat is sick] (https://www.darwinspet.com/blog/how-to-tell-…" at bounding box center [795, 423] width 325 height 13
paste input "product/raw-cat-food/"
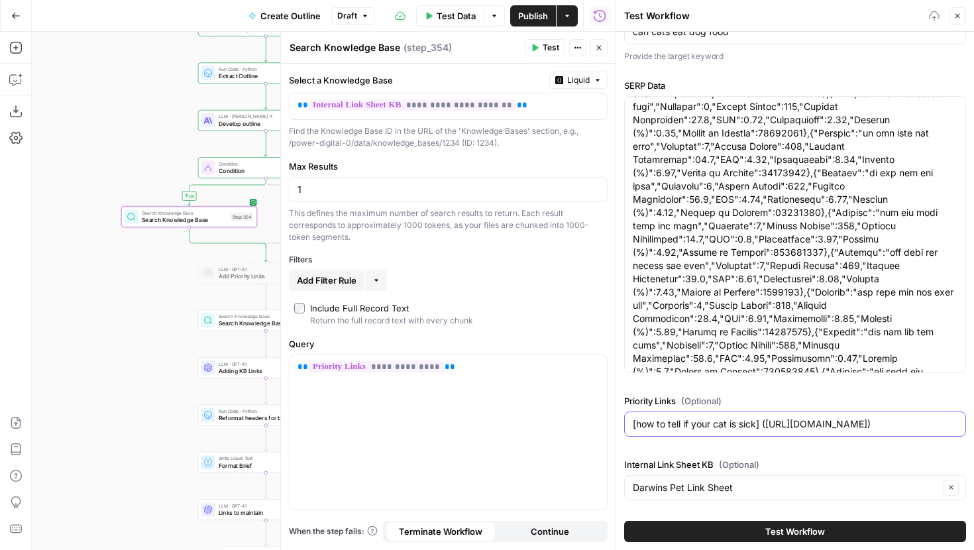
scroll to position [0, 0]
drag, startPoint x: 758, startPoint y: 424, endPoint x: 637, endPoint y: 423, distance: 120.6
click at [637, 423] on input "[how to tell if your cat is sick] (https://www.darwinspet.com/product/raw-cat-f…" at bounding box center [795, 423] width 325 height 13
paste input "fresh cat food""
type input "[fresh cat food] ([URL][DOMAIN_NAME])"
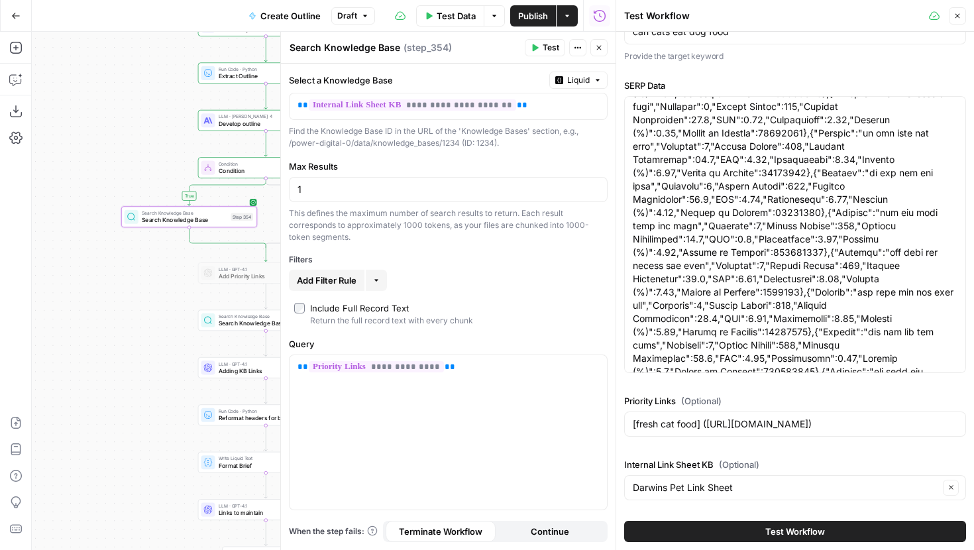
click at [714, 536] on button "Test Workflow" at bounding box center [795, 531] width 342 height 21
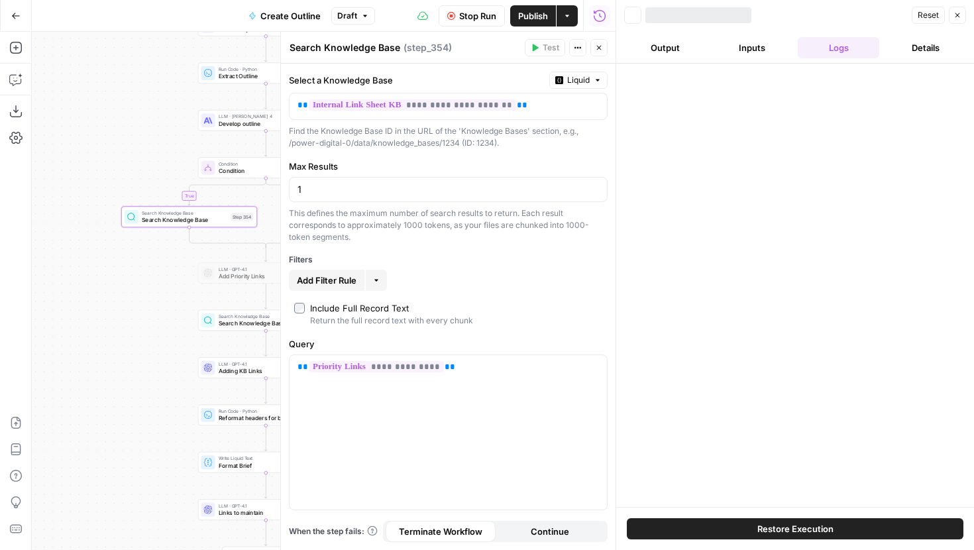
click at [464, 19] on span "Stop Run" at bounding box center [477, 15] width 37 height 13
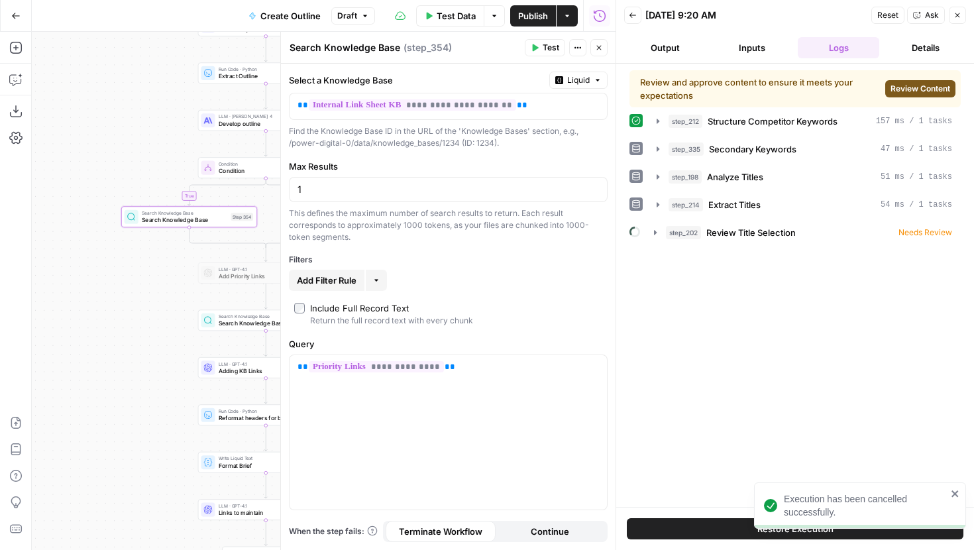
click at [953, 16] on icon "button" at bounding box center [957, 15] width 8 height 8
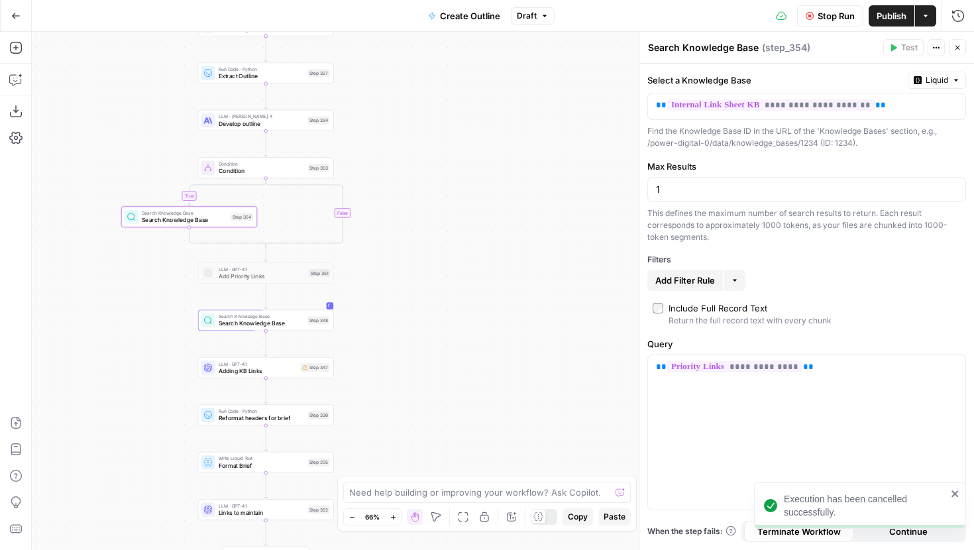
click at [824, 16] on span "Stop Run" at bounding box center [836, 15] width 37 height 13
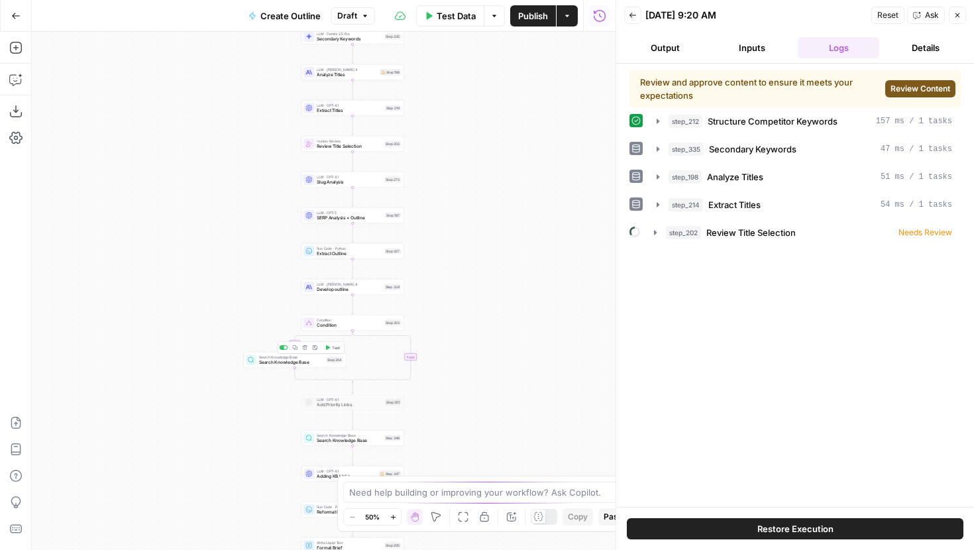
click at [329, 351] on button "Test" at bounding box center [332, 347] width 21 height 9
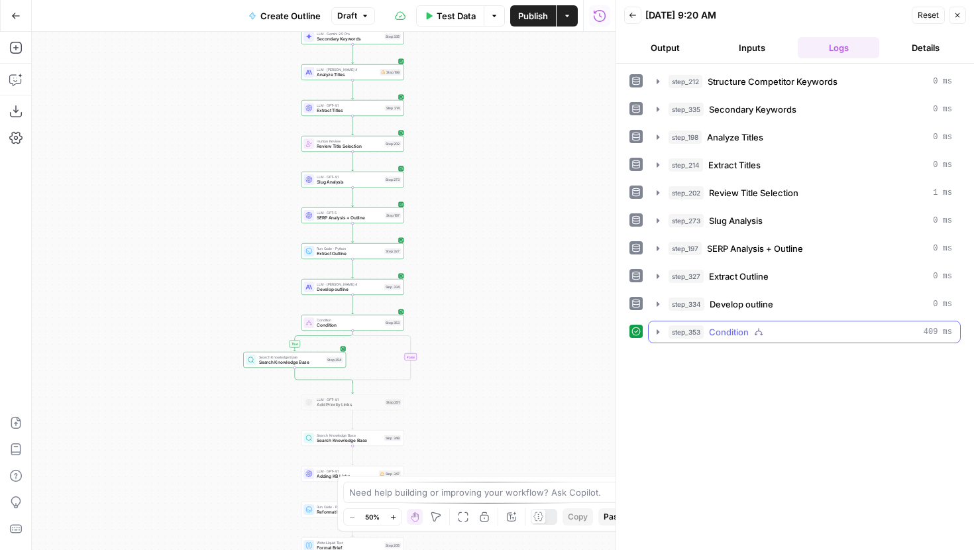
click at [657, 333] on icon "button" at bounding box center [658, 331] width 3 height 5
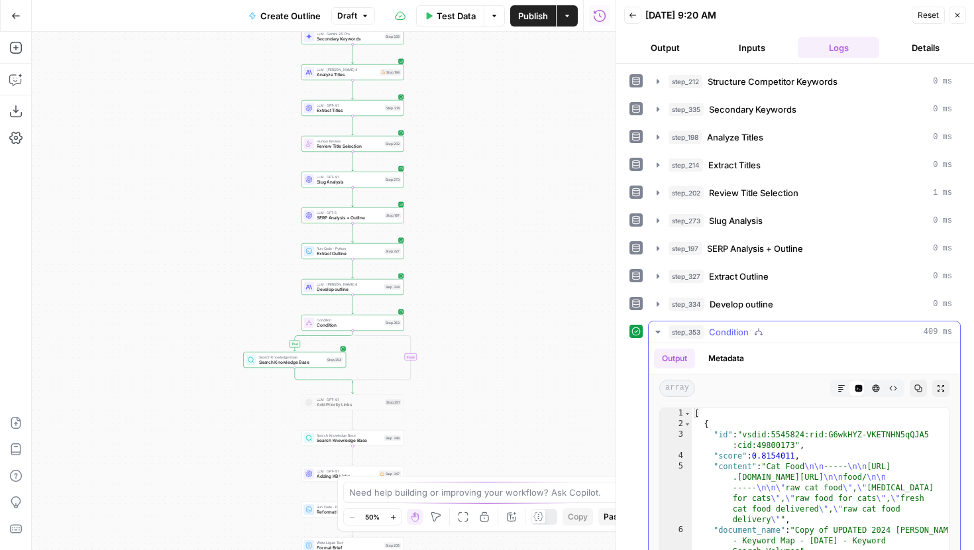
scroll to position [166, 0]
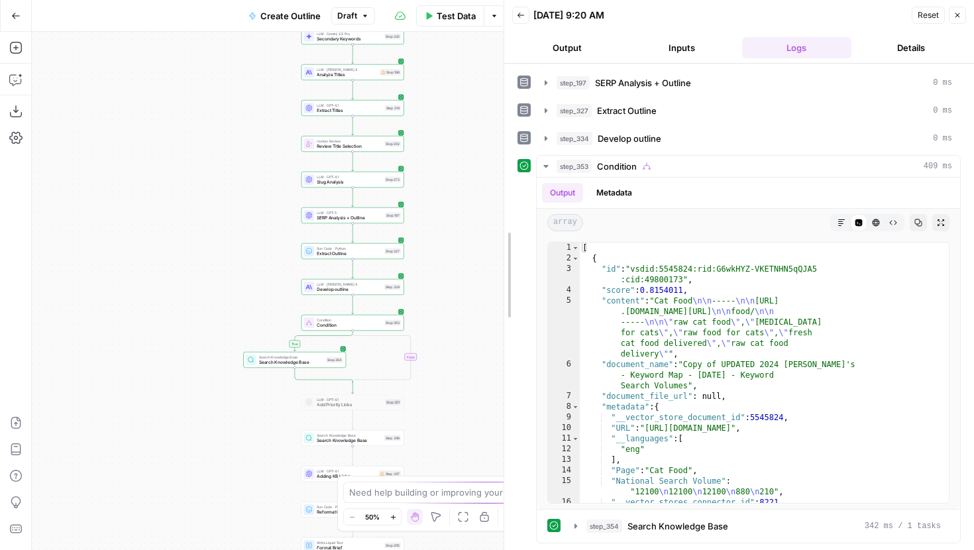
drag, startPoint x: 618, startPoint y: 322, endPoint x: 502, endPoint y: 322, distance: 116.0
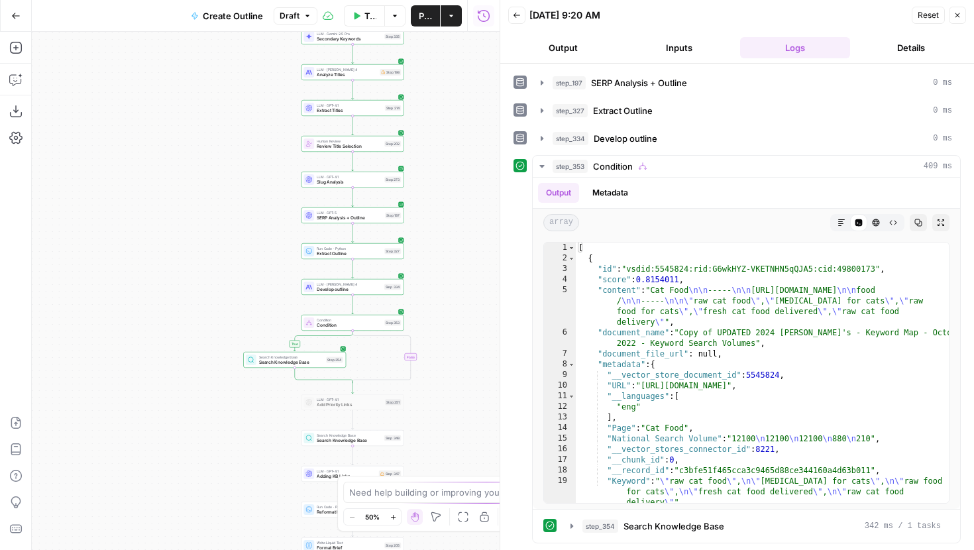
click at [686, 44] on button "Inputs" at bounding box center [679, 47] width 111 height 21
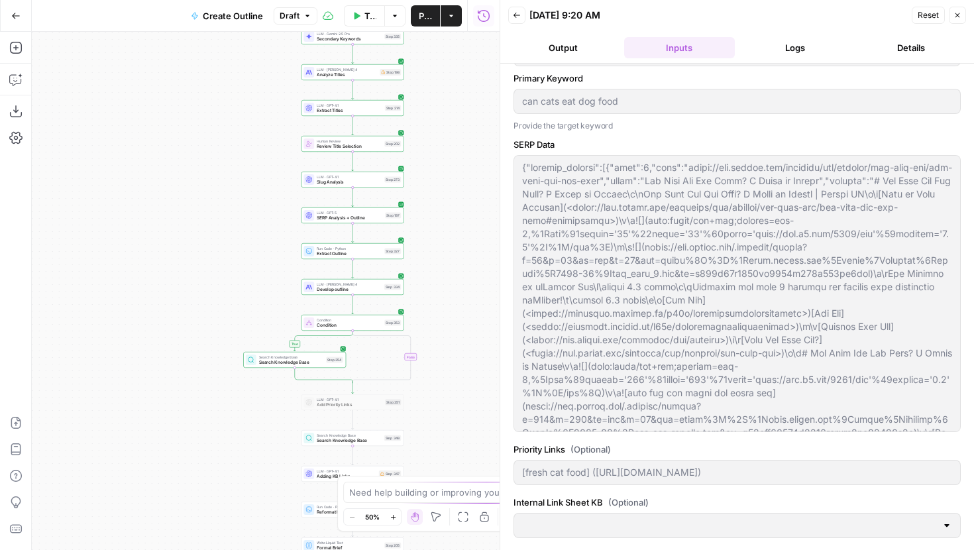
scroll to position [46, 0]
type input "Darwins Pet Link Sheet"
type input "[PERSON_NAME]'s Pet Food"
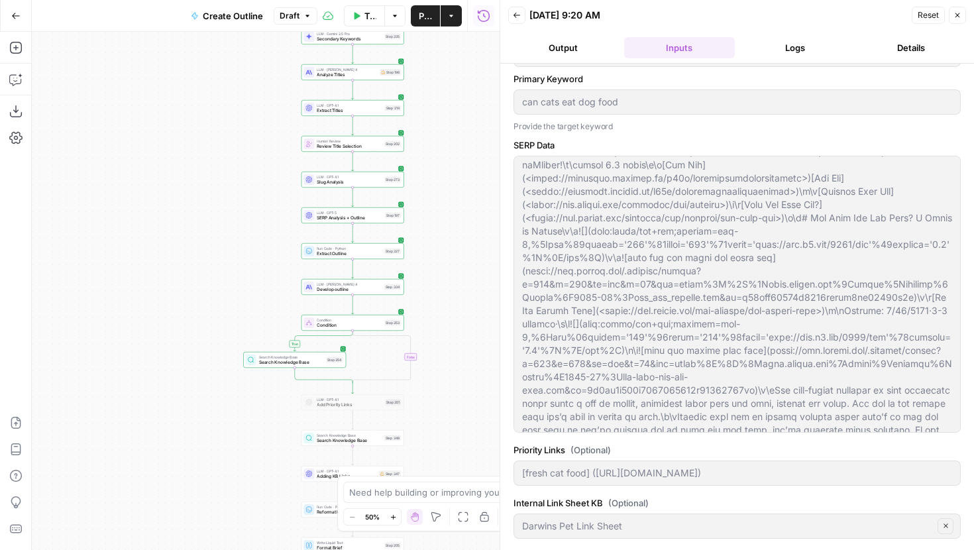
click at [779, 48] on button "Logs" at bounding box center [795, 47] width 111 height 21
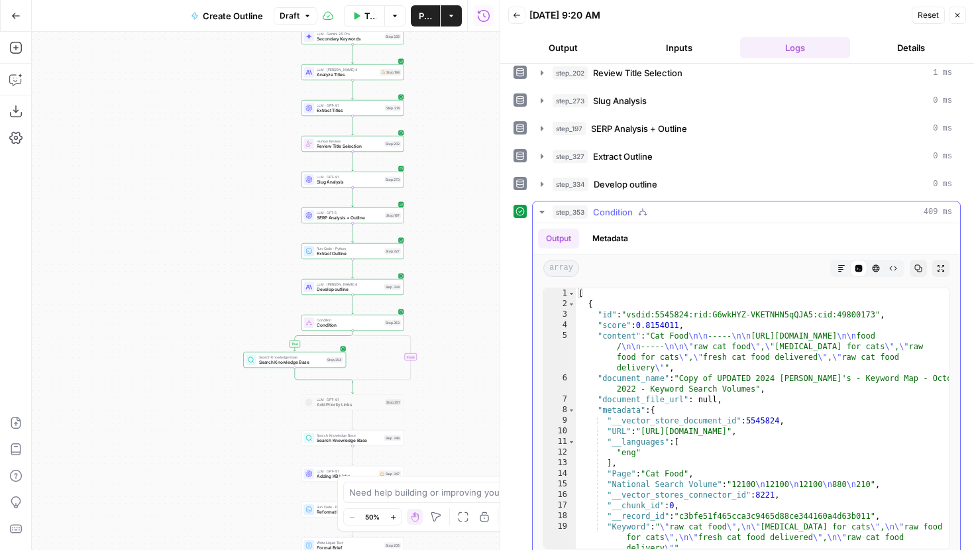
scroll to position [119, 0]
click at [686, 50] on button "Inputs" at bounding box center [679, 47] width 111 height 21
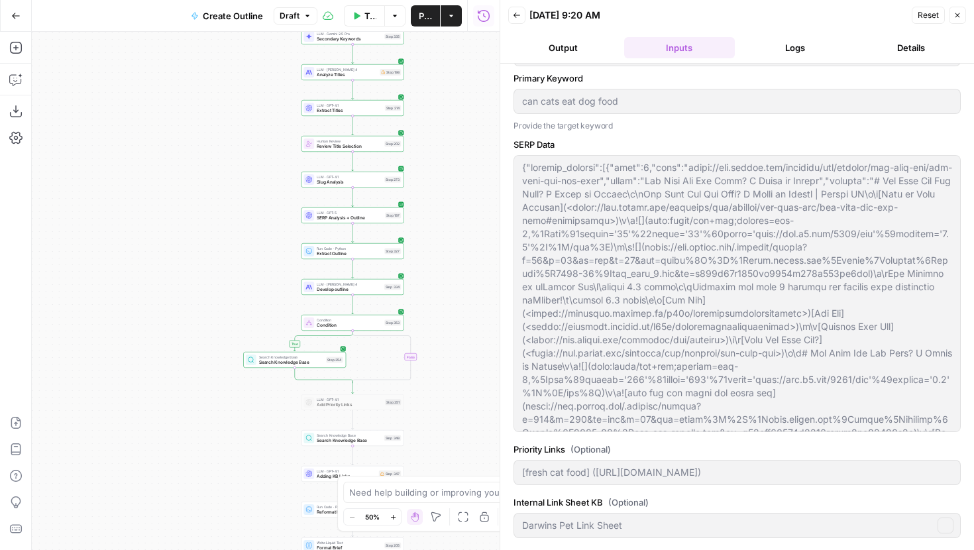
scroll to position [46, 0]
click at [362, 311] on icon "button" at bounding box center [362, 310] width 5 height 5
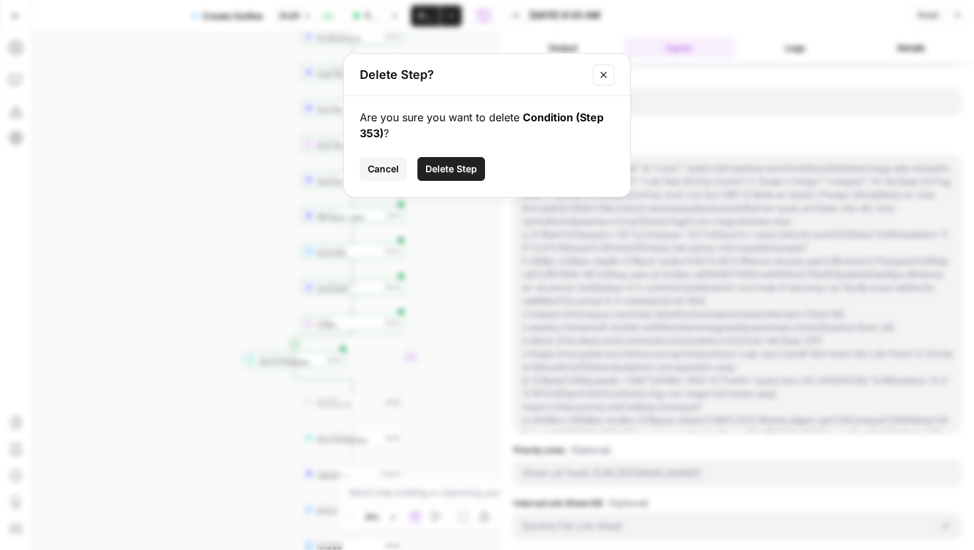
click at [466, 164] on span "Delete Step" at bounding box center [451, 168] width 52 height 13
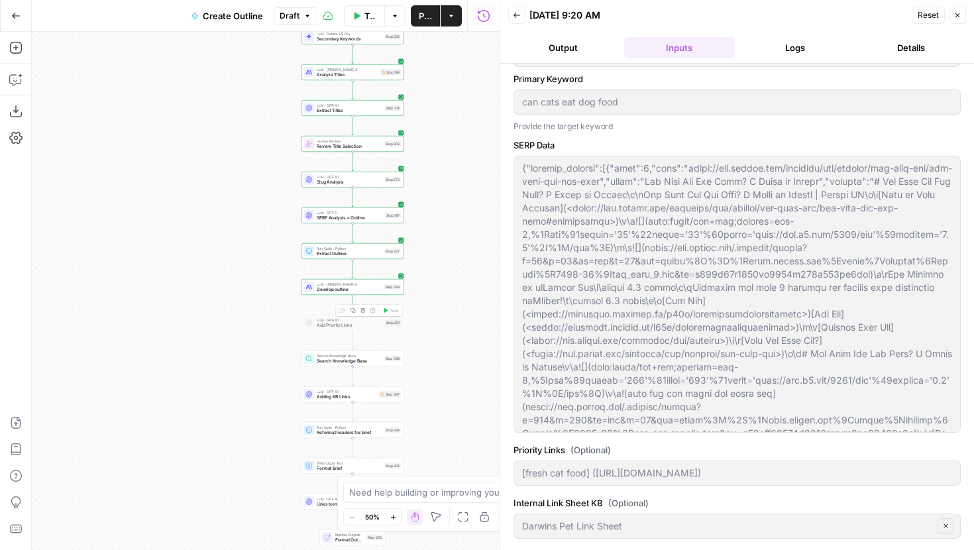
click at [342, 312] on div at bounding box center [341, 310] width 9 height 5
click at [959, 15] on icon "button" at bounding box center [957, 15] width 8 height 8
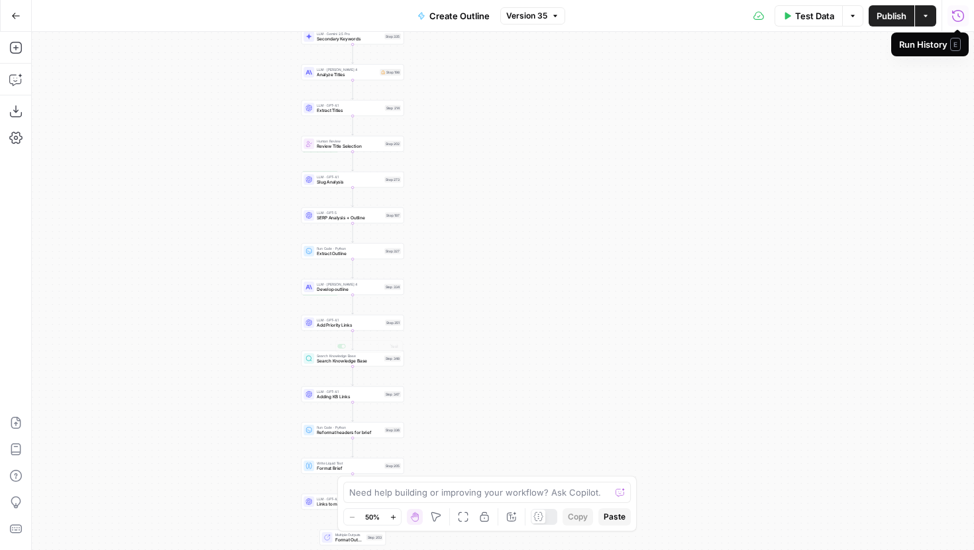
click at [370, 330] on div "LLM · GPT-4.1 Add Priority Links Step 351 Copy step Delete step Add Note Test" at bounding box center [352, 323] width 103 height 16
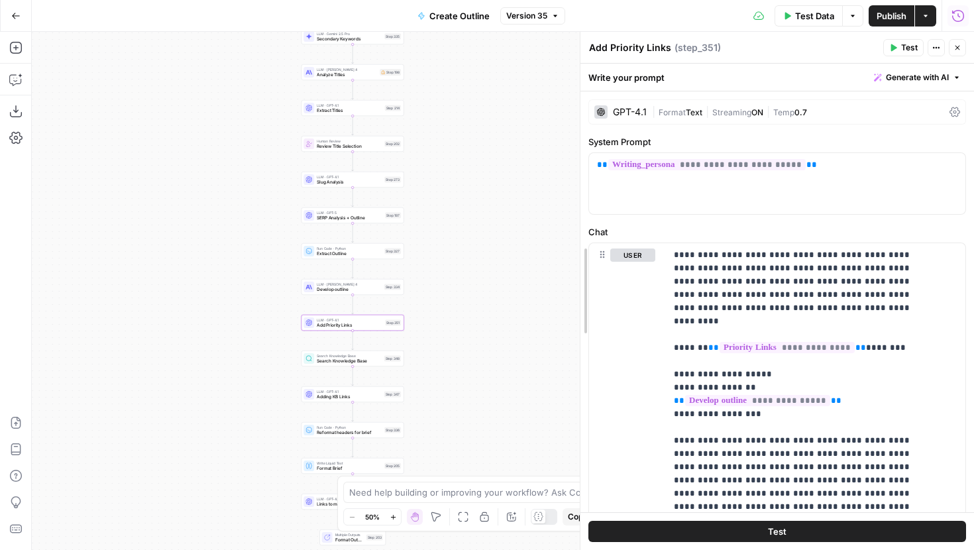
drag, startPoint x: 639, startPoint y: 228, endPoint x: 451, endPoint y: 219, distance: 189.0
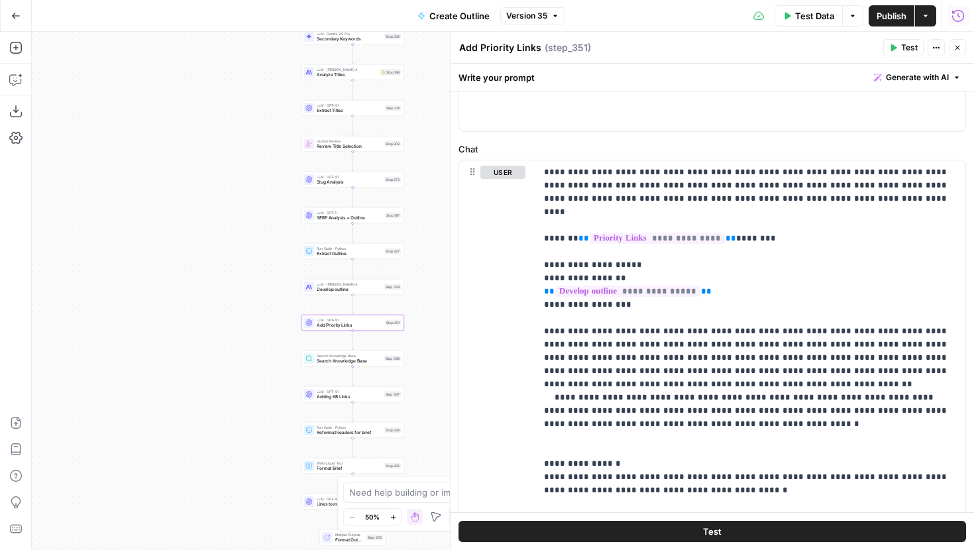
scroll to position [91, 0]
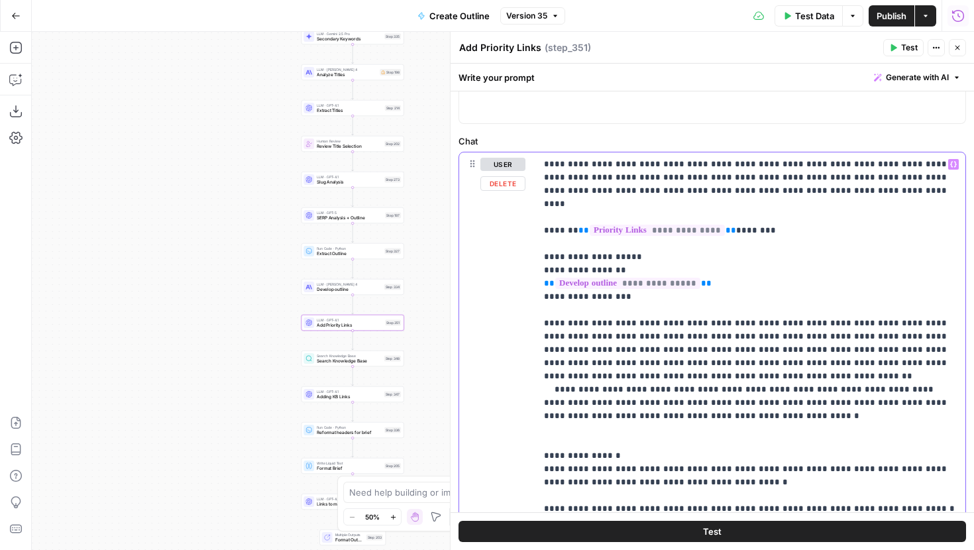
click at [690, 164] on p "**********" at bounding box center [750, 343] width 413 height 371
click at [696, 165] on p "**********" at bounding box center [750, 343] width 413 height 371
click at [868, 195] on p "**********" at bounding box center [750, 343] width 413 height 371
drag, startPoint x: 828, startPoint y: 191, endPoint x: 728, endPoint y: 176, distance: 101.2
click at [728, 176] on p "**********" at bounding box center [750, 343] width 413 height 371
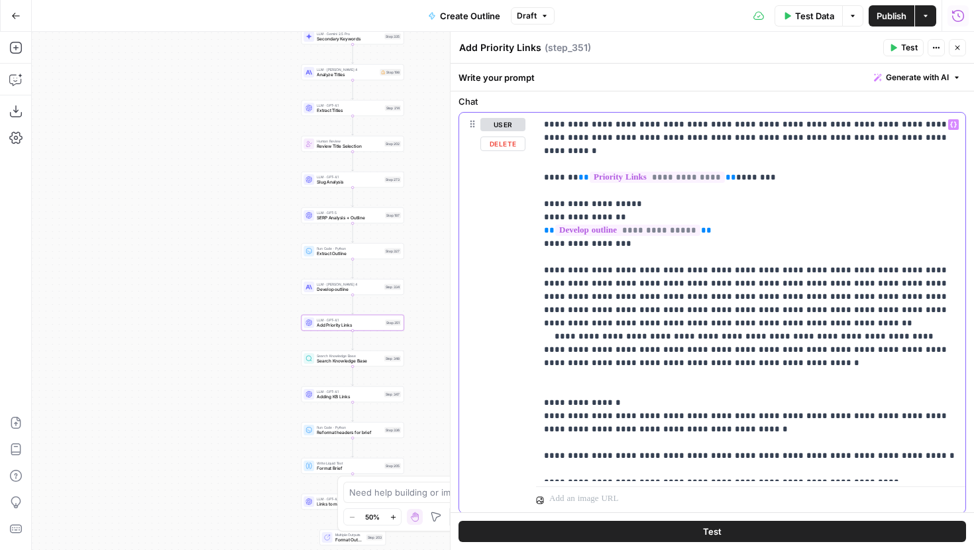
scroll to position [133, 0]
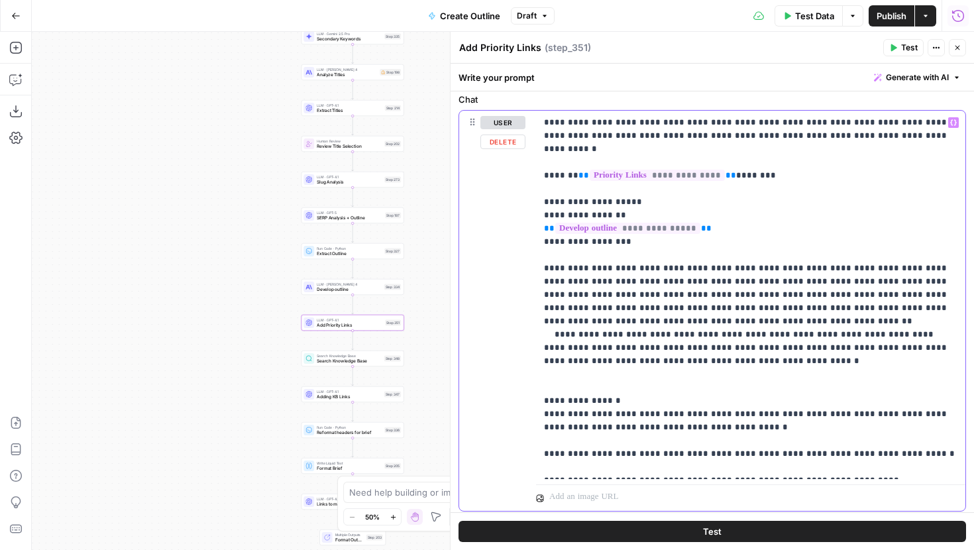
click at [661, 364] on p "**********" at bounding box center [750, 295] width 413 height 358
drag, startPoint x: 693, startPoint y: 304, endPoint x: 539, endPoint y: 257, distance: 161.4
click at [539, 257] on div "**********" at bounding box center [750, 295] width 429 height 368
click at [675, 315] on p "**********" at bounding box center [750, 295] width 413 height 358
drag, startPoint x: 915, startPoint y: 282, endPoint x: 772, endPoint y: 259, distance: 144.9
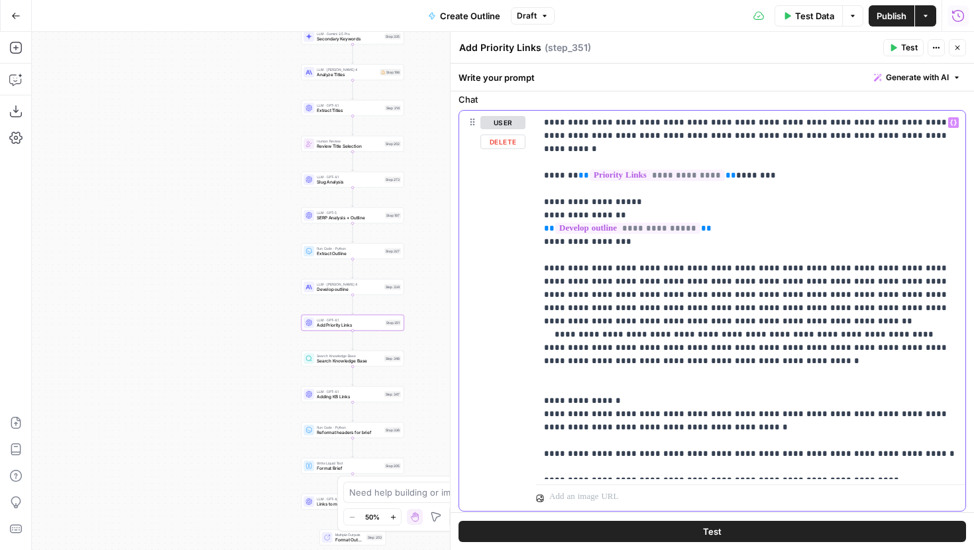
click at [772, 259] on p "**********" at bounding box center [750, 295] width 413 height 358
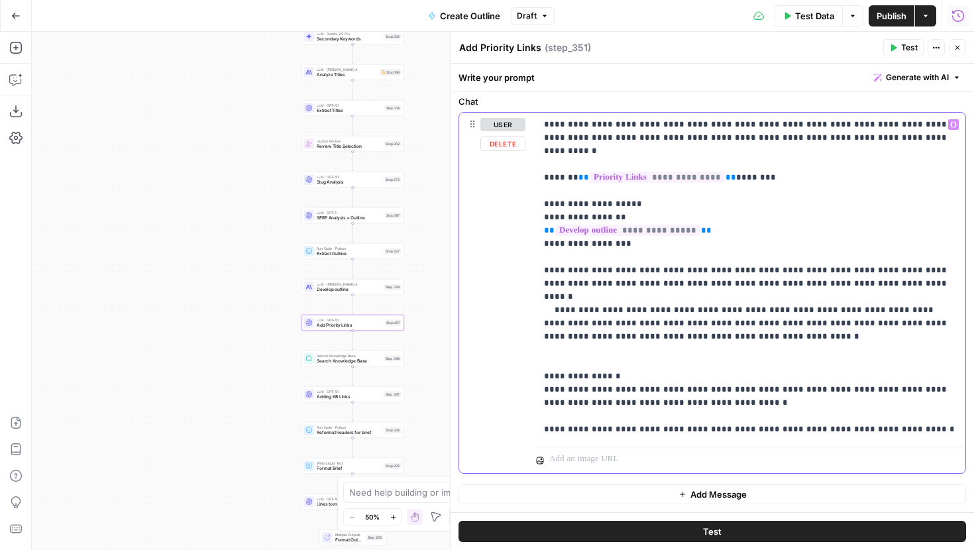
scroll to position [131, 0]
click at [753, 275] on p "**********" at bounding box center [750, 277] width 413 height 318
click at [708, 305] on p "**********" at bounding box center [750, 277] width 413 height 318
click at [714, 316] on p "**********" at bounding box center [750, 277] width 413 height 318
click at [638, 321] on p "**********" at bounding box center [750, 277] width 413 height 318
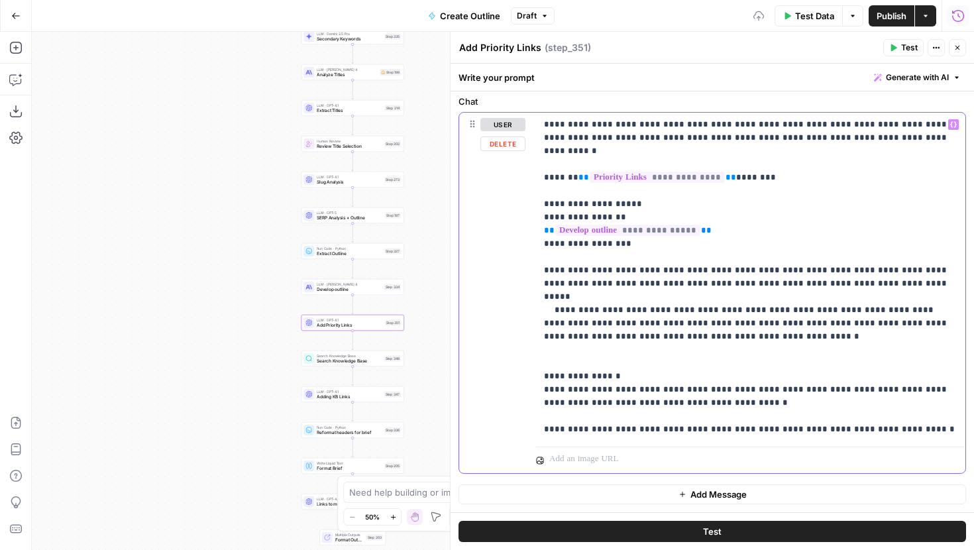
scroll to position [117, 0]
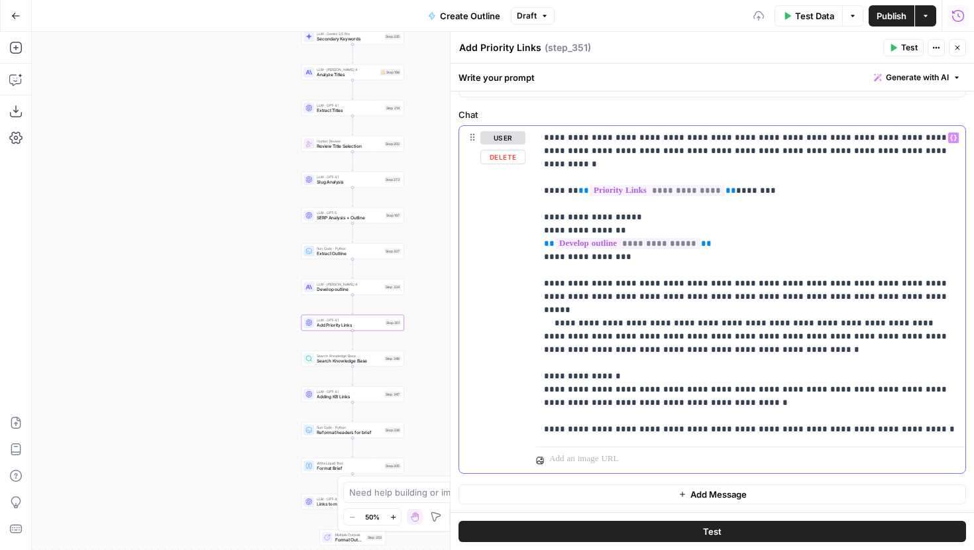
click at [702, 386] on p "**********" at bounding box center [750, 283] width 413 height 305
click at [703, 375] on p "**********" at bounding box center [750, 283] width 413 height 305
click at [698, 529] on button "Test" at bounding box center [713, 531] width 508 height 21
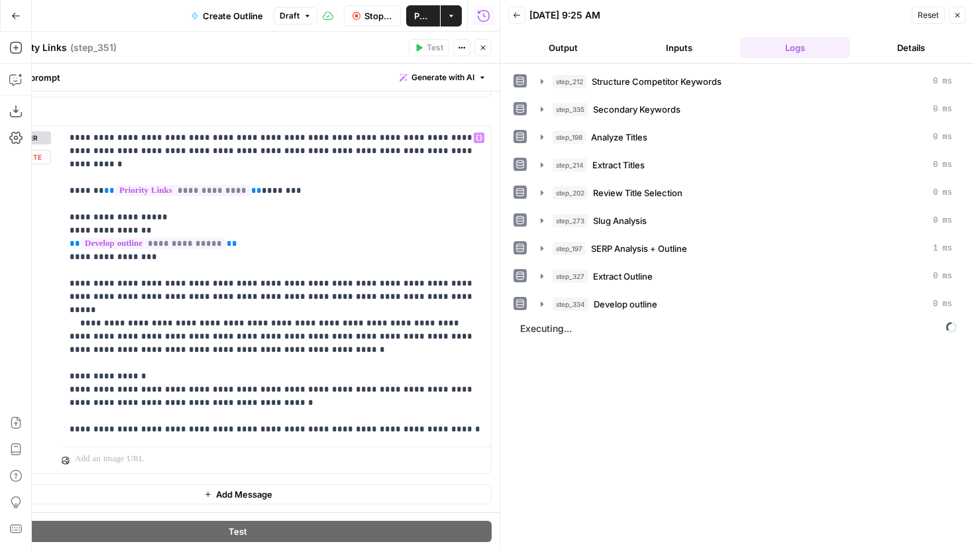
click at [484, 36] on header "Add Priority Links Add Priority Links ( step_351 ) Test Actions Close" at bounding box center [237, 48] width 523 height 32
click at [484, 46] on icon "button" at bounding box center [483, 48] width 8 height 8
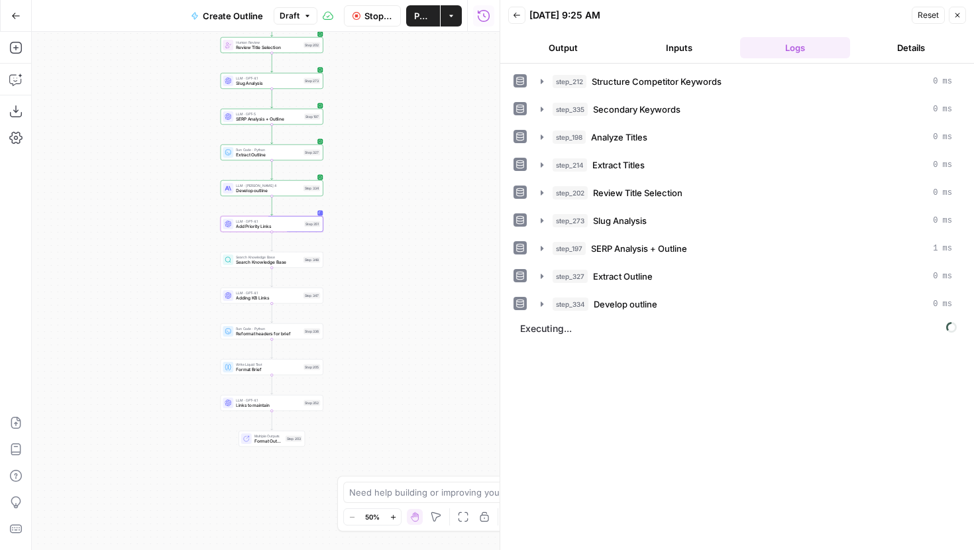
drag, startPoint x: 431, startPoint y: 272, endPoint x: 345, endPoint y: 163, distance: 139.1
click at [345, 163] on div "Workflow Input Settings Inputs Run Code · JavaScript Structure Competitor Keywo…" at bounding box center [266, 291] width 468 height 518
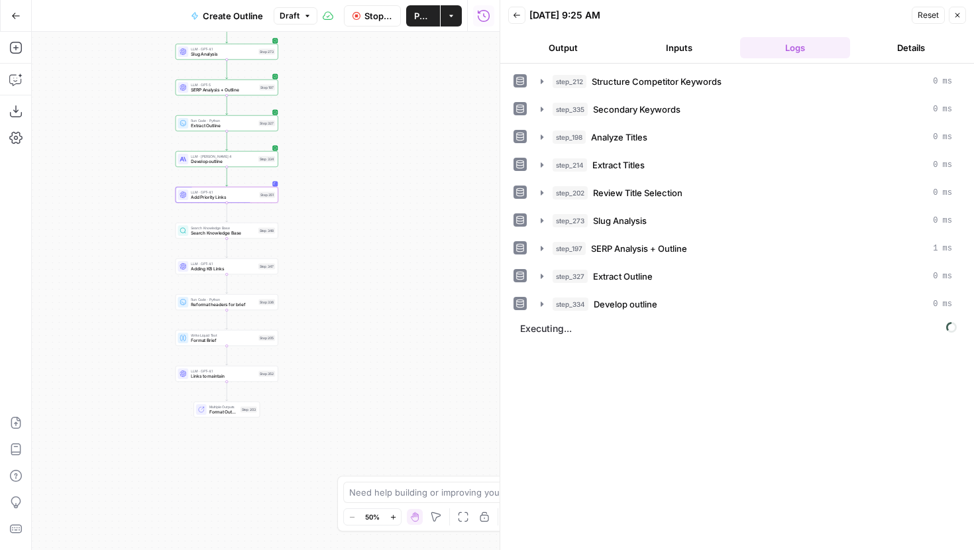
drag, startPoint x: 388, startPoint y: 200, endPoint x: 349, endPoint y: 181, distance: 43.6
click at [349, 181] on div "Workflow Input Settings Inputs Run Code · JavaScript Structure Competitor Keywo…" at bounding box center [266, 291] width 468 height 518
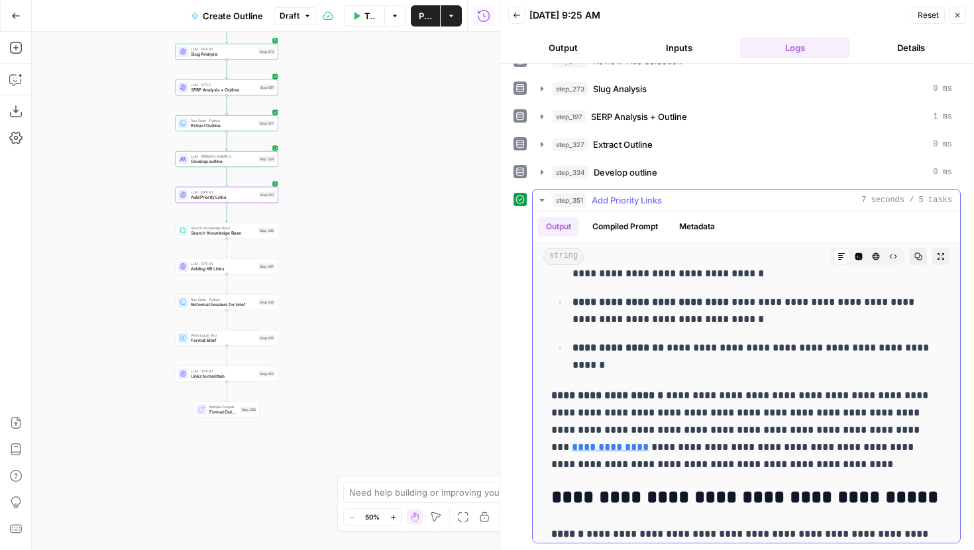
scroll to position [818, 0]
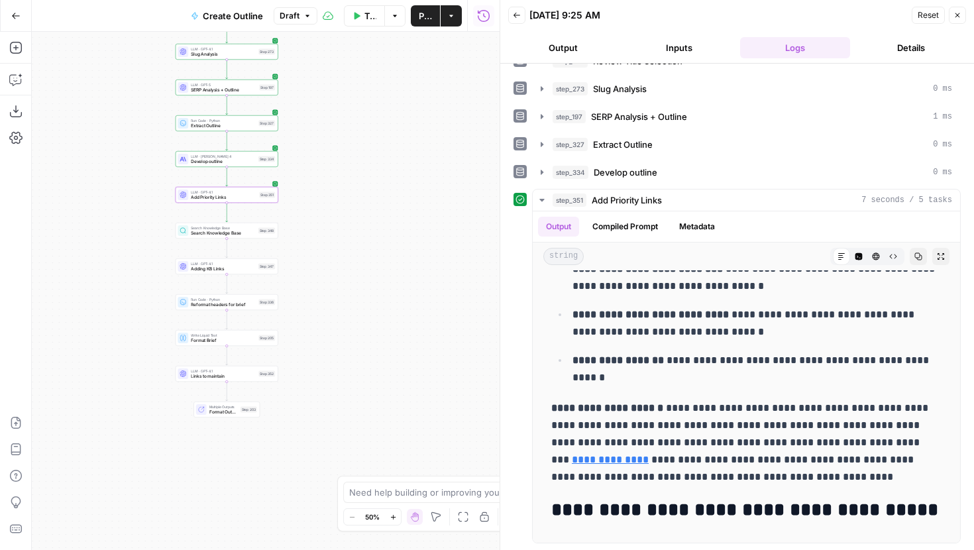
click at [712, 36] on header "Back [DATE] 9:25 AM Reset Close Output Inputs Logs Details" at bounding box center [737, 32] width 474 height 64
click at [692, 46] on button "Inputs" at bounding box center [679, 47] width 111 height 21
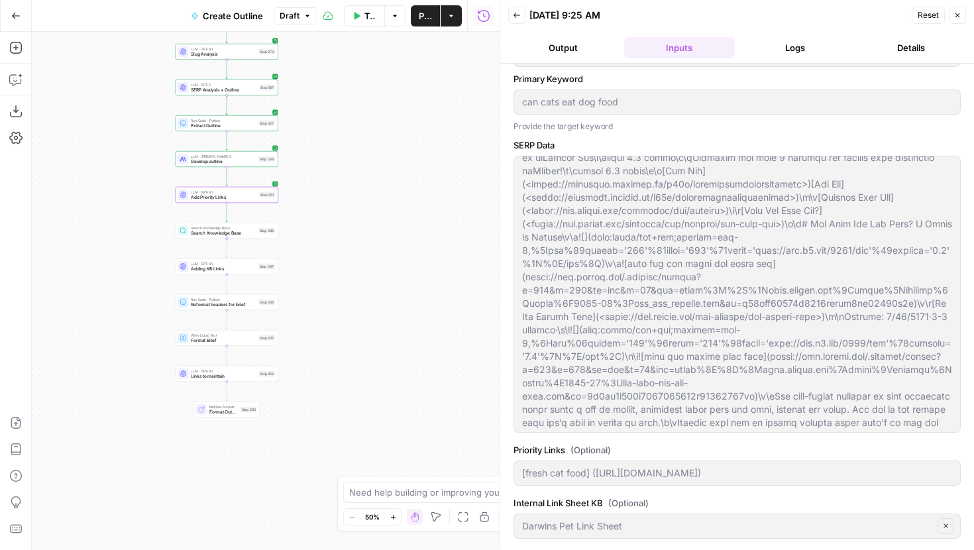
scroll to position [140, 0]
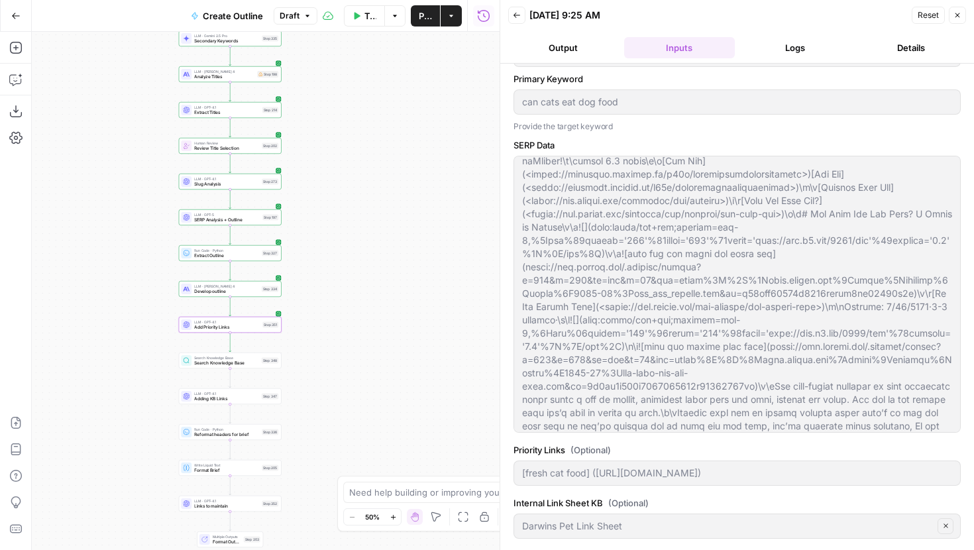
drag, startPoint x: 404, startPoint y: 144, endPoint x: 409, endPoint y: 306, distance: 162.4
click at [409, 306] on div "Workflow Input Settings Inputs Run Code · JavaScript Structure Competitor Keywo…" at bounding box center [266, 291] width 468 height 518
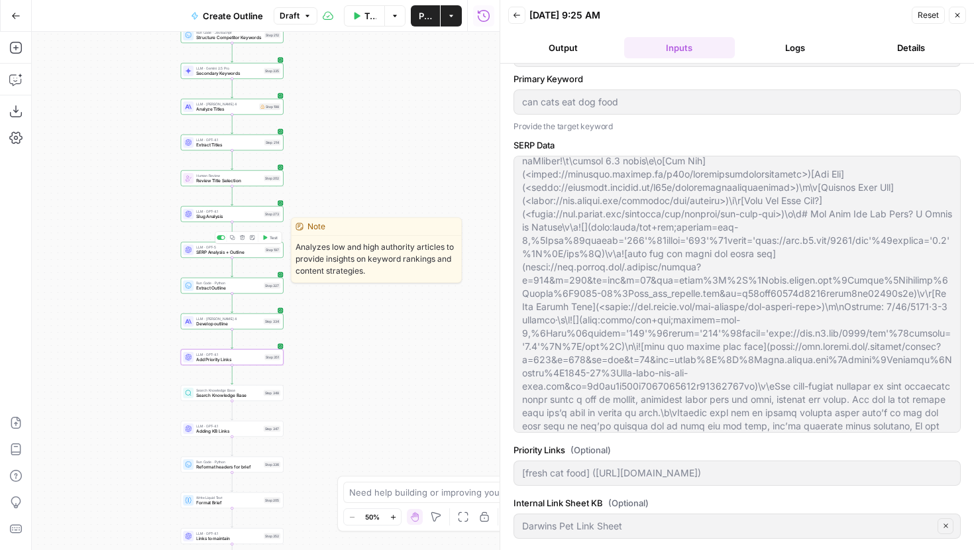
click at [246, 252] on span "SERP Analysis + Outline" at bounding box center [229, 252] width 66 height 7
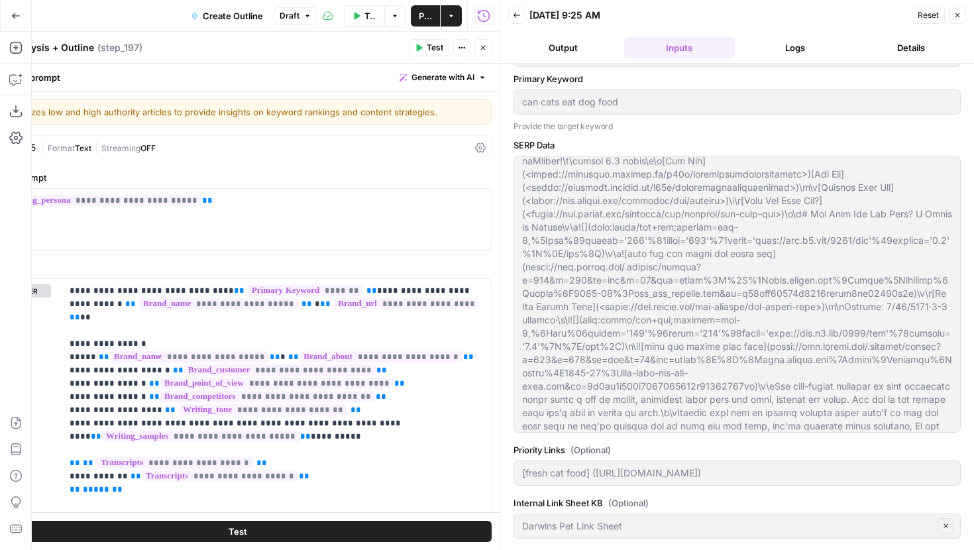
click at [507, 152] on div at bounding box center [500, 275] width 13 height 550
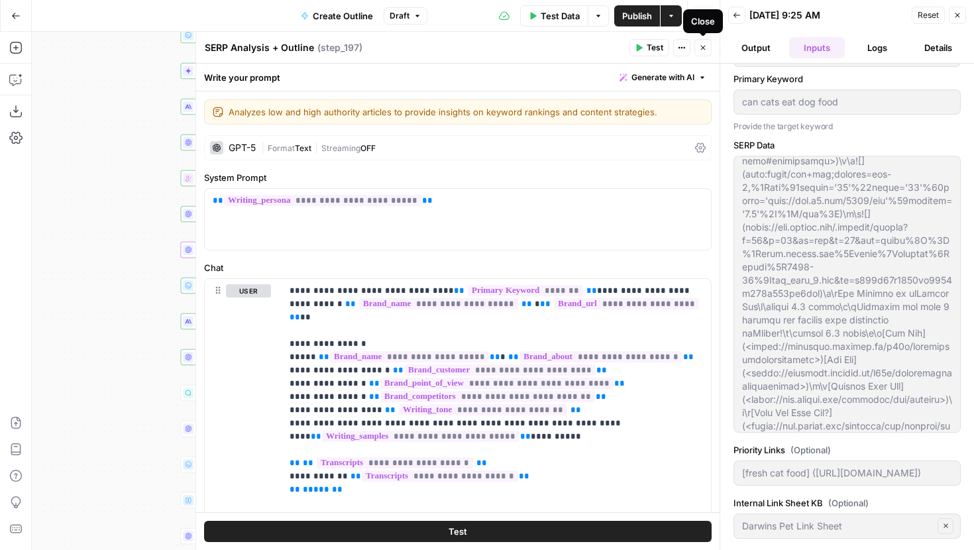
click at [702, 48] on icon "button" at bounding box center [703, 48] width 5 height 5
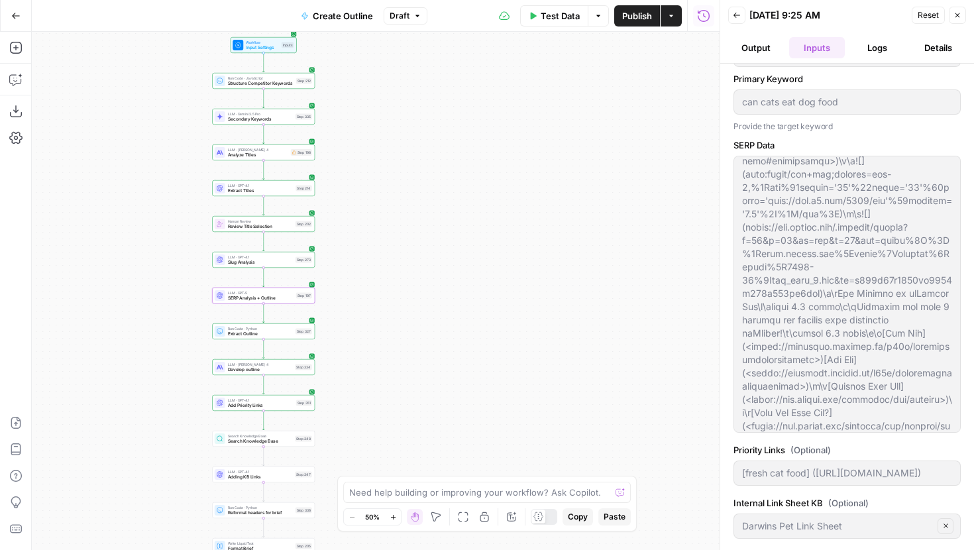
click at [394, 516] on icon "button" at bounding box center [393, 517] width 7 height 7
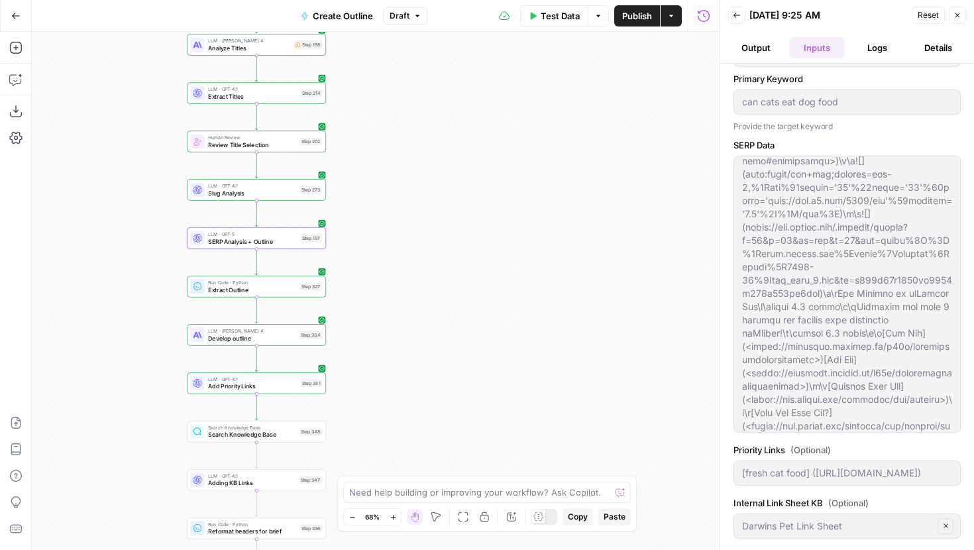
drag, startPoint x: 365, startPoint y: 353, endPoint x: 413, endPoint y: 272, distance: 94.8
click at [413, 271] on div "Workflow Input Settings Inputs Run Code · JavaScript Structure Competitor Keywo…" at bounding box center [376, 291] width 688 height 518
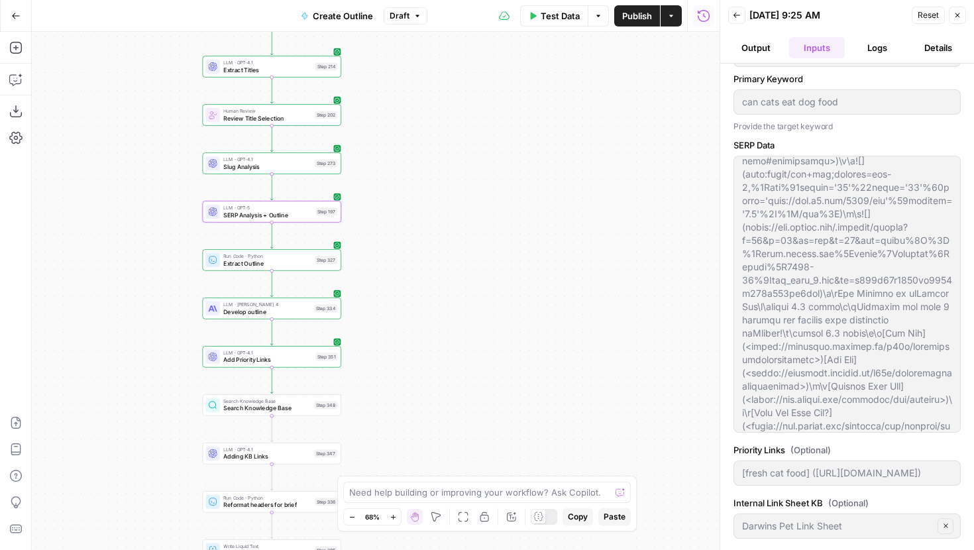
click at [306, 220] on div "LLM · GPT-5 SERP Analysis + Outline Step 197 Copy step Delete step Edit Note Te…" at bounding box center [272, 211] width 138 height 21
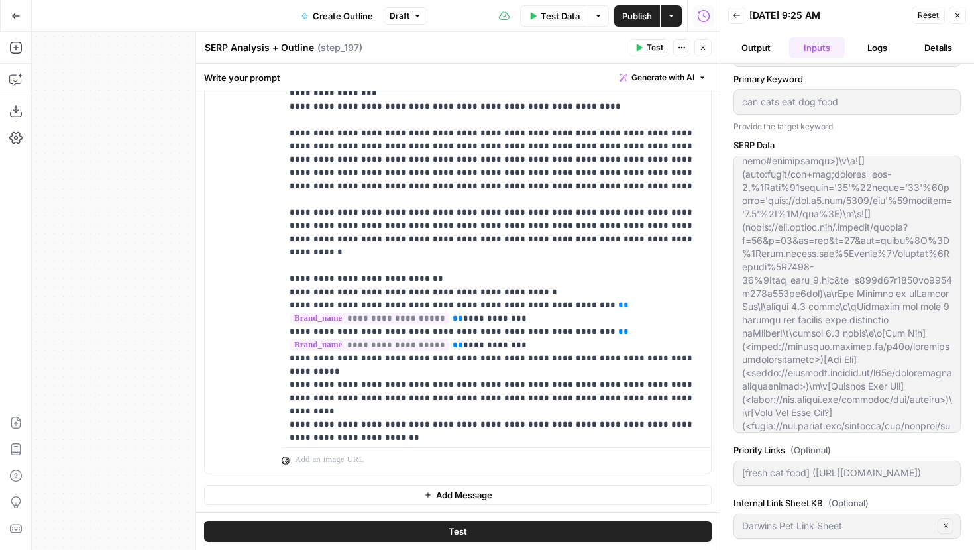
scroll to position [1181, 0]
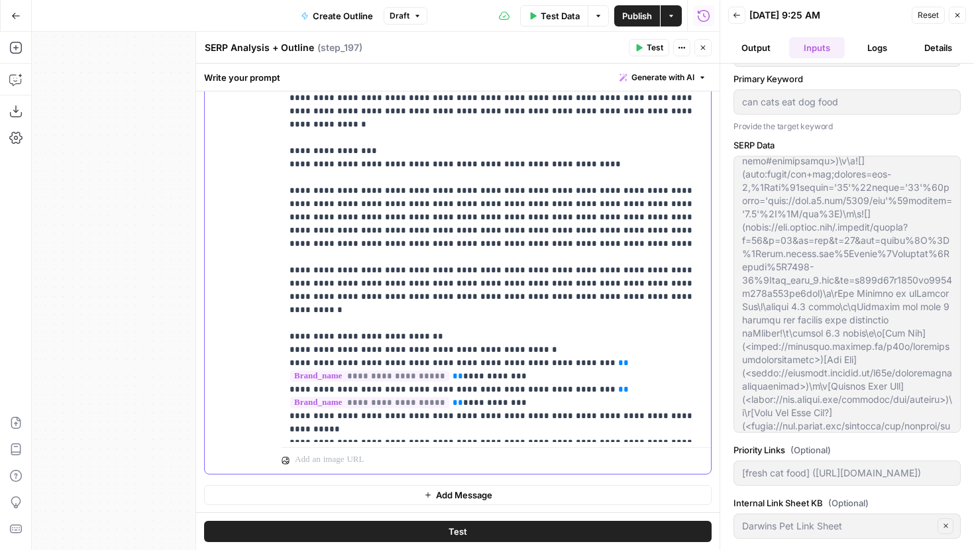
click at [361, 347] on p "**********" at bounding box center [496, 51] width 413 height 2650
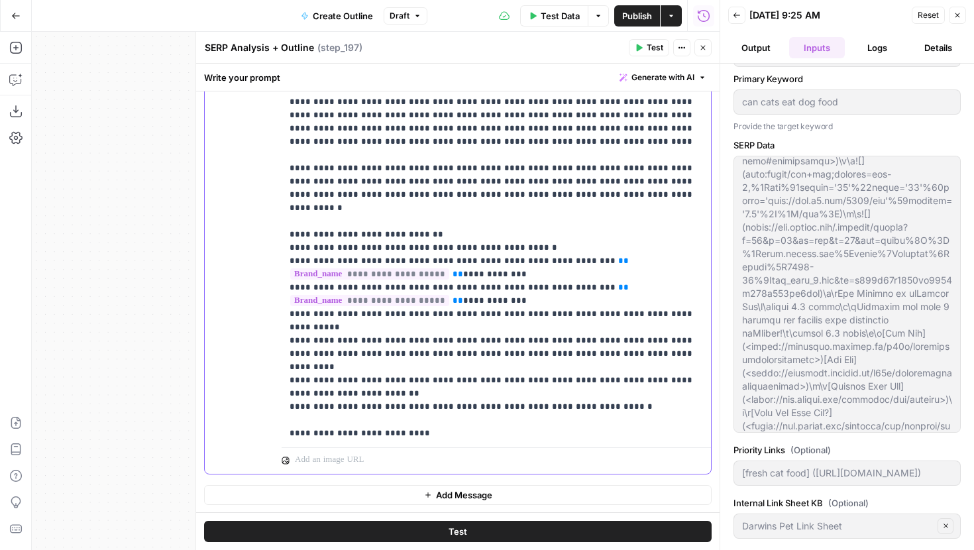
scroll to position [1276, 0]
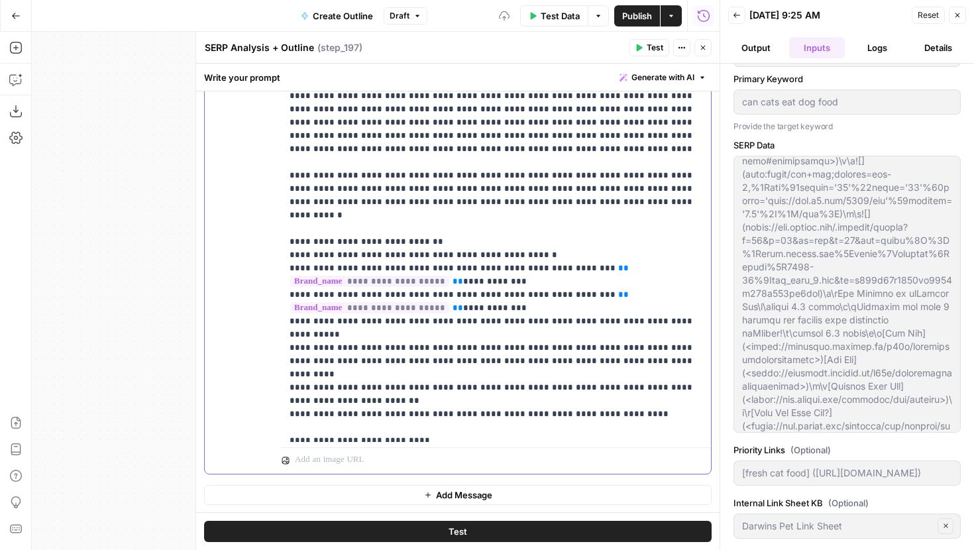
drag, startPoint x: 694, startPoint y: 270, endPoint x: 368, endPoint y: 268, distance: 326.0
click at [288, 268] on div "**********" at bounding box center [496, 172] width 429 height 540
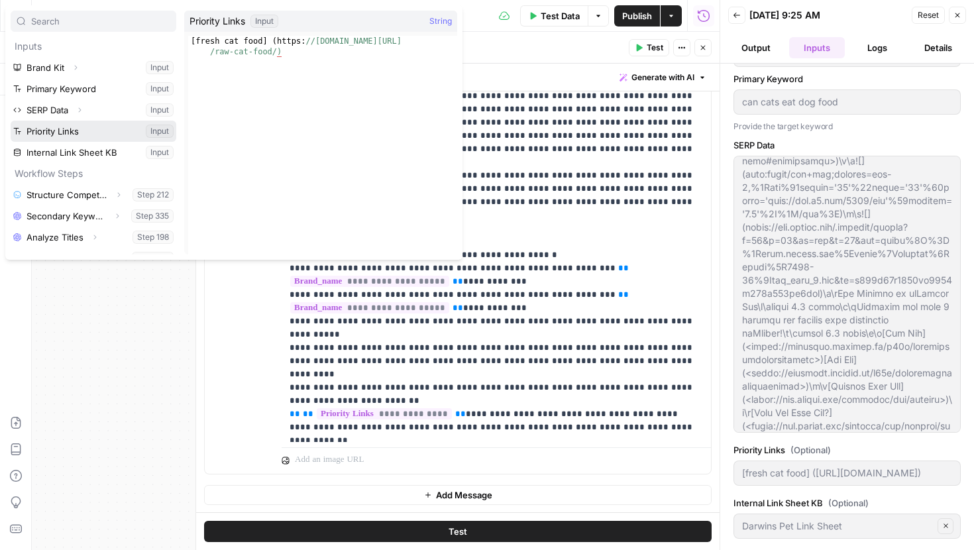
click at [78, 133] on button "Select variable Priority Links" at bounding box center [94, 131] width 166 height 21
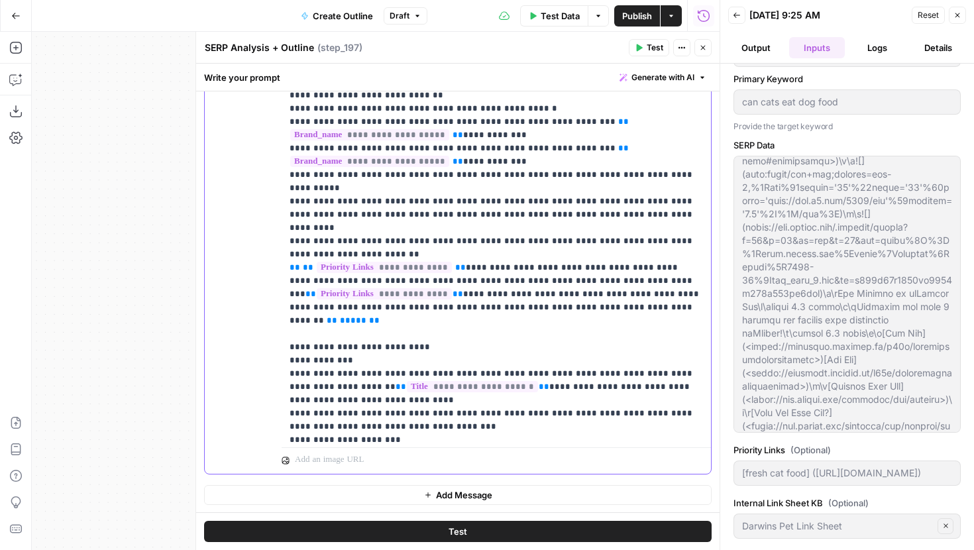
scroll to position [1430, 0]
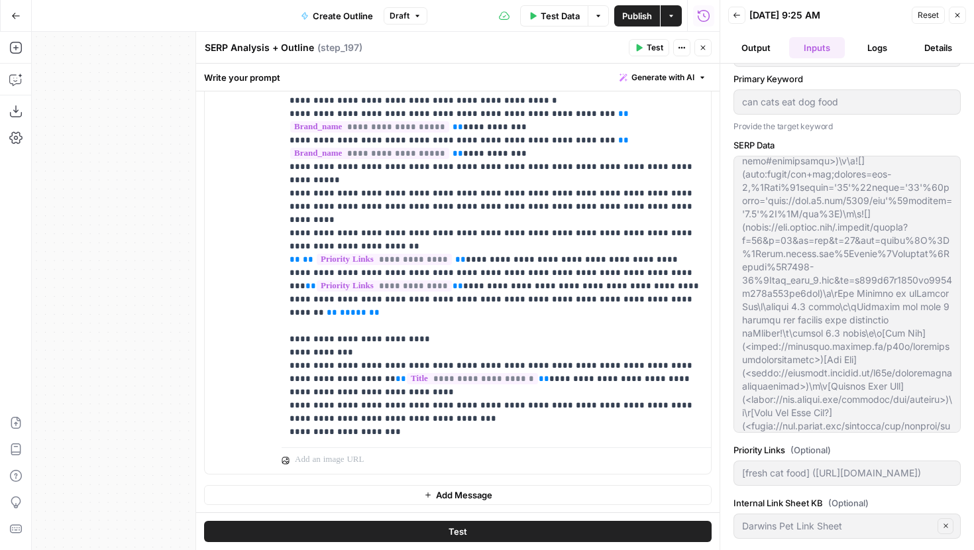
click at [655, 46] on span "Test" at bounding box center [655, 48] width 17 height 12
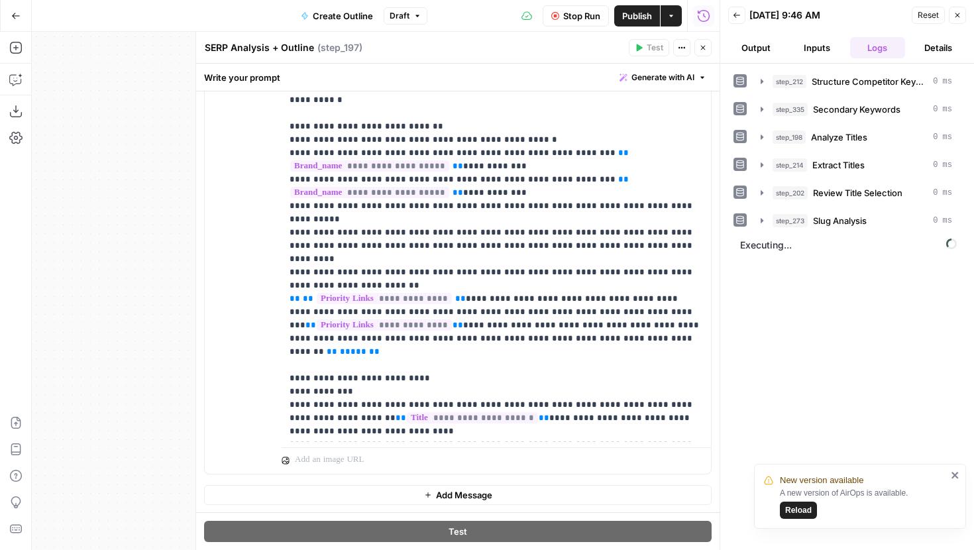
scroll to position [1388, 0]
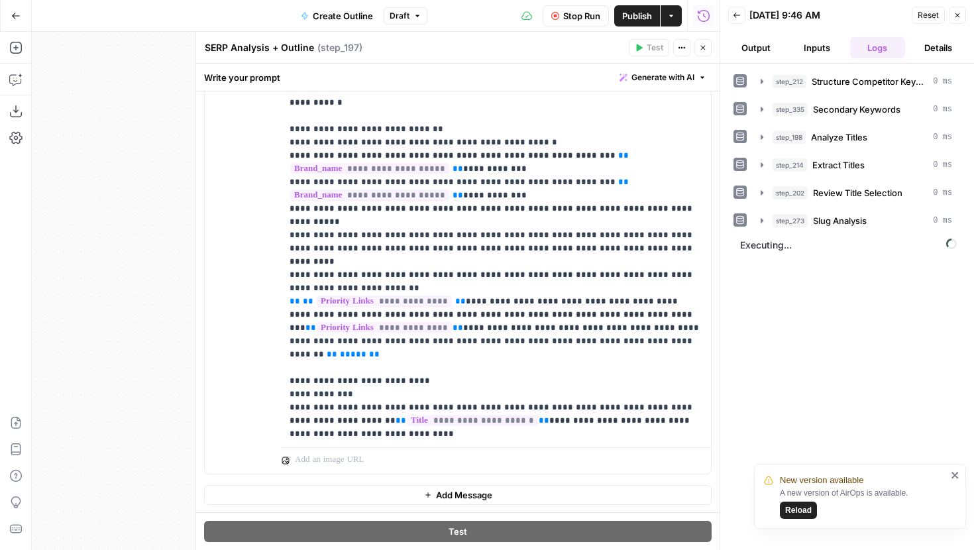
click at [957, 476] on icon "close" at bounding box center [955, 475] width 9 height 11
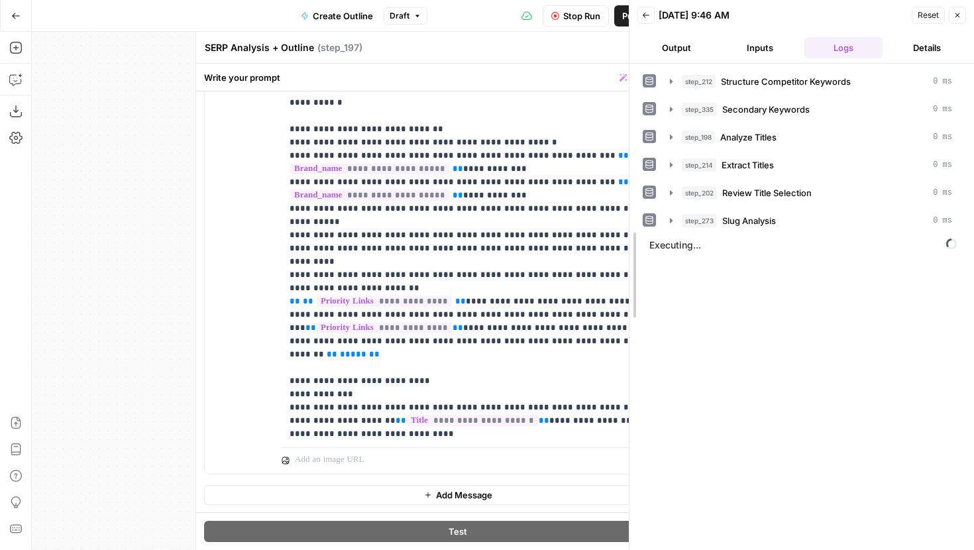
drag, startPoint x: 725, startPoint y: 111, endPoint x: 635, endPoint y: 113, distance: 89.5
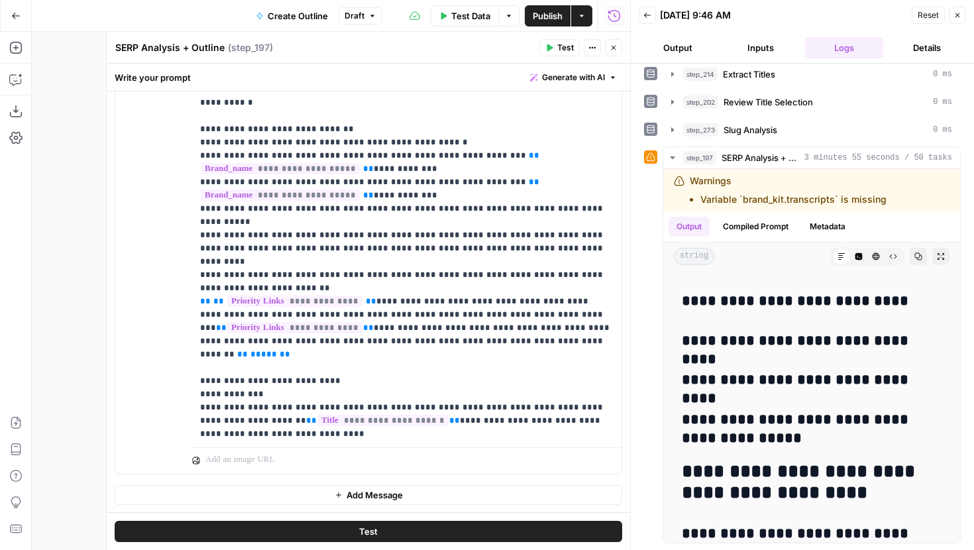
scroll to position [8489, 0]
click at [612, 50] on icon "button" at bounding box center [614, 48] width 8 height 8
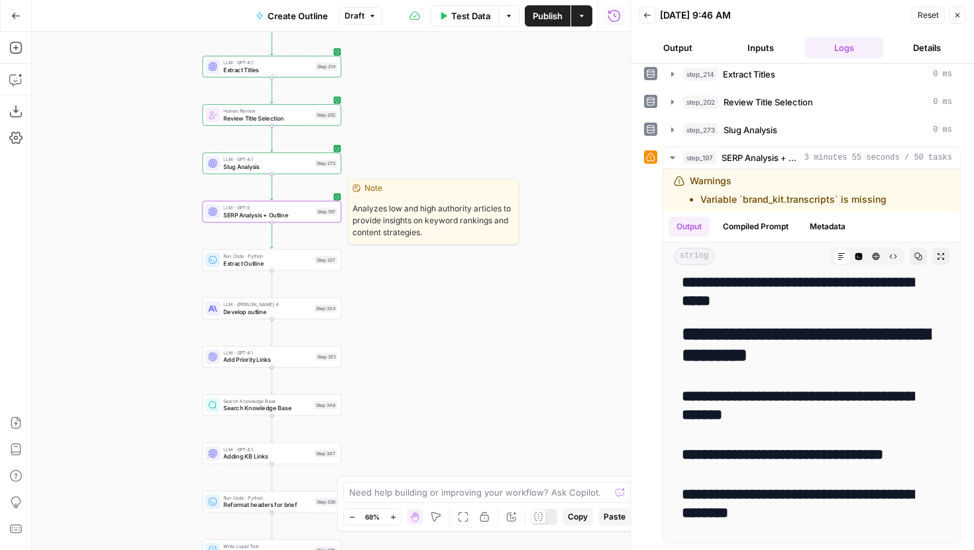
click at [299, 219] on div "LLM · GPT-5 SERP Analysis + Outline Step 197 Copy step Delete step Edit Note Te…" at bounding box center [272, 211] width 138 height 21
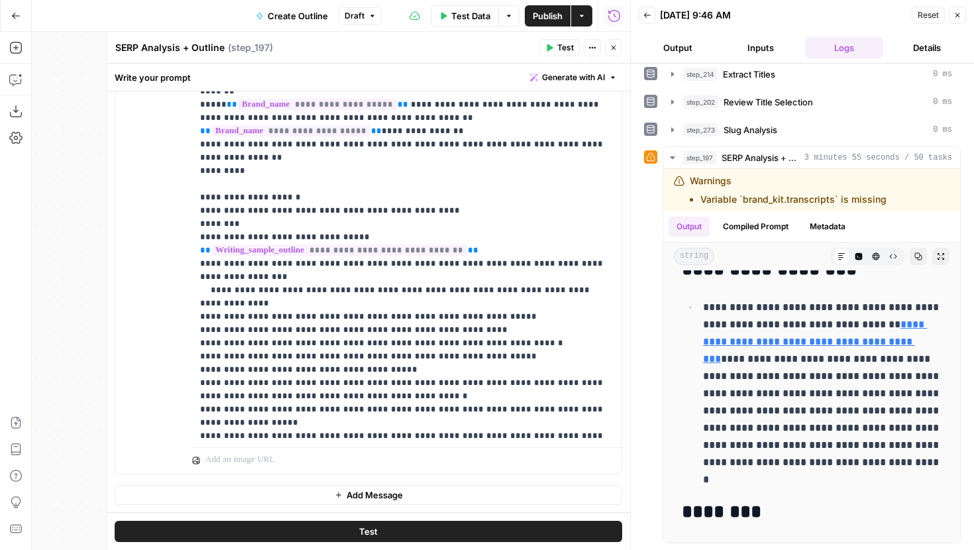
scroll to position [2047, 0]
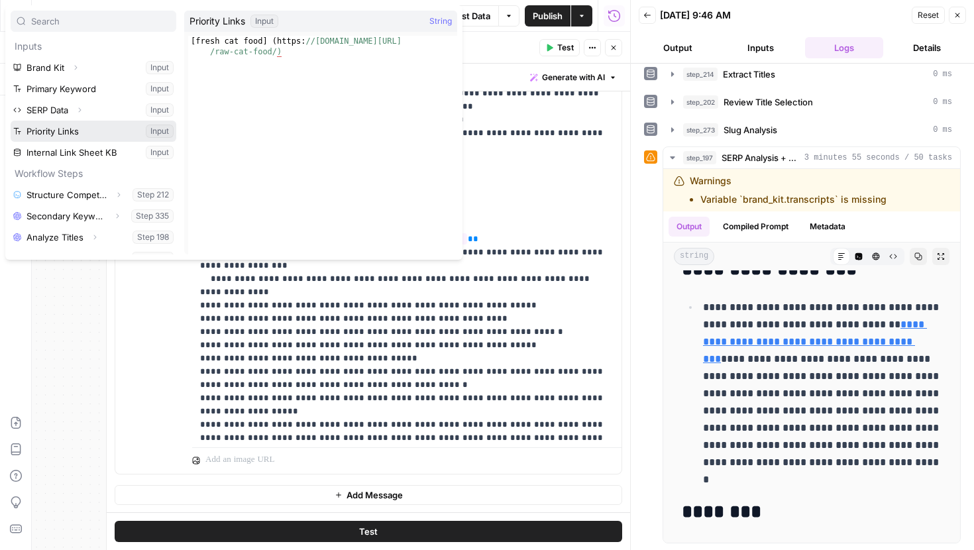
click at [70, 126] on button "Select variable Priority Links" at bounding box center [94, 131] width 166 height 21
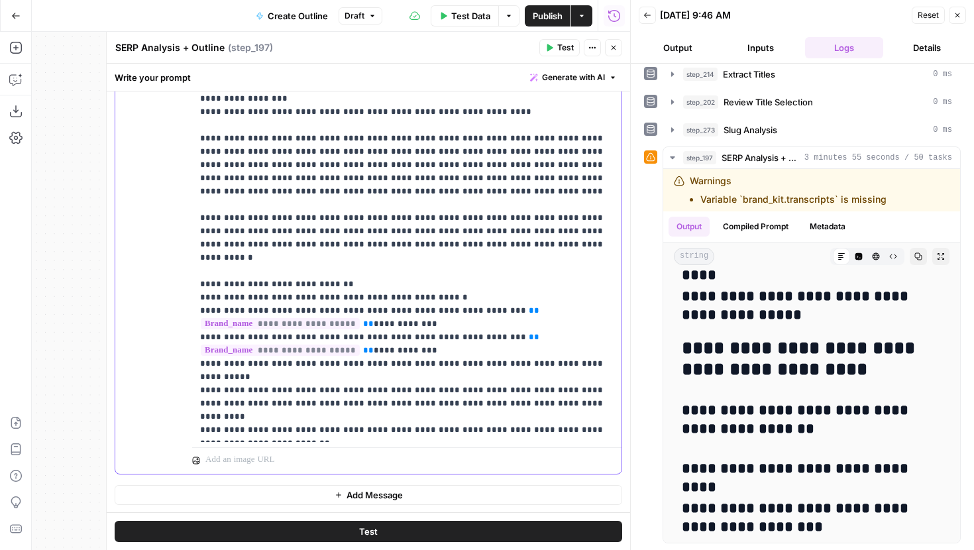
scroll to position [1232, 0]
click at [508, 349] on p "**********" at bounding box center [406, 40] width 413 height 2730
click at [578, 335] on p "**********" at bounding box center [406, 40] width 413 height 2730
drag, startPoint x: 407, startPoint y: 338, endPoint x: 562, endPoint y: 339, distance: 154.4
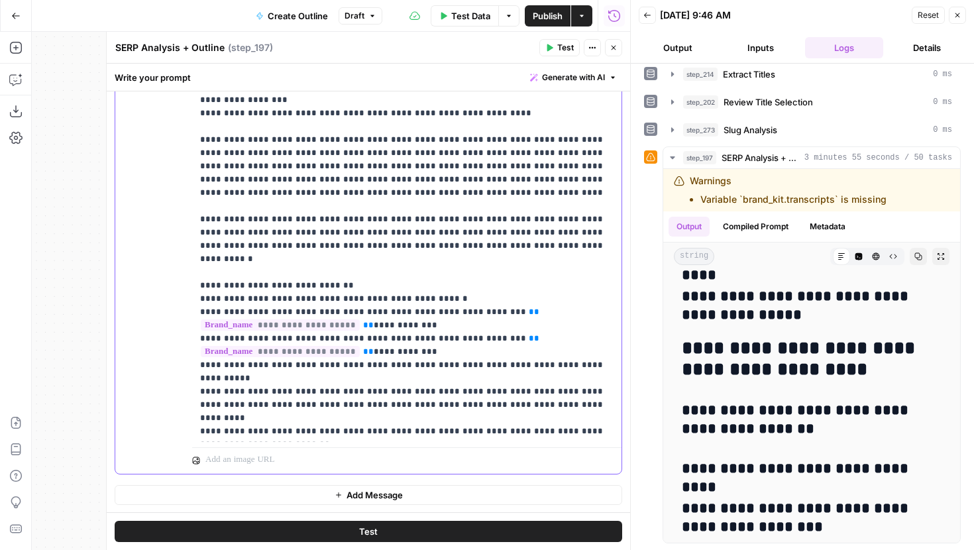
click at [562, 339] on p "**********" at bounding box center [406, 40] width 413 height 2730
click at [480, 351] on p "**********" at bounding box center [406, 46] width 413 height 2743
click at [580, 352] on p "**********" at bounding box center [406, 46] width 413 height 2743
click at [366, 366] on p "**********" at bounding box center [406, 46] width 413 height 2743
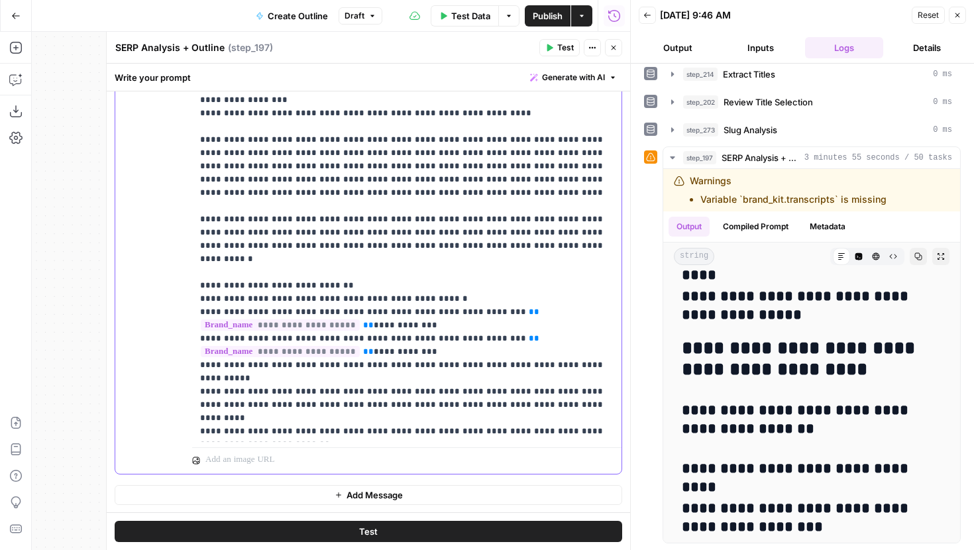
click at [522, 381] on p "**********" at bounding box center [406, 46] width 413 height 2743
click at [565, 49] on span "Test" at bounding box center [565, 48] width 17 height 12
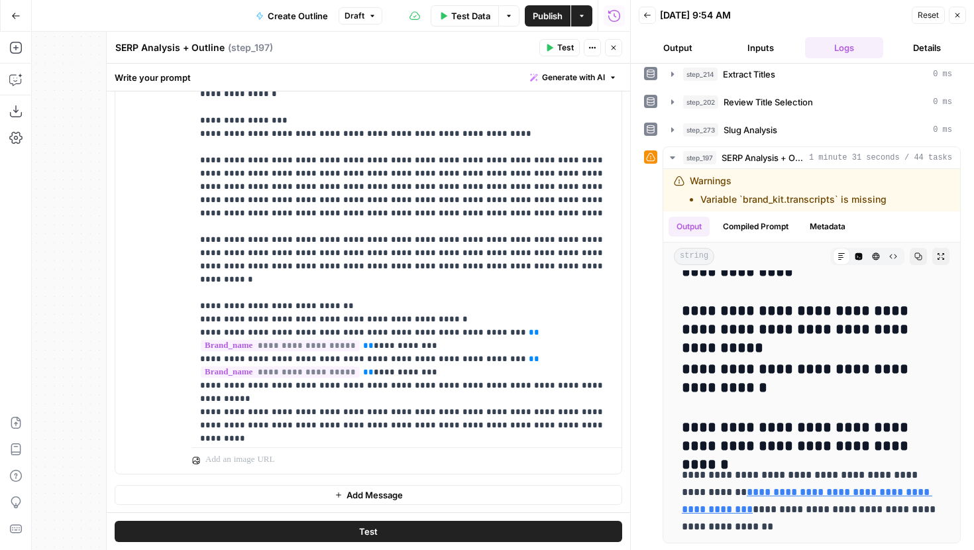
scroll to position [1209, 0]
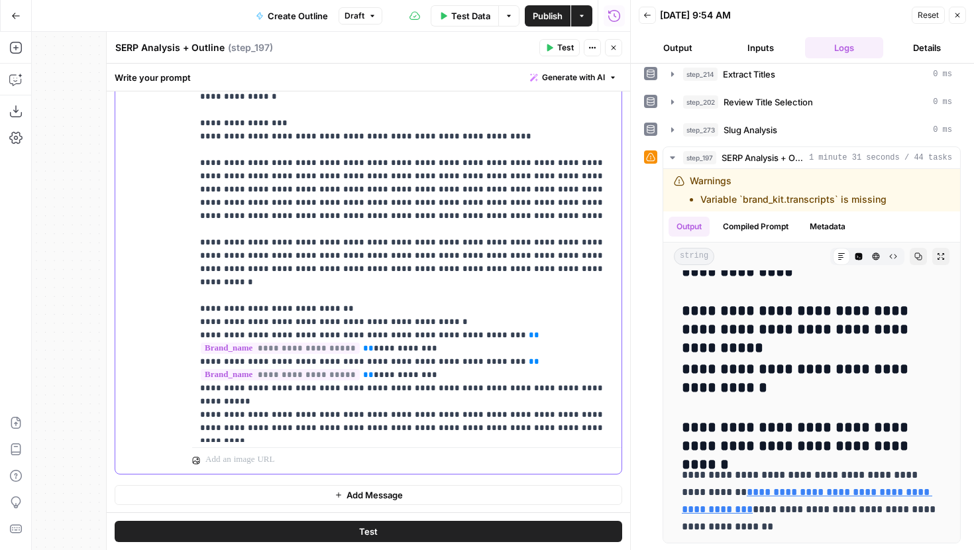
click at [409, 388] on p "**********" at bounding box center [406, 70] width 413 height 2743
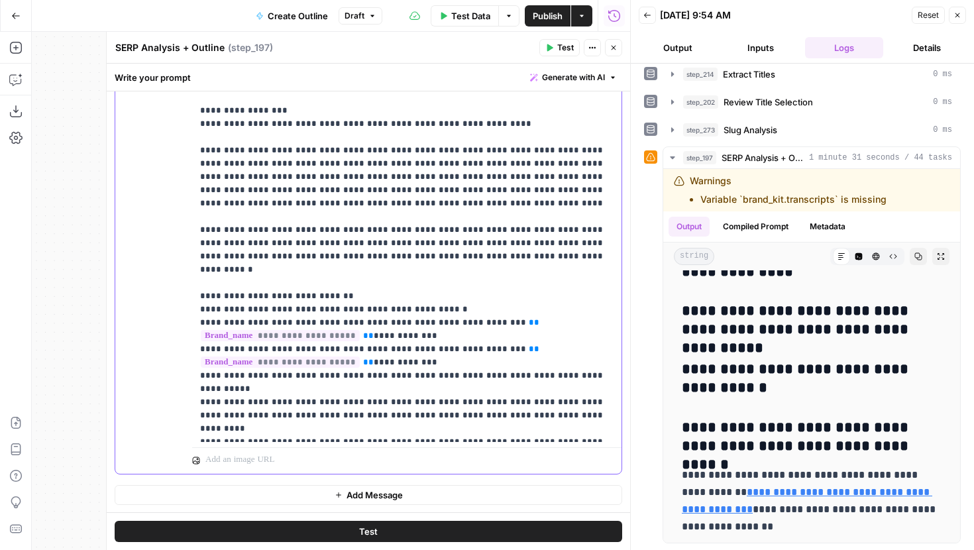
scroll to position [1274, 0]
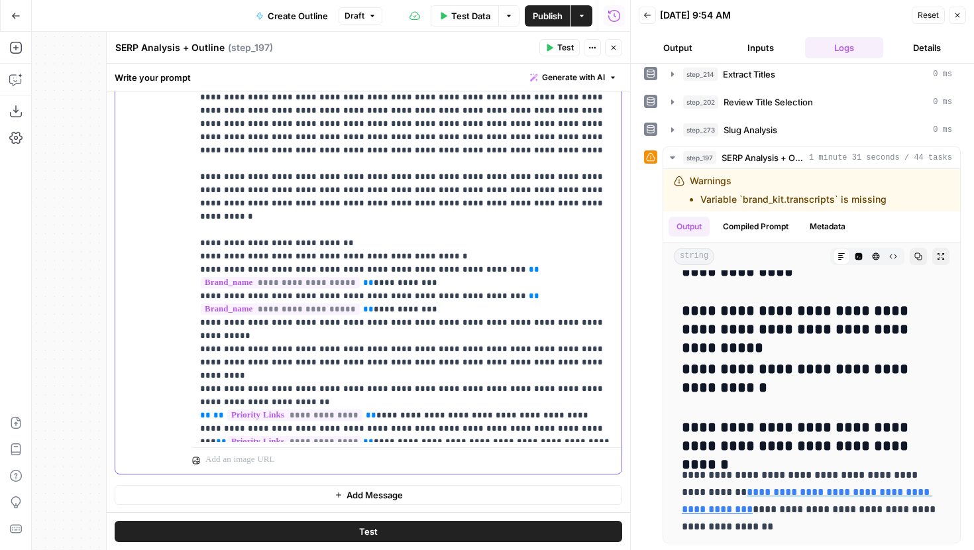
drag, startPoint x: 597, startPoint y: 323, endPoint x: 197, endPoint y: 270, distance: 403.7
click at [197, 270] on div "**********" at bounding box center [406, 172] width 429 height 540
copy p "**********"
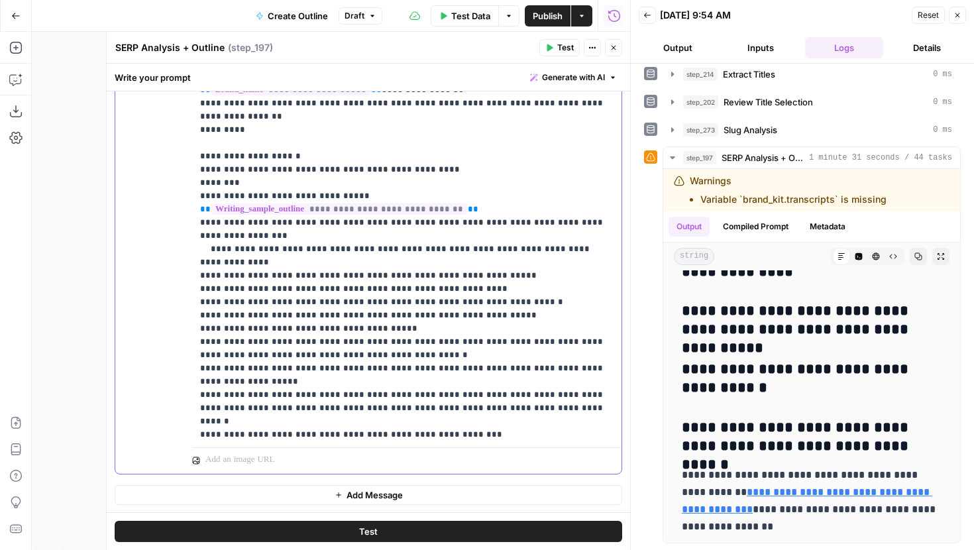
scroll to position [2214, 0]
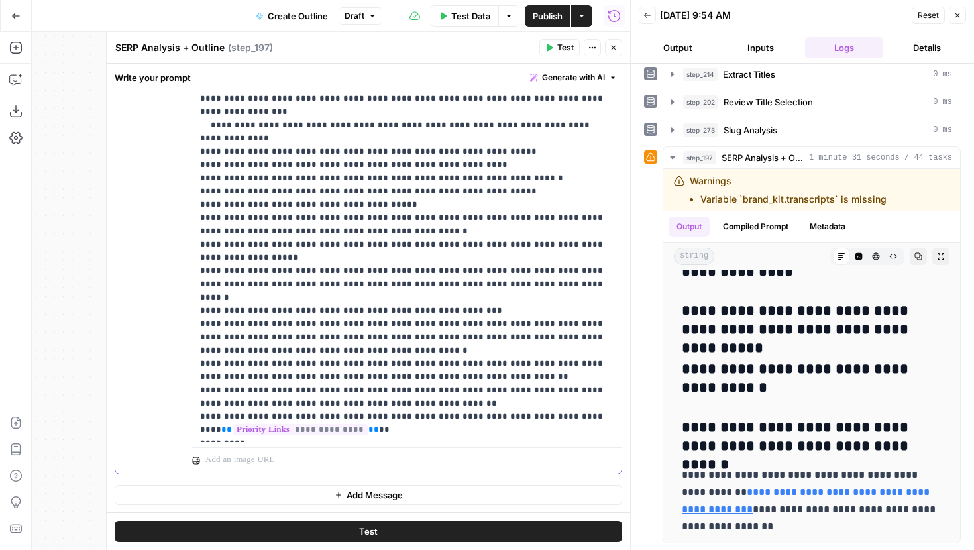
drag, startPoint x: 311, startPoint y: 231, endPoint x: 193, endPoint y: 219, distance: 119.2
click at [193, 219] on div "**********" at bounding box center [406, 172] width 429 height 540
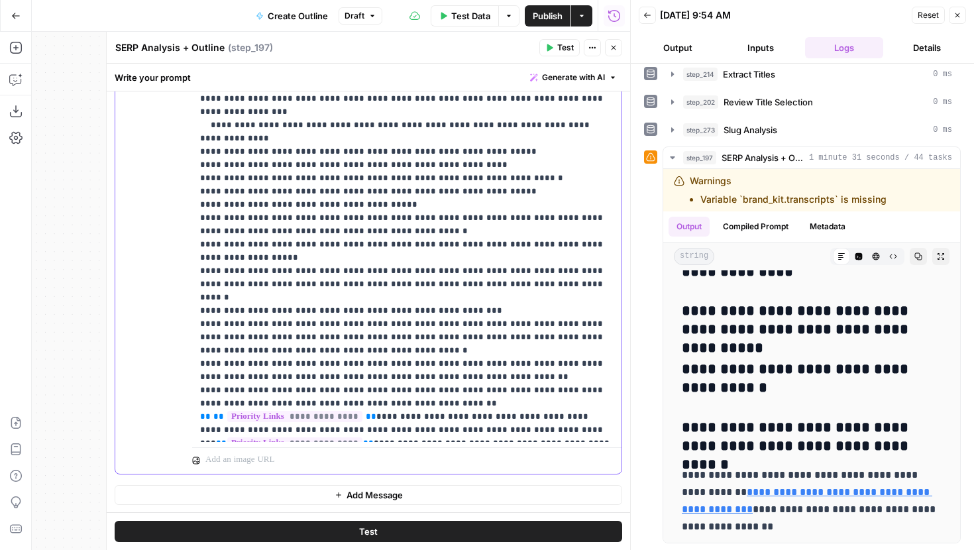
drag, startPoint x: 305, startPoint y: 298, endPoint x: 199, endPoint y: 287, distance: 107.2
click at [199, 287] on div "**********" at bounding box center [406, 172] width 429 height 540
copy p "**********"
drag, startPoint x: 539, startPoint y: 273, endPoint x: 359, endPoint y: 217, distance: 188.8
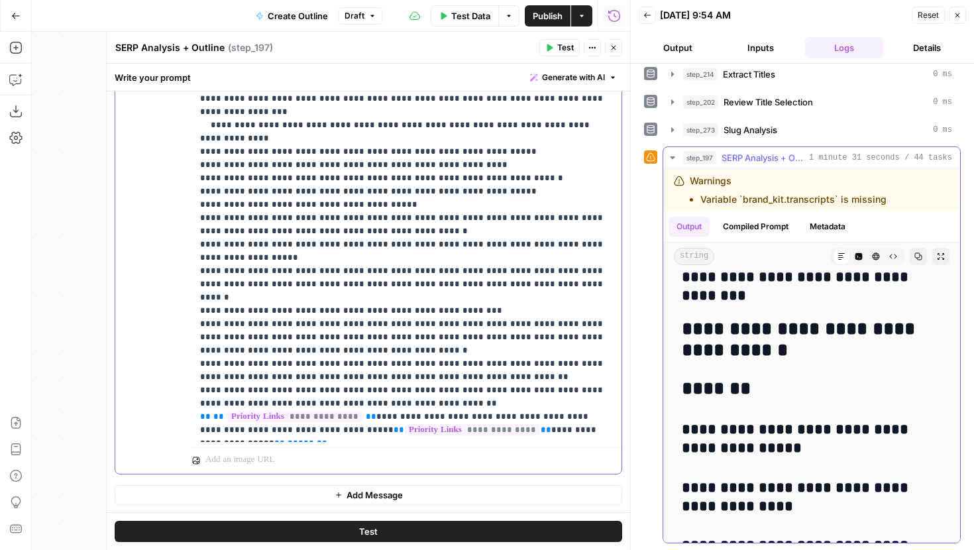
scroll to position [9942, 0]
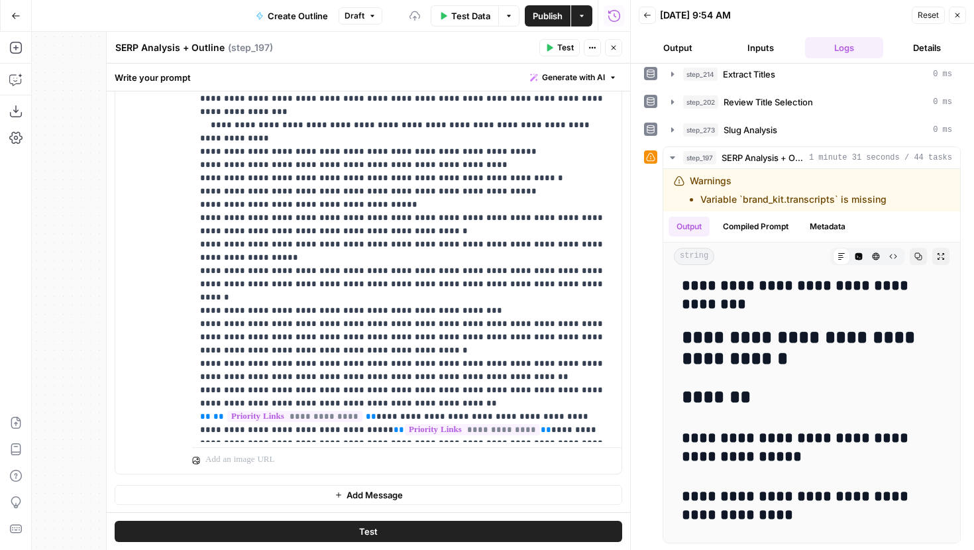
click at [431, 531] on button "Test" at bounding box center [369, 531] width 508 height 21
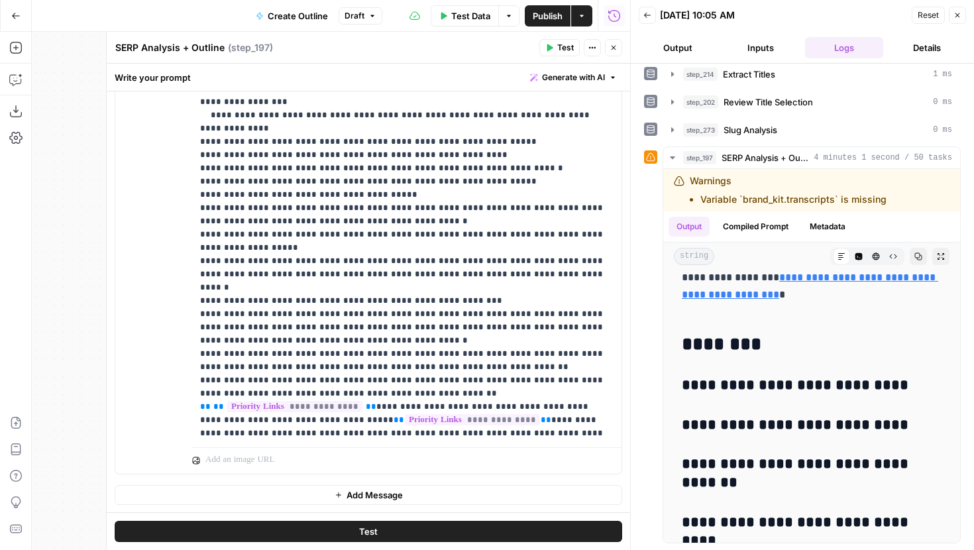
scroll to position [2219, 0]
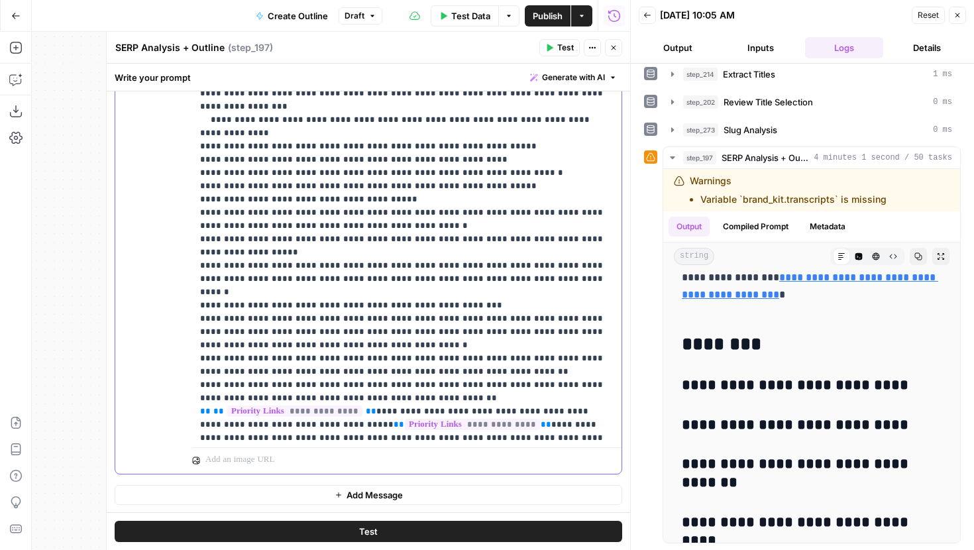
drag, startPoint x: 284, startPoint y: 223, endPoint x: 591, endPoint y: 217, distance: 307.5
